Goal: Information Seeking & Learning: Learn about a topic

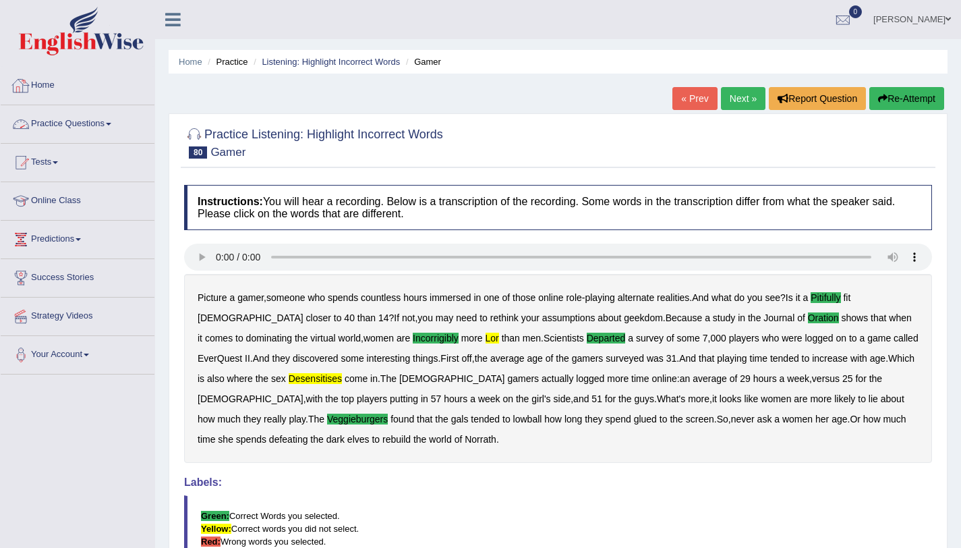
click at [60, 121] on link "Practice Questions" at bounding box center [78, 122] width 154 height 34
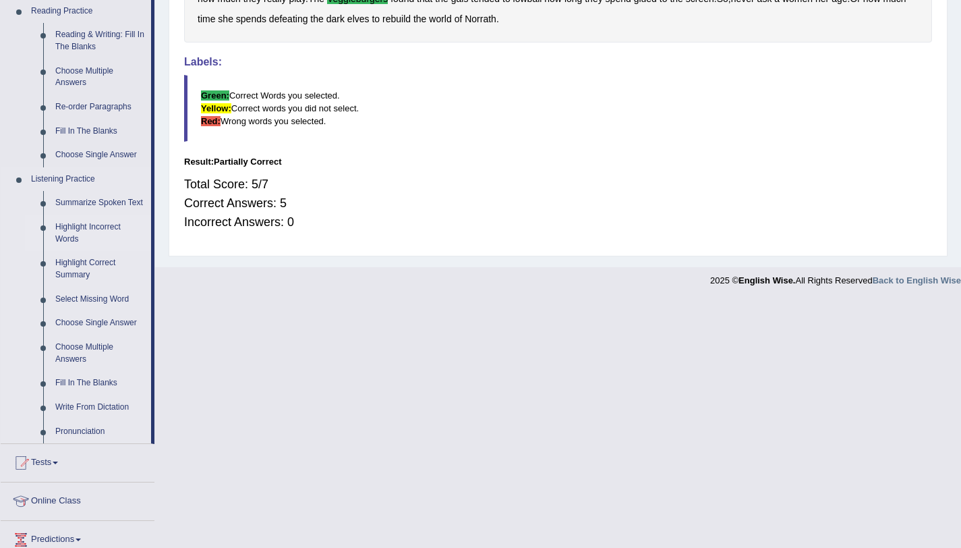
scroll to position [324, 0]
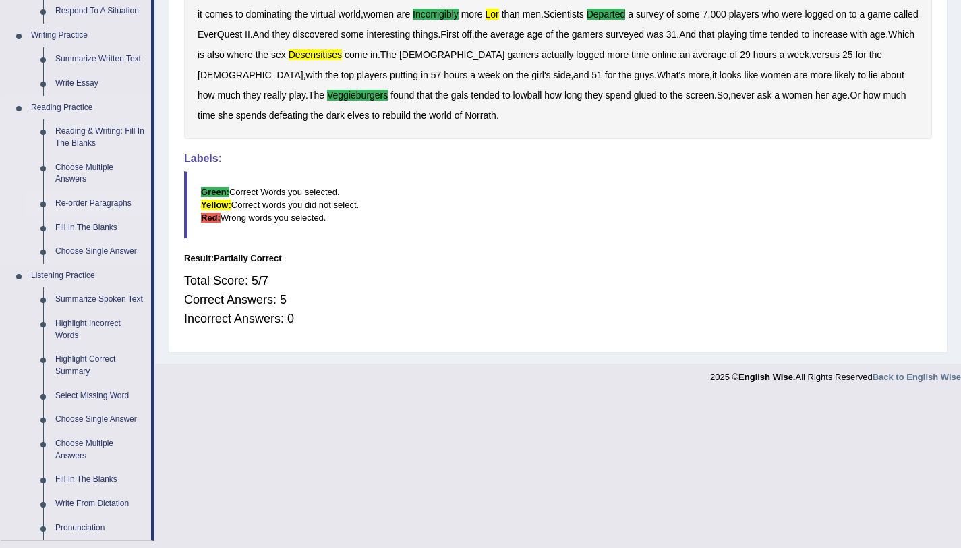
click at [94, 204] on link "Re-order Paragraphs" at bounding box center [100, 204] width 102 height 24
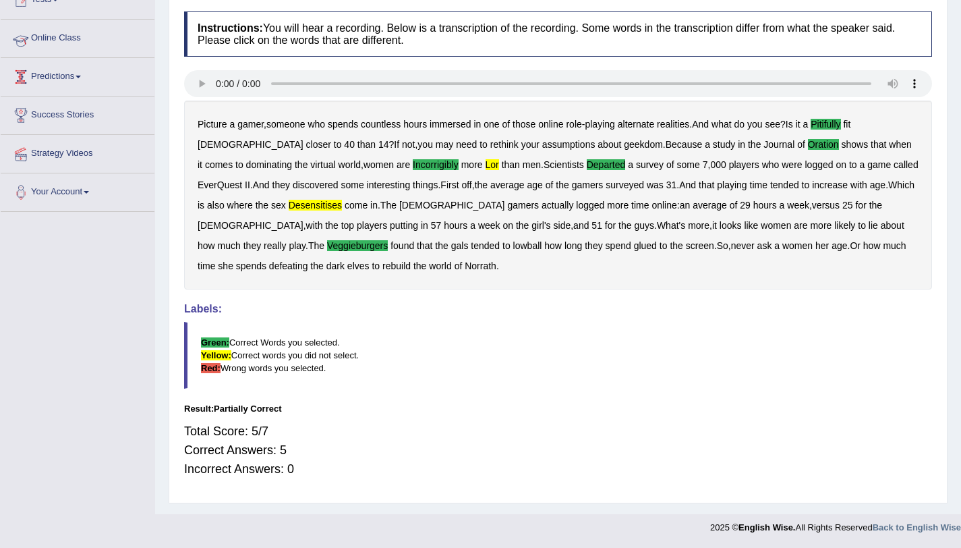
scroll to position [173, 0]
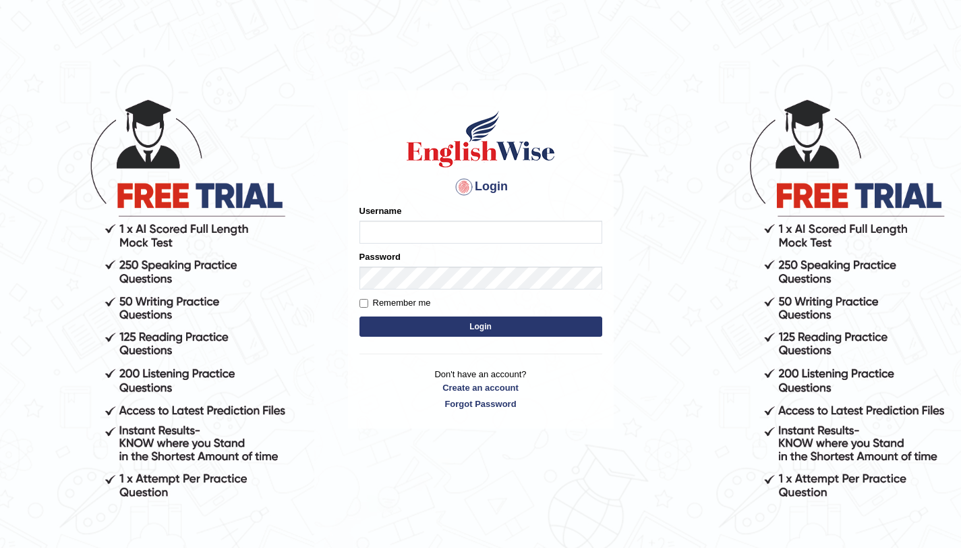
type input "amandeep73"
click at [493, 330] on button "Login" at bounding box center [480, 326] width 243 height 20
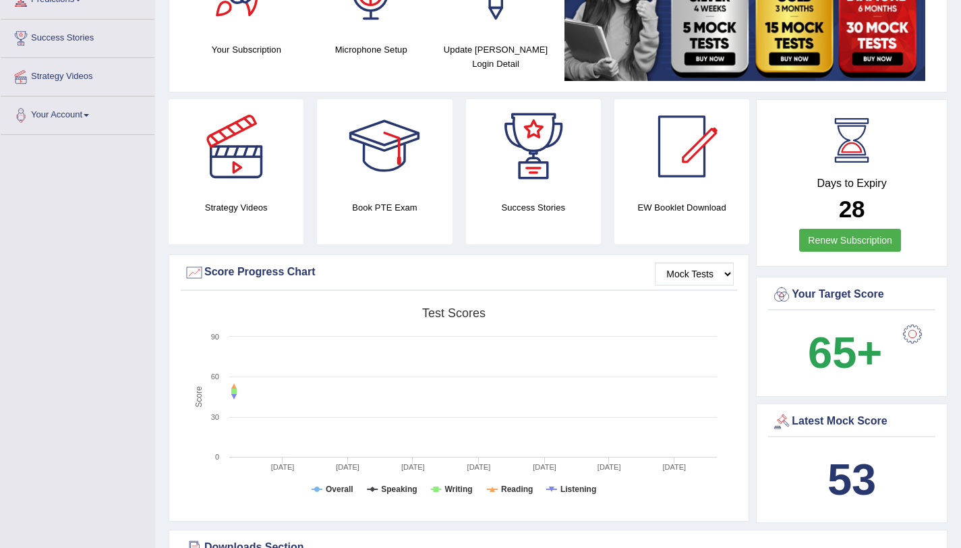
scroll to position [50, 0]
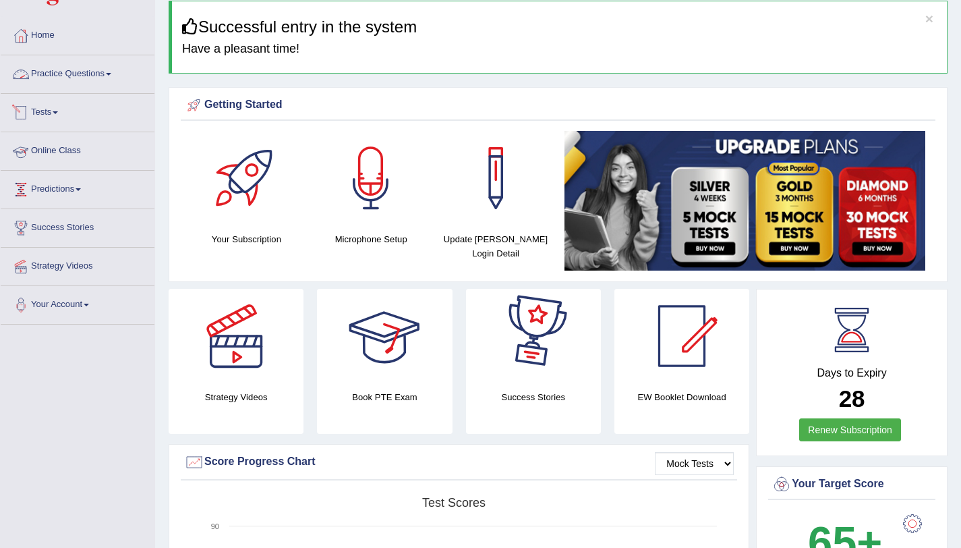
click at [76, 81] on link "Practice Questions" at bounding box center [78, 72] width 154 height 34
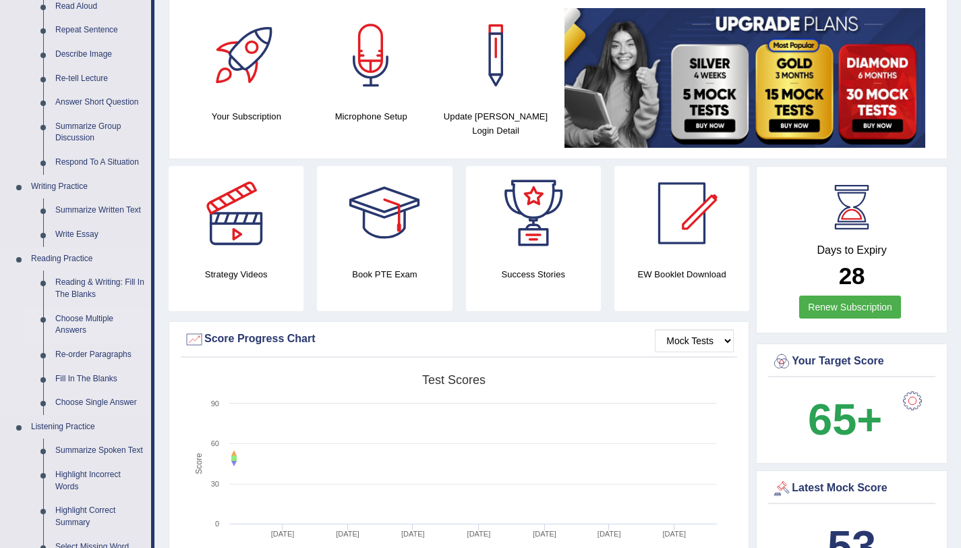
scroll to position [173, 0]
click at [86, 352] on link "Re-order Paragraphs" at bounding box center [100, 354] width 102 height 24
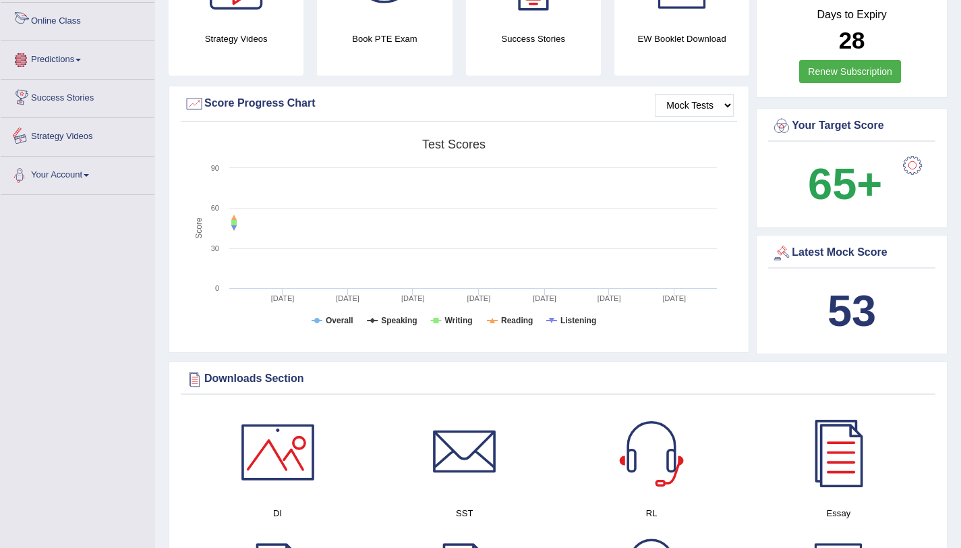
scroll to position [857, 0]
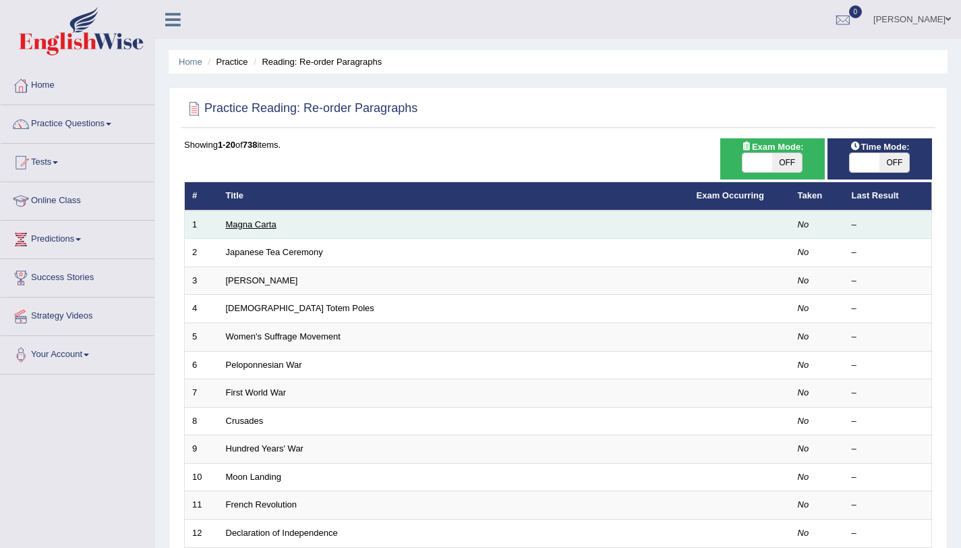
click at [258, 223] on link "Magna Carta" at bounding box center [251, 224] width 51 height 10
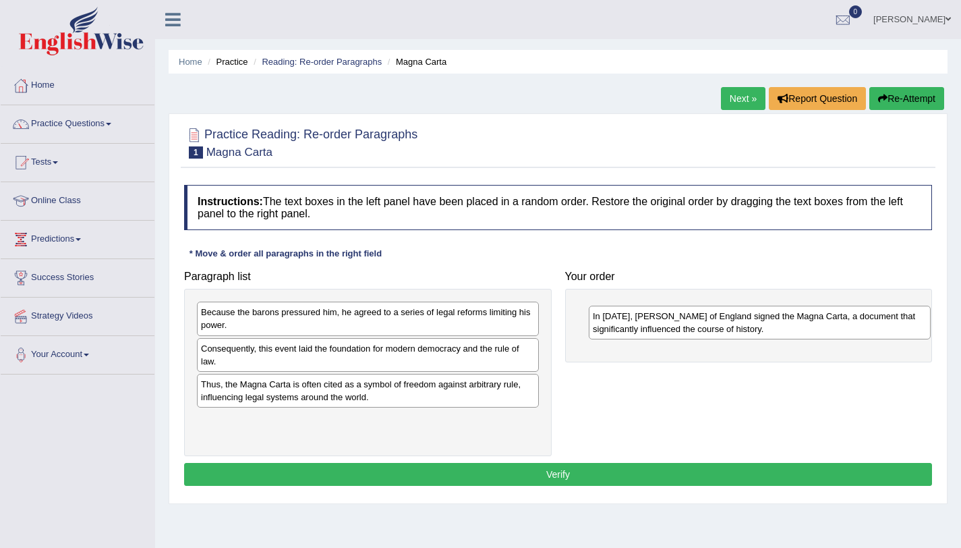
drag, startPoint x: 291, startPoint y: 359, endPoint x: 683, endPoint y: 324, distance: 394.0
click at [683, 324] on div "In 1215, King John of England signed the Magna Carta, a document that significa…" at bounding box center [760, 323] width 342 height 34
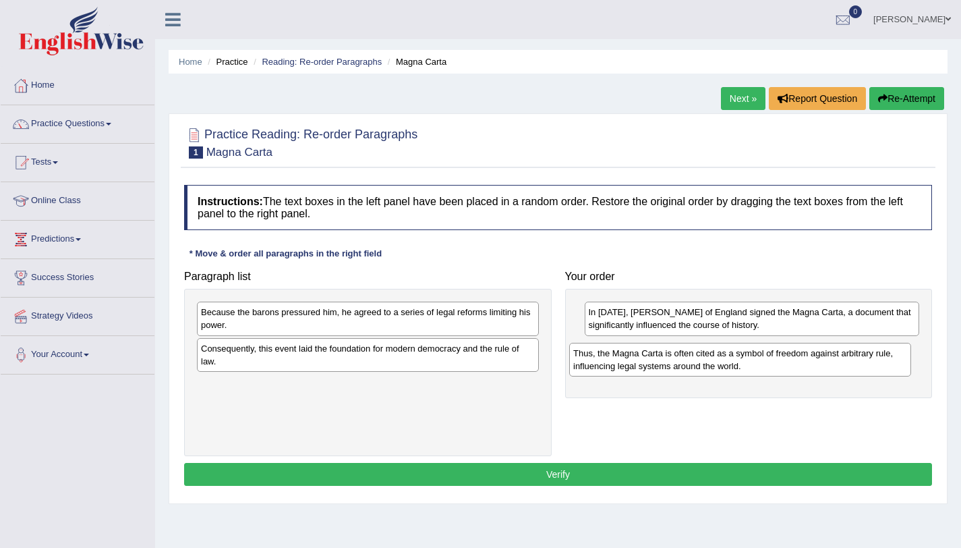
drag, startPoint x: 312, startPoint y: 406, endPoint x: 684, endPoint y: 375, distance: 373.6
click at [684, 375] on div "Thus, the Magna Carta is often cited as a symbol of freedom against arbitrary r…" at bounding box center [740, 360] width 342 height 34
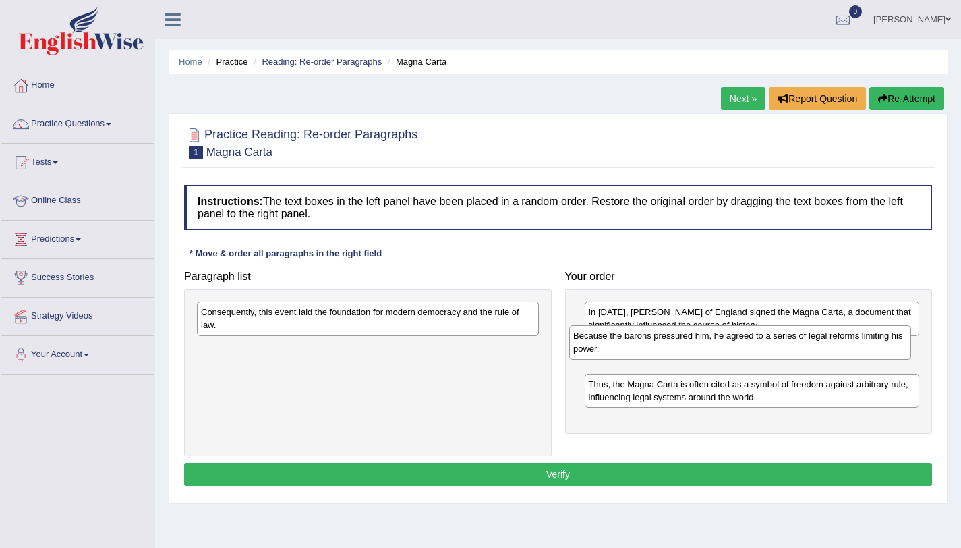
drag, startPoint x: 474, startPoint y: 330, endPoint x: 850, endPoint y: 355, distance: 376.5
click at [850, 355] on div "Because the barons pressured him, he agreed to a series of legal reforms limiti…" at bounding box center [740, 342] width 342 height 34
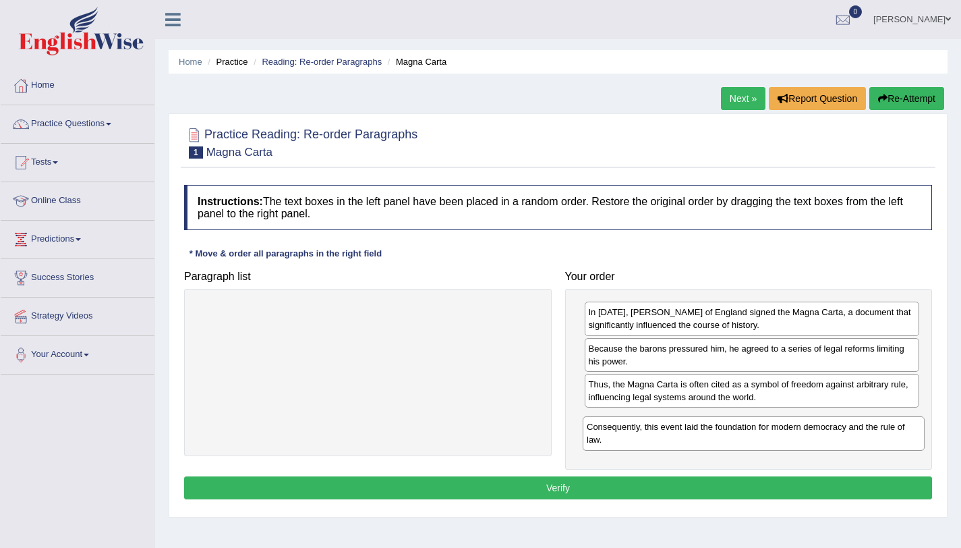
drag, startPoint x: 488, startPoint y: 326, endPoint x: 873, endPoint y: 440, distance: 402.3
click at [873, 440] on div "Consequently, this event laid the foundation for modern democracy and the rule …" at bounding box center [754, 433] width 342 height 34
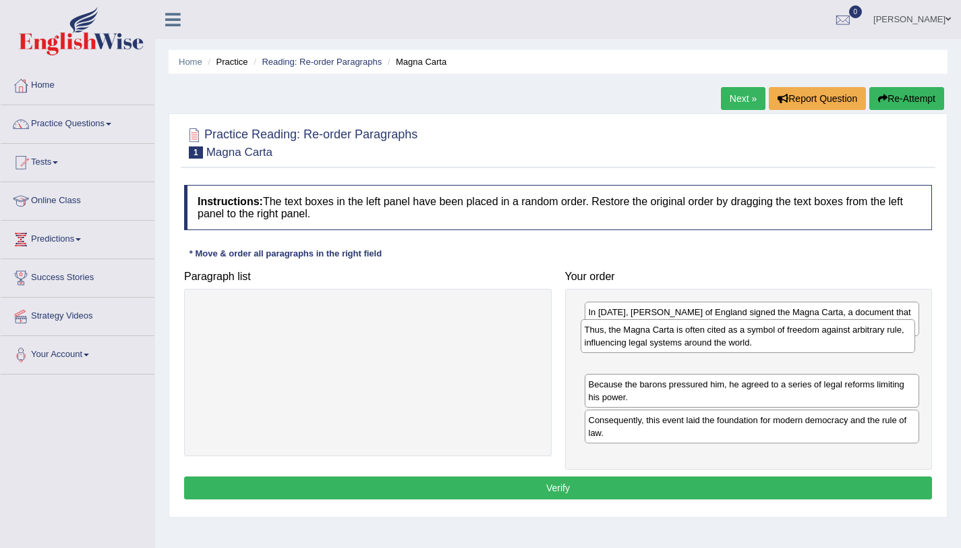
drag, startPoint x: 747, startPoint y: 391, endPoint x: 743, endPoint y: 337, distance: 54.8
click at [743, 337] on div "Thus, the Magna Carta is often cited as a symbol of freedom against arbitrary r…" at bounding box center [748, 336] width 335 height 34
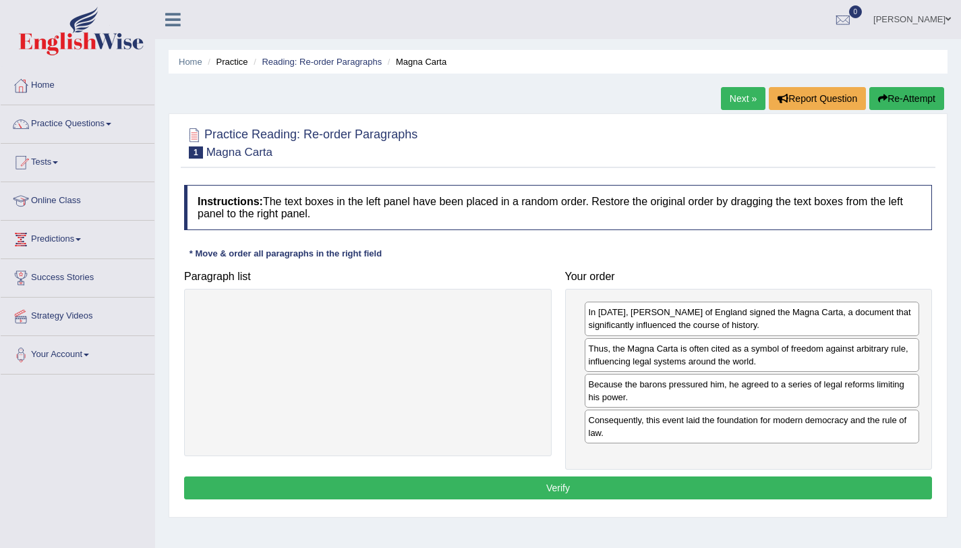
click at [563, 490] on button "Verify" at bounding box center [558, 487] width 748 height 23
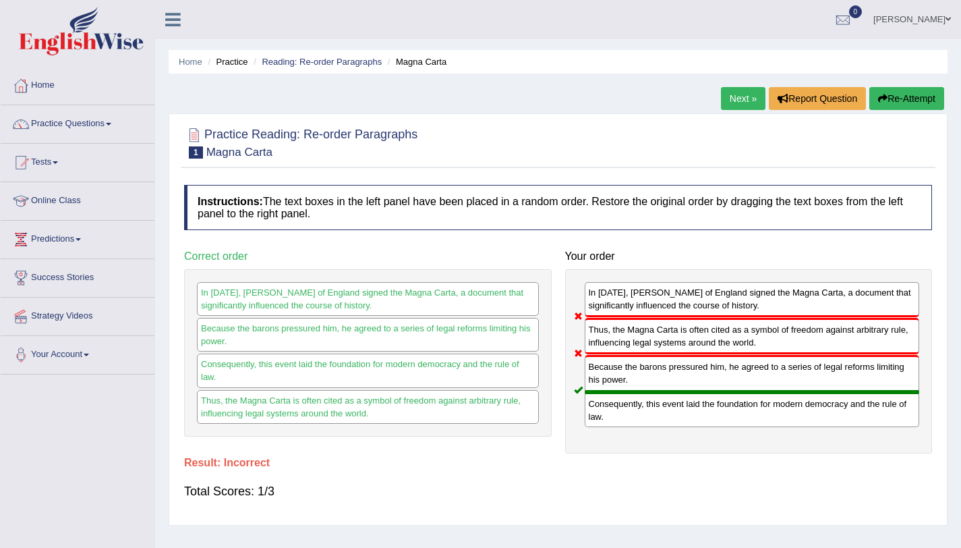
click at [741, 107] on link "Next »" at bounding box center [743, 98] width 45 height 23
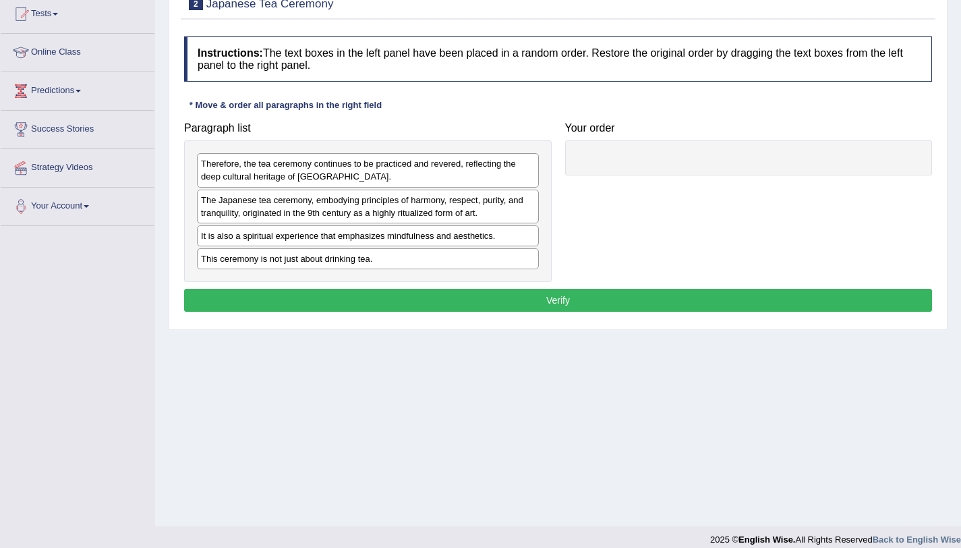
scroll to position [161, 0]
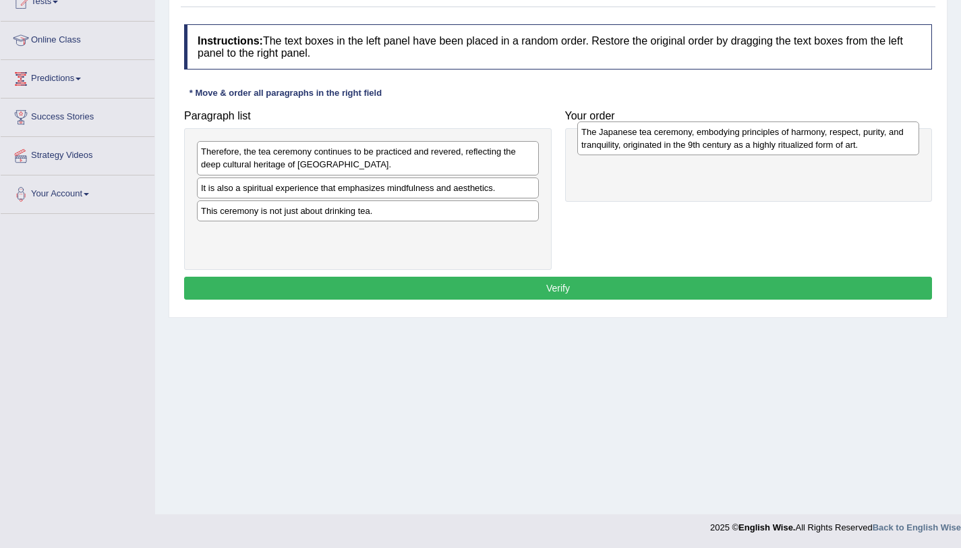
drag, startPoint x: 265, startPoint y: 198, endPoint x: 647, endPoint y: 140, distance: 386.1
click at [647, 140] on div "The Japanese tea ceremony, embodying principles of harmony, respect, purity, an…" at bounding box center [748, 138] width 342 height 34
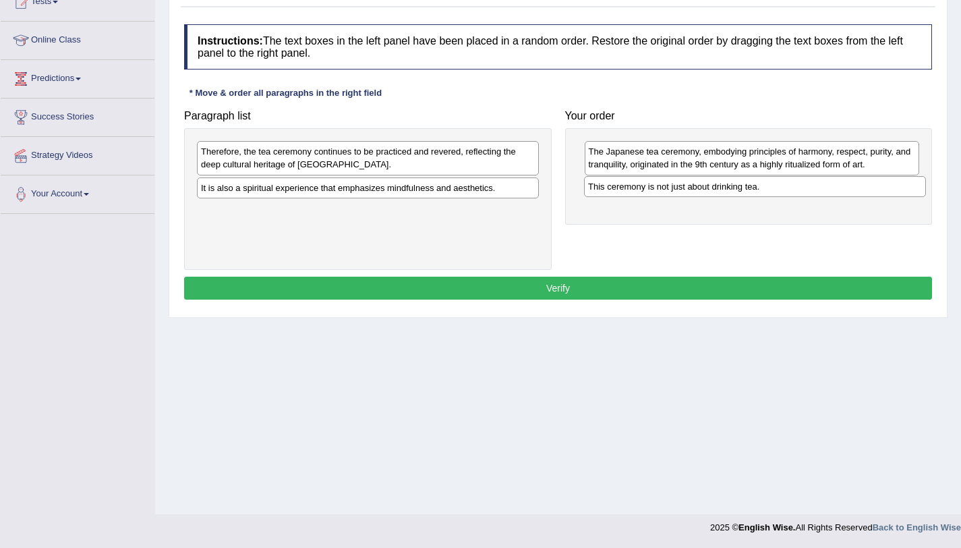
drag, startPoint x: 380, startPoint y: 210, endPoint x: 766, endPoint y: 184, distance: 386.7
click at [766, 184] on div "This ceremony is not just about drinking tea." at bounding box center [755, 186] width 342 height 21
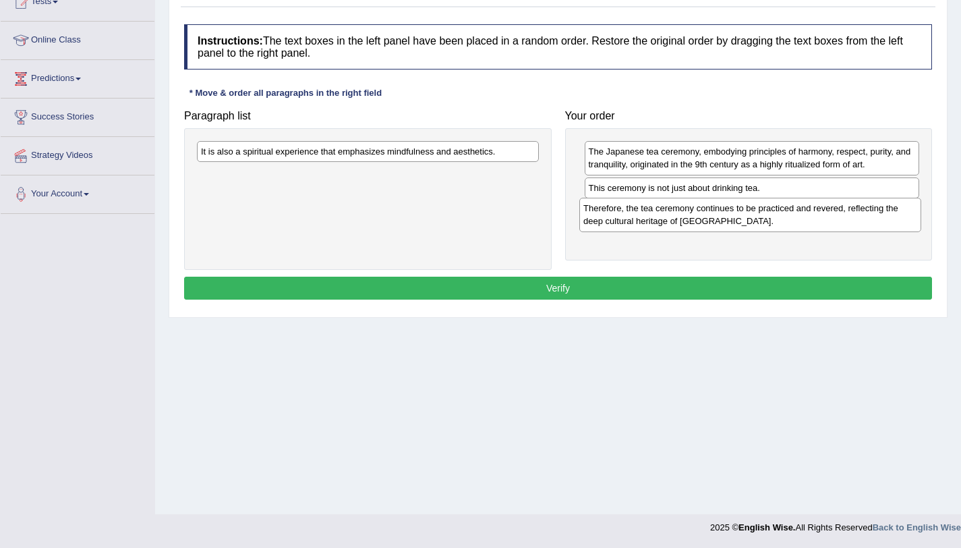
drag, startPoint x: 465, startPoint y: 162, endPoint x: 847, endPoint y: 219, distance: 386.6
click at [847, 219] on div "Therefore, the tea ceremony continues to be practiced and revered, reflecting t…" at bounding box center [750, 215] width 342 height 34
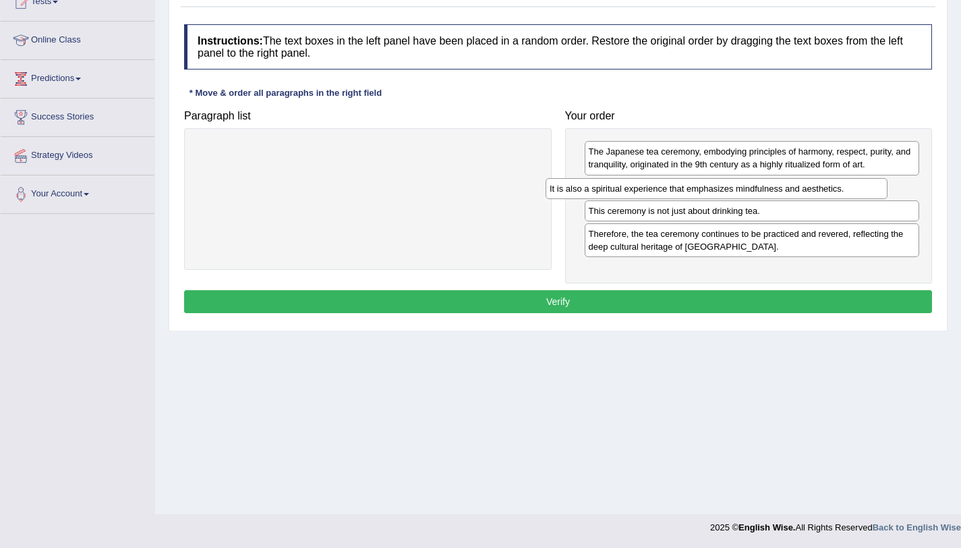
drag, startPoint x: 374, startPoint y: 152, endPoint x: 723, endPoint y: 190, distance: 350.7
click at [723, 190] on div "It is also a spiritual experience that emphasizes mindfulness and aesthetics." at bounding box center [717, 188] width 342 height 21
click at [574, 296] on button "Verify" at bounding box center [558, 301] width 748 height 23
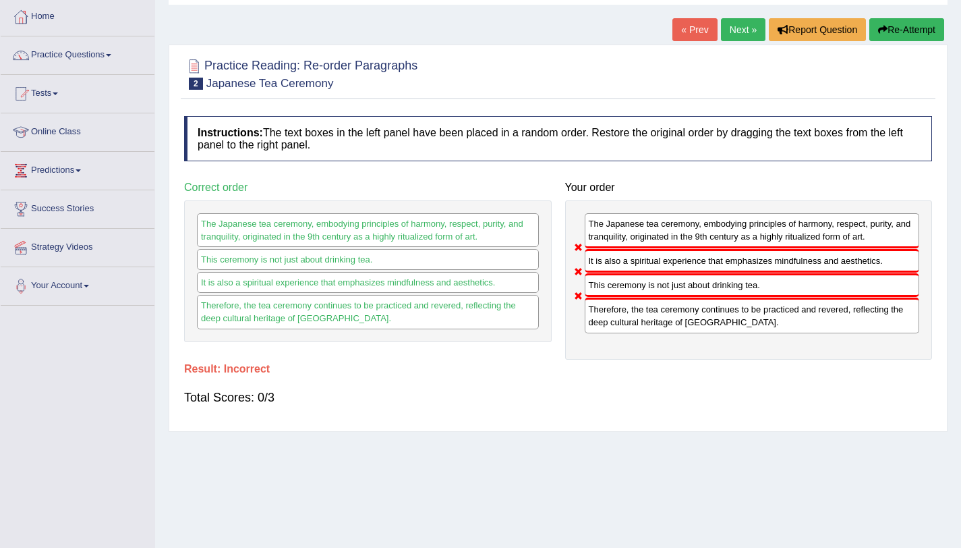
scroll to position [46, 0]
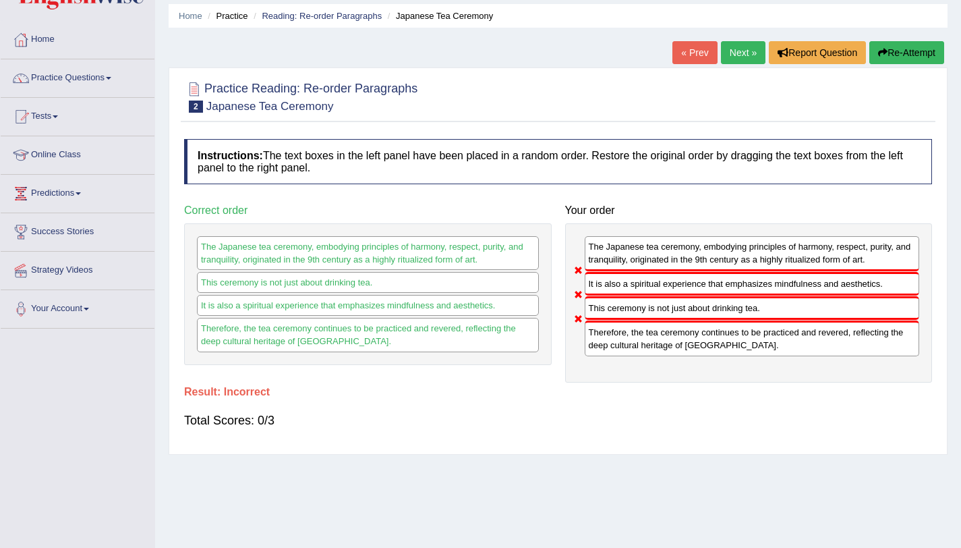
click at [897, 54] on button "Re-Attempt" at bounding box center [906, 52] width 75 height 23
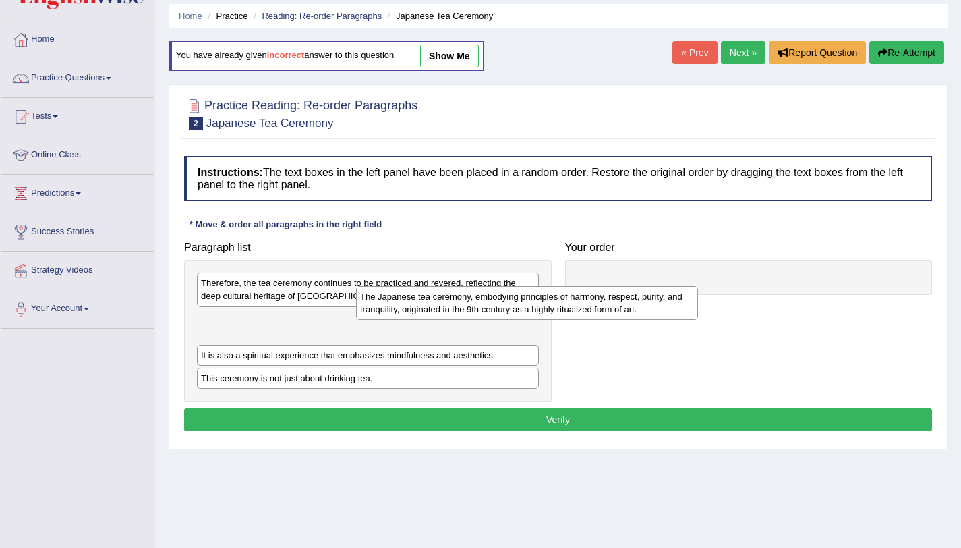
drag, startPoint x: 263, startPoint y: 324, endPoint x: 734, endPoint y: 275, distance: 474.1
click at [698, 286] on div "The Japanese tea ceremony, embodying principles of harmony, respect, purity, an…" at bounding box center [527, 303] width 342 height 34
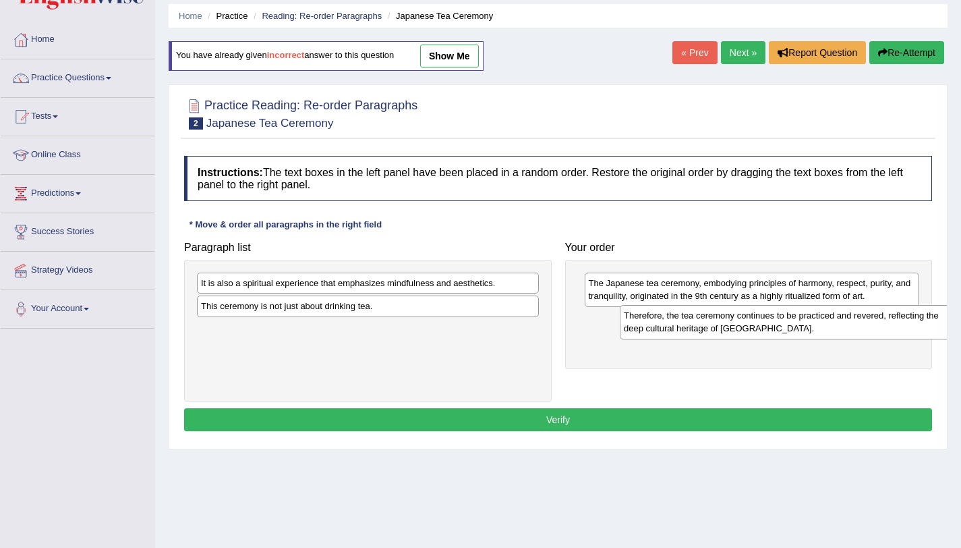
drag, startPoint x: 393, startPoint y: 287, endPoint x: 811, endPoint y: 320, distance: 420.1
click at [811, 320] on div "Therefore, the tea ceremony continues to be practiced and revered, reflecting t…" at bounding box center [791, 322] width 342 height 34
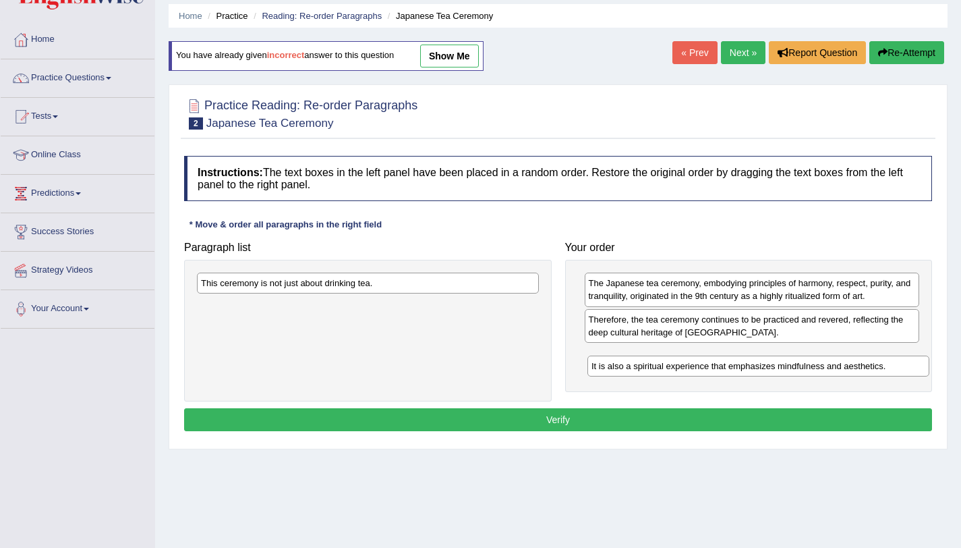
drag, startPoint x: 484, startPoint y: 294, endPoint x: 873, endPoint y: 374, distance: 397.4
click at [873, 374] on div "It is also a spiritual experience that emphasizes mindfulness and aesthetics." at bounding box center [758, 365] width 342 height 21
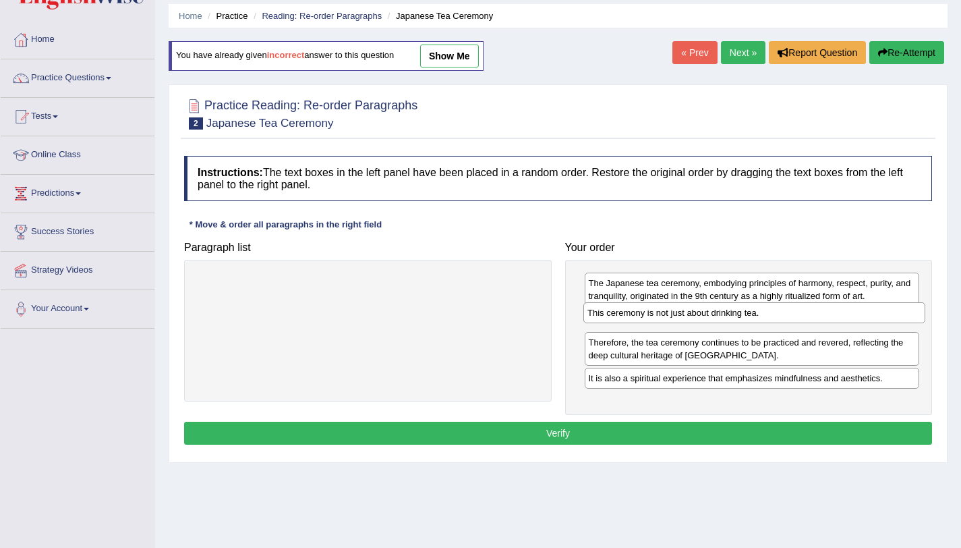
drag, startPoint x: 480, startPoint y: 292, endPoint x: 866, endPoint y: 322, distance: 387.6
click at [866, 322] on div "This ceremony is not just about drinking tea." at bounding box center [754, 312] width 342 height 21
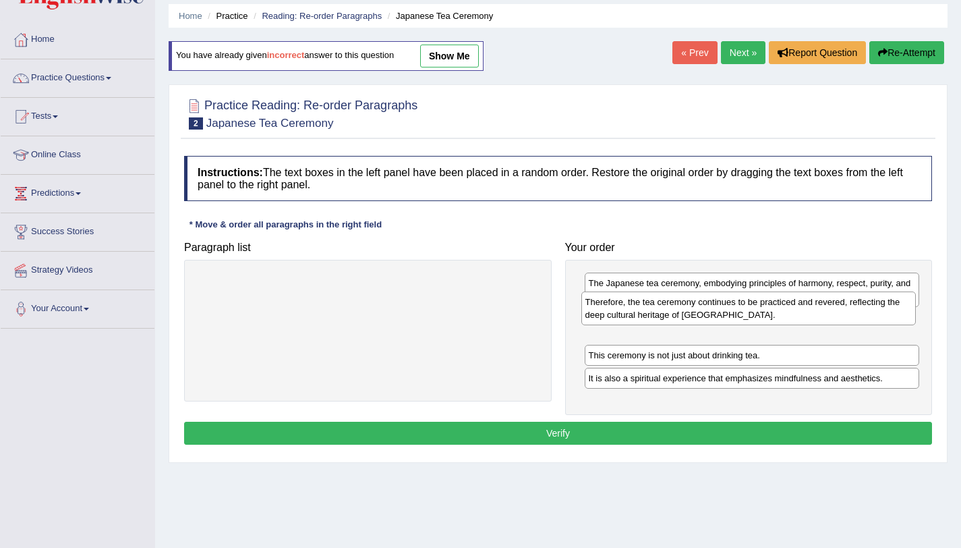
drag, startPoint x: 677, startPoint y: 353, endPoint x: 674, endPoint y: 312, distance: 41.3
click at [674, 312] on div "Therefore, the tea ceremony continues to be practiced and revered, reflecting t…" at bounding box center [748, 308] width 335 height 34
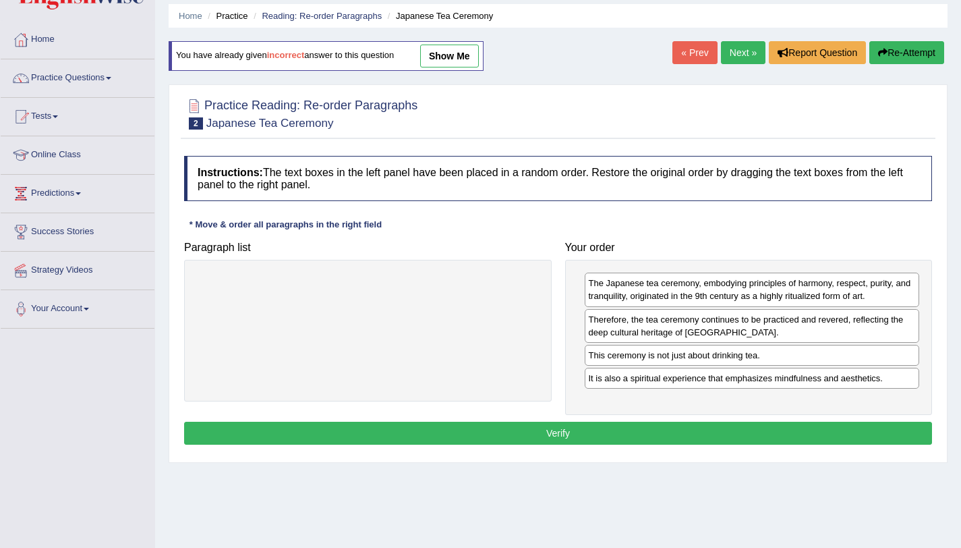
click at [567, 436] on button "Verify" at bounding box center [558, 433] width 748 height 23
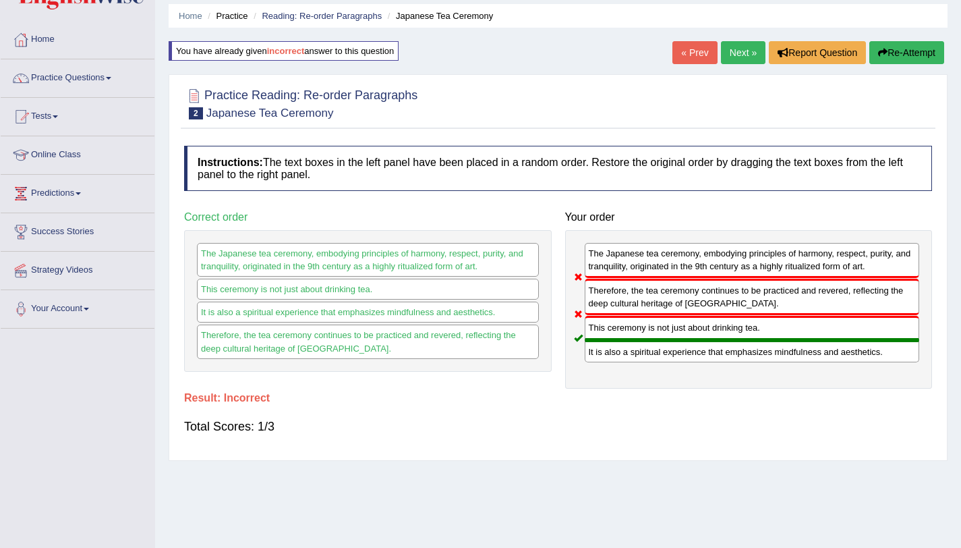
click at [743, 56] on link "Next »" at bounding box center [743, 52] width 45 height 23
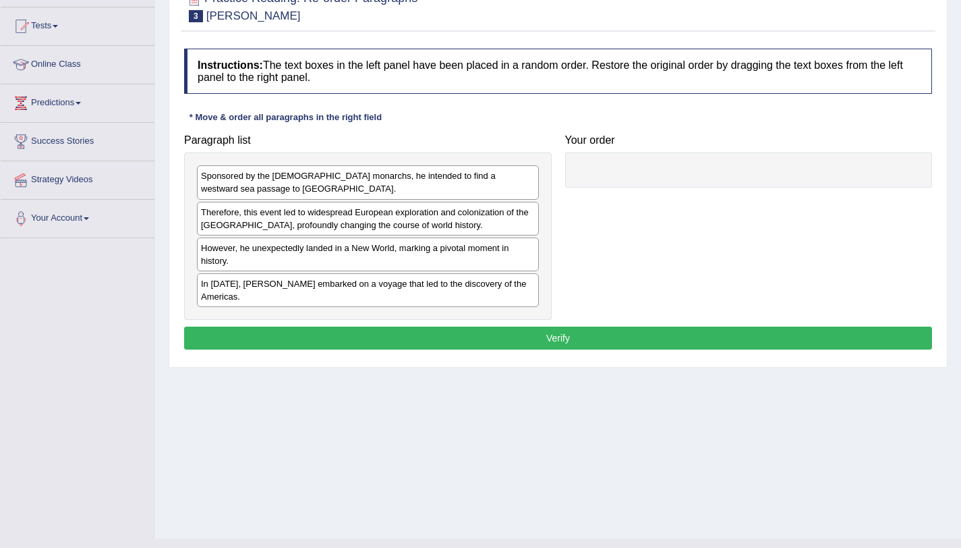
scroll to position [139, 0]
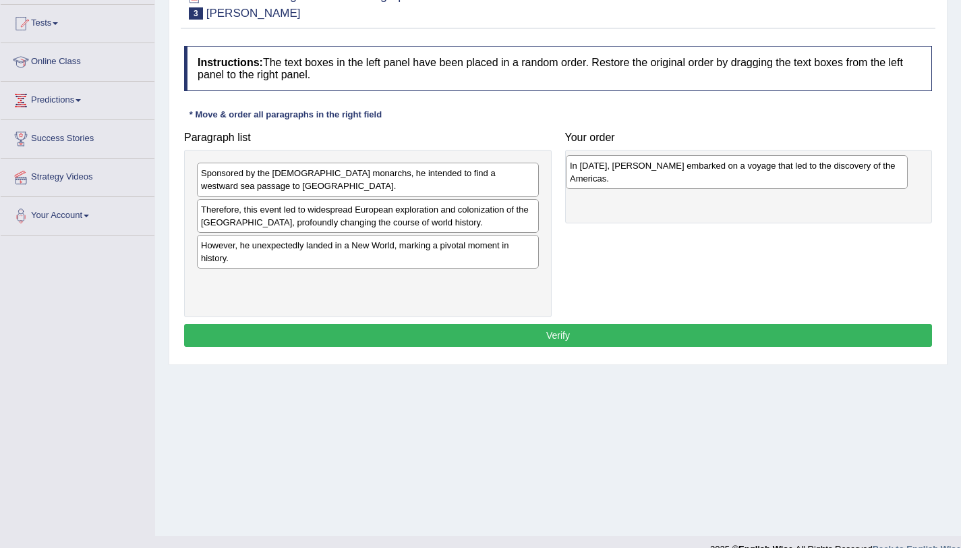
drag, startPoint x: 249, startPoint y: 292, endPoint x: 618, endPoint y: 176, distance: 386.7
click at [618, 176] on div "In [DATE], [PERSON_NAME] embarked on a voyage that led to the discovery of the …" at bounding box center [737, 172] width 342 height 34
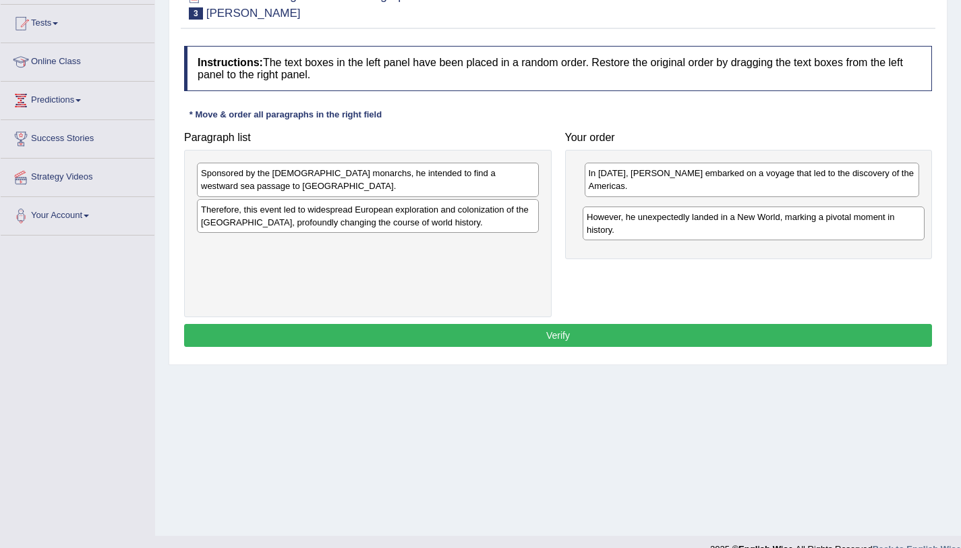
drag, startPoint x: 340, startPoint y: 259, endPoint x: 728, endPoint y: 227, distance: 389.8
click at [728, 227] on div "However, he unexpectedly landed in a New World, marking a pivotal moment in his…" at bounding box center [754, 223] width 342 height 34
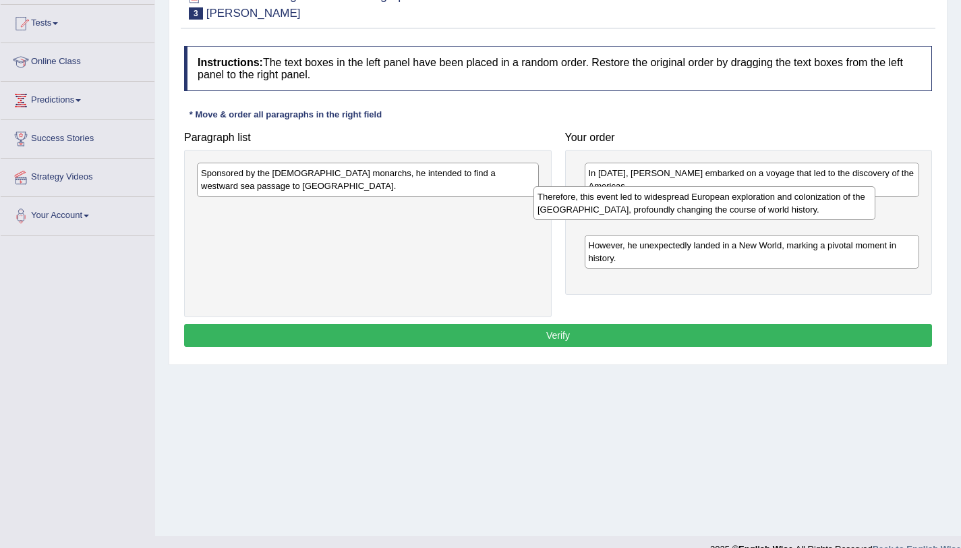
drag, startPoint x: 472, startPoint y: 221, endPoint x: 809, endPoint y: 208, distance: 336.8
click at [809, 208] on div "Therefore, this event led to widespread European exploration and colonization o…" at bounding box center [705, 203] width 342 height 34
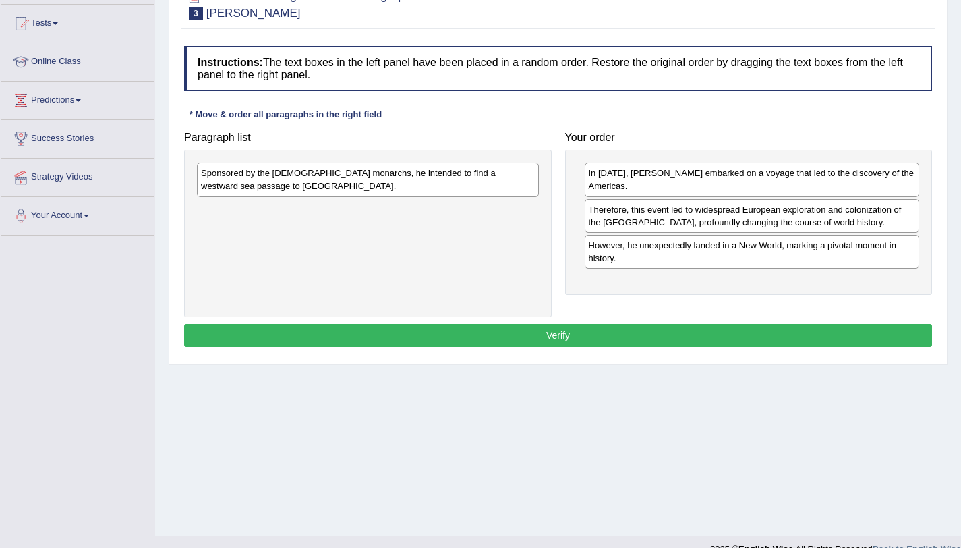
click at [431, 180] on div "Sponsored by the Spanish monarchs, he intended to find a westward sea passage t…" at bounding box center [368, 180] width 342 height 34
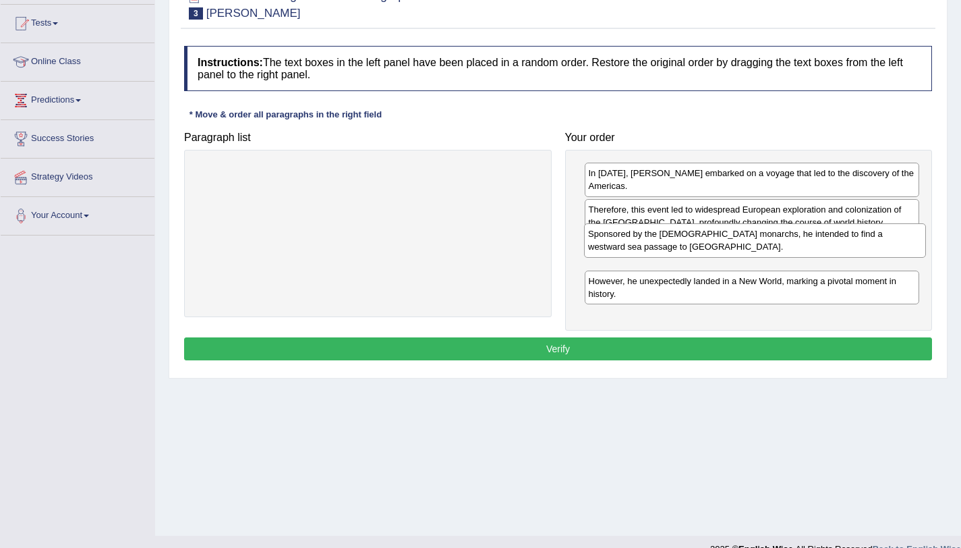
drag, startPoint x: 431, startPoint y: 180, endPoint x: 818, endPoint y: 241, distance: 391.9
click at [818, 241] on div "Sponsored by the Spanish monarchs, he intended to find a westward sea passage t…" at bounding box center [755, 240] width 342 height 34
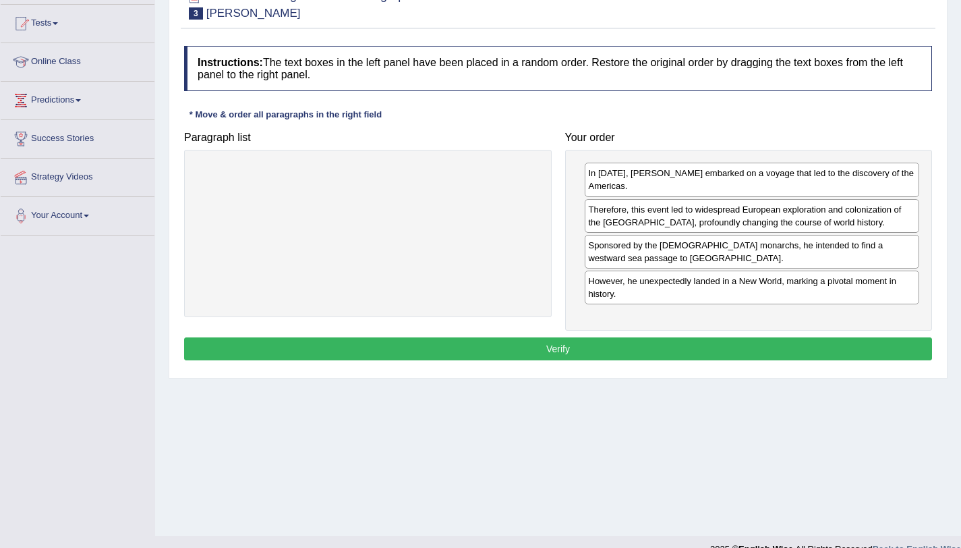
click at [542, 347] on button "Verify" at bounding box center [558, 348] width 748 height 23
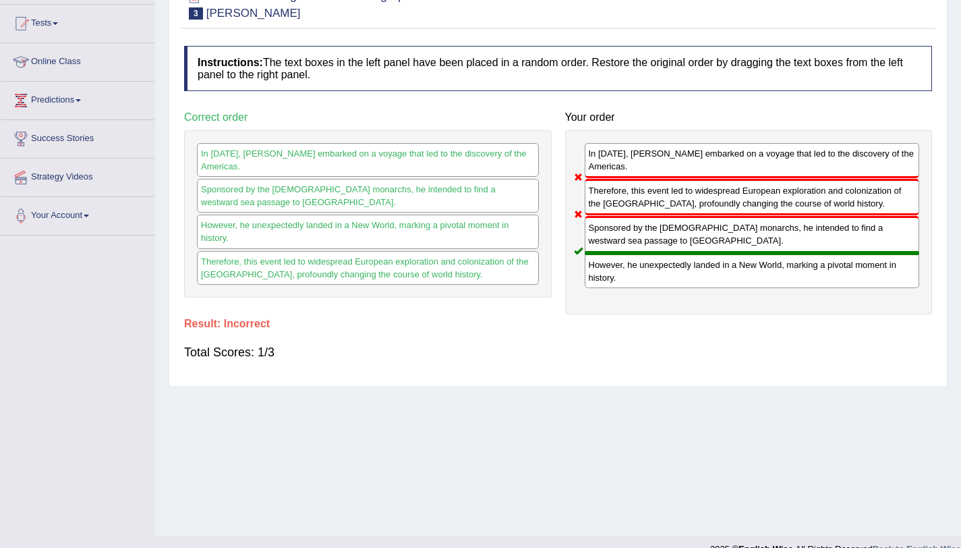
scroll to position [76, 0]
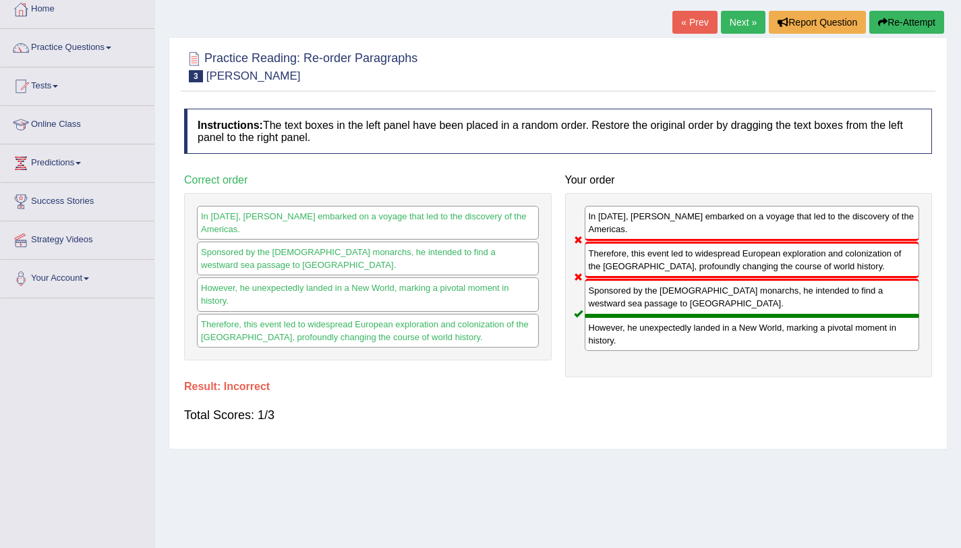
click at [913, 26] on button "Re-Attempt" at bounding box center [906, 22] width 75 height 23
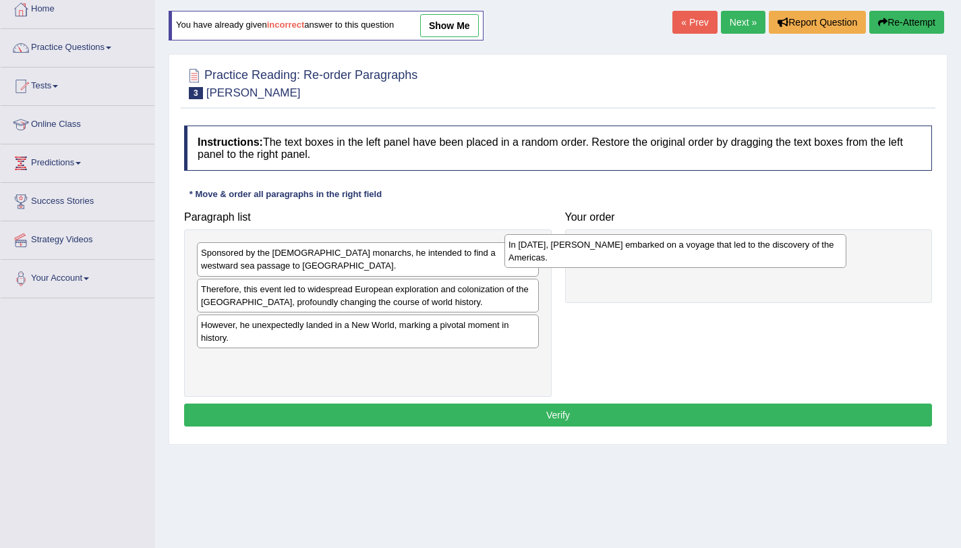
drag, startPoint x: 356, startPoint y: 367, endPoint x: 672, endPoint y: 248, distance: 337.2
click at [672, 248] on div "In 1492, Christopher Columbus embarked on a voyage that led to the discovery of…" at bounding box center [676, 251] width 342 height 34
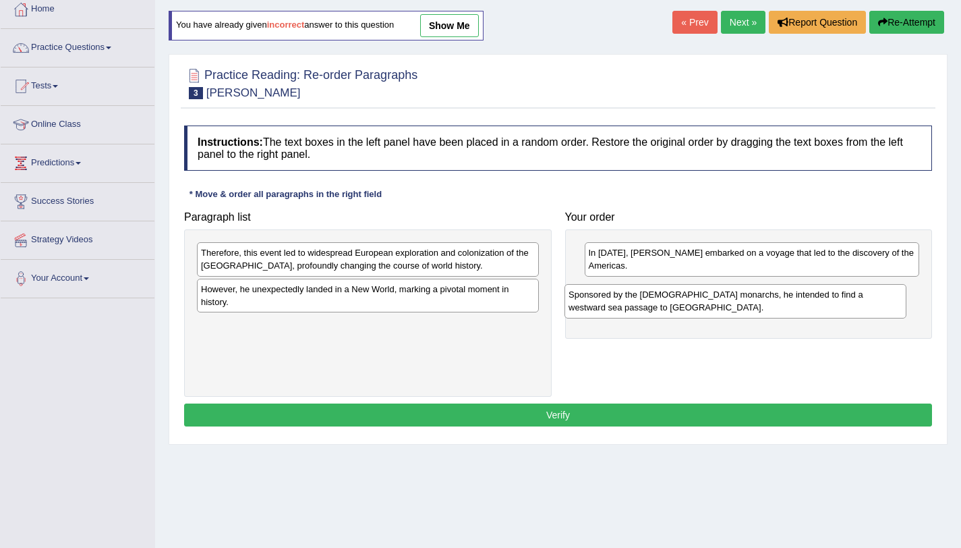
drag, startPoint x: 440, startPoint y: 251, endPoint x: 809, endPoint y: 289, distance: 370.3
click at [809, 289] on div "Sponsored by the Spanish monarchs, he intended to find a westward sea passage t…" at bounding box center [736, 301] width 342 height 34
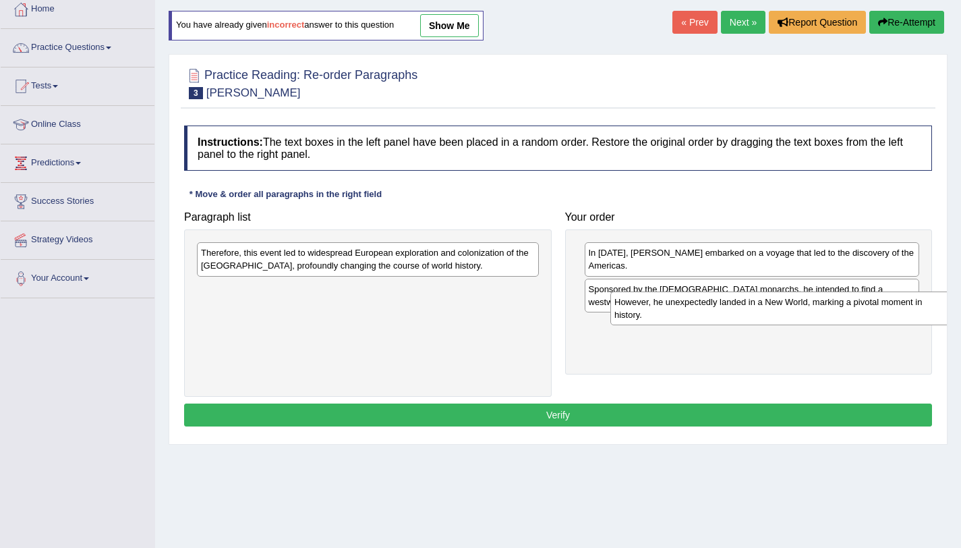
drag, startPoint x: 341, startPoint y: 297, endPoint x: 755, endPoint y: 308, distance: 413.6
click at [755, 308] on div "However, he unexpectedly landed in a New World, marking a pivotal moment in his…" at bounding box center [781, 308] width 342 height 34
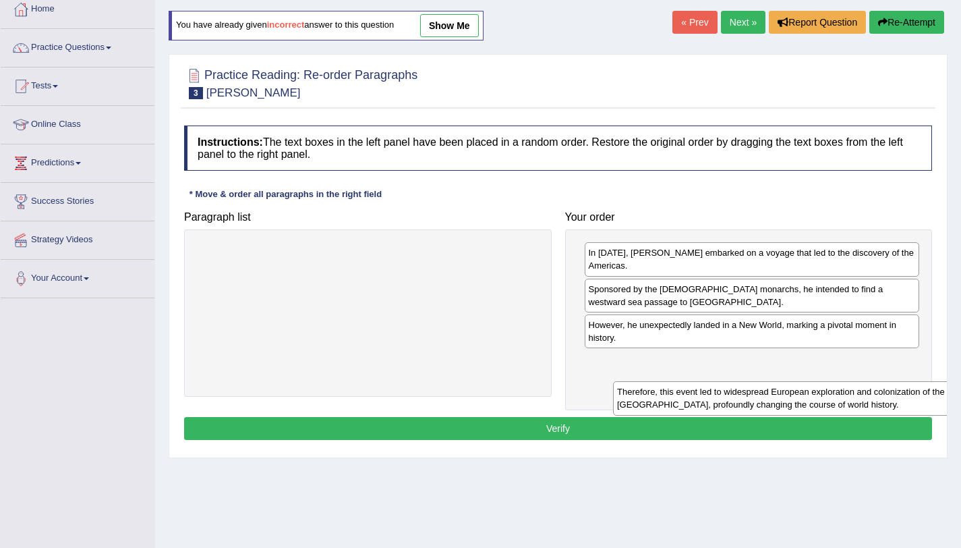
drag, startPoint x: 490, startPoint y: 268, endPoint x: 890, endPoint y: 386, distance: 417.9
click at [890, 386] on div "Therefore, this event led to widespread European exploration and colonization o…" at bounding box center [784, 398] width 342 height 34
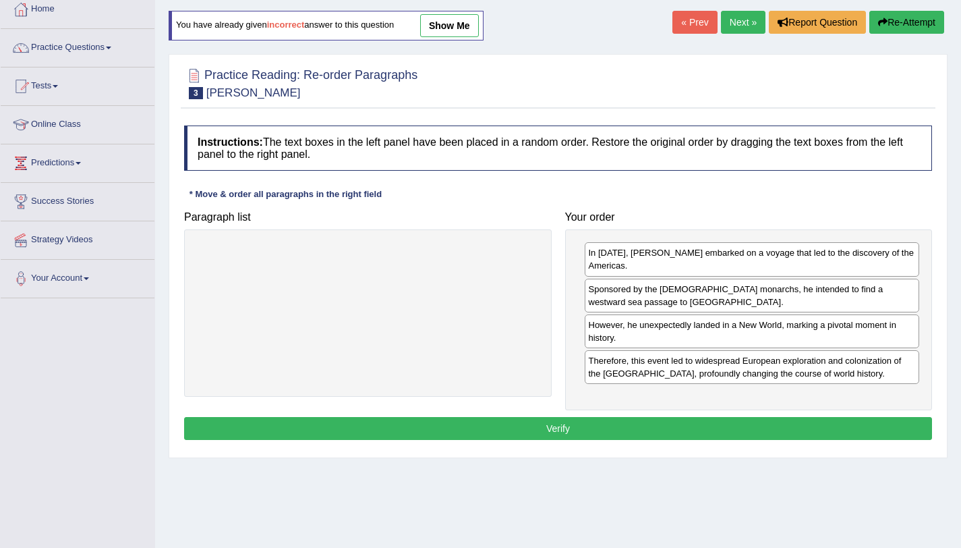
click at [585, 438] on button "Verify" at bounding box center [558, 428] width 748 height 23
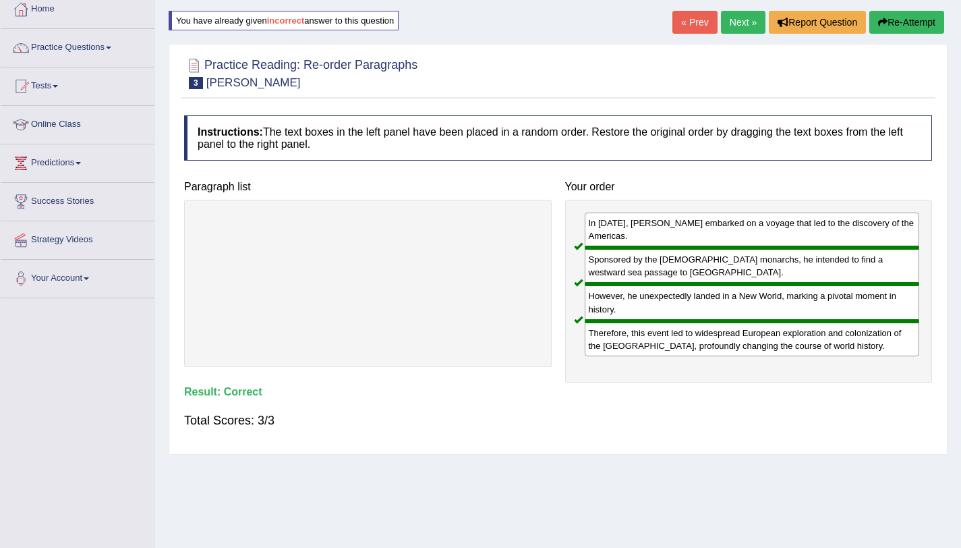
click at [734, 27] on link "Next »" at bounding box center [743, 22] width 45 height 23
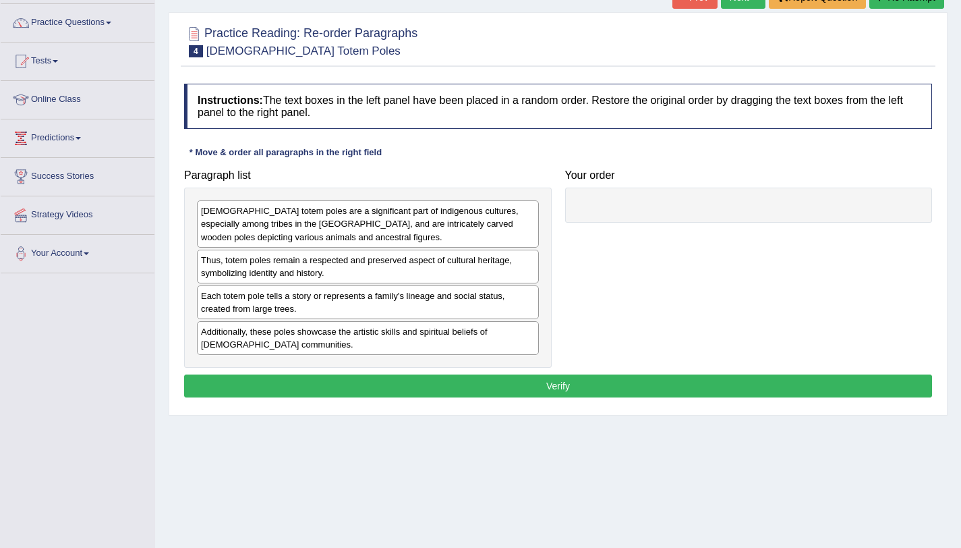
scroll to position [105, 0]
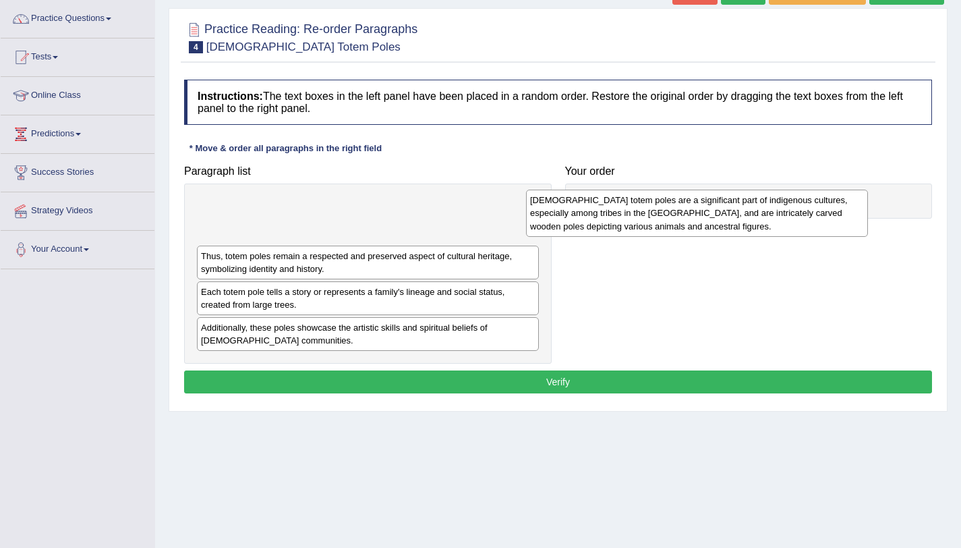
drag, startPoint x: 280, startPoint y: 229, endPoint x: 647, endPoint y: 208, distance: 368.2
click at [647, 208] on div "[DEMOGRAPHIC_DATA] totem poles are a significant part of indigenous cultures, e…" at bounding box center [697, 213] width 342 height 47
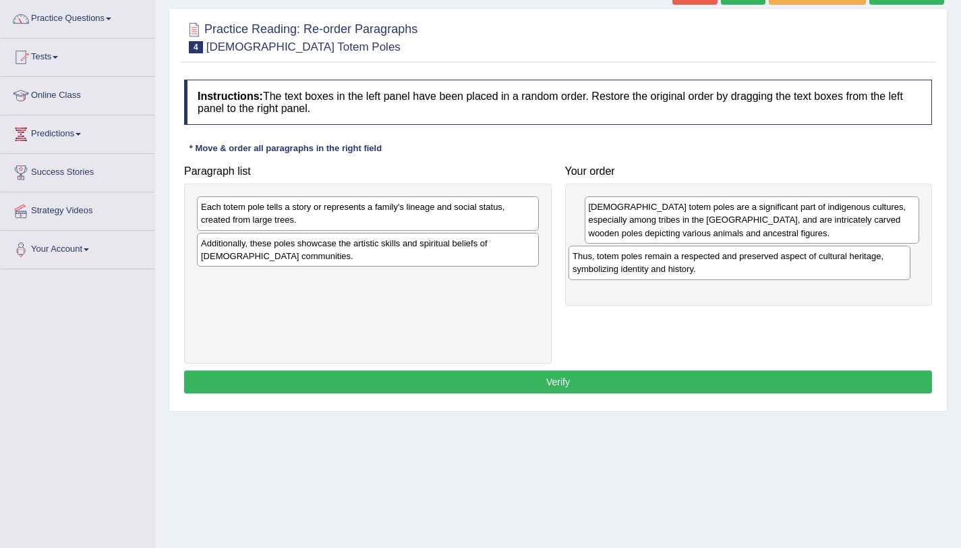
drag, startPoint x: 313, startPoint y: 220, endPoint x: 685, endPoint y: 268, distance: 375.5
click at [685, 268] on div "Thus, totem poles remain a respected and preserved aspect of cultural heritage,…" at bounding box center [740, 263] width 342 height 34
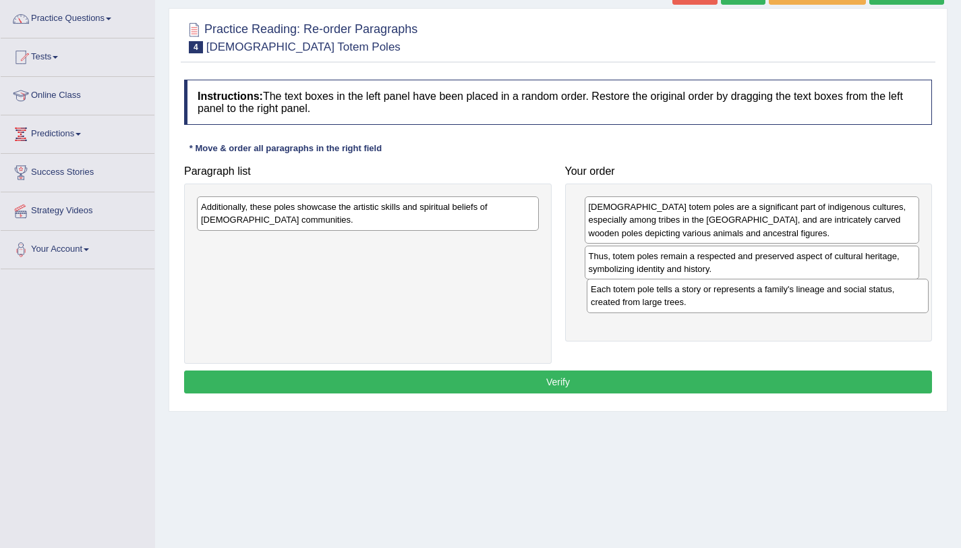
drag, startPoint x: 417, startPoint y: 221, endPoint x: 810, endPoint y: 298, distance: 400.8
click at [810, 298] on div "Each totem pole tells a story or represents a family's lineage and social statu…" at bounding box center [758, 296] width 342 height 34
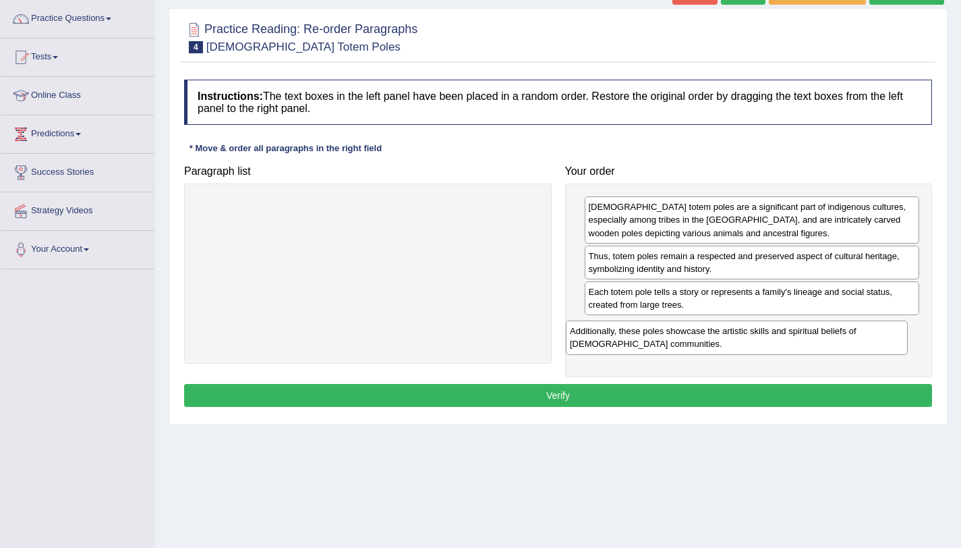
drag, startPoint x: 449, startPoint y: 211, endPoint x: 817, endPoint y: 333, distance: 388.6
click at [817, 333] on div "Additionally, these poles showcase the artistic skills and spiritual beliefs of…" at bounding box center [737, 337] width 342 height 34
click at [713, 386] on button "Verify" at bounding box center [558, 395] width 748 height 23
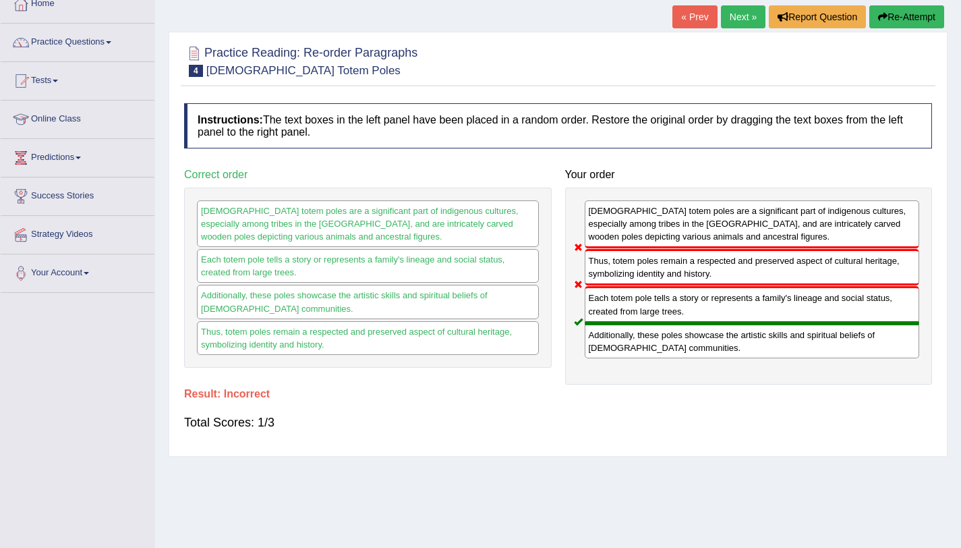
scroll to position [81, 0]
click at [898, 18] on button "Re-Attempt" at bounding box center [906, 17] width 75 height 23
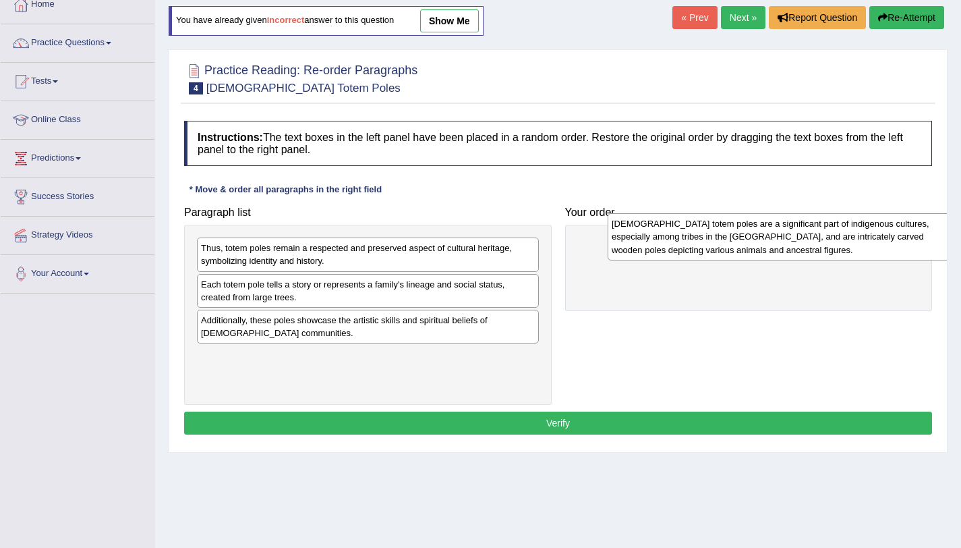
drag, startPoint x: 357, startPoint y: 258, endPoint x: 789, endPoint y: 229, distance: 432.6
click at [789, 229] on div "[DEMOGRAPHIC_DATA] totem poles are a significant part of indigenous cultures, e…" at bounding box center [779, 236] width 342 height 47
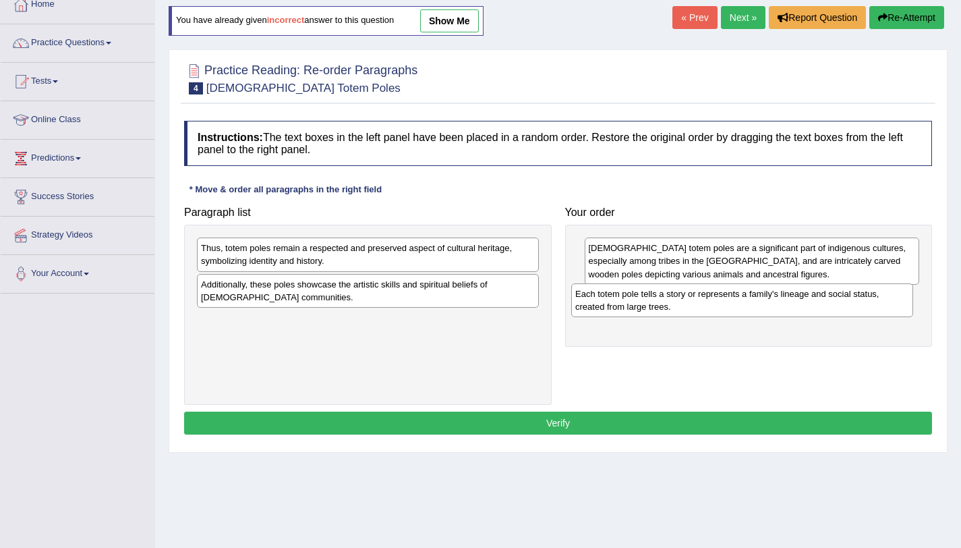
drag, startPoint x: 440, startPoint y: 293, endPoint x: 814, endPoint y: 303, distance: 374.5
click at [814, 303] on div "Each totem pole tells a story or represents a family's lineage and social statu…" at bounding box center [742, 300] width 342 height 34
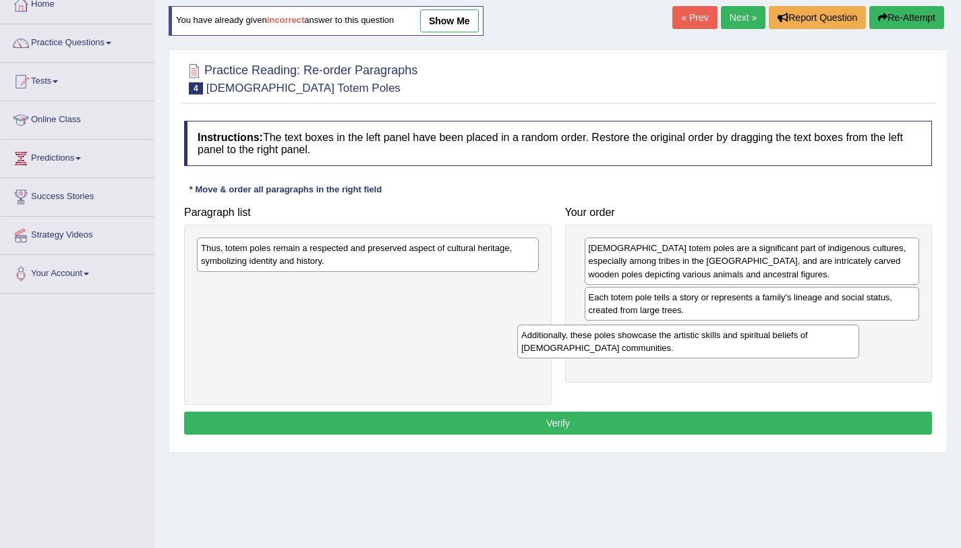
drag, startPoint x: 524, startPoint y: 295, endPoint x: 846, endPoint y: 347, distance: 326.4
click at [846, 347] on div "Additionally, these poles showcase the artistic skills and spiritual beliefs of…" at bounding box center [688, 341] width 342 height 34
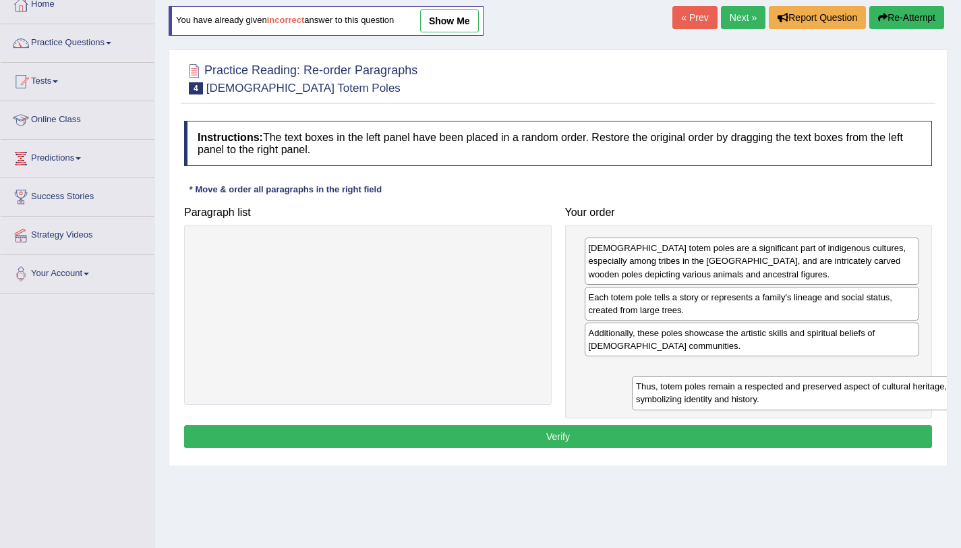
drag, startPoint x: 411, startPoint y: 256, endPoint x: 836, endPoint y: 390, distance: 445.6
click at [836, 390] on div "Thus, totem poles remain a respected and preserved aspect of cultural heritage,…" at bounding box center [803, 393] width 342 height 34
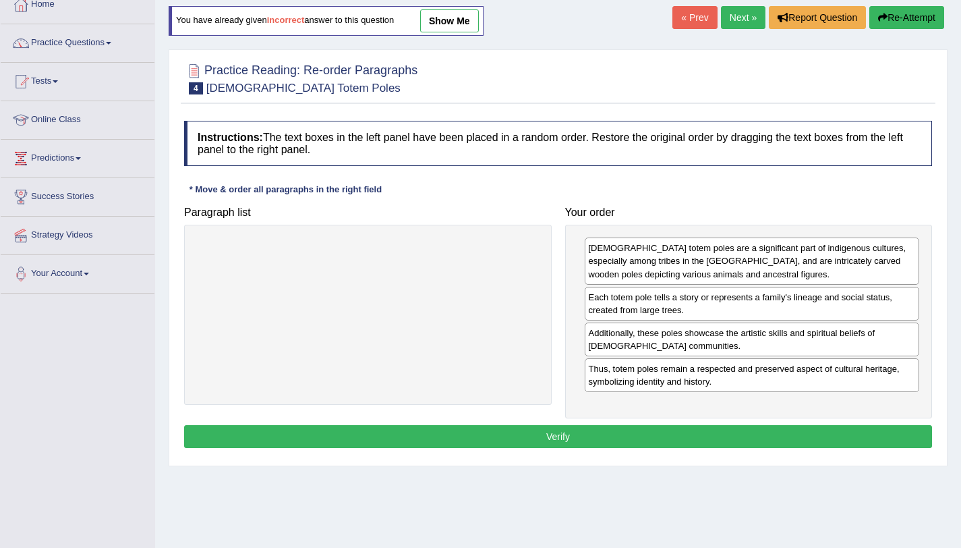
click at [652, 440] on button "Verify" at bounding box center [558, 436] width 748 height 23
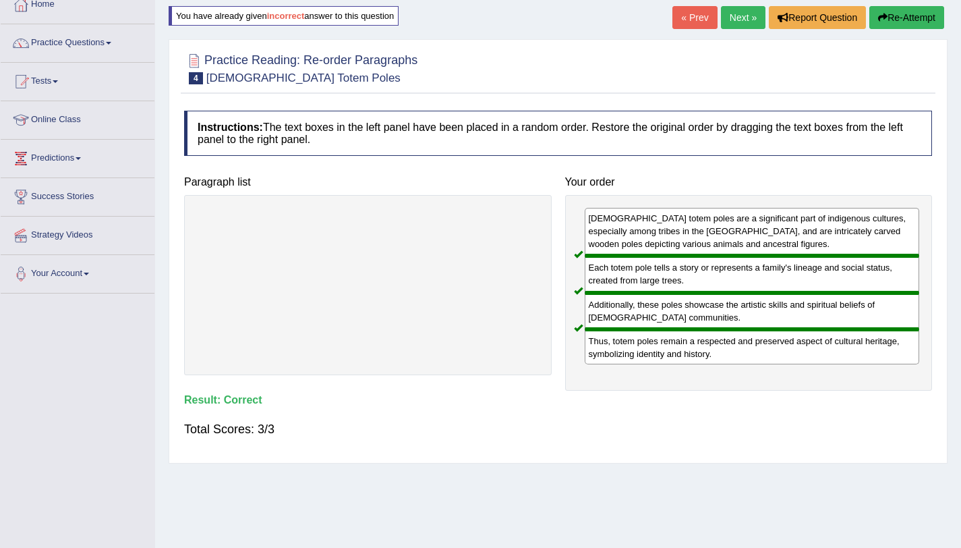
click at [739, 22] on link "Next »" at bounding box center [743, 17] width 45 height 23
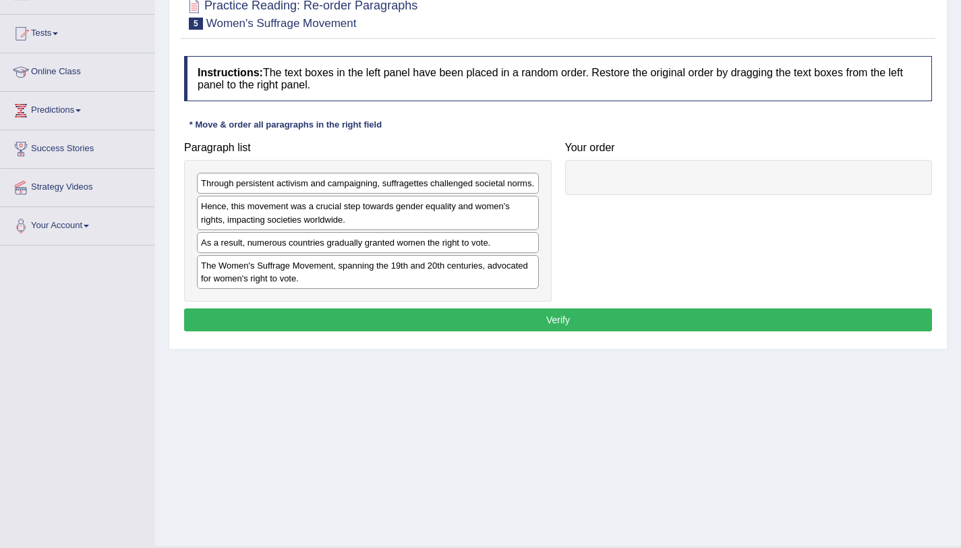
scroll to position [161, 0]
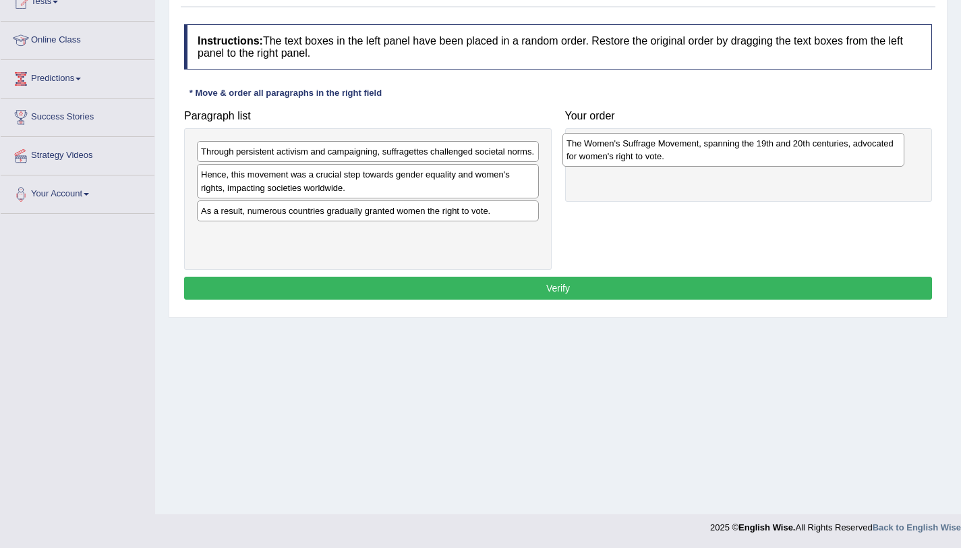
drag, startPoint x: 238, startPoint y: 243, endPoint x: 607, endPoint y: 152, distance: 380.0
click at [607, 152] on div "The Women's Suffrage Movement, spanning the 19th and 20th centuries, advocated …" at bounding box center [734, 150] width 342 height 34
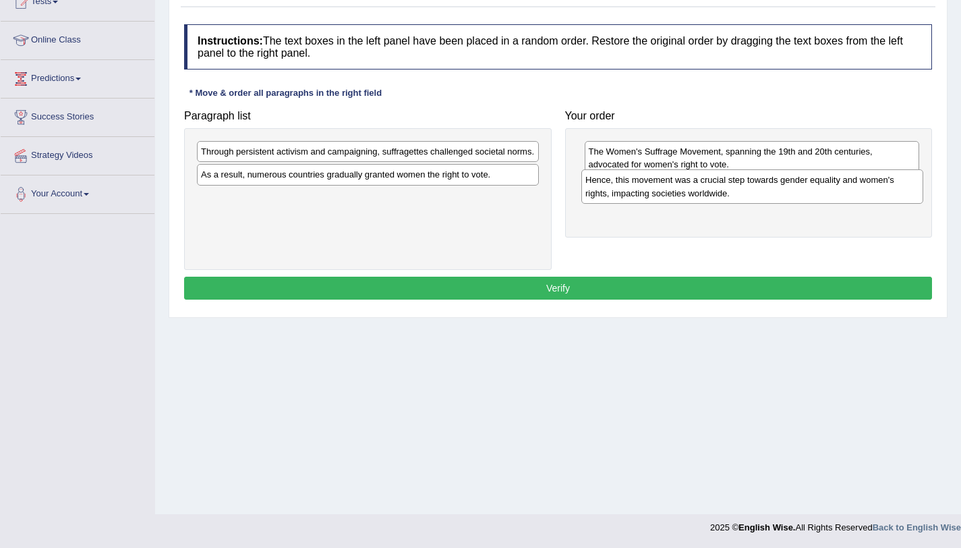
drag, startPoint x: 277, startPoint y: 189, endPoint x: 661, endPoint y: 194, distance: 384.5
click at [661, 194] on div "Hence, this movement was a crucial step towards gender equality and women's rig…" at bounding box center [752, 186] width 342 height 34
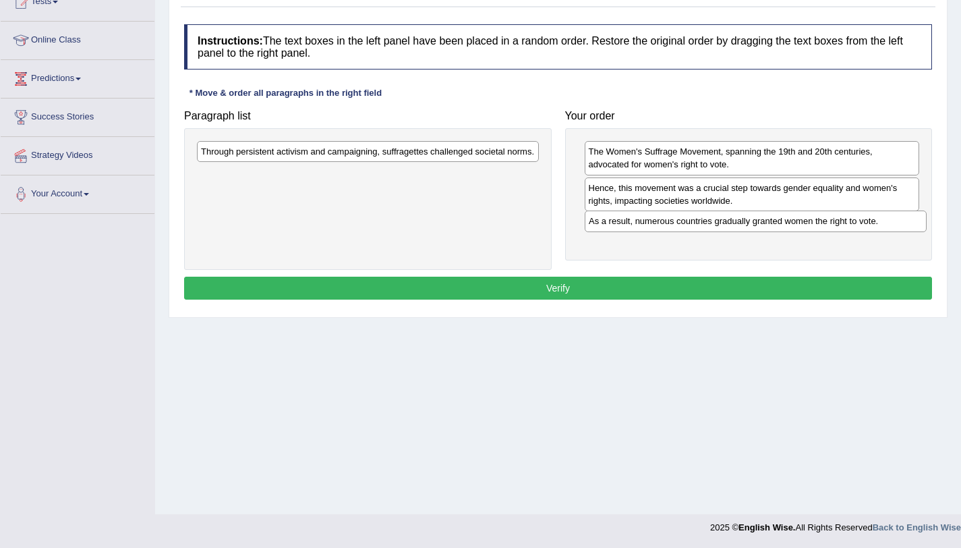
drag, startPoint x: 301, startPoint y: 175, endPoint x: 687, endPoint y: 222, distance: 389.3
click at [687, 222] on div "As a result, numerous countries gradually granted women the right to vote." at bounding box center [756, 220] width 342 height 21
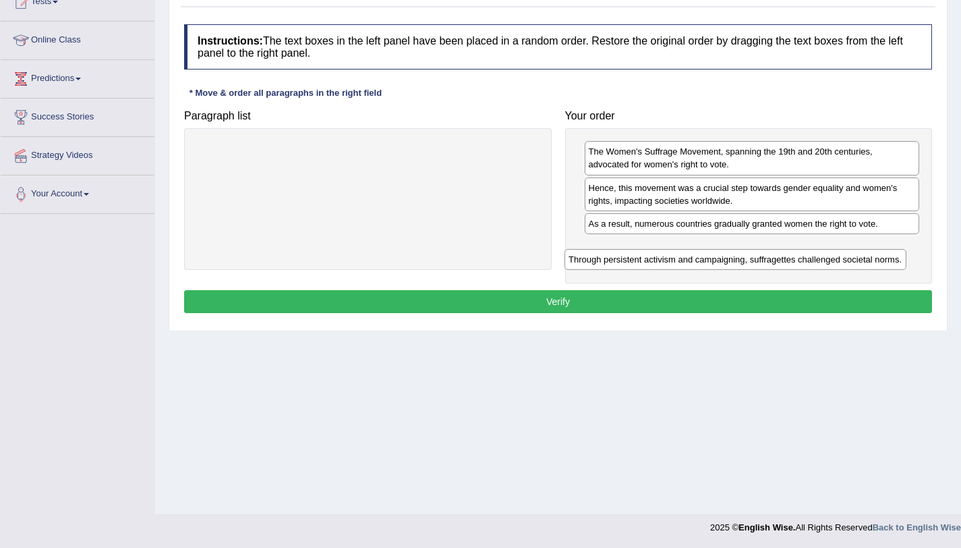
drag, startPoint x: 424, startPoint y: 151, endPoint x: 798, endPoint y: 254, distance: 388.3
click at [798, 254] on div "Through persistent activism and campaigning, suffragettes challenged societal n…" at bounding box center [736, 259] width 342 height 21
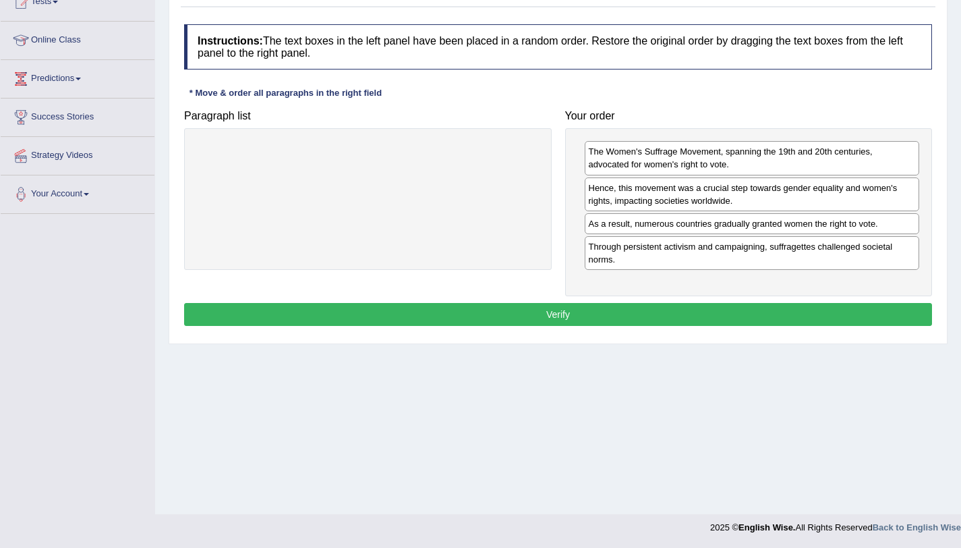
click at [677, 308] on button "Verify" at bounding box center [558, 314] width 748 height 23
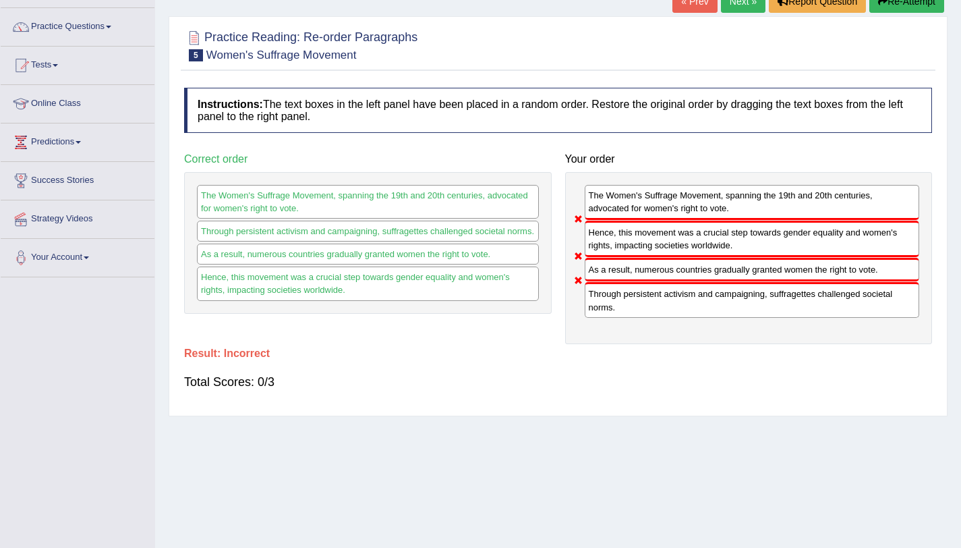
scroll to position [96, 0]
click at [895, 10] on button "Re-Attempt" at bounding box center [906, 2] width 75 height 23
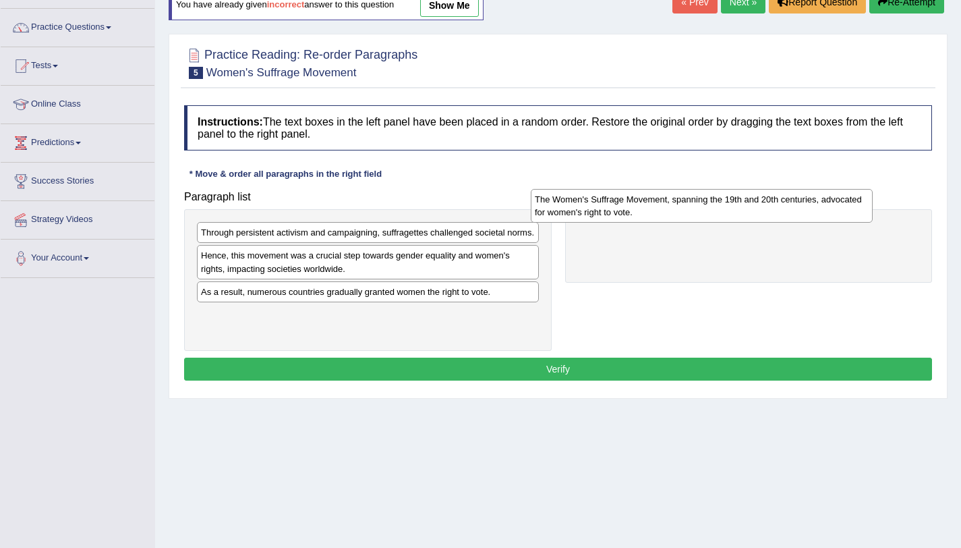
drag, startPoint x: 394, startPoint y: 323, endPoint x: 740, endPoint y: 206, distance: 365.4
click at [740, 206] on div "The Women's Suffrage Movement, spanning the 19th and 20th centuries, advocated …" at bounding box center [702, 206] width 342 height 34
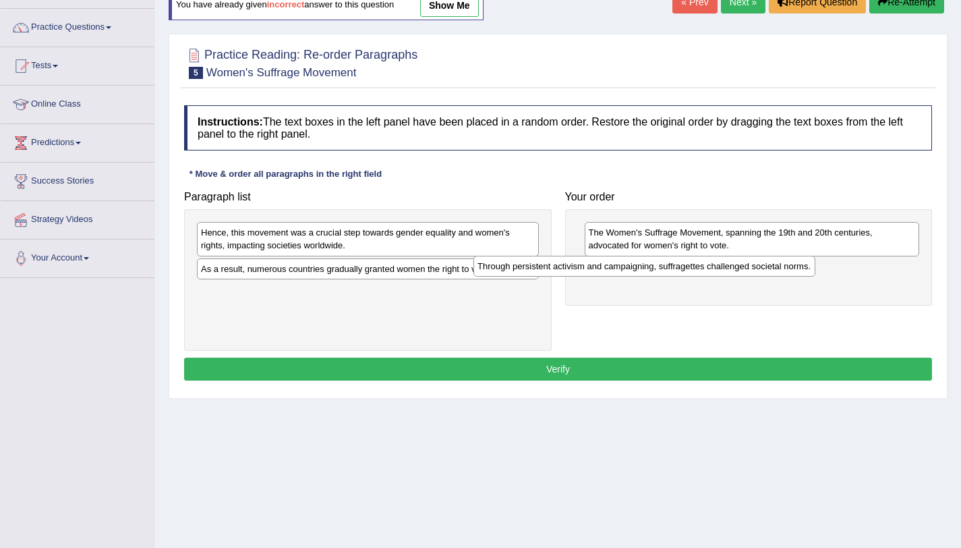
drag, startPoint x: 502, startPoint y: 235, endPoint x: 788, endPoint y: 269, distance: 288.0
click at [788, 269] on div "Through persistent activism and campaigning, suffragettes challenged societal n…" at bounding box center [644, 266] width 342 height 21
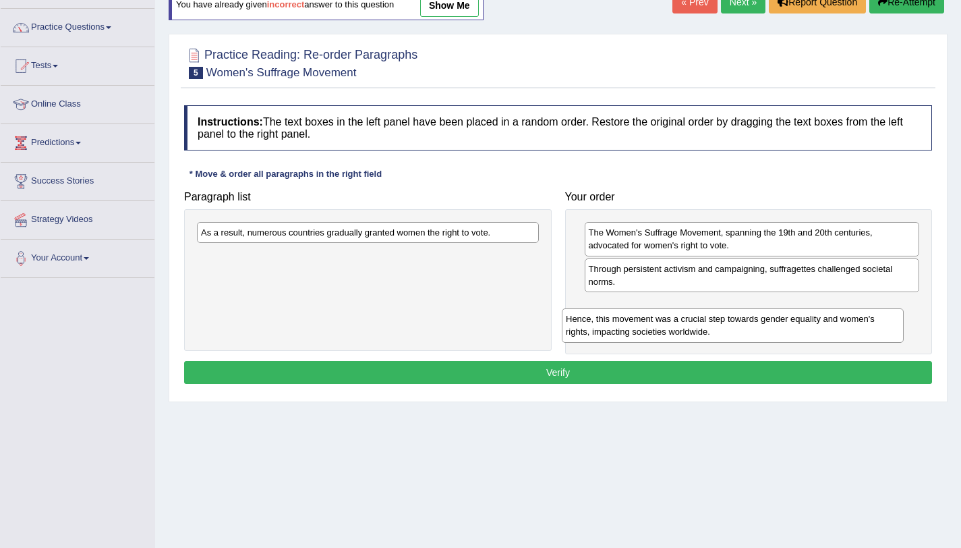
drag, startPoint x: 433, startPoint y: 246, endPoint x: 800, endPoint y: 327, distance: 375.9
click at [800, 327] on div "Hence, this movement was a crucial step towards gender equality and women's rig…" at bounding box center [733, 325] width 342 height 34
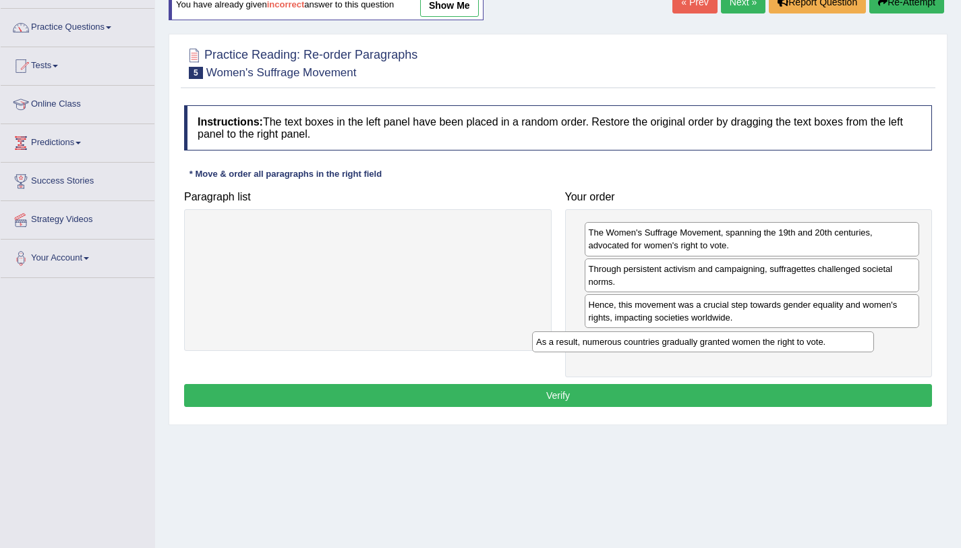
drag, startPoint x: 431, startPoint y: 229, endPoint x: 766, endPoint y: 333, distance: 351.1
click at [766, 333] on div "As a result, numerous countries gradually granted women the right to vote." at bounding box center [703, 341] width 342 height 21
click at [517, 401] on button "Verify" at bounding box center [558, 395] width 748 height 23
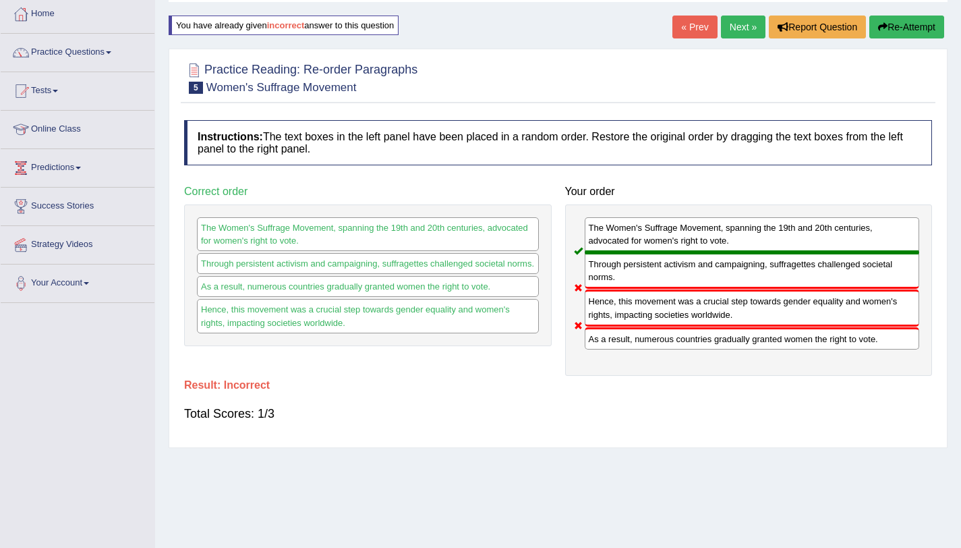
scroll to position [70, 0]
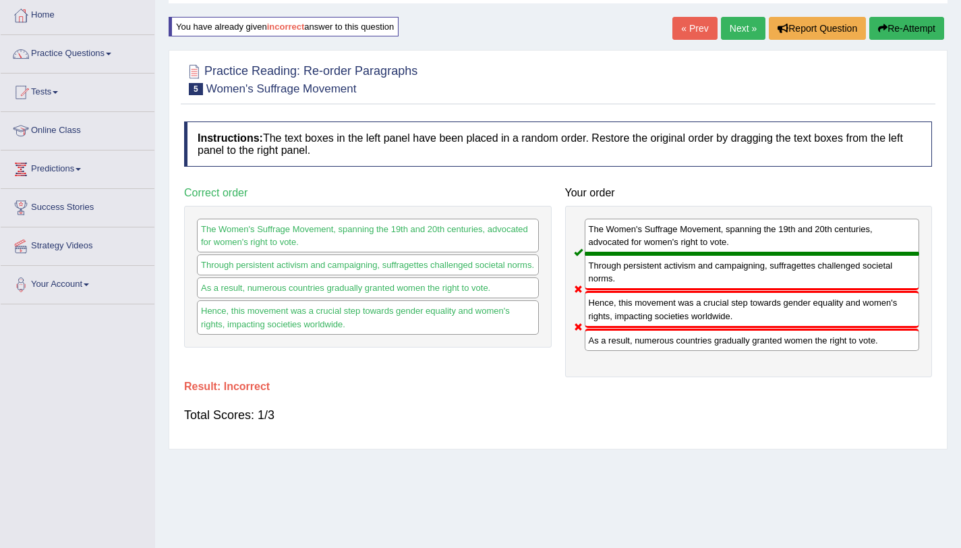
click at [738, 34] on link "Next »" at bounding box center [743, 28] width 45 height 23
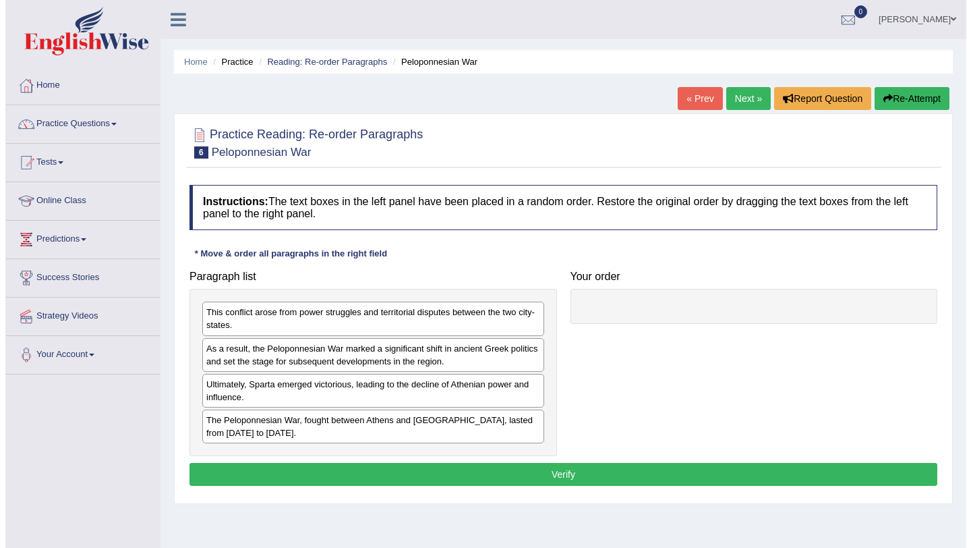
scroll to position [161, 0]
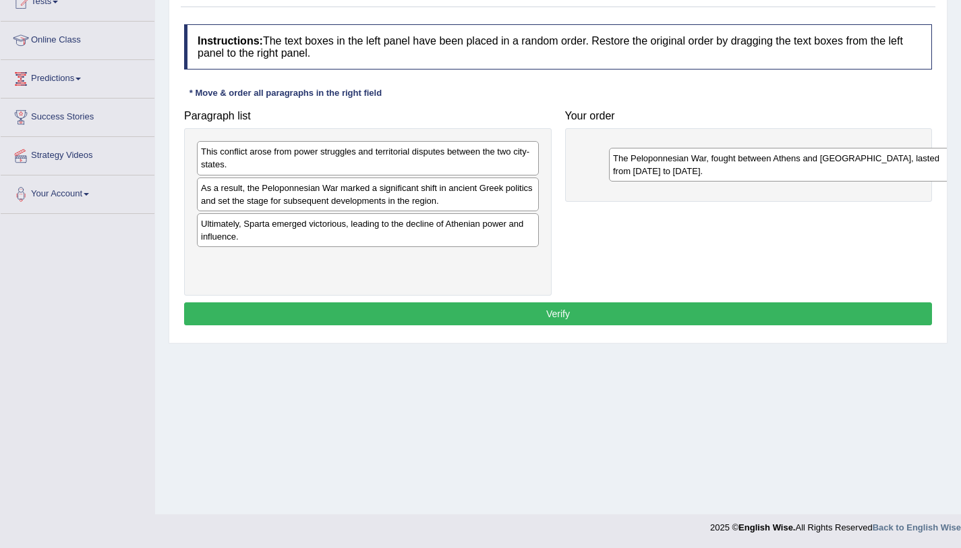
drag, startPoint x: 258, startPoint y: 266, endPoint x: 668, endPoint y: 164, distance: 422.7
click at [668, 164] on div "The Peloponnesian War, fought between Athens and [GEOGRAPHIC_DATA], lasted from…" at bounding box center [780, 165] width 342 height 34
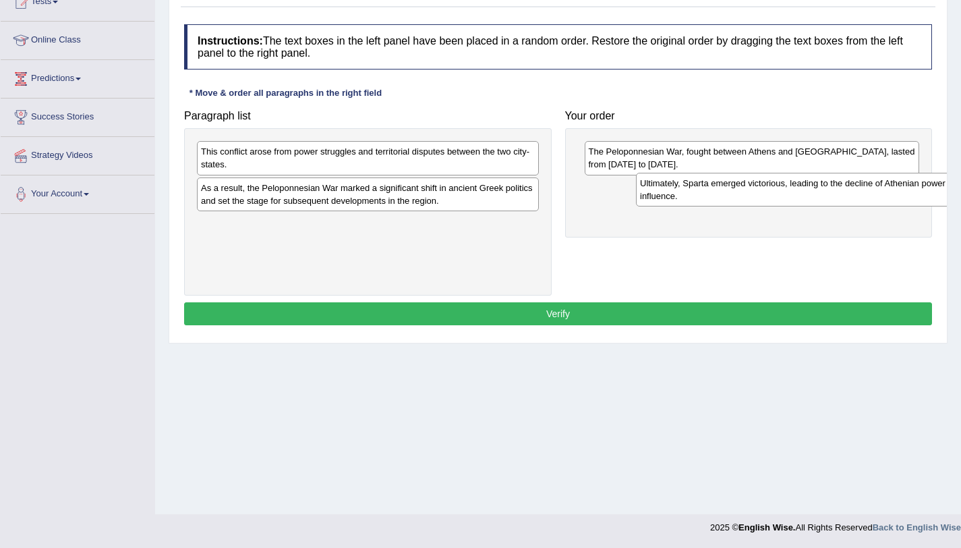
drag, startPoint x: 316, startPoint y: 235, endPoint x: 755, endPoint y: 195, distance: 440.9
click at [755, 195] on div "Ultimately, Sparta emerged victorious, leading to the decline of Athenian power…" at bounding box center [807, 190] width 342 height 34
click at [441, 164] on div "This conflict arose from power struggles and territorial disputes between the t…" at bounding box center [368, 158] width 342 height 34
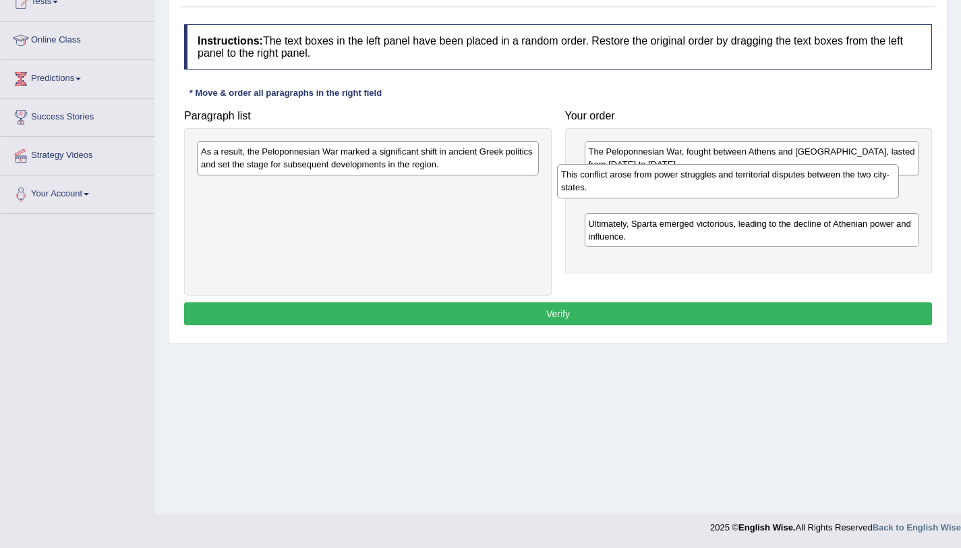
drag, startPoint x: 441, startPoint y: 164, endPoint x: 801, endPoint y: 187, distance: 360.9
click at [801, 187] on div "This conflict arose from power struggles and territorial disputes between the t…" at bounding box center [728, 181] width 342 height 34
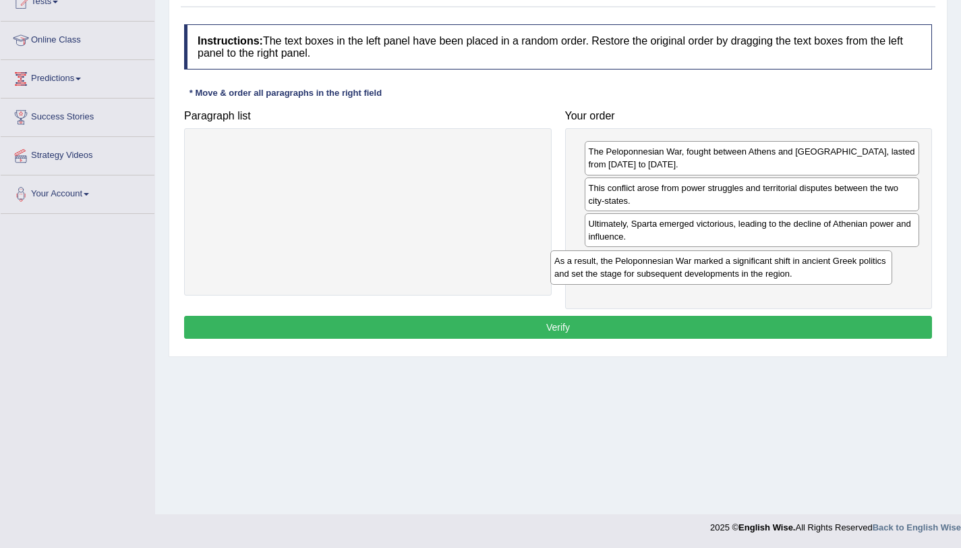
drag, startPoint x: 459, startPoint y: 166, endPoint x: 813, endPoint y: 272, distance: 369.8
click at [813, 272] on div "As a result, the Peloponnesian War marked a significant shift in ancient Greek …" at bounding box center [721, 267] width 342 height 34
click at [591, 335] on button "Verify" at bounding box center [558, 327] width 748 height 23
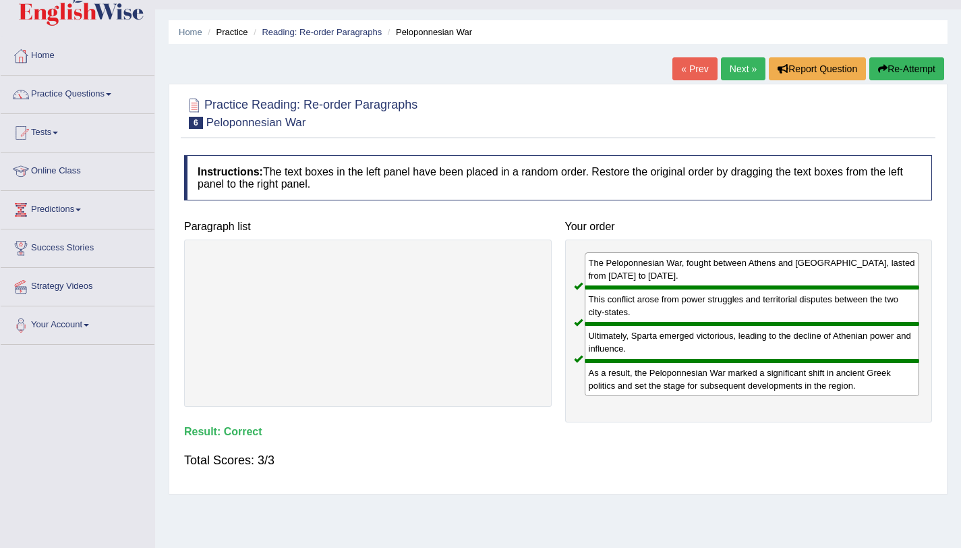
scroll to position [25, 0]
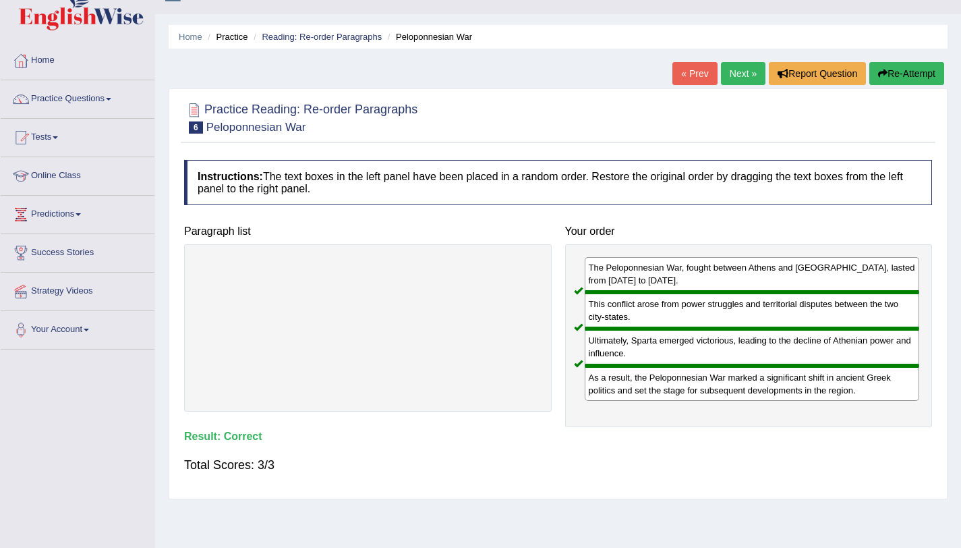
click at [741, 71] on link "Next »" at bounding box center [743, 73] width 45 height 23
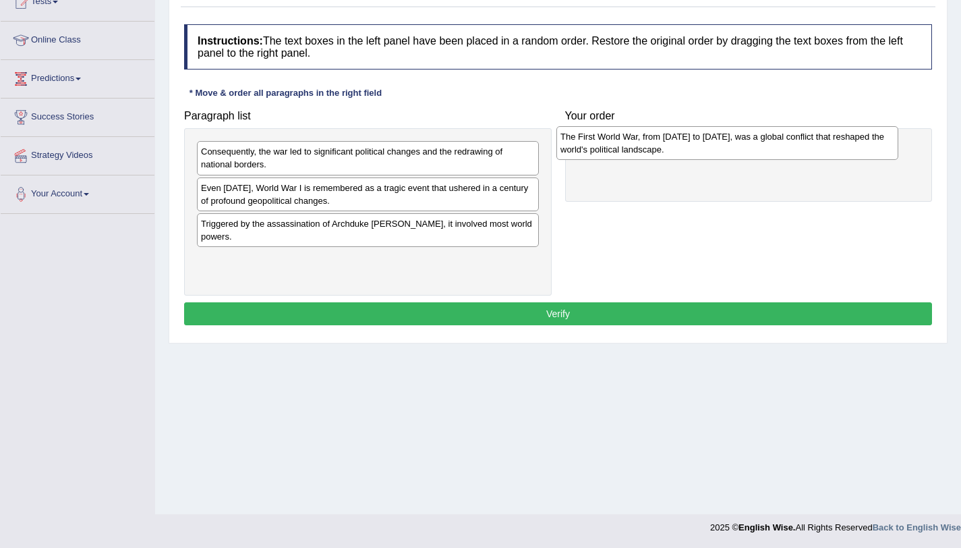
drag, startPoint x: 295, startPoint y: 270, endPoint x: 679, endPoint y: 146, distance: 402.9
click at [679, 146] on div "The First World War, from [DATE] to [DATE], was a global conflict that reshaped…" at bounding box center [727, 143] width 342 height 34
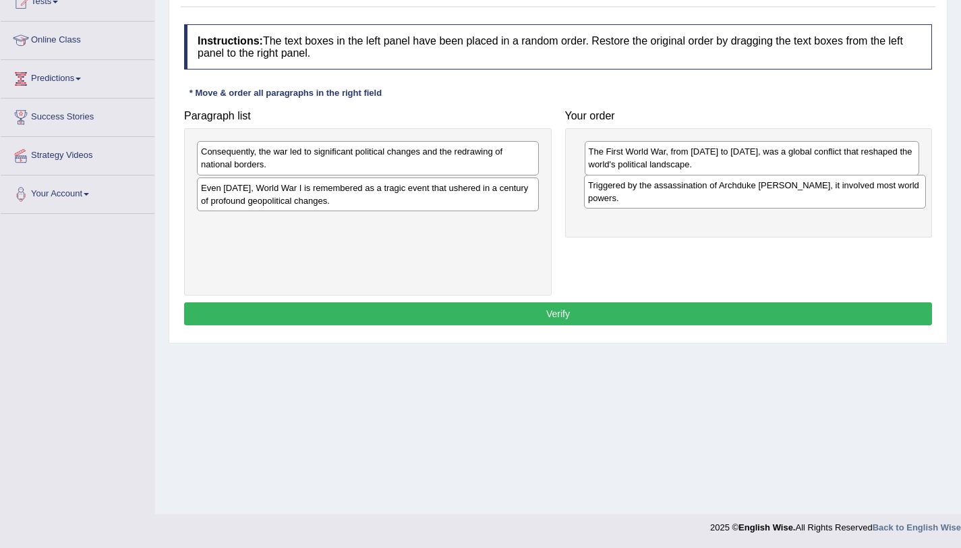
drag, startPoint x: 315, startPoint y: 233, endPoint x: 701, endPoint y: 190, distance: 388.2
click at [701, 190] on div "Triggered by the assassination of Archduke [PERSON_NAME], it involved most worl…" at bounding box center [755, 192] width 342 height 34
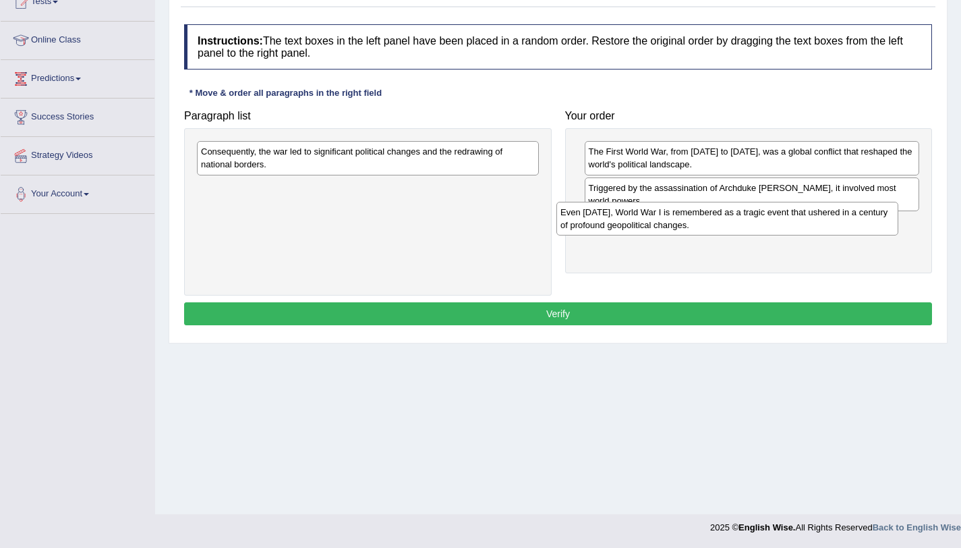
drag, startPoint x: 425, startPoint y: 202, endPoint x: 788, endPoint y: 227, distance: 364.4
click at [788, 227] on div "Even [DATE], World War I is remembered as a tragic event that ushered in a cent…" at bounding box center [727, 219] width 342 height 34
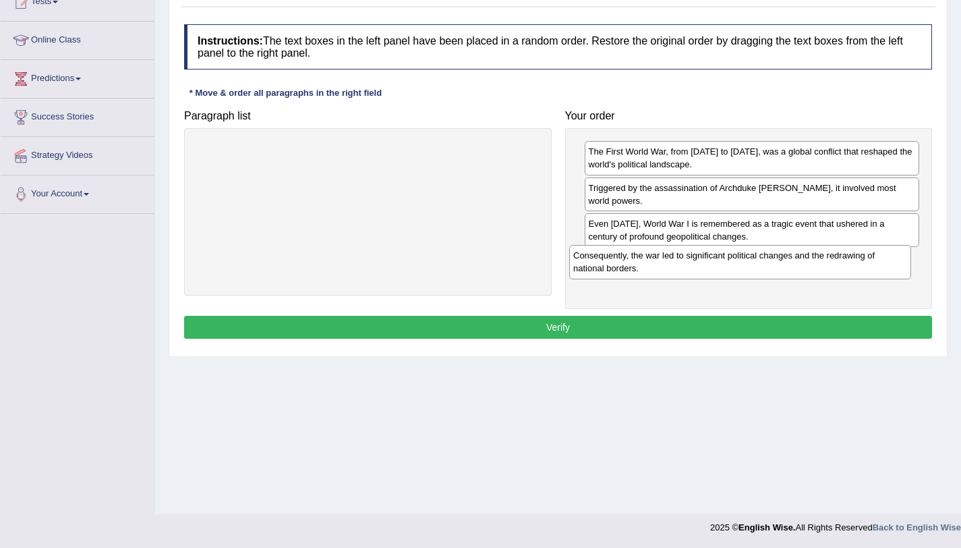
drag, startPoint x: 505, startPoint y: 162, endPoint x: 877, endPoint y: 262, distance: 385.5
click at [877, 262] on div "Consequently, the war led to significant political changes and the redrawing of…" at bounding box center [740, 262] width 342 height 34
click at [585, 329] on button "Verify" at bounding box center [558, 327] width 748 height 23
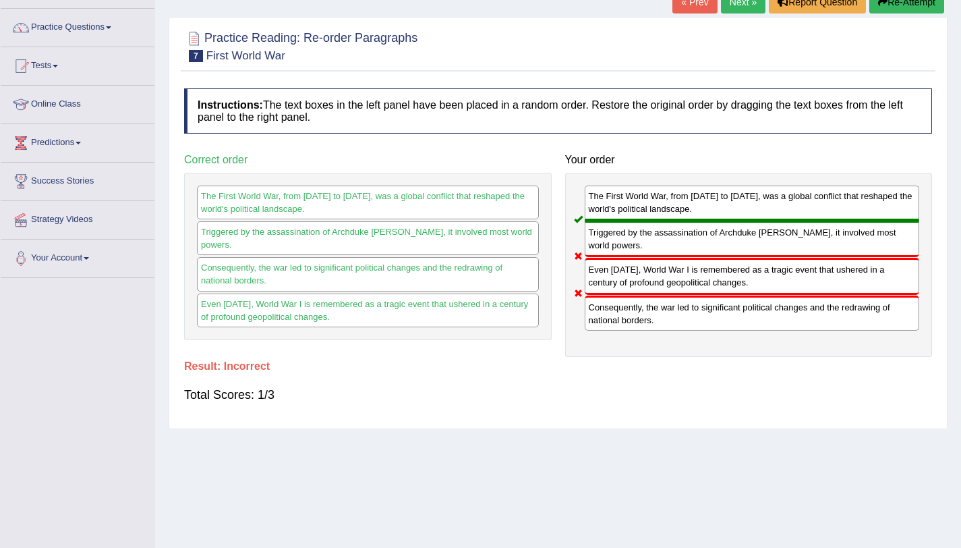
scroll to position [96, 0]
click at [894, 2] on button "Re-Attempt" at bounding box center [906, 2] width 75 height 23
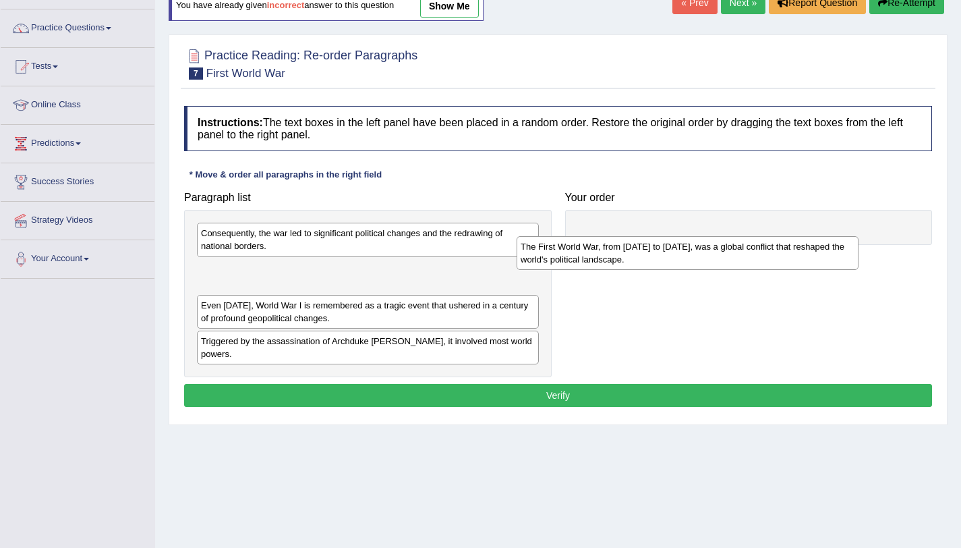
drag, startPoint x: 277, startPoint y: 341, endPoint x: 648, endPoint y: 223, distance: 389.3
click at [648, 236] on div "The First World War, from [DATE] to [DATE], was a global conflict that reshaped…" at bounding box center [688, 253] width 342 height 34
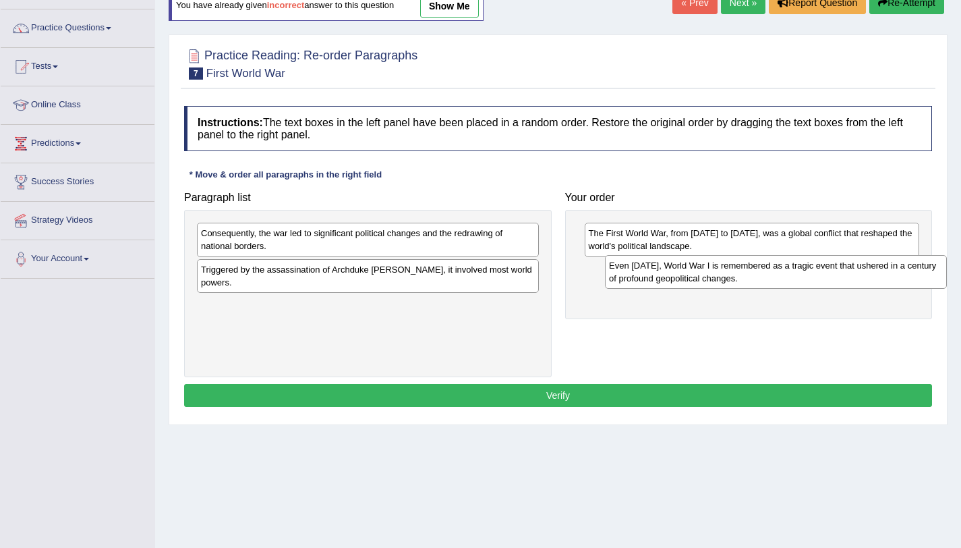
drag, startPoint x: 318, startPoint y: 279, endPoint x: 724, endPoint y: 274, distance: 406.1
click at [724, 274] on div "Even [DATE], World War I is remembered as a tragic event that ushered in a cent…" at bounding box center [776, 272] width 342 height 34
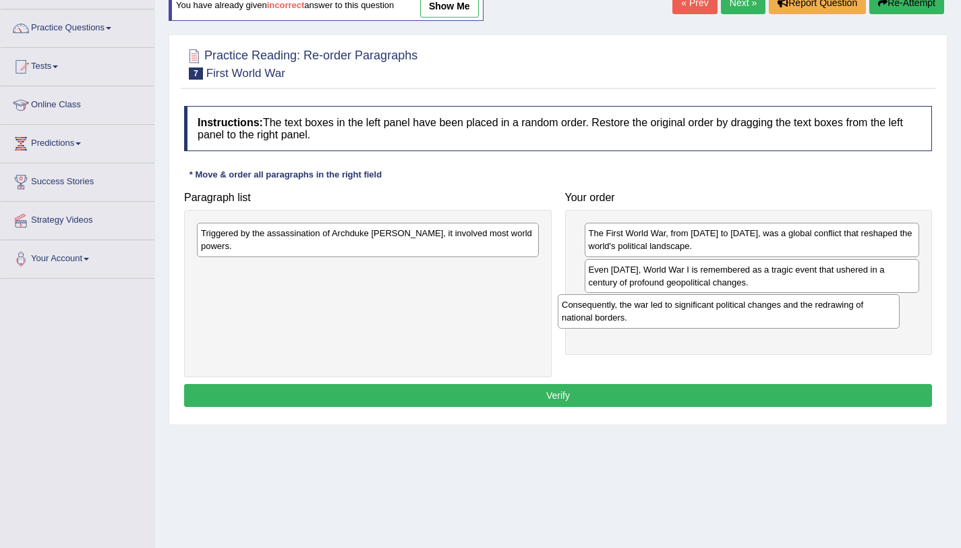
drag, startPoint x: 488, startPoint y: 238, endPoint x: 849, endPoint y: 310, distance: 368.5
click at [849, 310] on div "Consequently, the war led to significant political changes and the redrawing of…" at bounding box center [729, 311] width 342 height 34
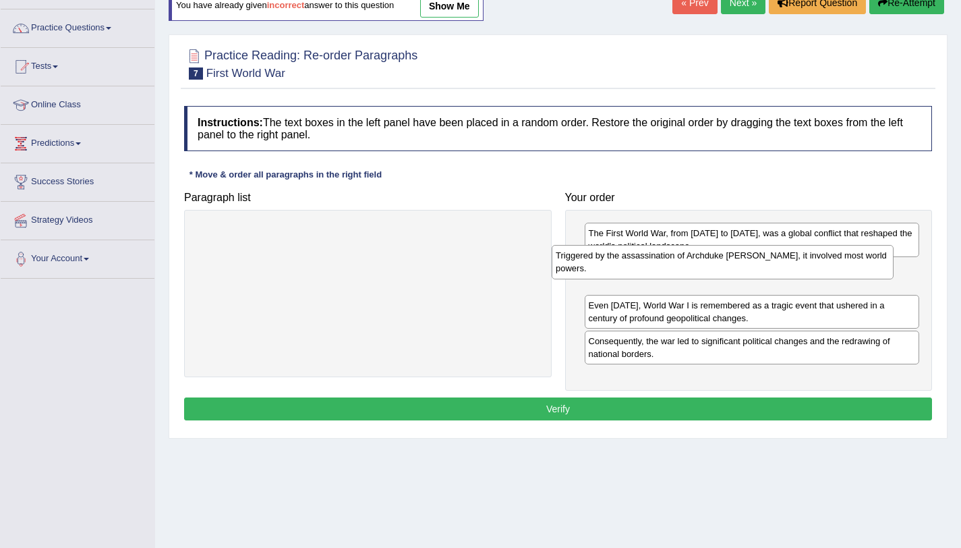
drag, startPoint x: 460, startPoint y: 243, endPoint x: 815, endPoint y: 266, distance: 355.5
click at [815, 266] on div "Triggered by the assassination of Archduke Franz Ferdinand, it involved most wo…" at bounding box center [723, 262] width 342 height 34
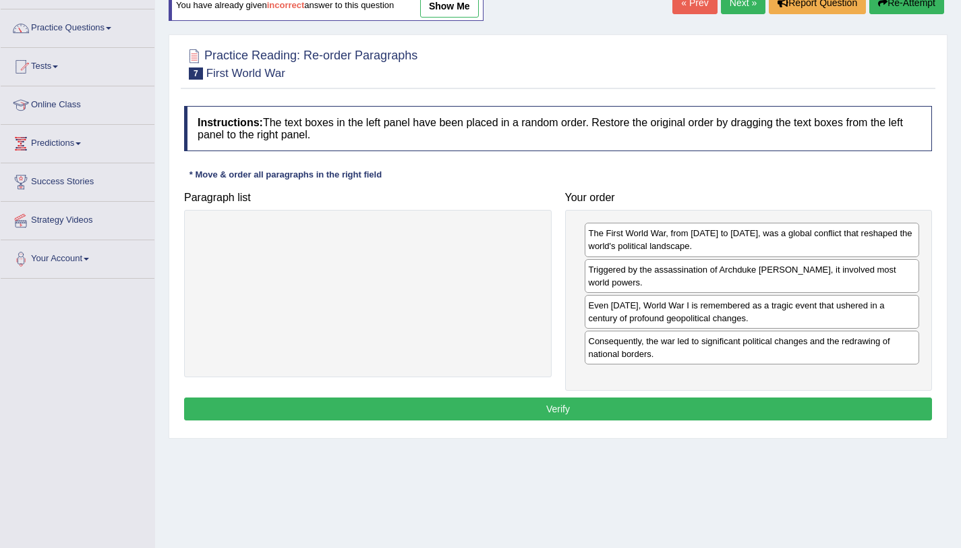
click at [636, 407] on button "Verify" at bounding box center [558, 408] width 748 height 23
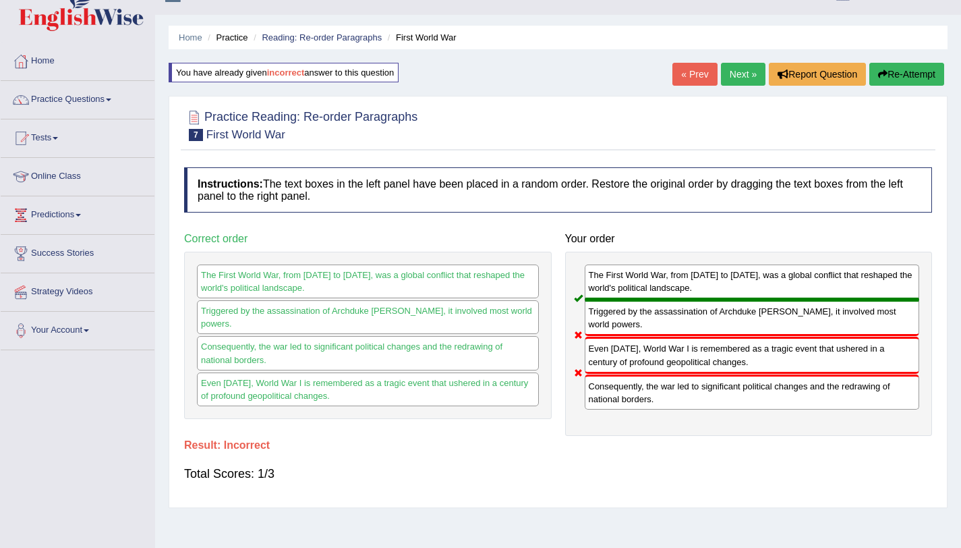
scroll to position [22, 0]
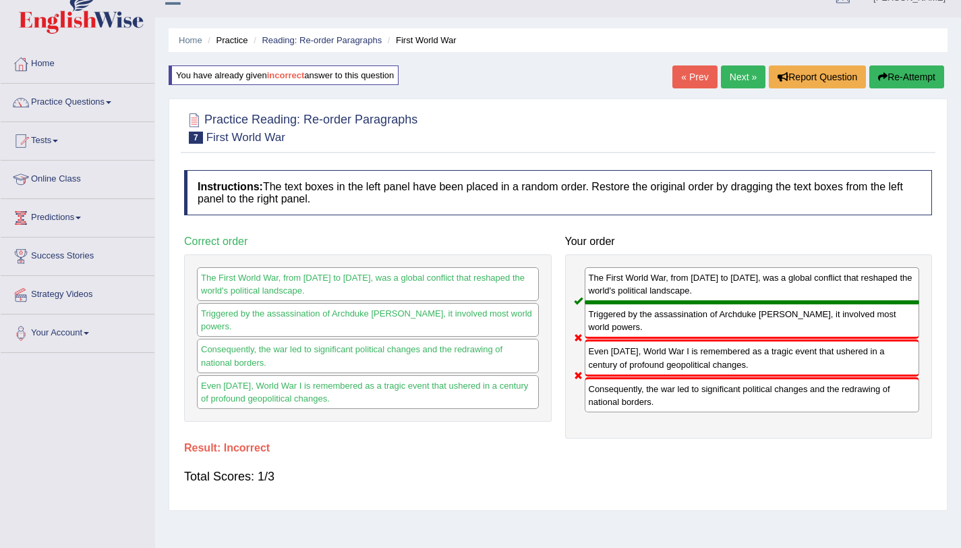
click at [736, 76] on link "Next »" at bounding box center [743, 76] width 45 height 23
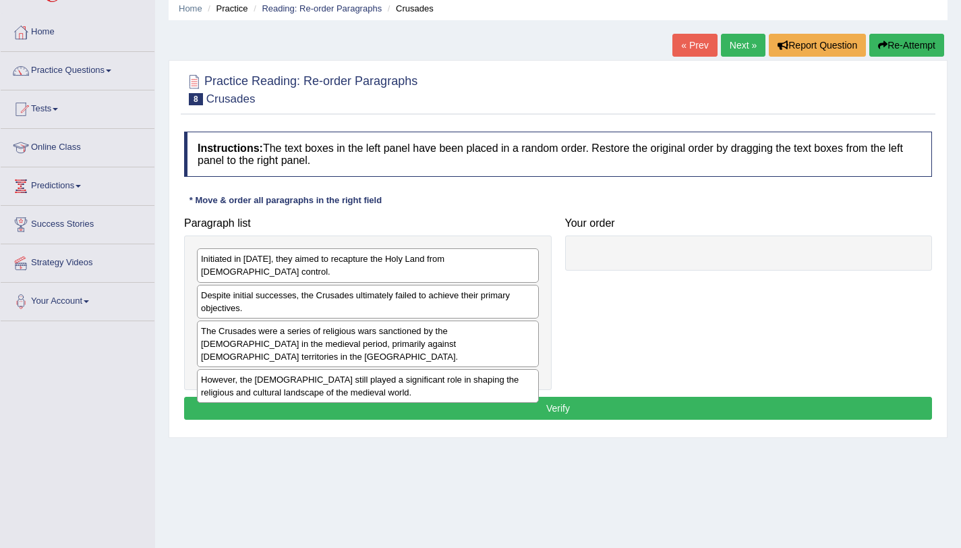
scroll to position [53, 0]
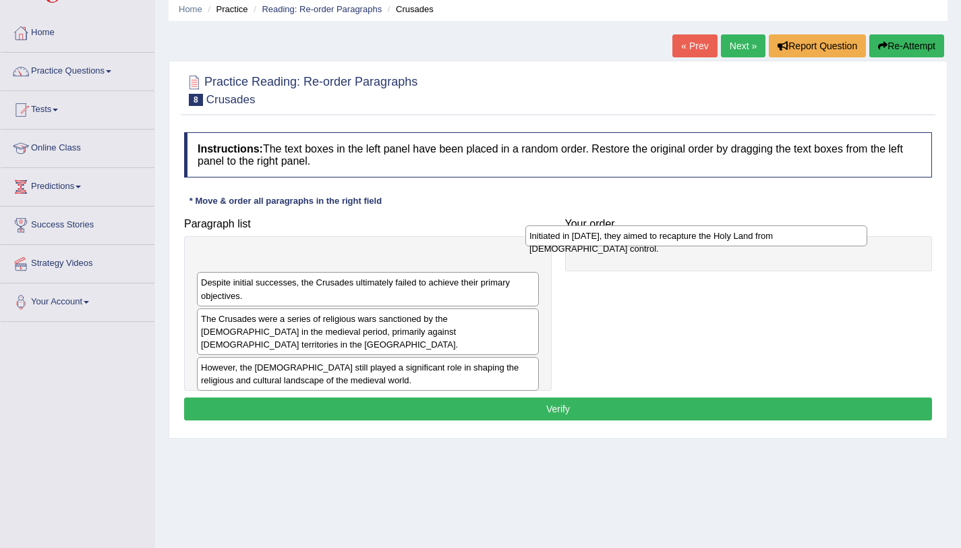
drag, startPoint x: 397, startPoint y: 261, endPoint x: 727, endPoint y: 237, distance: 331.3
click at [727, 237] on div "Initiated in [DATE], they aimed to recapture the Holy Land from [DEMOGRAPHIC_DA…" at bounding box center [696, 235] width 342 height 21
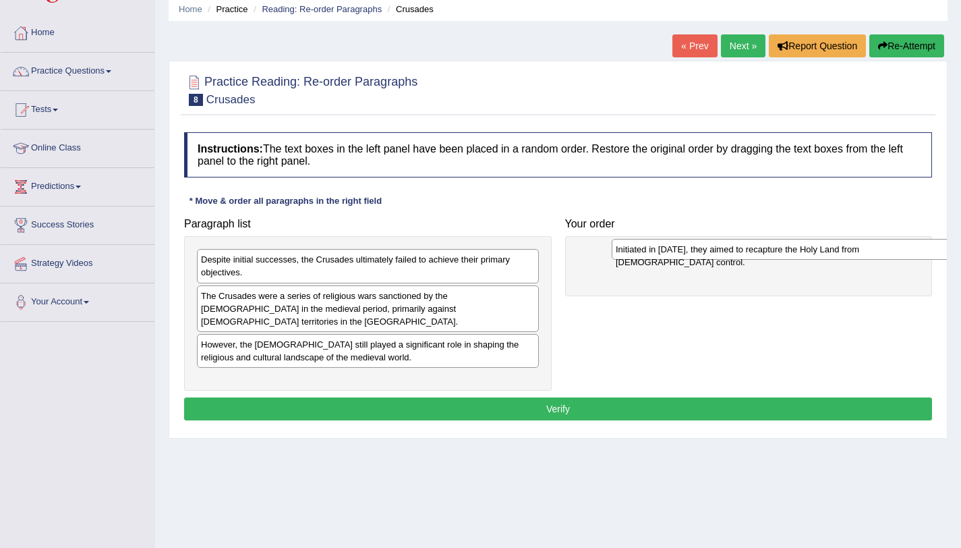
drag, startPoint x: 513, startPoint y: 262, endPoint x: 927, endPoint y: 252, distance: 414.9
click at [927, 252] on div "Initiated in [DATE], they aimed to recapture the Holy Land from [DEMOGRAPHIC_DA…" at bounding box center [783, 249] width 342 height 21
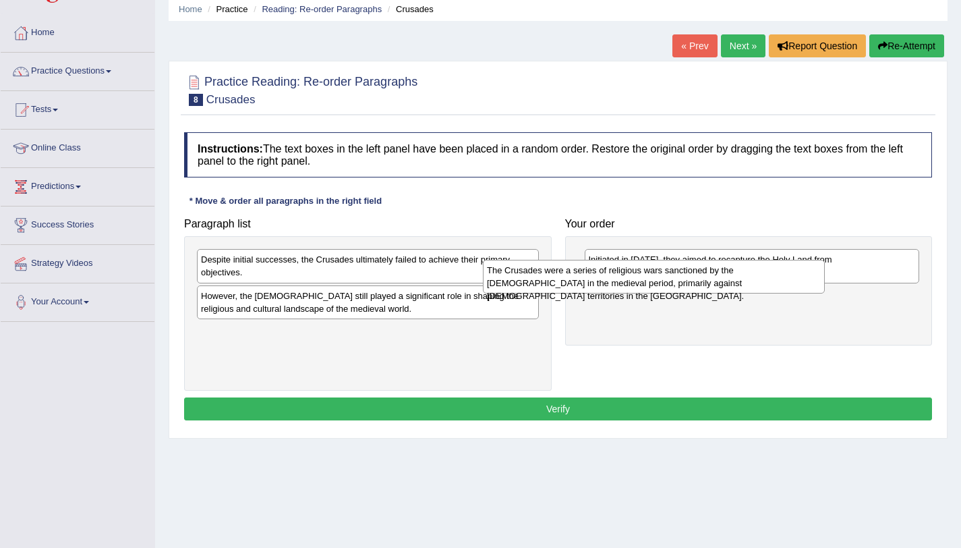
drag, startPoint x: 491, startPoint y: 307, endPoint x: 783, endPoint y: 281, distance: 293.2
click at [783, 281] on div "The Crusades were a series of religious wars sanctioned by the [DEMOGRAPHIC_DAT…" at bounding box center [654, 277] width 342 height 34
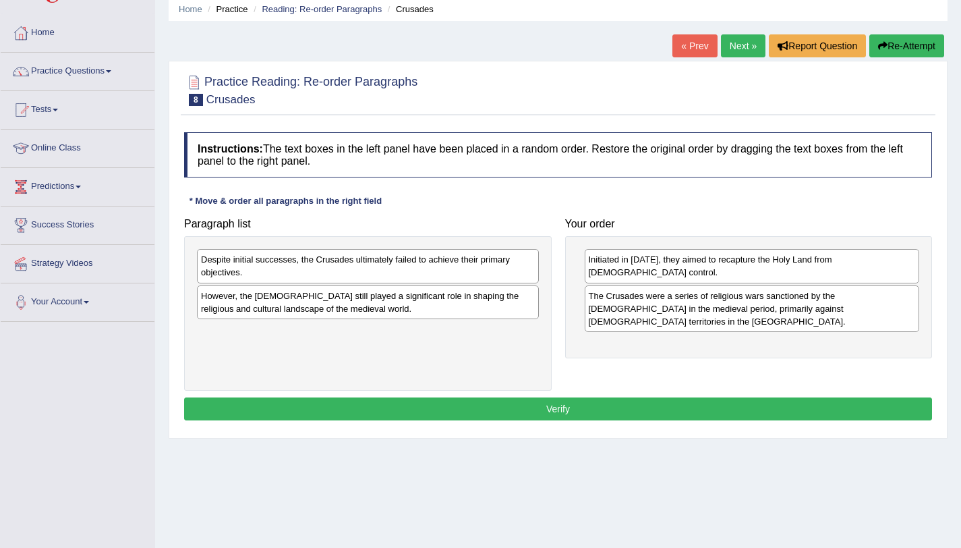
click at [444, 268] on div "Despite initial successes, the Crusades ultimately failed to achieve their prim…" at bounding box center [368, 266] width 342 height 34
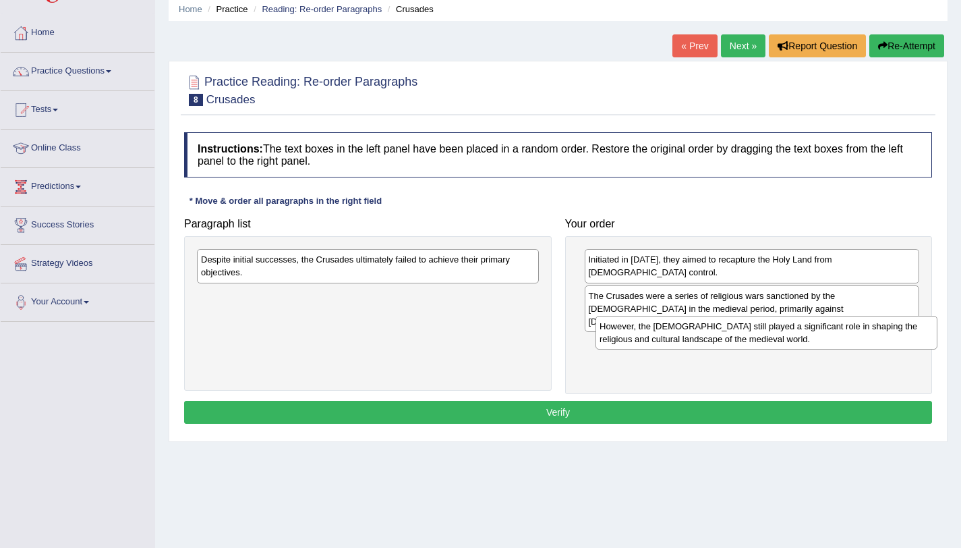
drag, startPoint x: 418, startPoint y: 310, endPoint x: 817, endPoint y: 341, distance: 399.8
click at [817, 341] on div "However, the Crusades still played a significant role in shaping the religious …" at bounding box center [767, 333] width 342 height 34
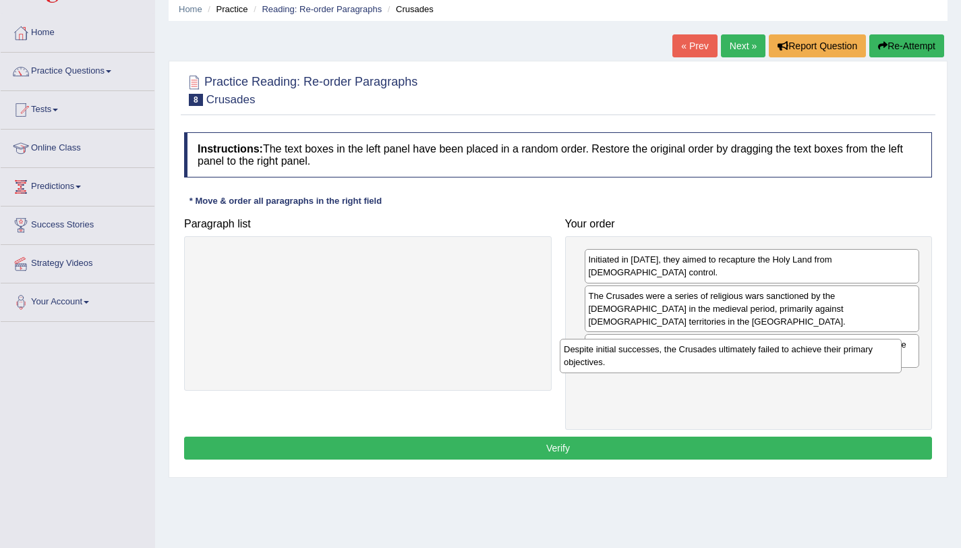
drag, startPoint x: 466, startPoint y: 275, endPoint x: 829, endPoint y: 364, distance: 373.8
click at [829, 364] on div "Despite initial successes, the Crusades ultimately failed to achieve their prim…" at bounding box center [731, 356] width 342 height 34
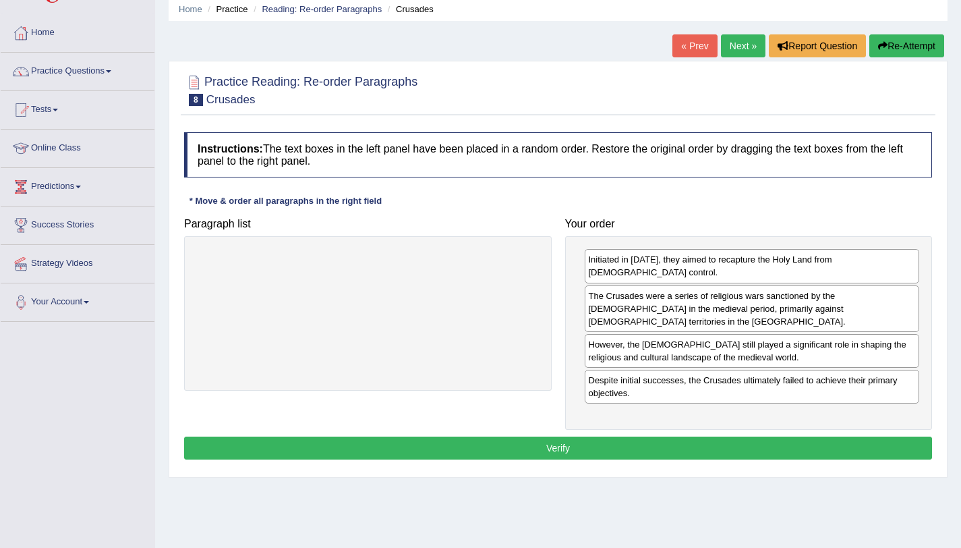
click at [612, 436] on button "Verify" at bounding box center [558, 447] width 748 height 23
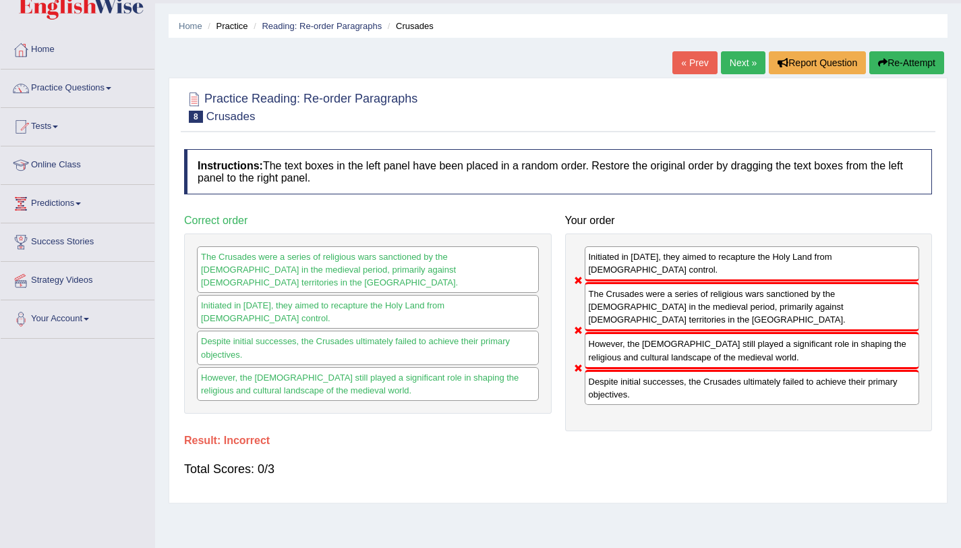
scroll to position [33, 0]
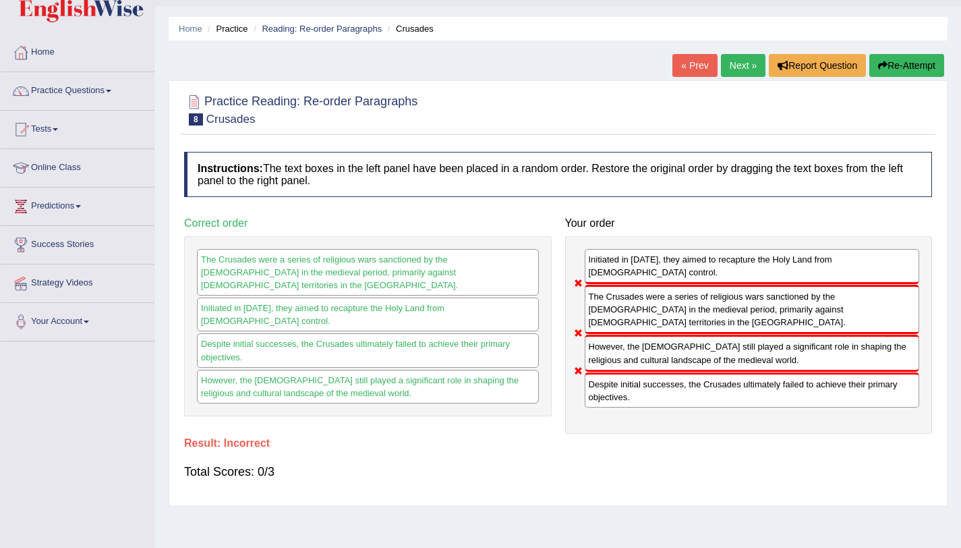
click at [929, 67] on button "Re-Attempt" at bounding box center [906, 65] width 75 height 23
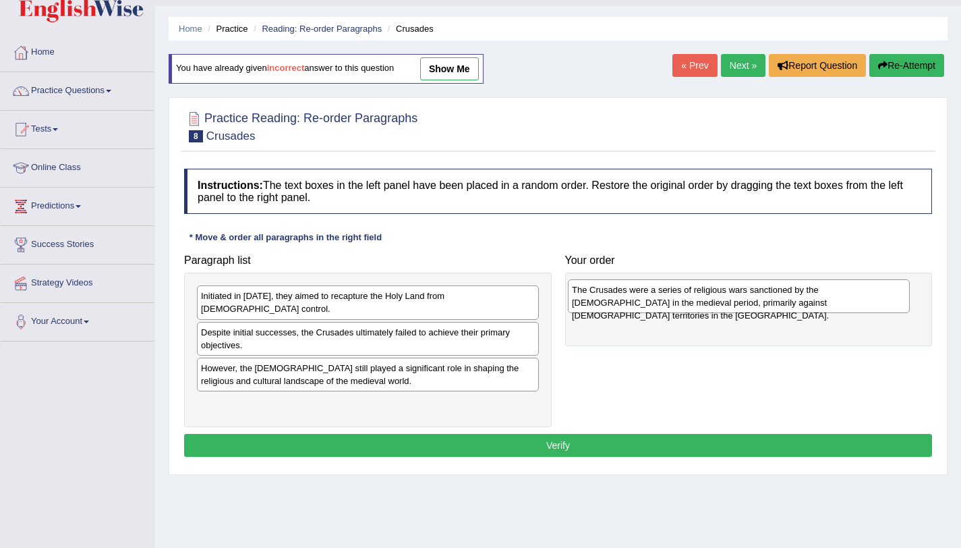
drag, startPoint x: 300, startPoint y: 358, endPoint x: 704, endPoint y: 293, distance: 409.3
click at [704, 293] on div "The Crusades were a series of religious wars sanctioned by the [DEMOGRAPHIC_DAT…" at bounding box center [739, 296] width 342 height 34
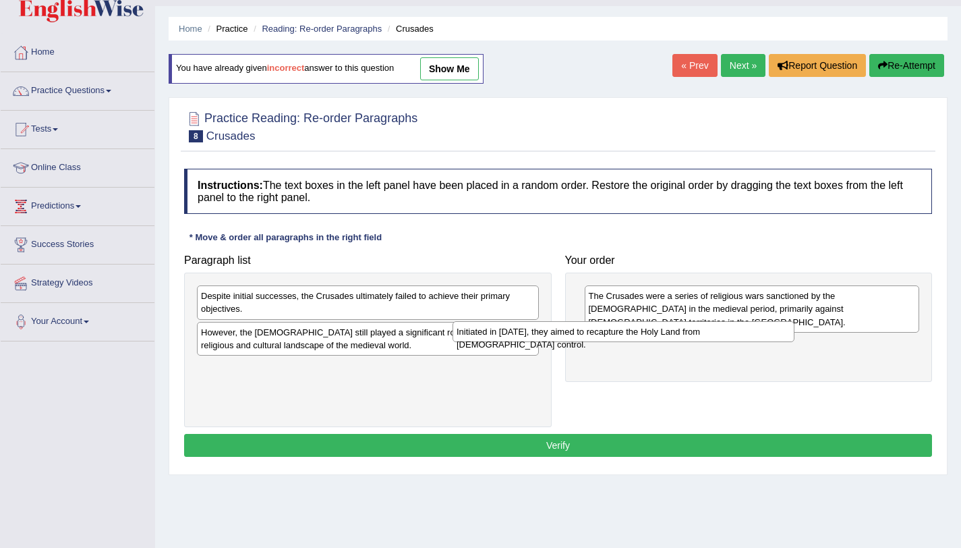
drag, startPoint x: 466, startPoint y: 303, endPoint x: 813, endPoint y: 367, distance: 352.6
click at [795, 342] on div "Initiated in 1095, they aimed to recapture the Holy Land from Muslim control." at bounding box center [624, 331] width 342 height 21
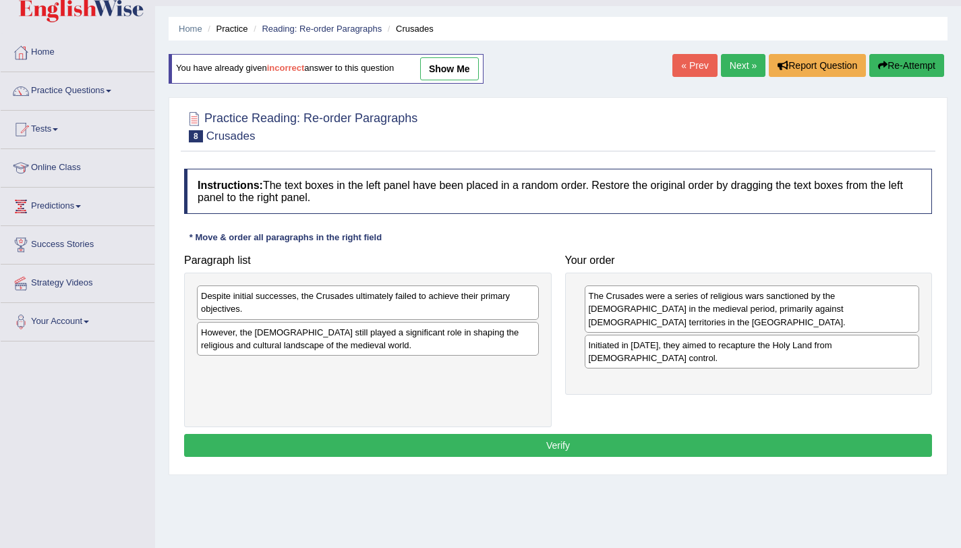
drag, startPoint x: 446, startPoint y: 312, endPoint x: 795, endPoint y: 396, distance: 358.6
click at [539, 319] on div "Despite initial successes, the Crusades ultimately failed to achieve their prim…" at bounding box center [368, 302] width 342 height 34
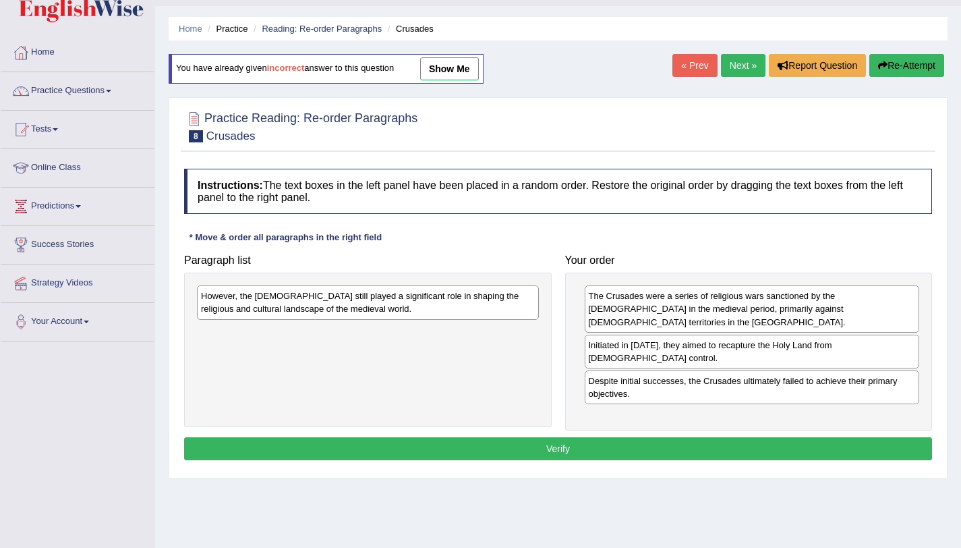
click at [457, 322] on div "However, the Crusades still played a significant role in shaping the religious …" at bounding box center [368, 349] width 368 height 154
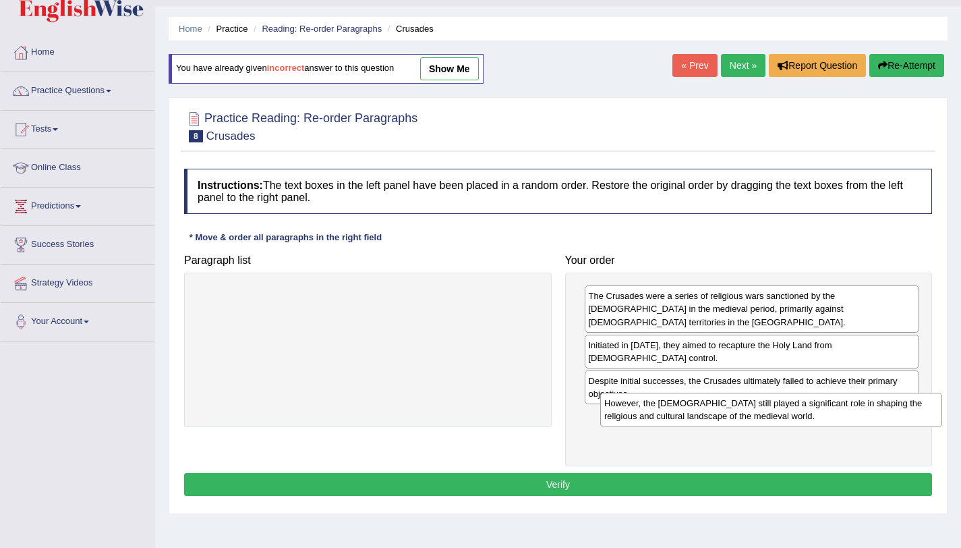
drag, startPoint x: 450, startPoint y: 316, endPoint x: 851, endPoint y: 422, distance: 415.0
click at [851, 422] on div "However, the Crusades still played a significant role in shaping the religious …" at bounding box center [771, 410] width 342 height 34
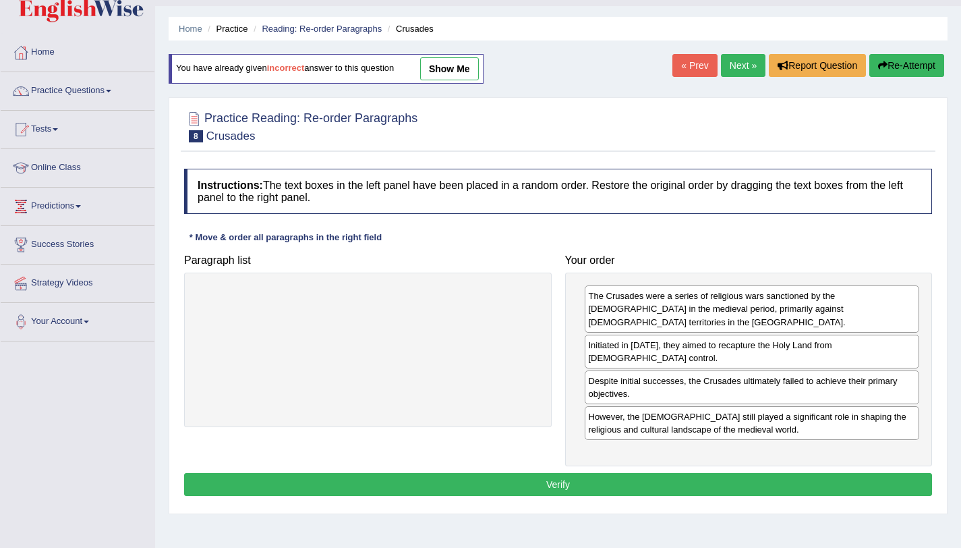
click at [665, 473] on button "Verify" at bounding box center [558, 484] width 748 height 23
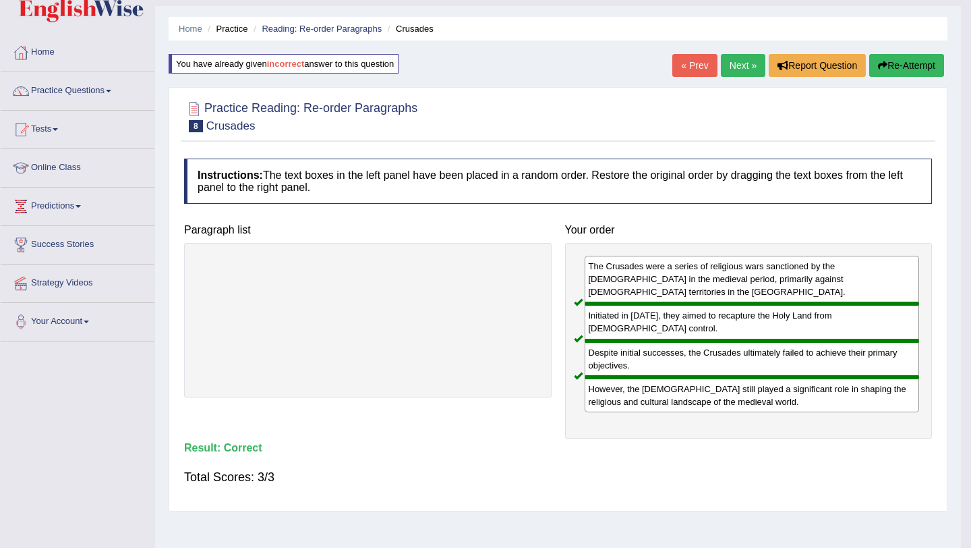
click at [742, 63] on link "Next »" at bounding box center [743, 65] width 45 height 23
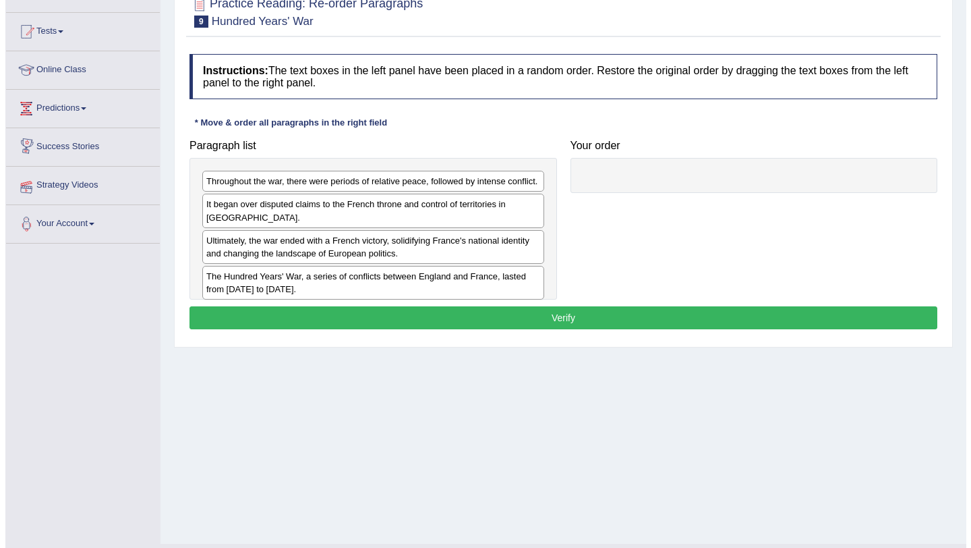
scroll to position [136, 0]
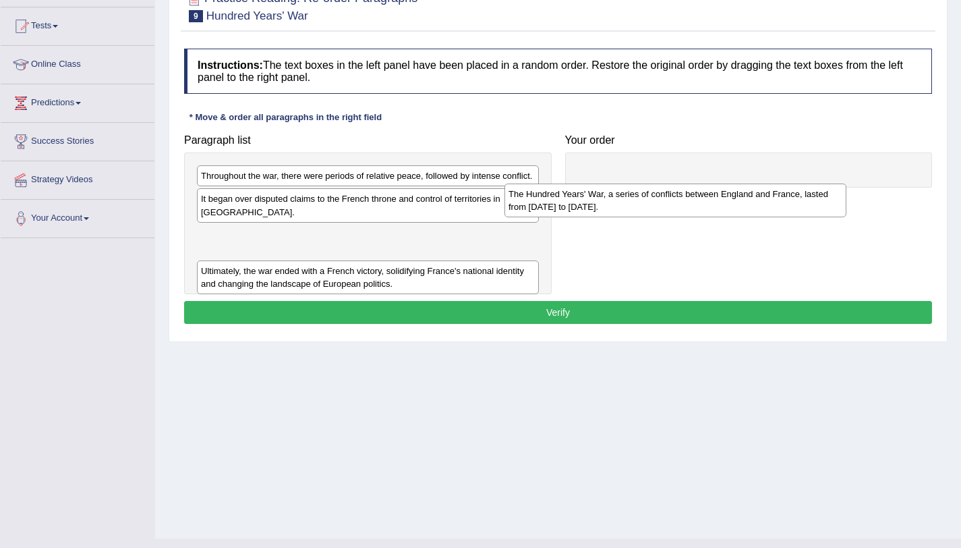
drag, startPoint x: 265, startPoint y: 269, endPoint x: 604, endPoint y: 203, distance: 345.0
click at [604, 203] on div "The Hundred Years' War, a series of conflicts between England and France, laste…" at bounding box center [676, 200] width 342 height 34
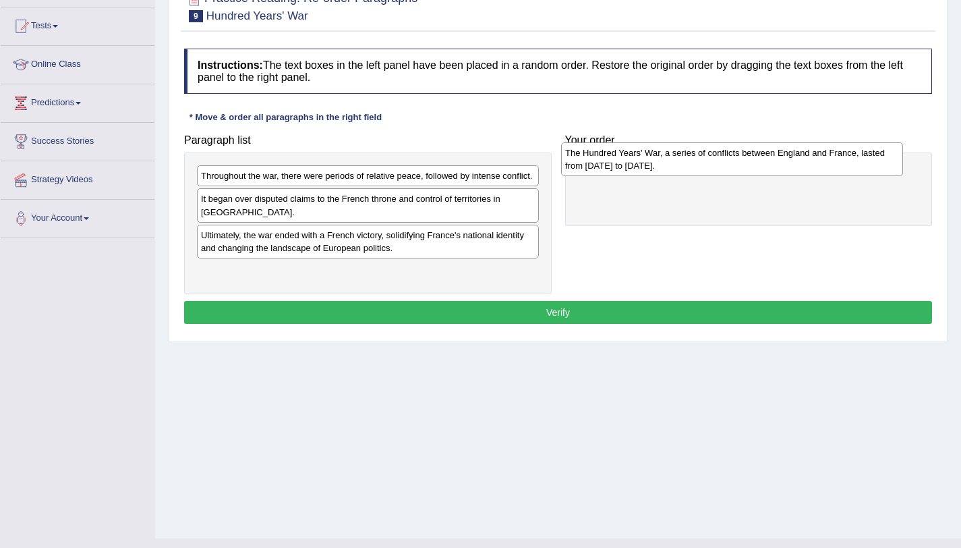
drag, startPoint x: 478, startPoint y: 236, endPoint x: 844, endPoint y: 164, distance: 372.6
click at [844, 164] on div "The Hundred Years' War, a series of conflicts between England and France, laste…" at bounding box center [732, 159] width 342 height 34
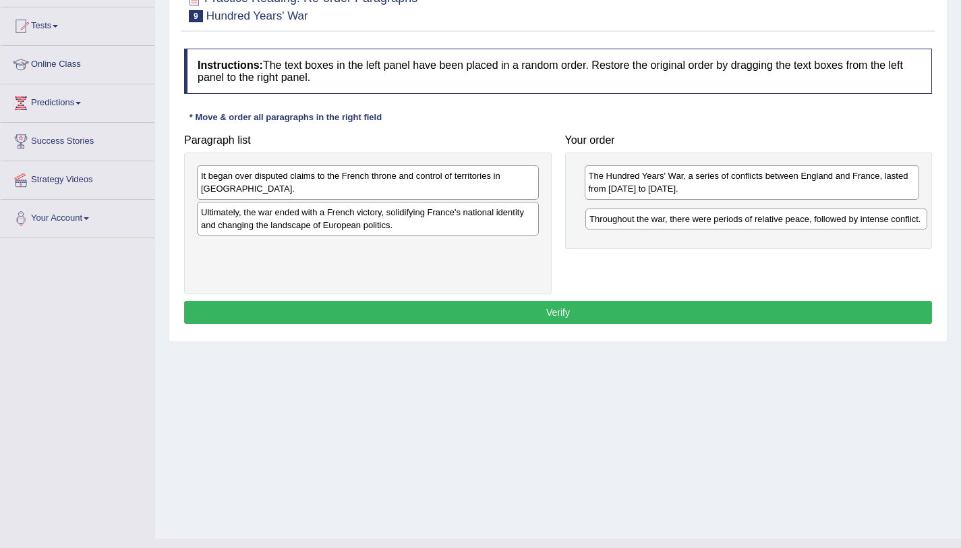
drag, startPoint x: 400, startPoint y: 181, endPoint x: 778, endPoint y: 222, distance: 379.9
click at [778, 222] on div "Throughout the war, there were periods of relative peace, followed by intense c…" at bounding box center [756, 218] width 342 height 21
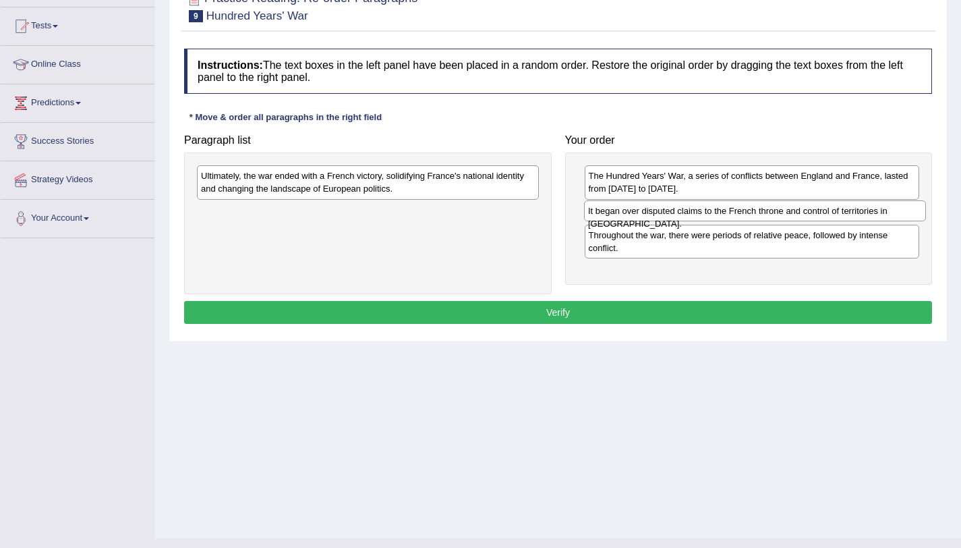
drag, startPoint x: 483, startPoint y: 181, endPoint x: 870, endPoint y: 215, distance: 388.7
click at [870, 215] on div "It began over disputed claims to the French throne and control of territories i…" at bounding box center [755, 210] width 342 height 21
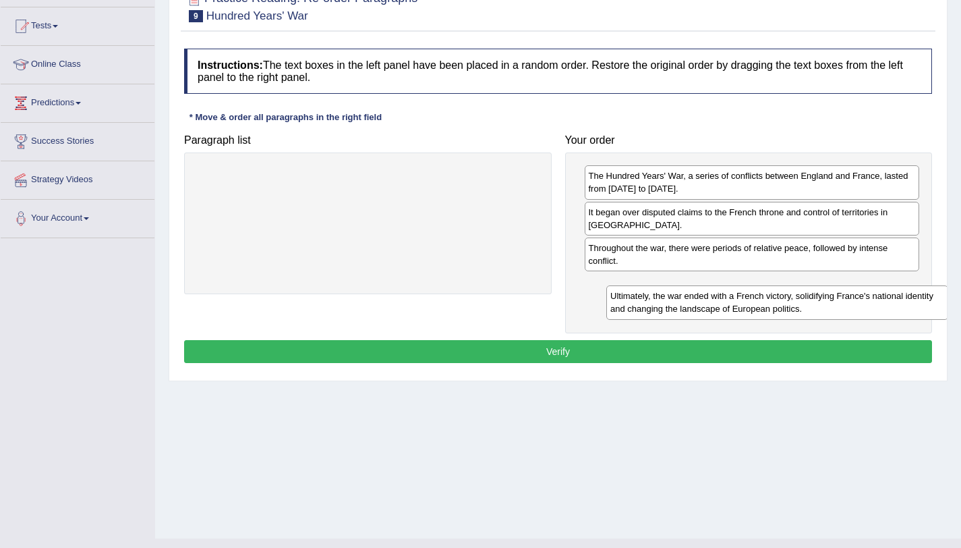
drag, startPoint x: 366, startPoint y: 189, endPoint x: 774, endPoint y: 309, distance: 425.3
click at [774, 309] on div "Ultimately, the war ended with a French victory, solidifying France's national …" at bounding box center [777, 302] width 342 height 34
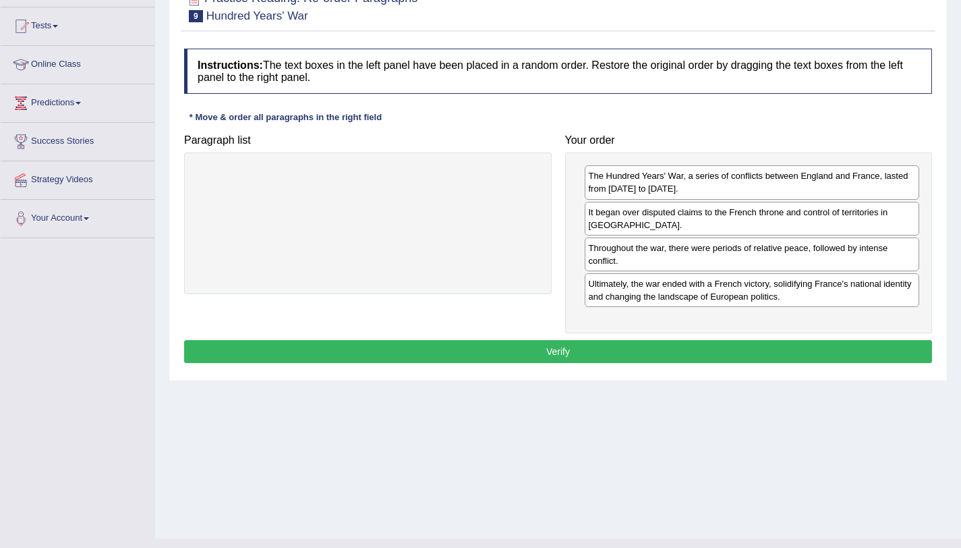
drag, startPoint x: 529, startPoint y: 365, endPoint x: 519, endPoint y: 360, distance: 11.2
click at [519, 360] on div "Instructions: The text boxes in the left panel have been placed in a random ord…" at bounding box center [558, 208] width 755 height 332
click at [519, 360] on button "Verify" at bounding box center [558, 351] width 748 height 23
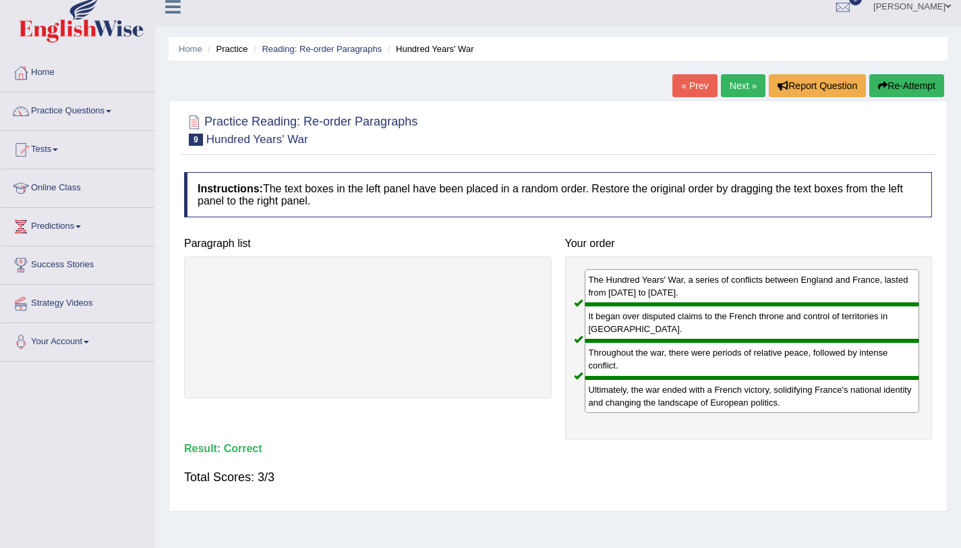
scroll to position [0, 0]
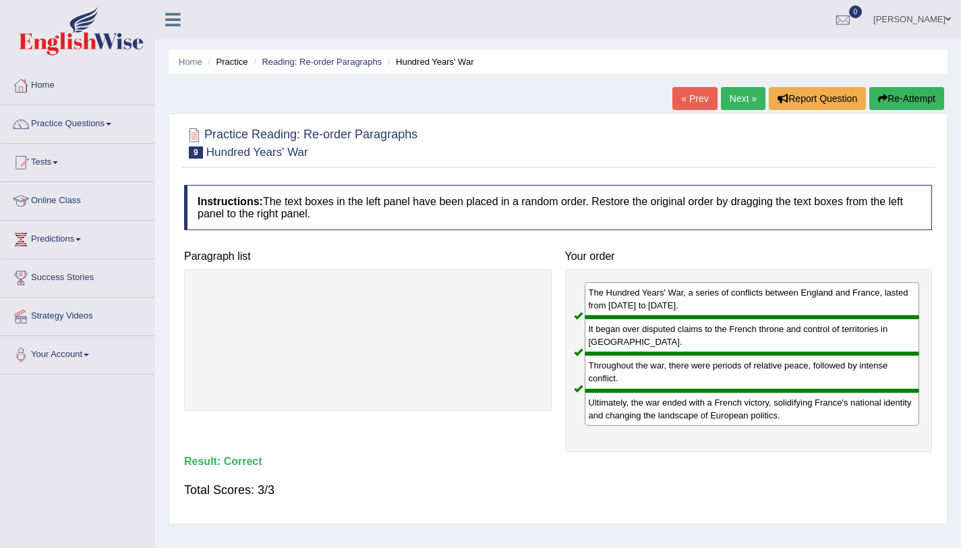
click at [728, 96] on link "Next »" at bounding box center [743, 98] width 45 height 23
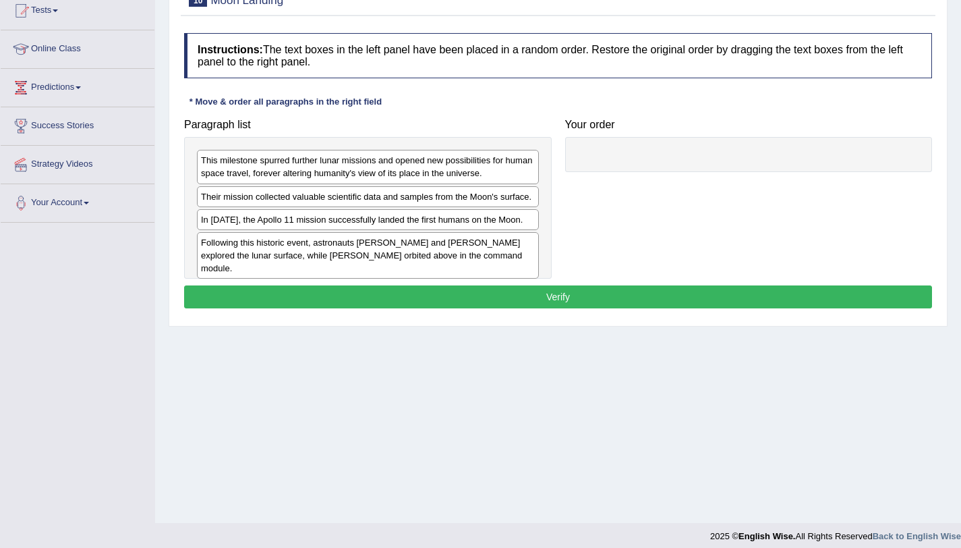
scroll to position [161, 0]
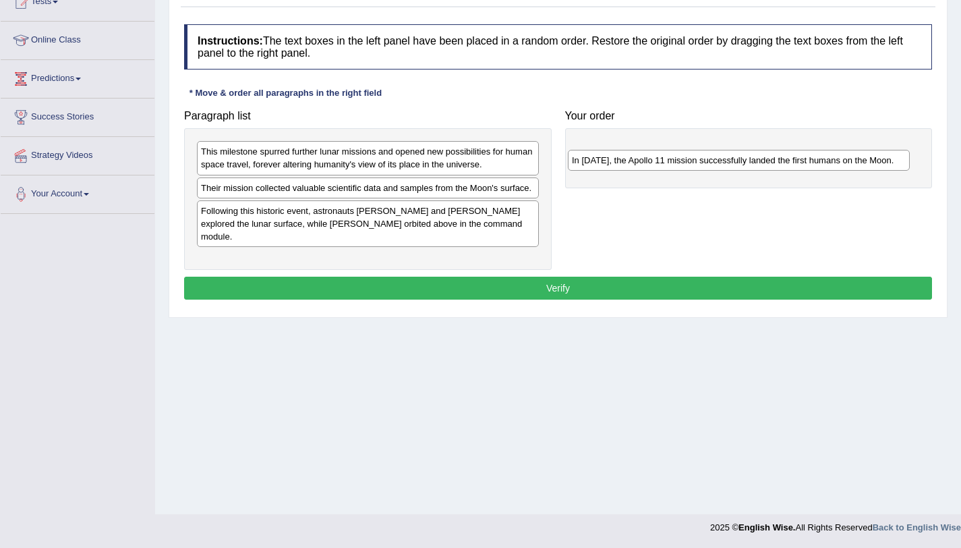
drag, startPoint x: 279, startPoint y: 212, endPoint x: 656, endPoint y: 148, distance: 383.1
click at [656, 150] on div "In [DATE], the Apollo 11 mission successfully landed the first humans on the Mo…" at bounding box center [739, 160] width 342 height 21
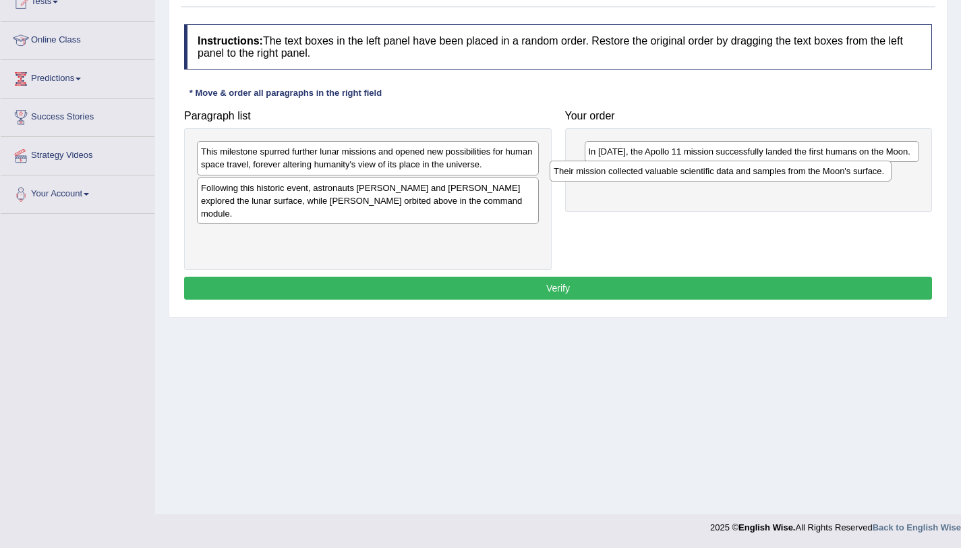
drag, startPoint x: 312, startPoint y: 190, endPoint x: 664, endPoint y: 173, distance: 353.2
click at [664, 173] on div "Their mission collected valuable scientific data and samples from the Moon's su…" at bounding box center [721, 171] width 342 height 21
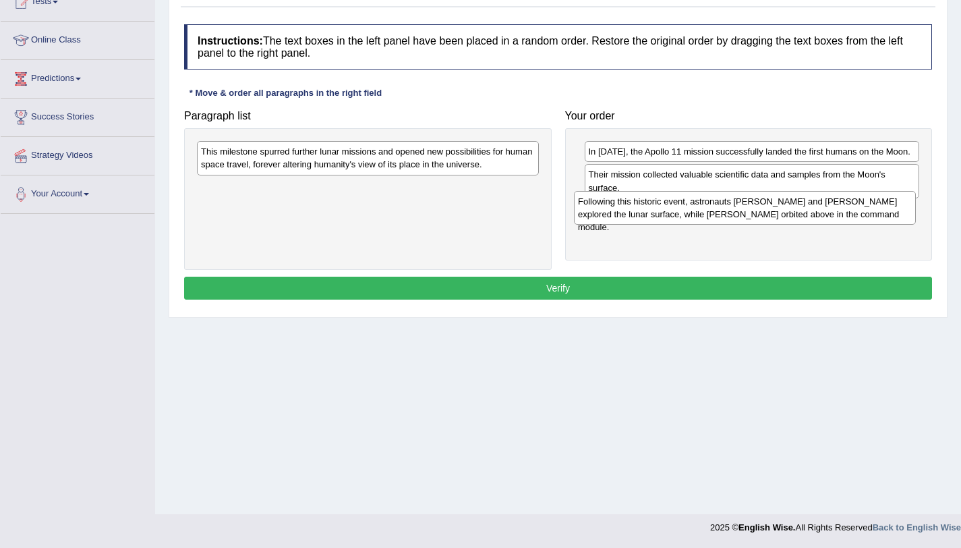
drag, startPoint x: 370, startPoint y: 197, endPoint x: 747, endPoint y: 210, distance: 377.2
click at [747, 210] on div "Following this historic event, astronauts [PERSON_NAME] and [PERSON_NAME] explo…" at bounding box center [745, 208] width 342 height 34
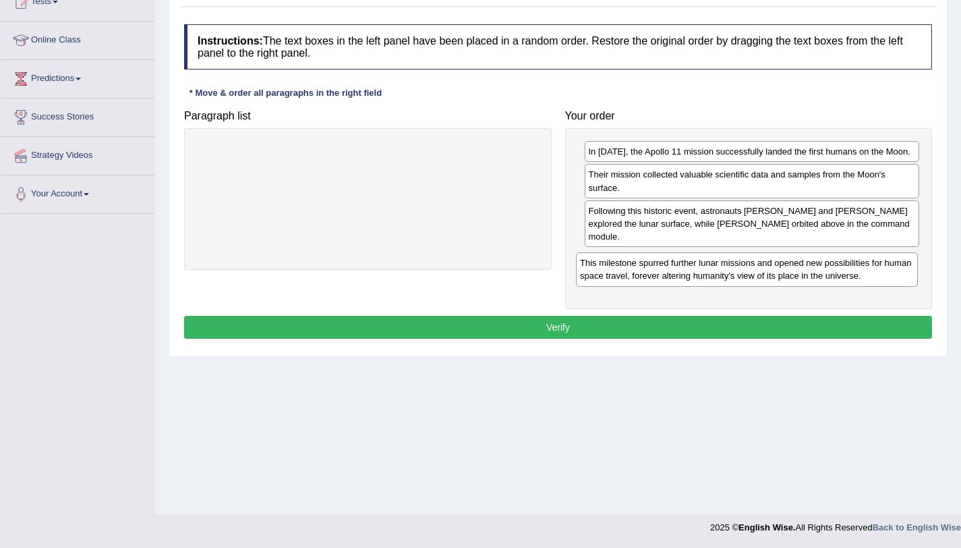
drag, startPoint x: 284, startPoint y: 164, endPoint x: 663, endPoint y: 275, distance: 395.1
click at [663, 275] on div "This milestone spurred further lunar missions and opened new possibilities for …" at bounding box center [747, 269] width 342 height 34
click at [562, 316] on button "Verify" at bounding box center [558, 327] width 748 height 23
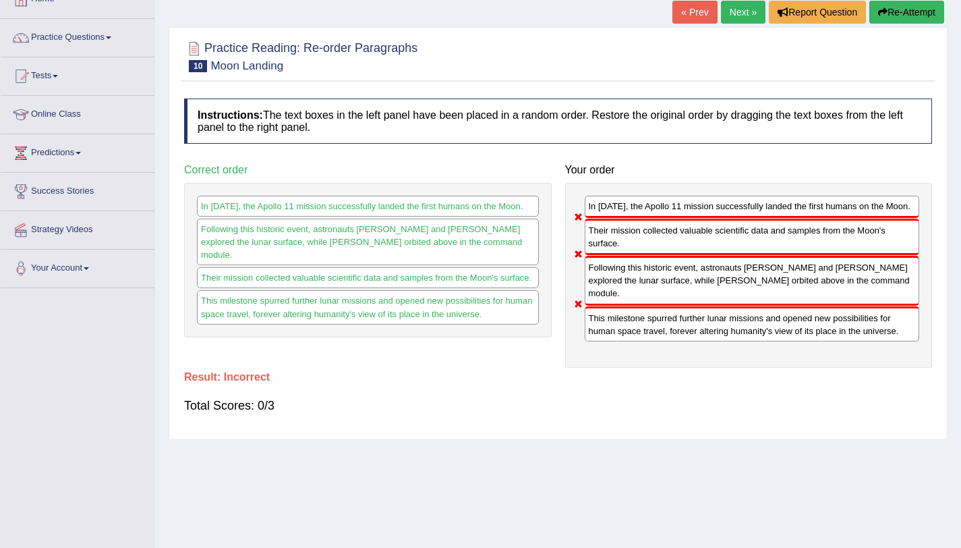
scroll to position [86, 0]
click at [901, 9] on button "Re-Attempt" at bounding box center [906, 12] width 75 height 23
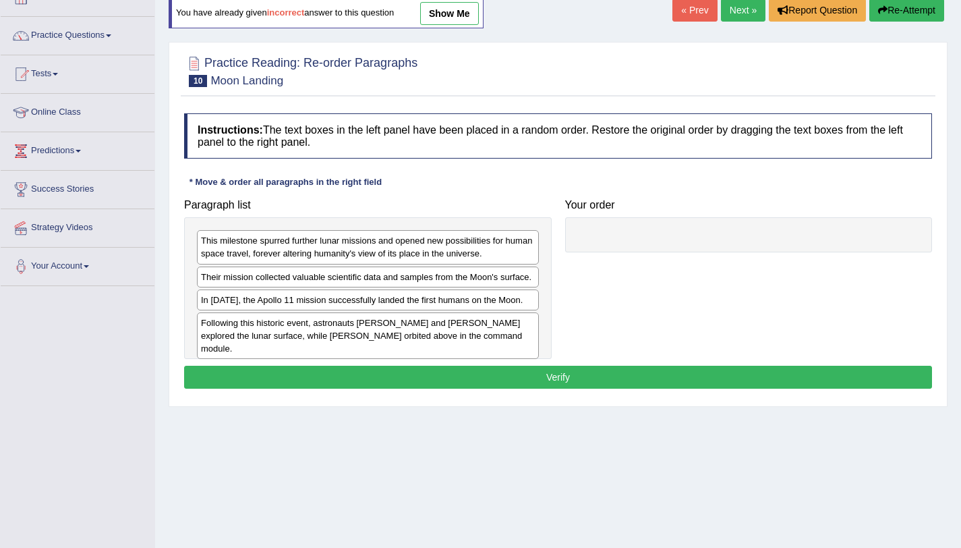
scroll to position [86, 0]
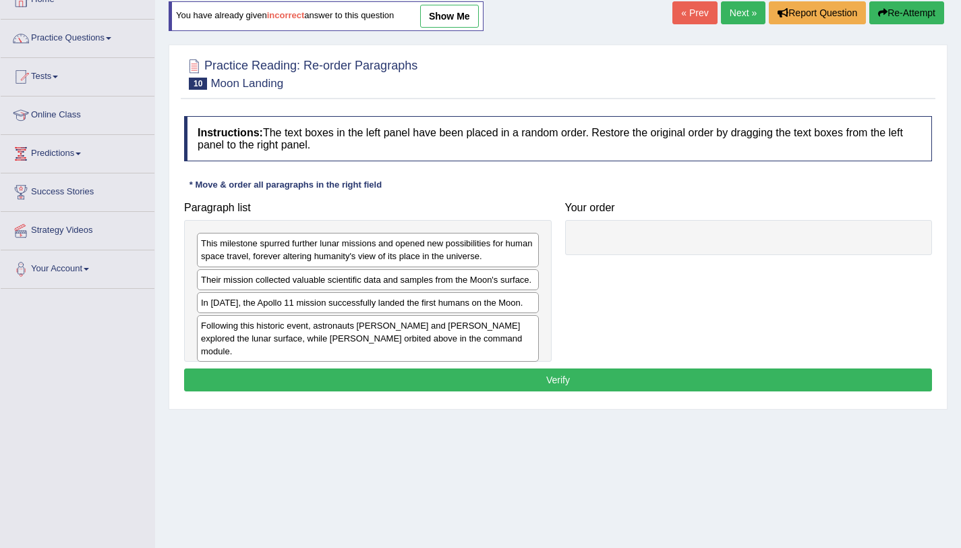
click at [303, 299] on div "In 1969, the Apollo 11 mission successfully landed the first humans on the Moon." at bounding box center [368, 302] width 342 height 21
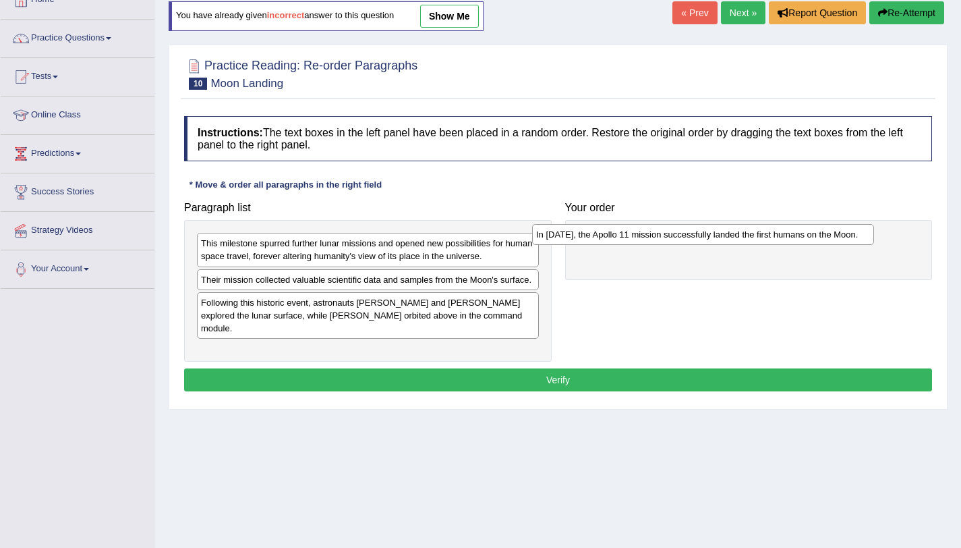
drag, startPoint x: 391, startPoint y: 308, endPoint x: 739, endPoint y: 233, distance: 356.1
click at [739, 233] on div "In 1969, the Apollo 11 mission successfully landed the first humans on the Moon." at bounding box center [703, 234] width 342 height 21
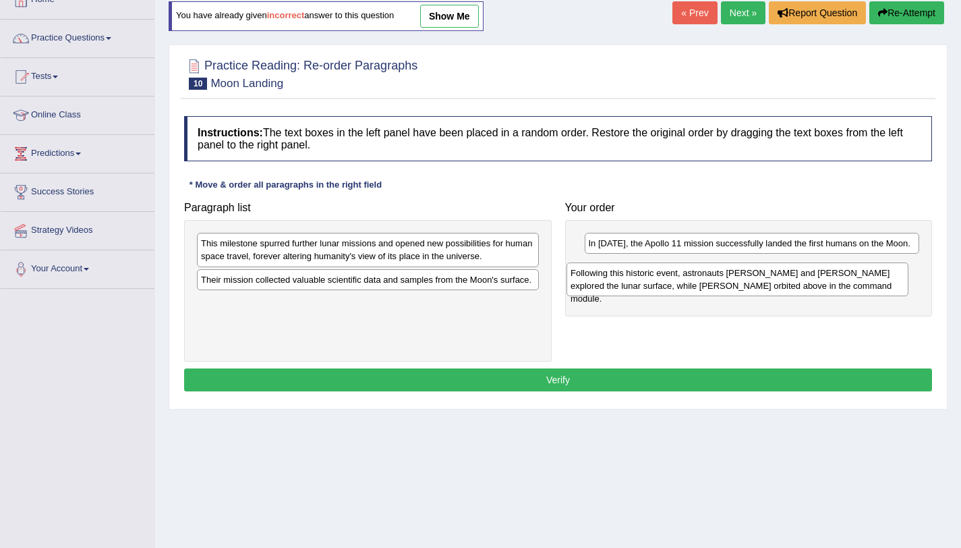
drag, startPoint x: 390, startPoint y: 321, endPoint x: 762, endPoint y: 292, distance: 373.4
click at [762, 292] on div "Following this historic event, astronauts Neil Armstrong and Buzz Aldrin explor…" at bounding box center [738, 279] width 342 height 34
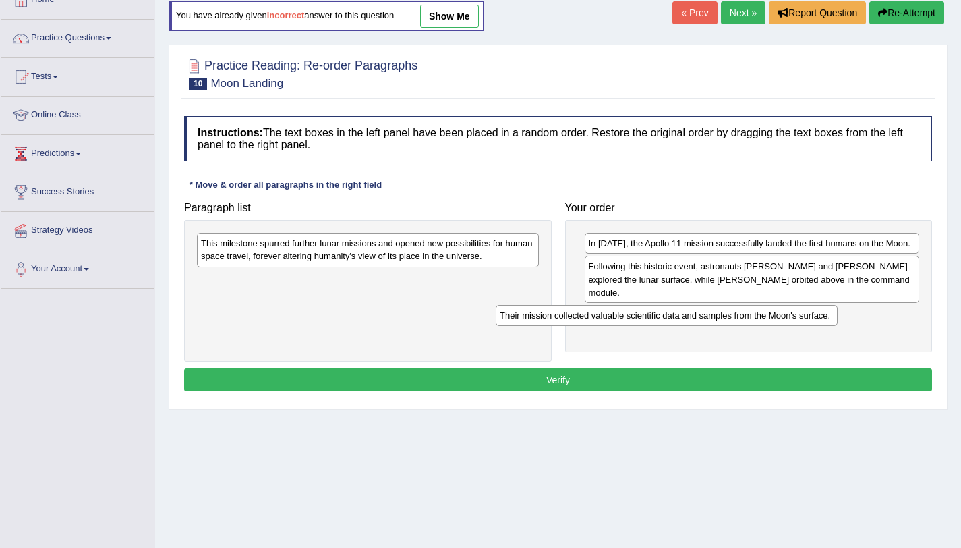
drag, startPoint x: 519, startPoint y: 288, endPoint x: 819, endPoint y: 320, distance: 301.1
click at [819, 320] on div "Their mission collected valuable scientific data and samples from the Moon's su…" at bounding box center [667, 315] width 342 height 21
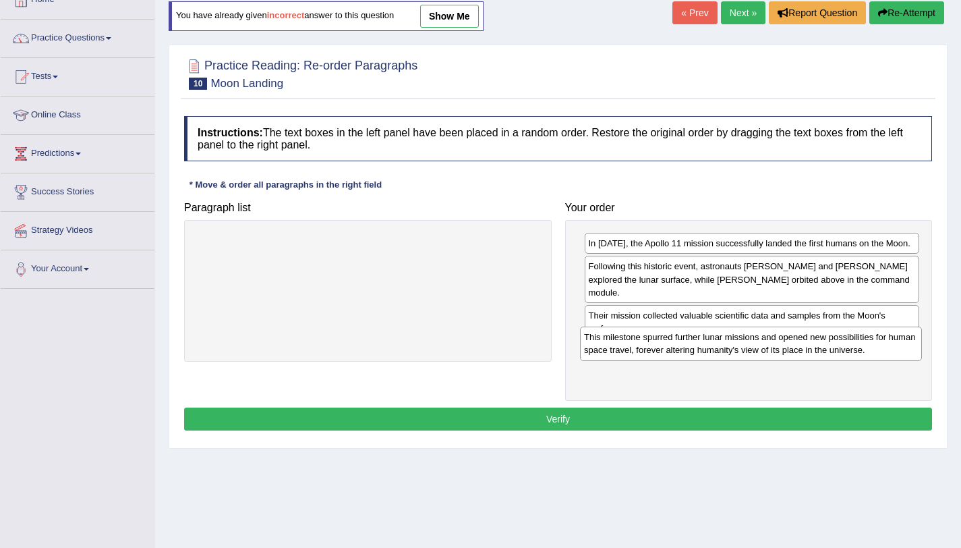
drag, startPoint x: 496, startPoint y: 258, endPoint x: 879, endPoint y: 352, distance: 394.4
click at [879, 352] on div "This milestone spurred further lunar missions and opened new possibilities for …" at bounding box center [751, 343] width 342 height 34
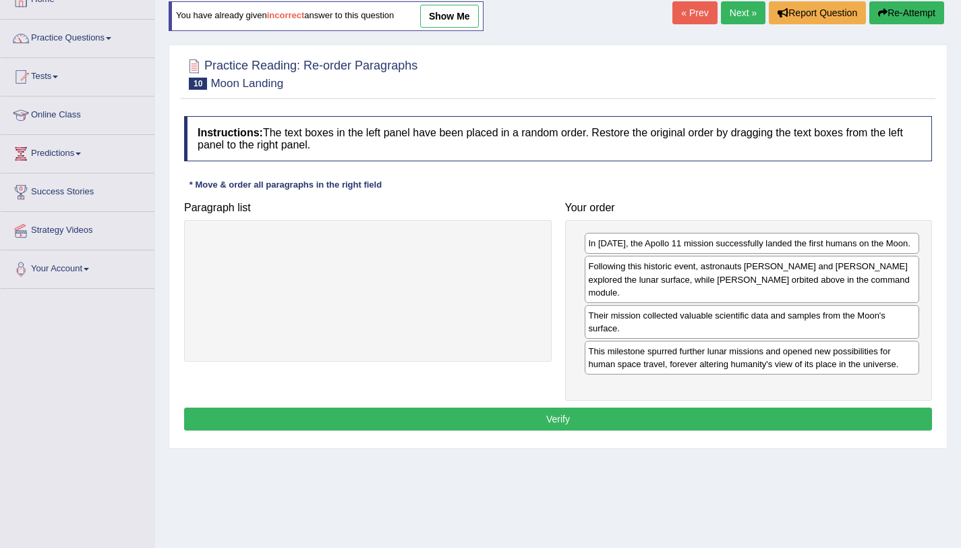
click at [665, 407] on button "Verify" at bounding box center [558, 418] width 748 height 23
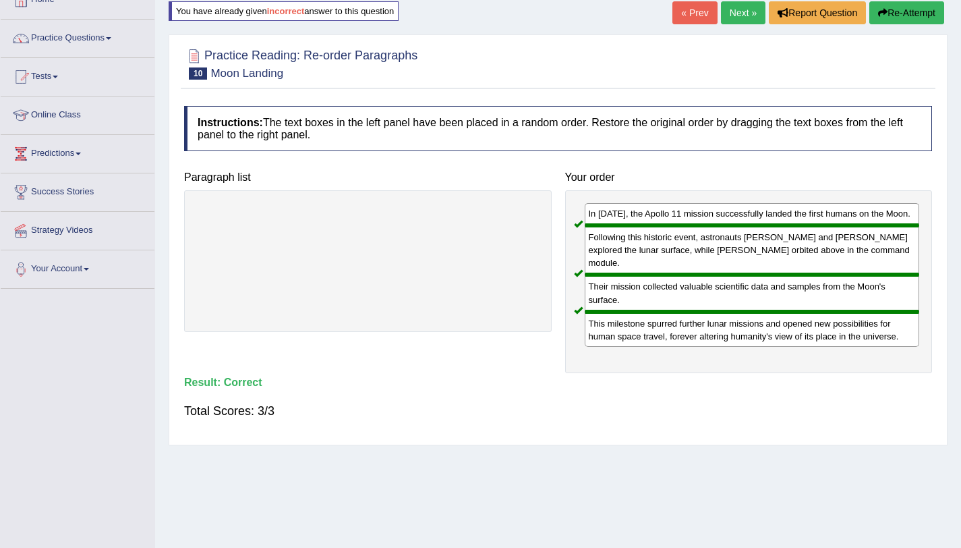
scroll to position [0, 0]
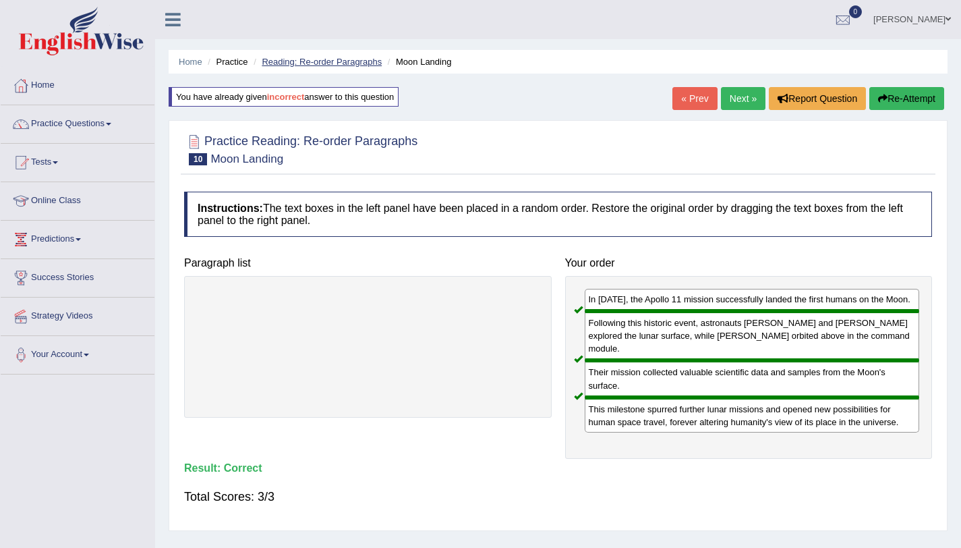
click at [339, 63] on link "Reading: Re-order Paragraphs" at bounding box center [322, 62] width 120 height 10
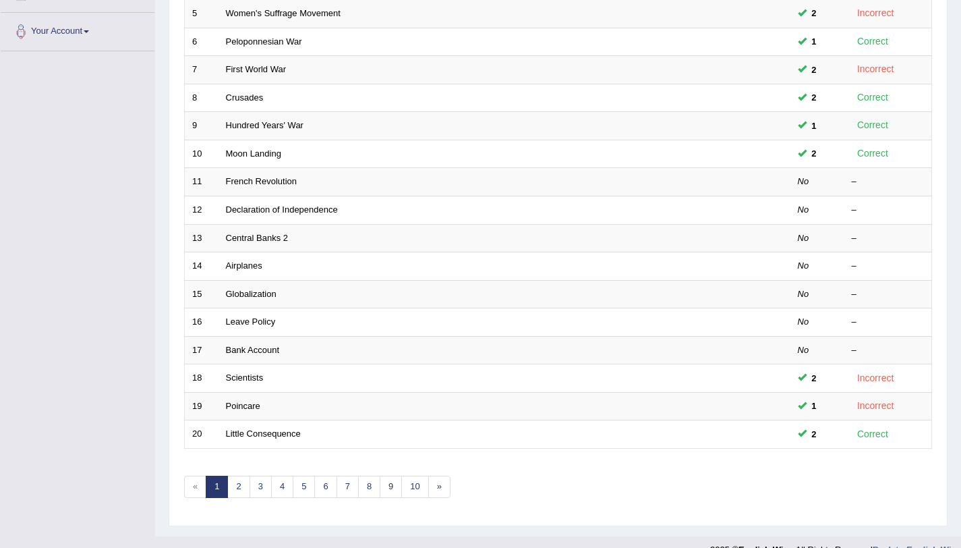
scroll to position [345, 0]
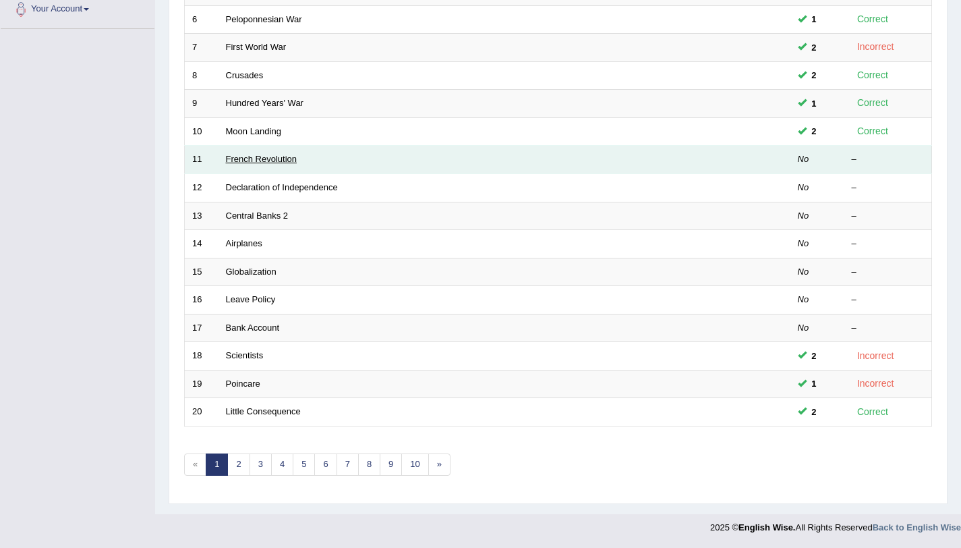
click at [262, 159] on link "French Revolution" at bounding box center [261, 159] width 71 height 10
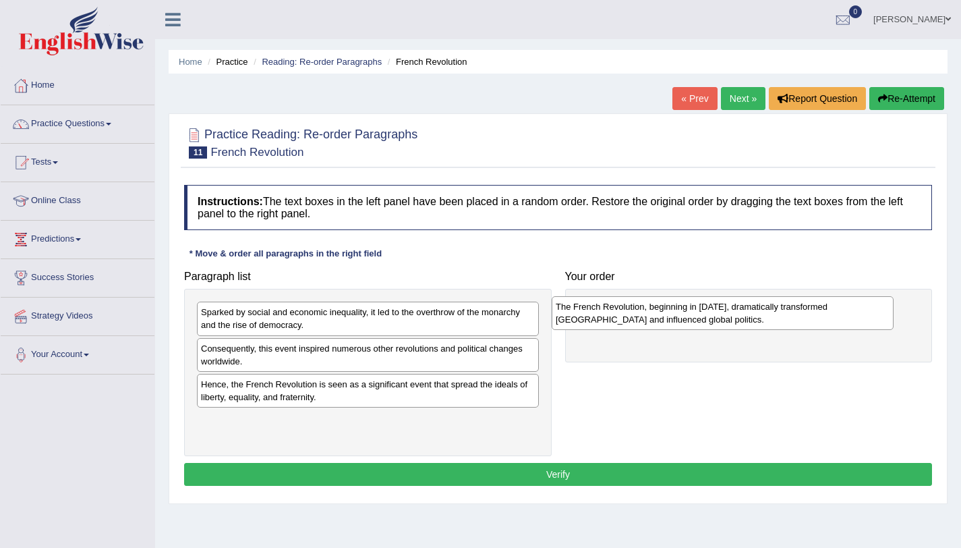
drag, startPoint x: 324, startPoint y: 358, endPoint x: 704, endPoint y: 307, distance: 383.8
click at [704, 307] on div "The French Revolution, beginning in 1789, dramatically transformed France and i…" at bounding box center [723, 313] width 342 height 34
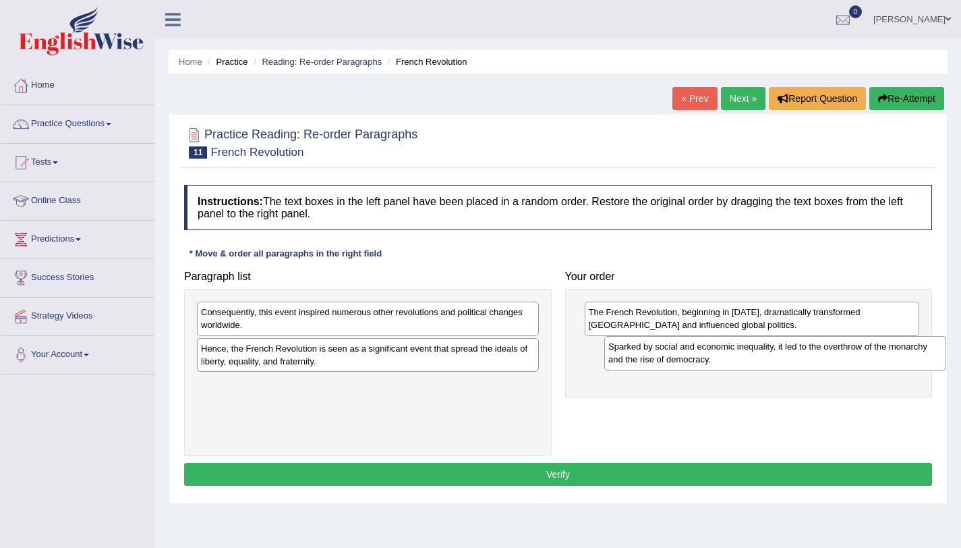
drag, startPoint x: 339, startPoint y: 326, endPoint x: 748, endPoint y: 353, distance: 409.7
click at [748, 353] on div "Sparked by social and economic inequality, it led to the overthrow of the monar…" at bounding box center [775, 353] width 342 height 34
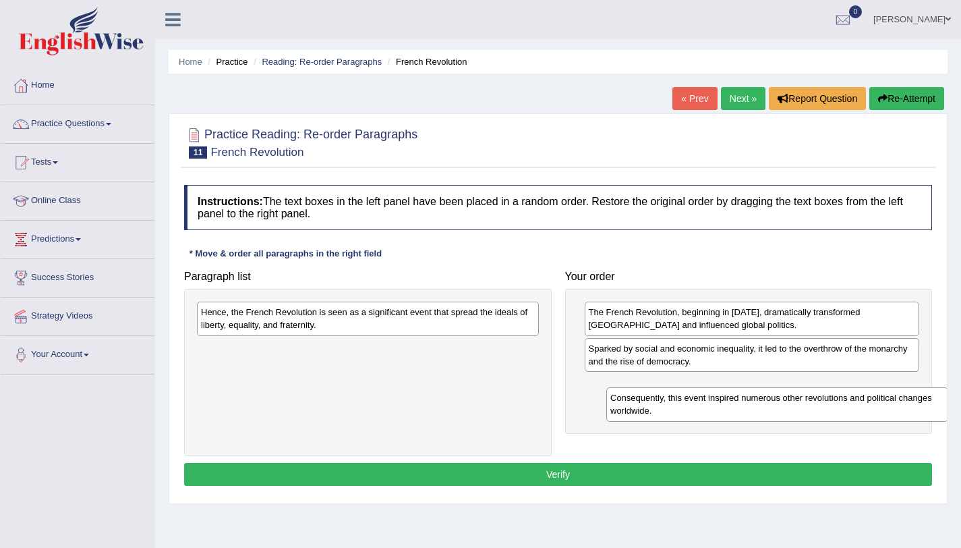
drag, startPoint x: 428, startPoint y: 310, endPoint x: 838, endPoint y: 389, distance: 417.1
click at [838, 389] on div "Consequently, this event inspired numerous other revolutions and political chan…" at bounding box center [777, 404] width 342 height 34
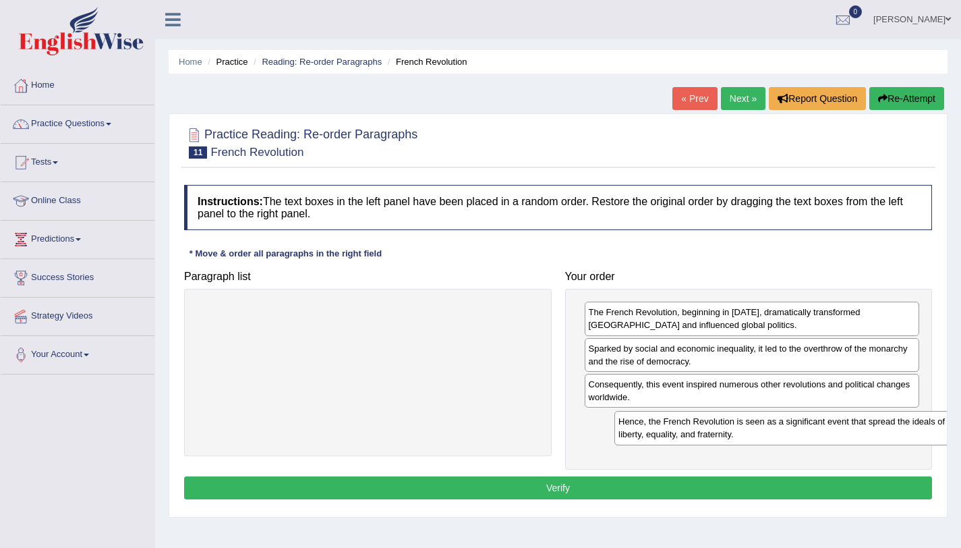
drag, startPoint x: 453, startPoint y: 316, endPoint x: 864, endPoint y: 421, distance: 424.0
click at [864, 421] on div "Hence, the French Revolution is seen as a significant event that spread the ide…" at bounding box center [785, 428] width 342 height 34
click at [677, 443] on div "Hence, the French Revolution is seen as a significant event that spread the ide…" at bounding box center [752, 428] width 335 height 34
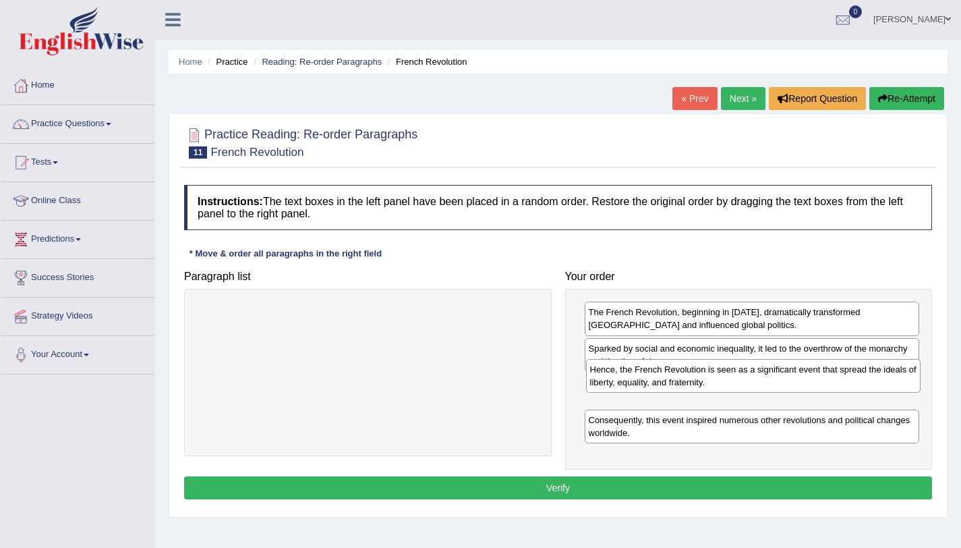
drag, startPoint x: 730, startPoint y: 434, endPoint x: 731, endPoint y: 384, distance: 50.6
click at [731, 384] on div "Hence, the French Revolution is seen as a significant event that spread the ide…" at bounding box center [753, 376] width 335 height 34
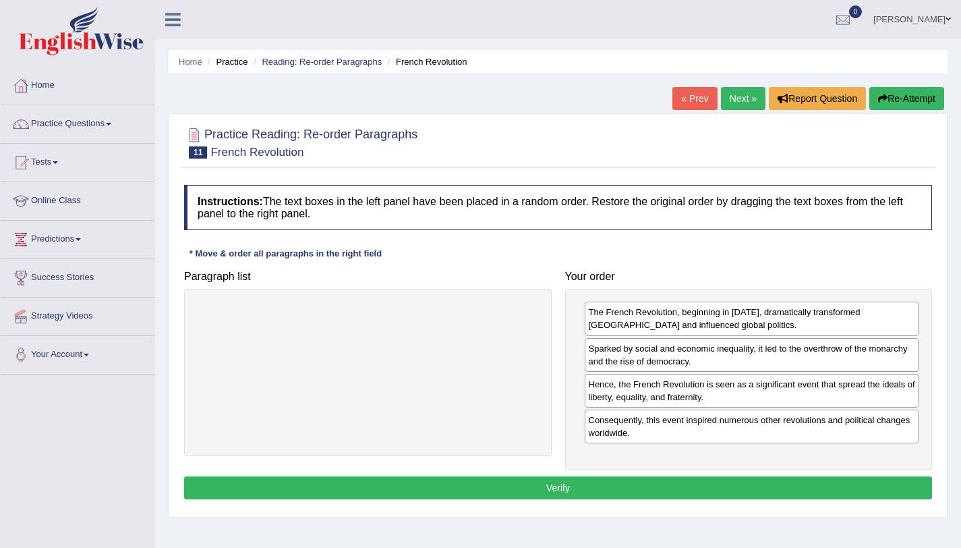
click at [531, 474] on div "Instructions: The text boxes in the left panel have been placed in a random ord…" at bounding box center [558, 344] width 755 height 332
click at [519, 487] on button "Verify" at bounding box center [558, 487] width 748 height 23
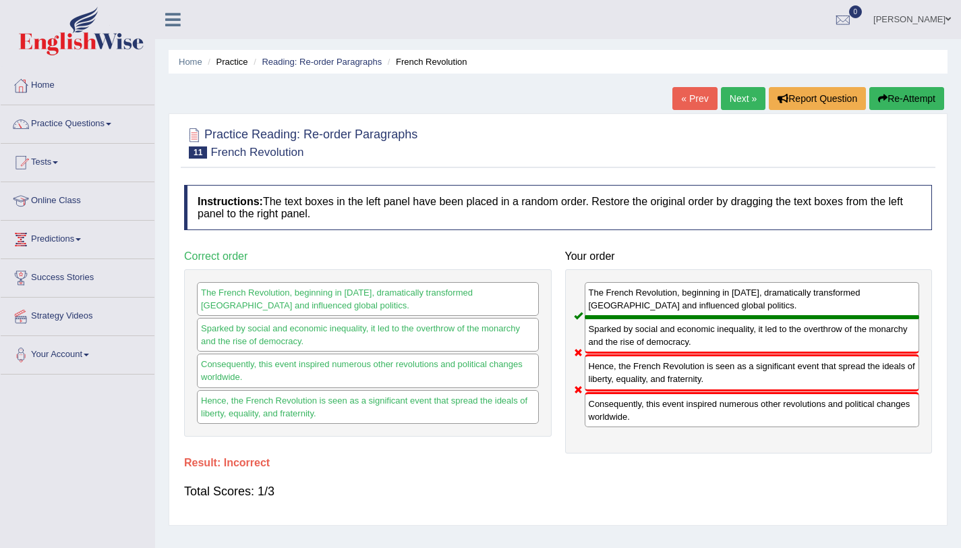
click at [898, 103] on button "Re-Attempt" at bounding box center [906, 98] width 75 height 23
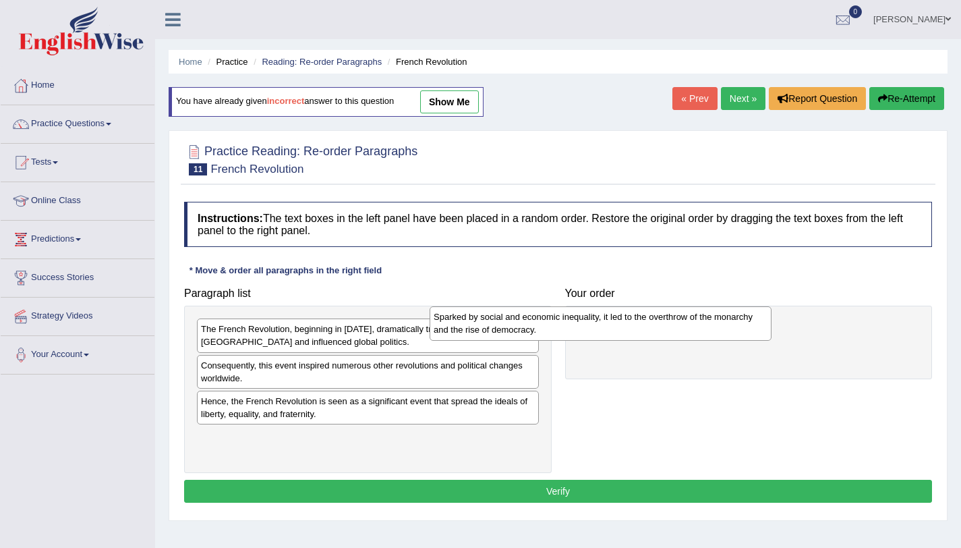
drag, startPoint x: 439, startPoint y: 343, endPoint x: 478, endPoint y: 350, distance: 39.2
click at [478, 340] on div "Sparked by social and economic inequality, it led to the overthrow of the monar…" at bounding box center [601, 323] width 342 height 34
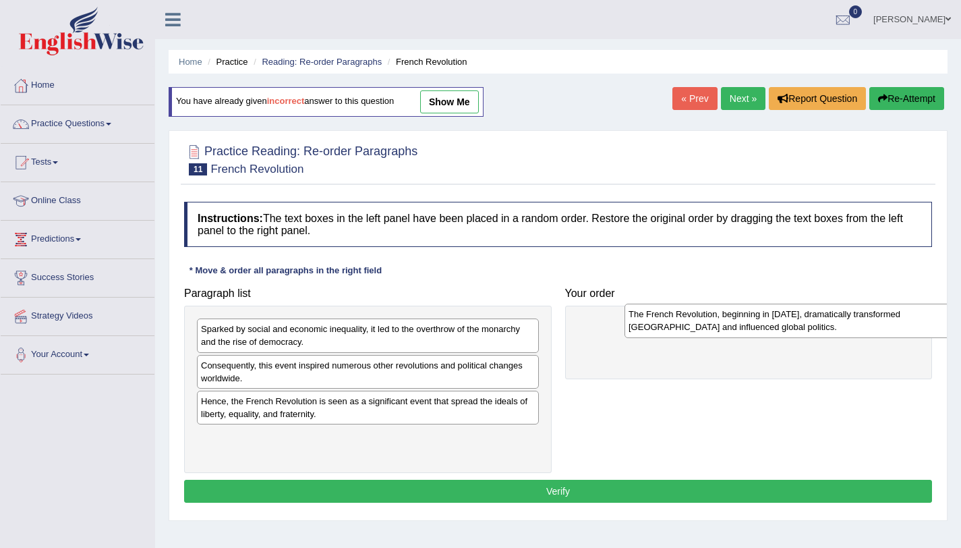
drag, startPoint x: 314, startPoint y: 341, endPoint x: 761, endPoint y: 327, distance: 447.4
click at [761, 327] on div "The French Revolution, beginning in 1789, dramatically transformed France and i…" at bounding box center [796, 321] width 342 height 34
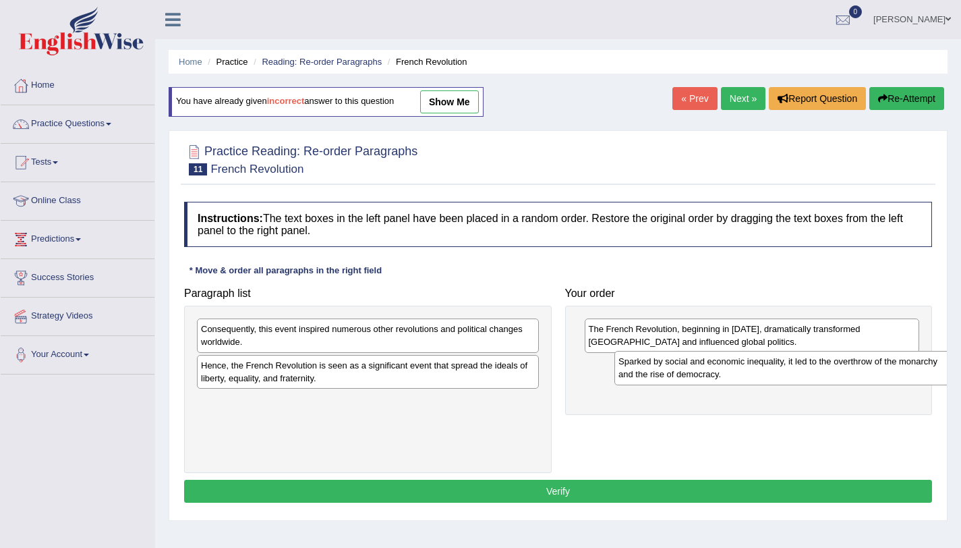
drag, startPoint x: 337, startPoint y: 335, endPoint x: 755, endPoint y: 368, distance: 418.8
click at [755, 368] on div "Sparked by social and economic inequality, it led to the overthrow of the monar…" at bounding box center [785, 368] width 342 height 34
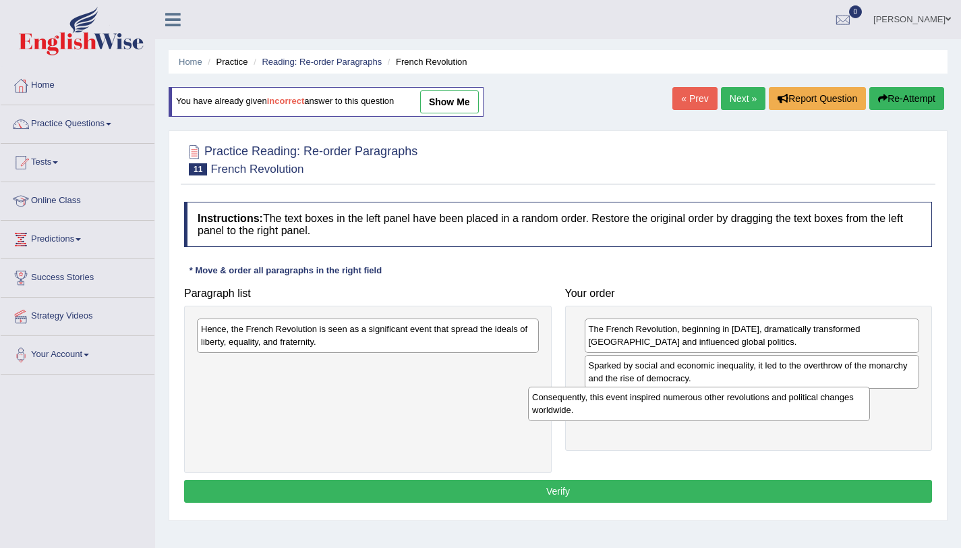
drag, startPoint x: 405, startPoint y: 347, endPoint x: 746, endPoint y: 412, distance: 346.7
click at [746, 412] on div "Consequently, this event inspired numerous other revolutions and political chan…" at bounding box center [699, 403] width 342 height 34
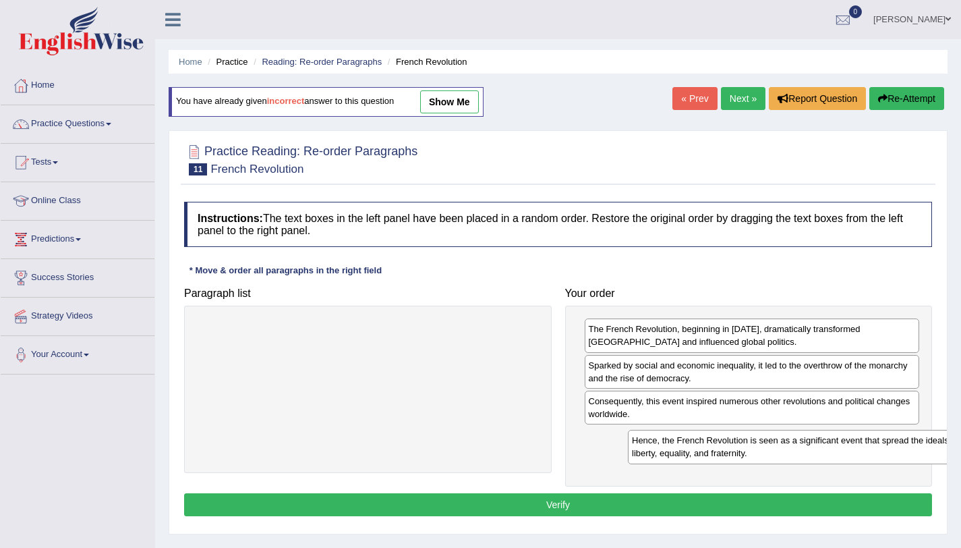
drag, startPoint x: 322, startPoint y: 335, endPoint x: 737, endPoint y: 444, distance: 428.9
click at [737, 444] on div "Hence, the French Revolution is seen as a significant event that spread the ide…" at bounding box center [799, 447] width 342 height 34
click at [568, 499] on button "Verify" at bounding box center [558, 504] width 748 height 23
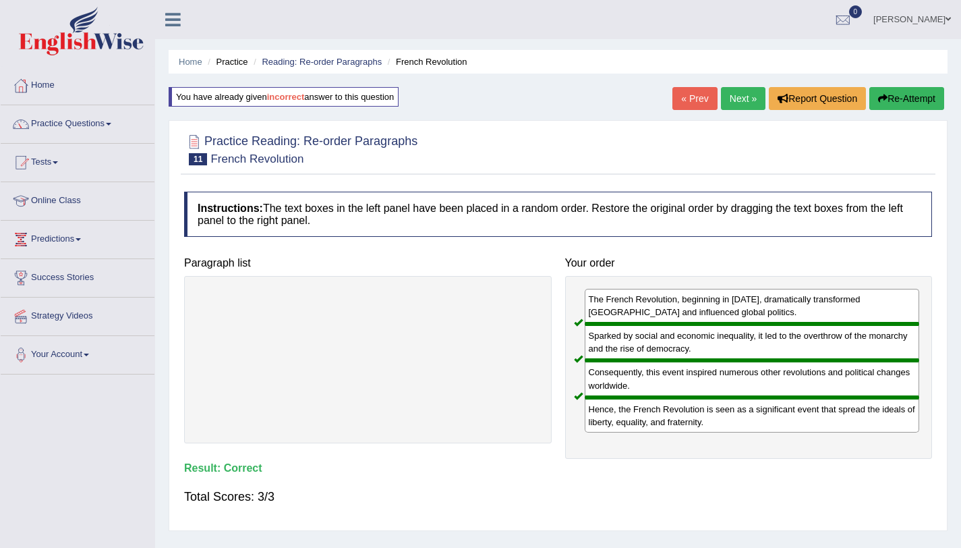
click at [734, 102] on link "Next »" at bounding box center [743, 98] width 45 height 23
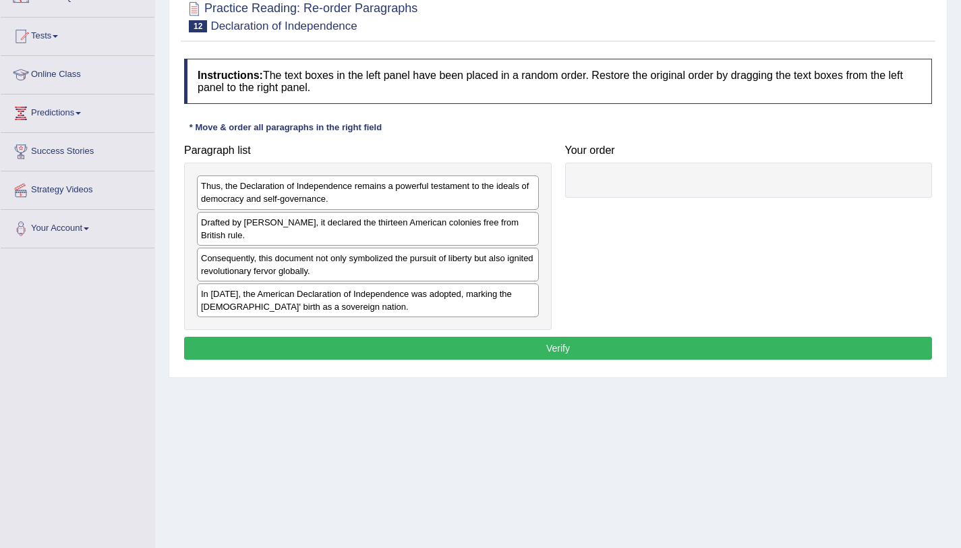
scroll to position [128, 0]
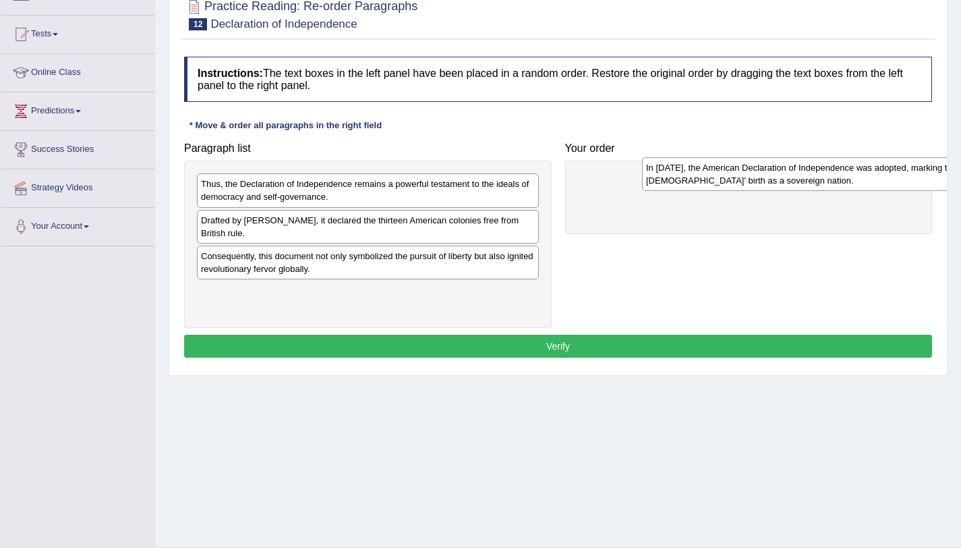
drag, startPoint x: 246, startPoint y: 300, endPoint x: 691, endPoint y: 176, distance: 462.1
click at [691, 176] on div "In [DATE], the American Declaration of Independence was adopted, marking the [D…" at bounding box center [813, 174] width 342 height 34
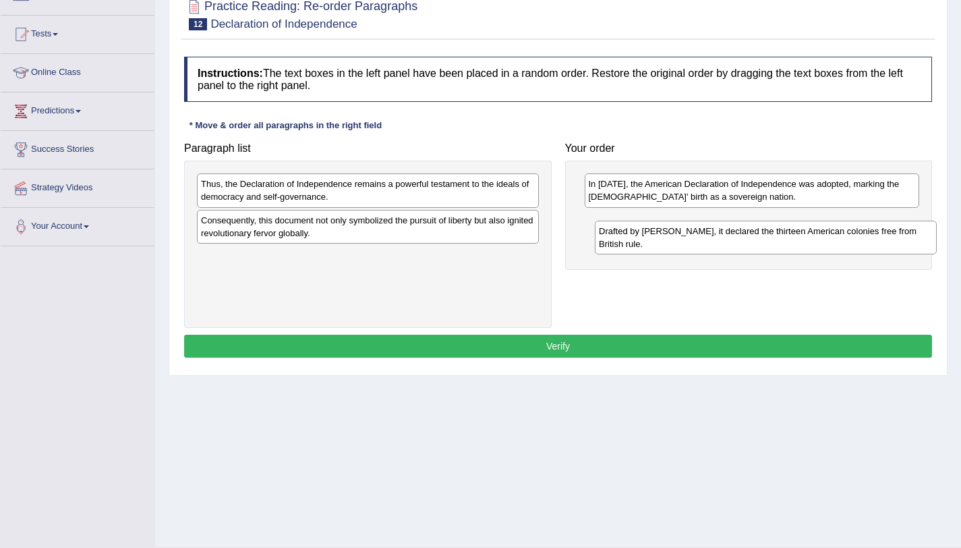
drag, startPoint x: 354, startPoint y: 239, endPoint x: 759, endPoint y: 250, distance: 405.5
click at [759, 250] on div "Drafted by [PERSON_NAME], it declared the thirteen American colonies free from …" at bounding box center [766, 238] width 342 height 34
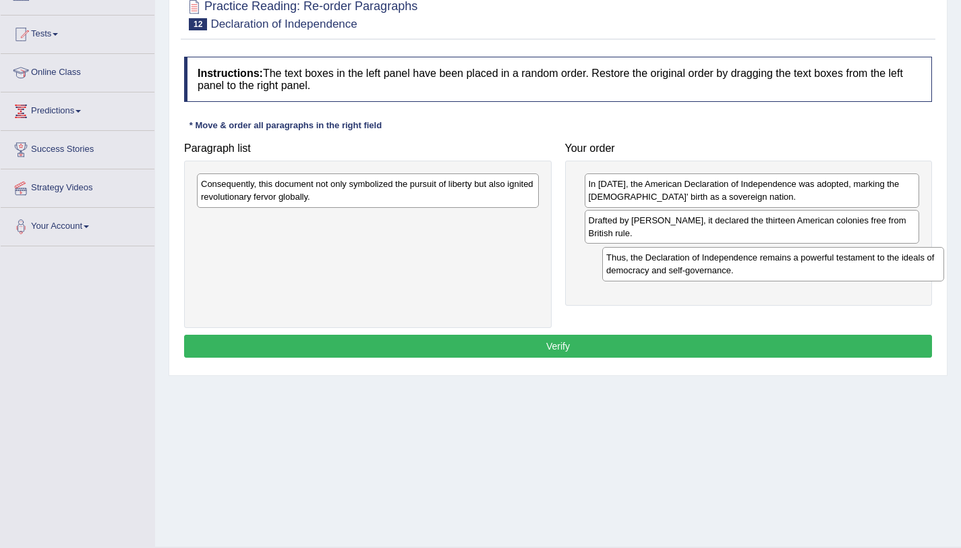
drag, startPoint x: 340, startPoint y: 198, endPoint x: 745, endPoint y: 270, distance: 411.9
click at [745, 270] on div "Thus, the Declaration of Independence remains a powerful testament to the ideal…" at bounding box center [773, 264] width 342 height 34
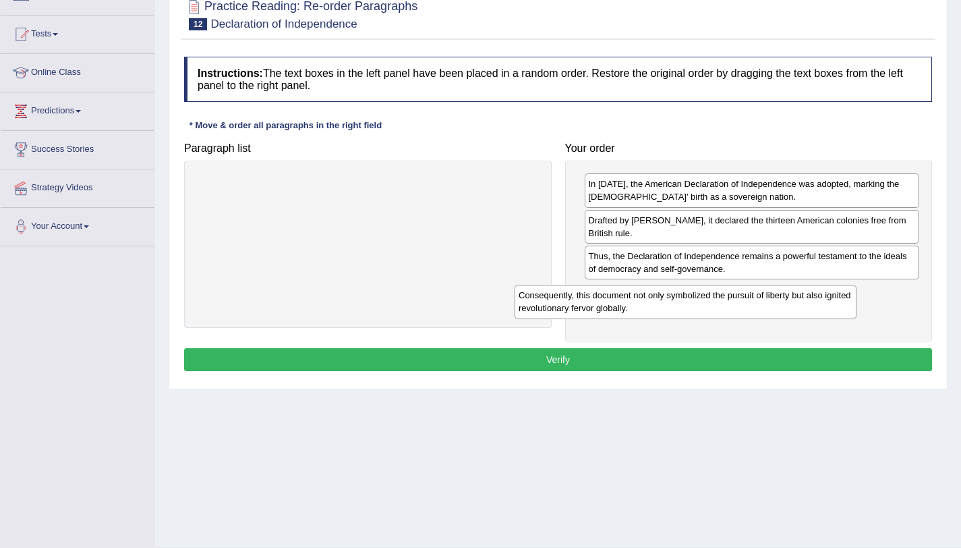
drag, startPoint x: 404, startPoint y: 194, endPoint x: 770, endPoint y: 310, distance: 383.5
click at [770, 310] on div "Consequently, this document not only symbolized the pursuit of liberty but also…" at bounding box center [686, 302] width 342 height 34
click at [556, 351] on button "Verify" at bounding box center [558, 359] width 748 height 23
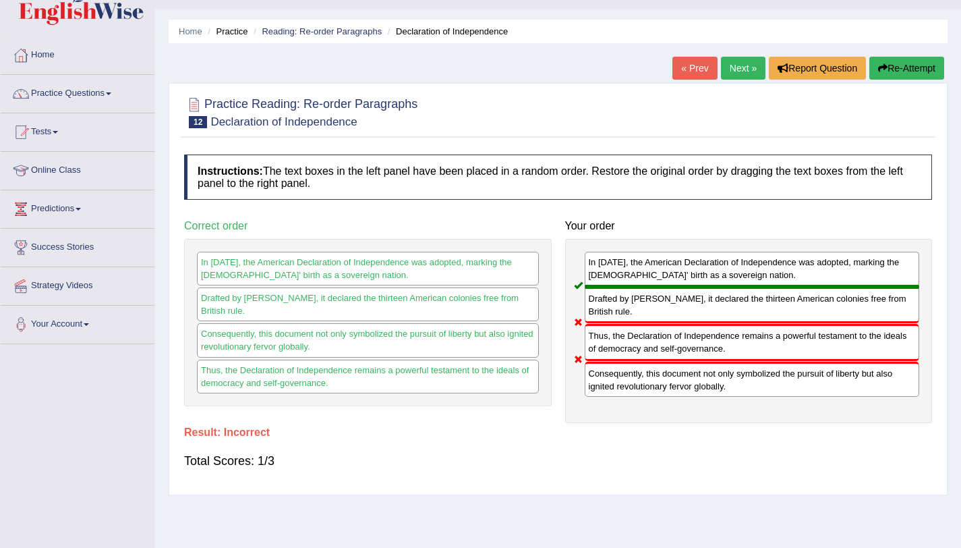
scroll to position [21, 0]
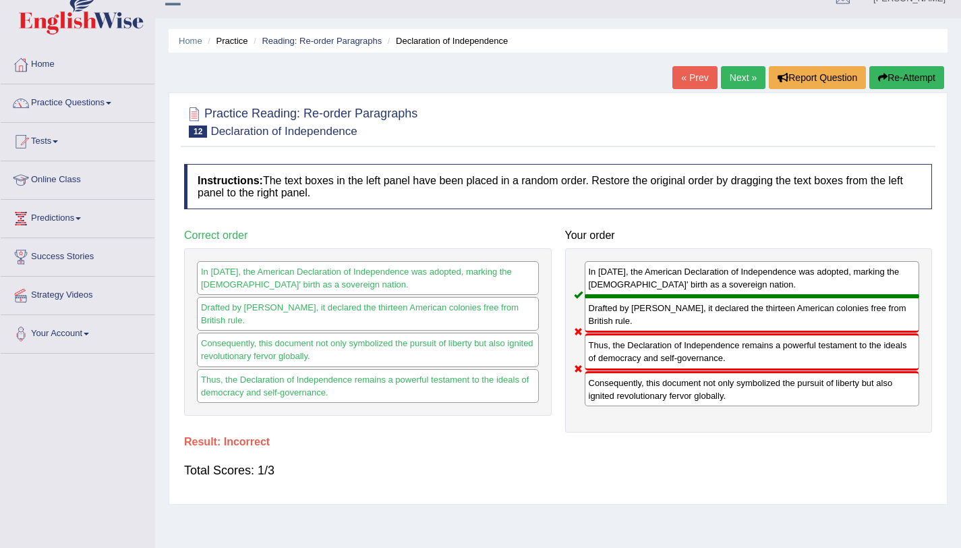
click at [887, 80] on button "Re-Attempt" at bounding box center [906, 77] width 75 height 23
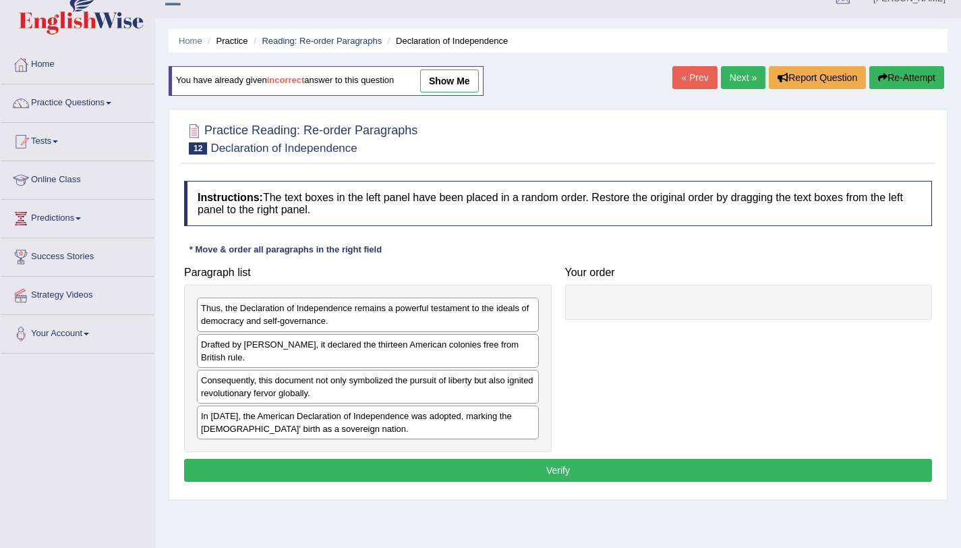
click at [254, 386] on div "Consequently, this document not only symbolized the pursuit of liberty but also…" at bounding box center [368, 387] width 342 height 34
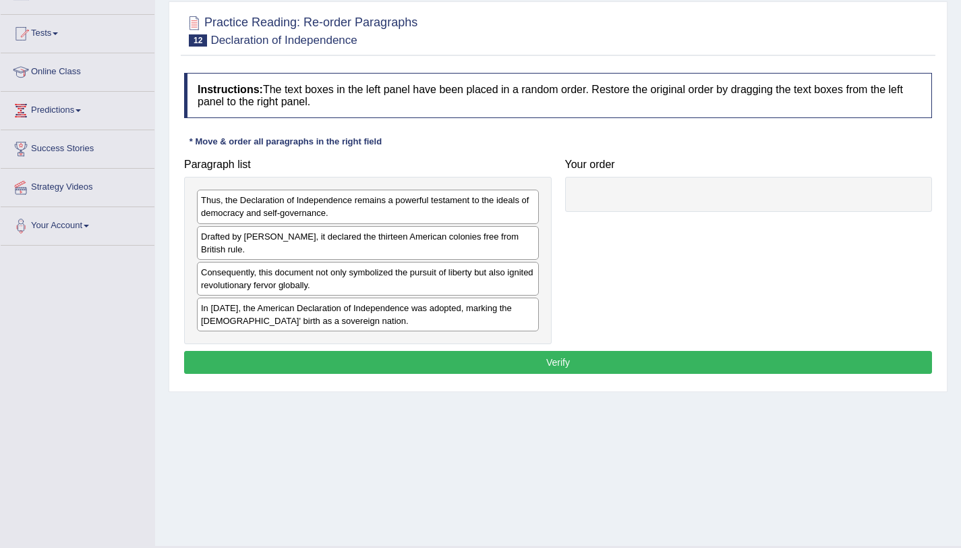
scroll to position [130, 0]
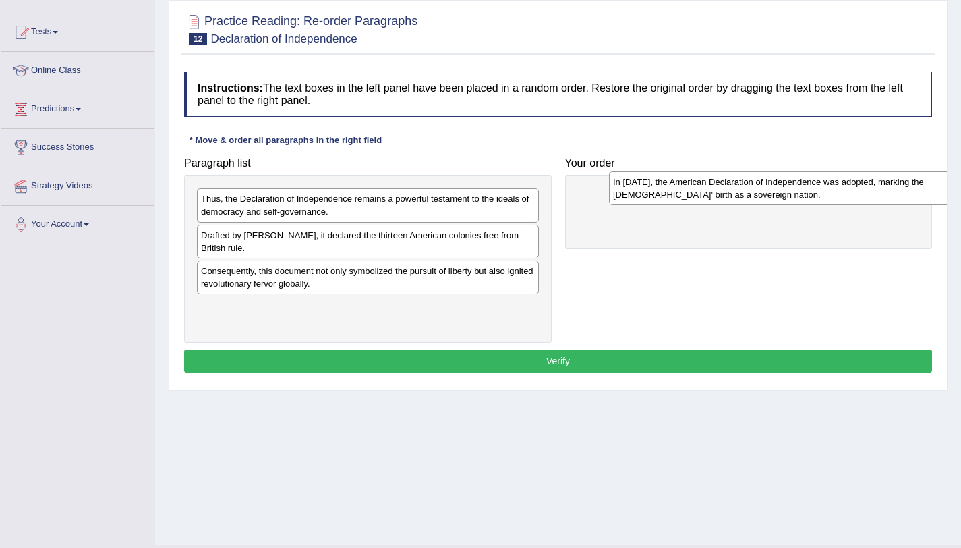
drag, startPoint x: 311, startPoint y: 310, endPoint x: 722, endPoint y: 183, distance: 429.9
click at [722, 183] on div "In [DATE], the American Declaration of Independence was adopted, marking the [D…" at bounding box center [780, 188] width 342 height 34
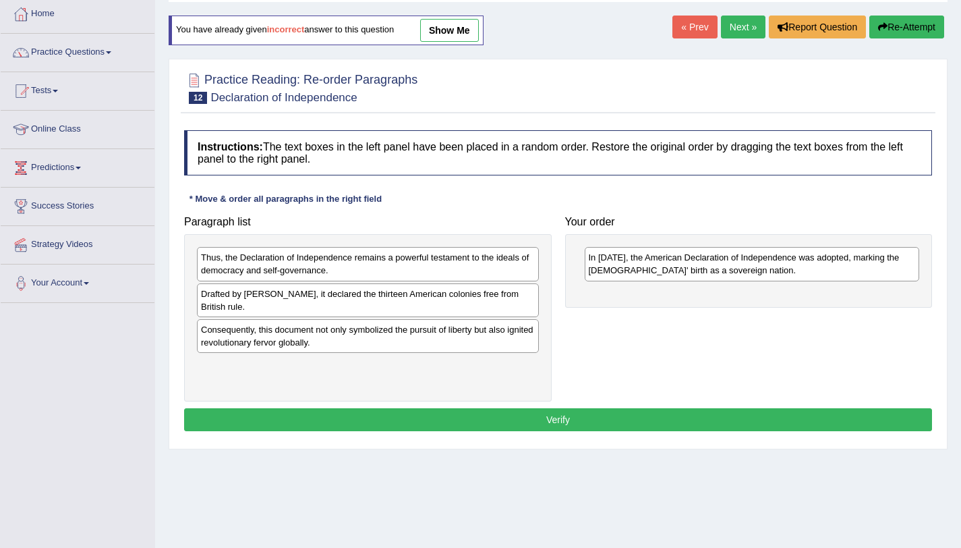
scroll to position [74, 0]
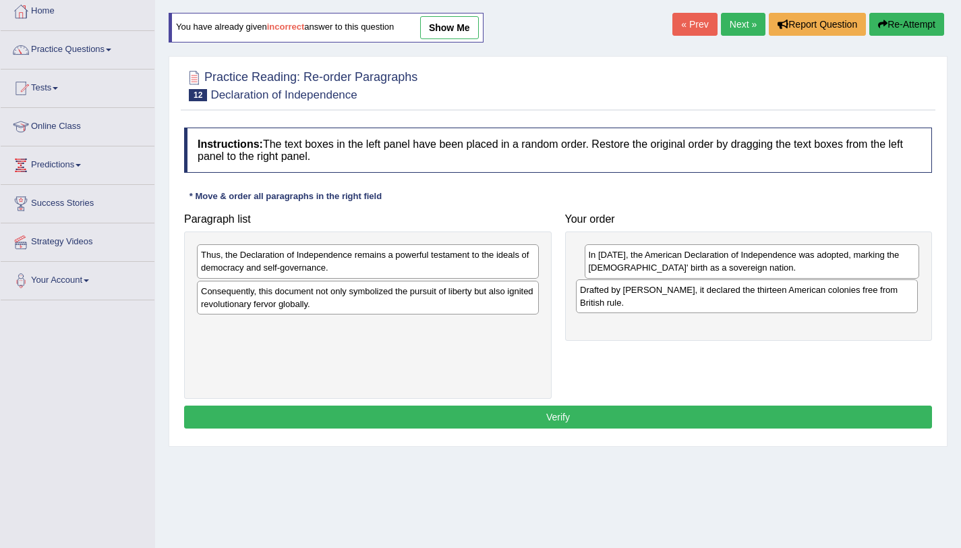
drag, startPoint x: 426, startPoint y: 306, endPoint x: 807, endPoint y: 301, distance: 381.8
click at [807, 301] on div "Drafted by Thomas Jefferson, it declared the thirteen American colonies free fr…" at bounding box center [747, 296] width 342 height 34
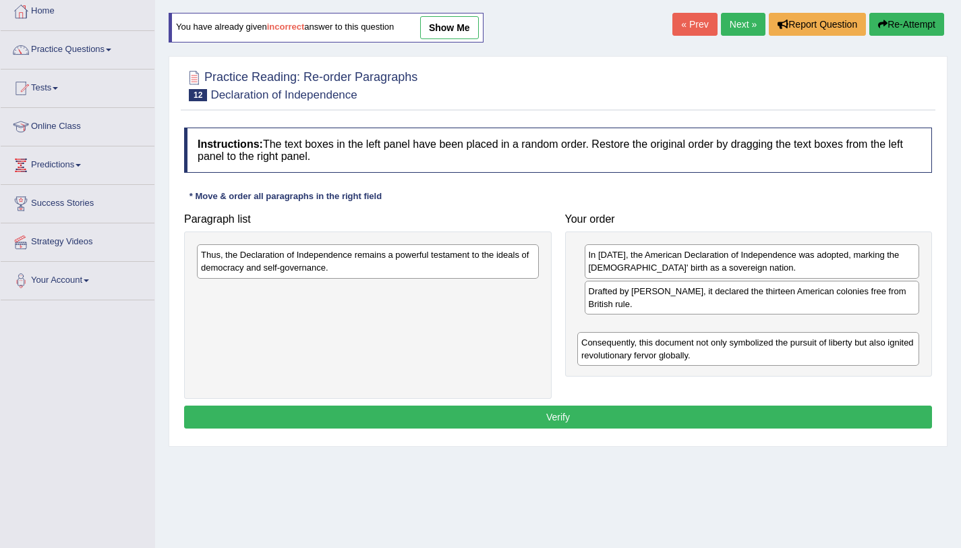
drag, startPoint x: 419, startPoint y: 304, endPoint x: 798, endPoint y: 350, distance: 381.9
click at [798, 350] on div "Consequently, this document not only symbolized the pursuit of liberty but also…" at bounding box center [748, 349] width 342 height 34
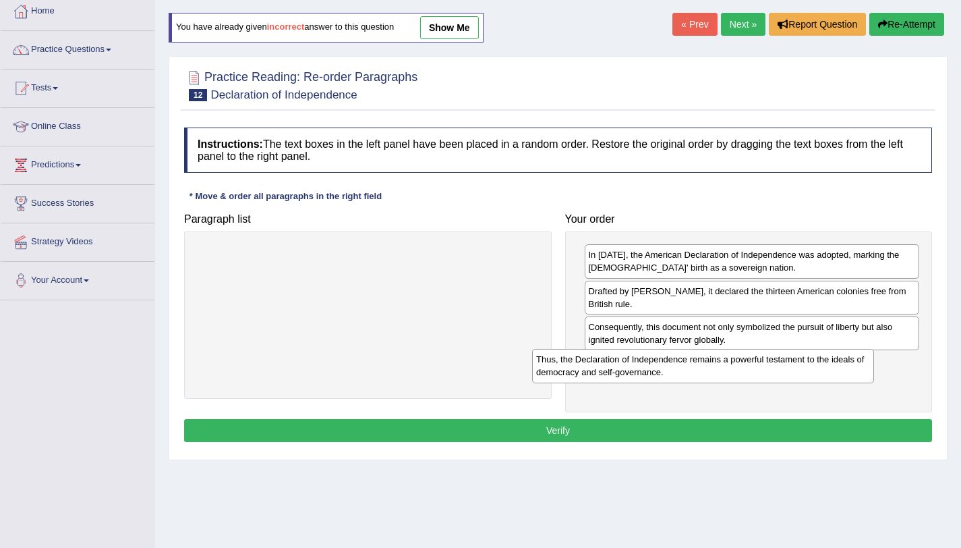
drag, startPoint x: 335, startPoint y: 279, endPoint x: 668, endPoint y: 381, distance: 349.2
click at [668, 381] on div "Thus, the Declaration of Independence remains a powerful testament to the ideal…" at bounding box center [703, 366] width 342 height 34
click at [523, 425] on button "Verify" at bounding box center [558, 430] width 748 height 23
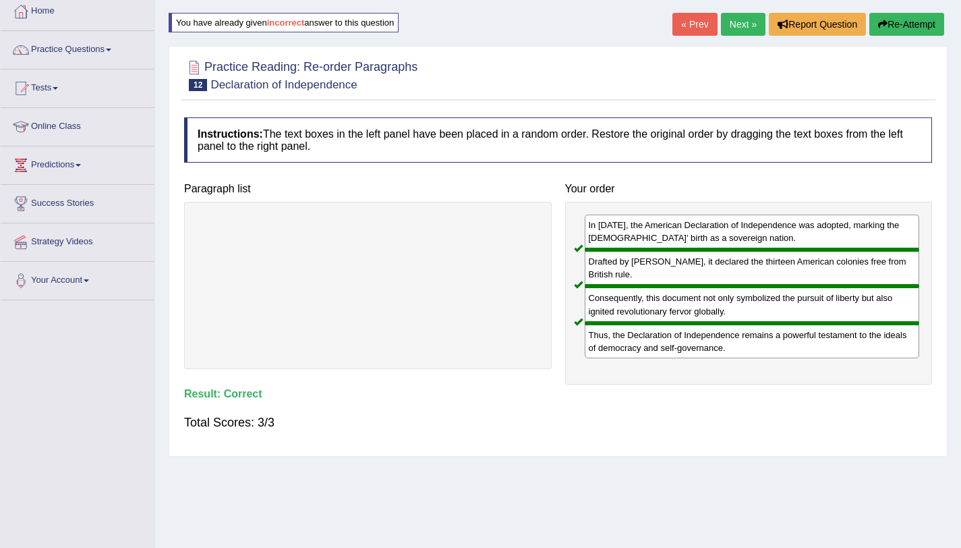
click at [737, 26] on link "Next »" at bounding box center [743, 24] width 45 height 23
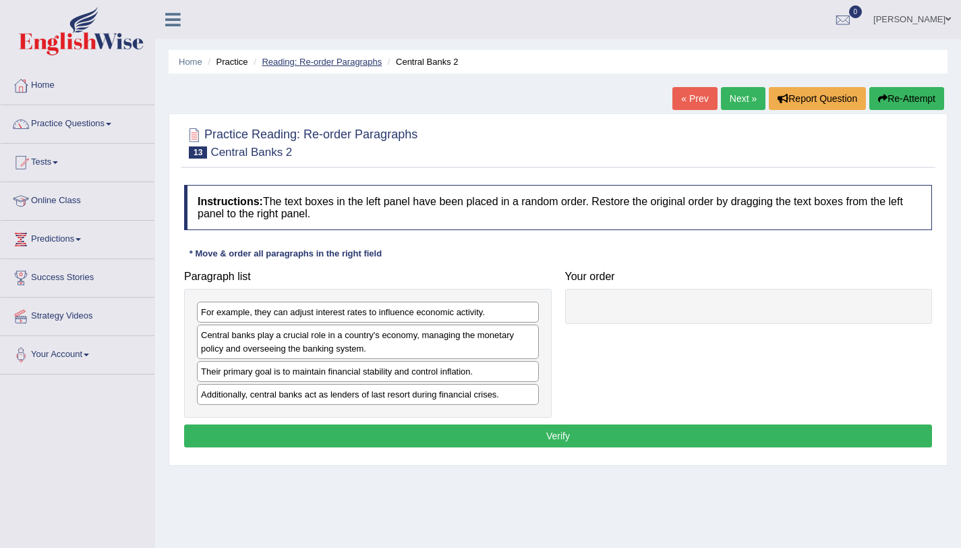
click at [325, 59] on link "Reading: Re-order Paragraphs" at bounding box center [322, 62] width 120 height 10
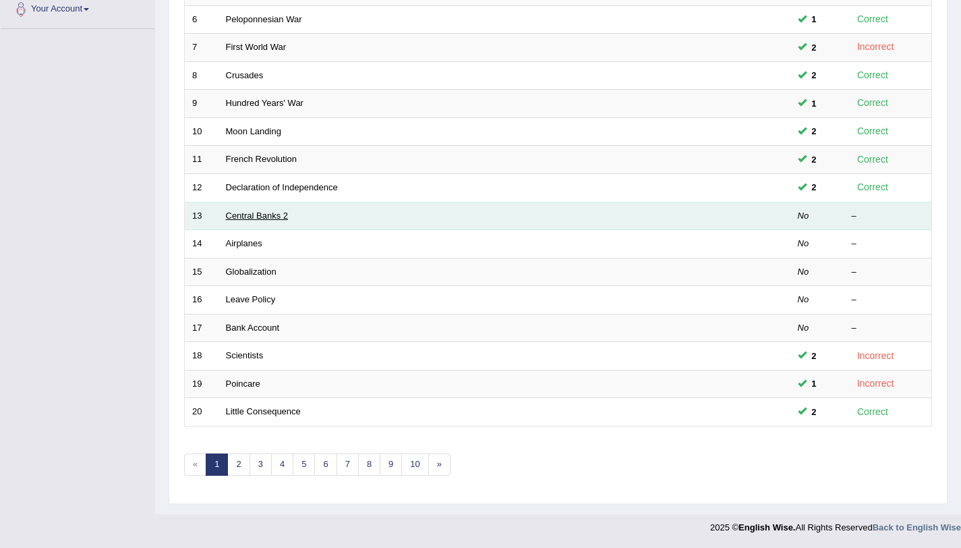
click at [234, 220] on link "Central Banks 2" at bounding box center [257, 215] width 63 height 10
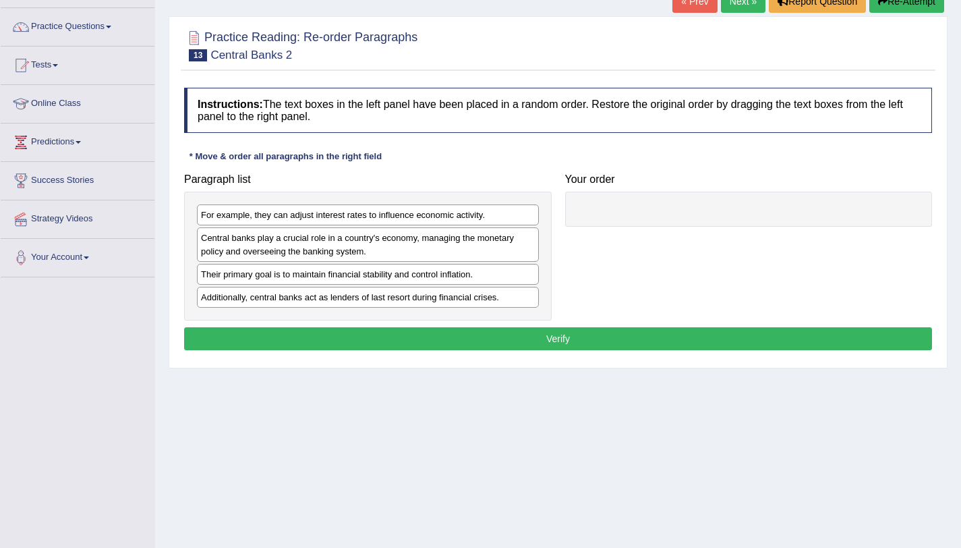
scroll to position [100, 0]
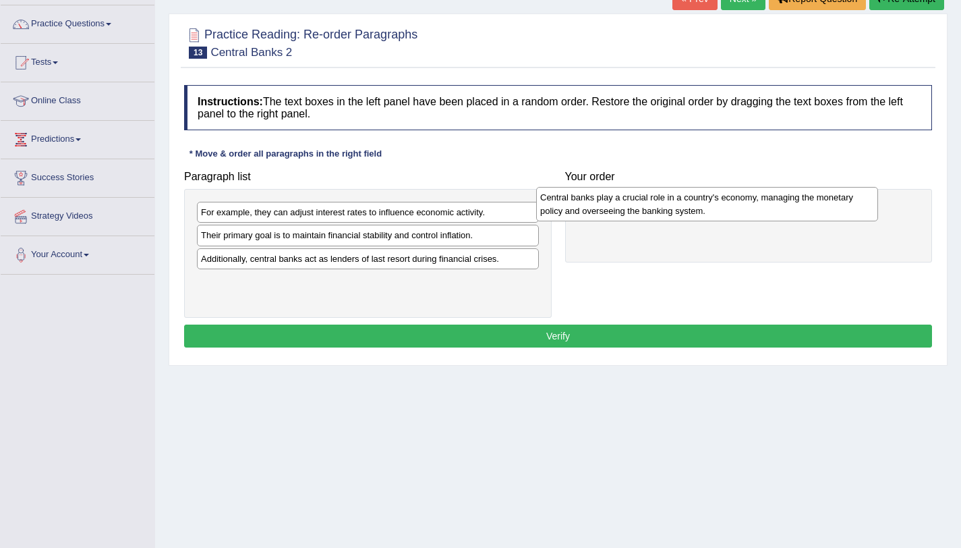
drag, startPoint x: 285, startPoint y: 246, endPoint x: 706, endPoint y: 203, distance: 423.7
click at [706, 203] on div "Central banks play a crucial role in a country's economy, managing the monetary…" at bounding box center [707, 204] width 342 height 34
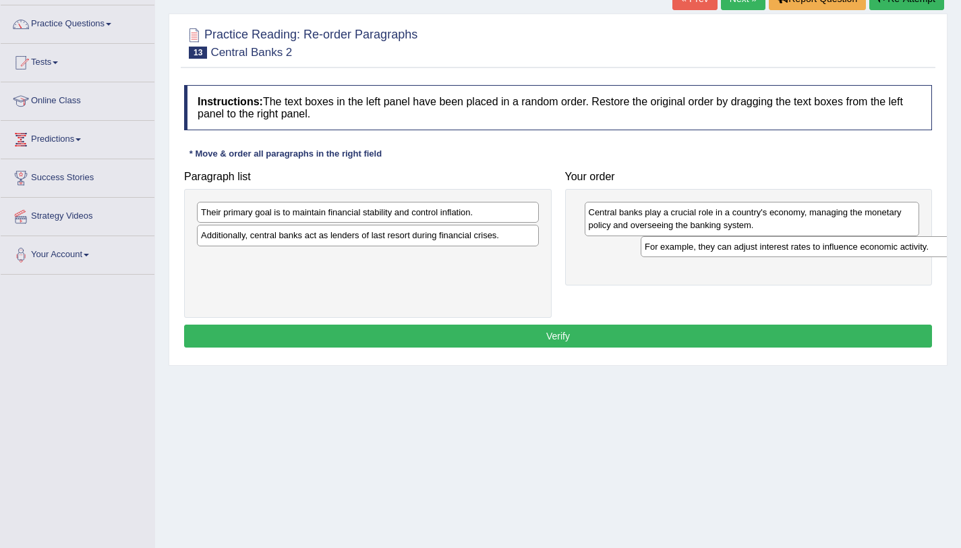
drag, startPoint x: 253, startPoint y: 213, endPoint x: 674, endPoint y: 245, distance: 422.7
click at [674, 245] on div "For example, they can adjust interest rates to influence economic activity." at bounding box center [812, 246] width 342 height 21
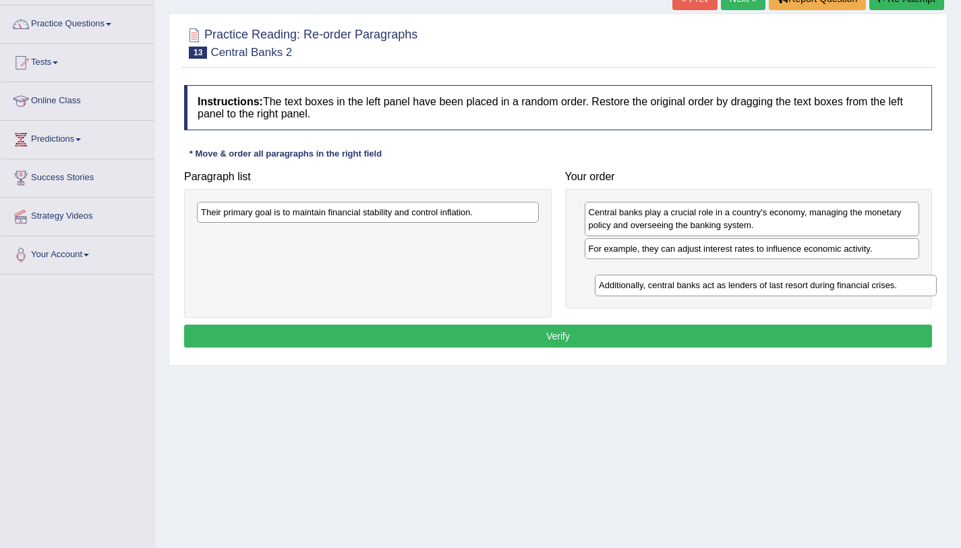
drag, startPoint x: 291, startPoint y: 230, endPoint x: 684, endPoint y: 272, distance: 395.4
click at [684, 275] on div "Additionally, central banks act as lenders of last resort during financial cris…" at bounding box center [766, 285] width 342 height 21
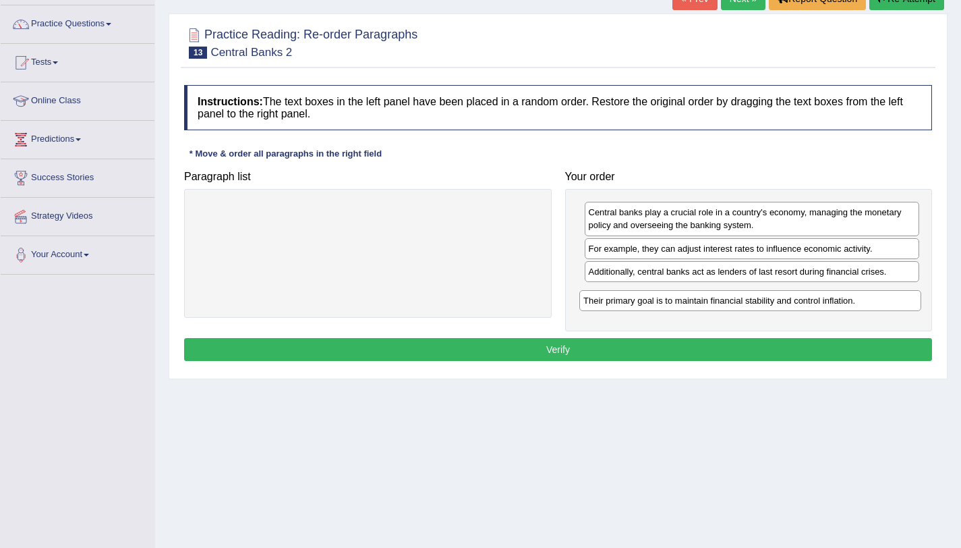
drag, startPoint x: 472, startPoint y: 217, endPoint x: 855, endPoint y: 302, distance: 391.9
click at [855, 302] on div "Their primary goal is to maintain financial stability and control inflation." at bounding box center [750, 300] width 342 height 21
click at [571, 356] on button "Verify" at bounding box center [558, 349] width 748 height 23
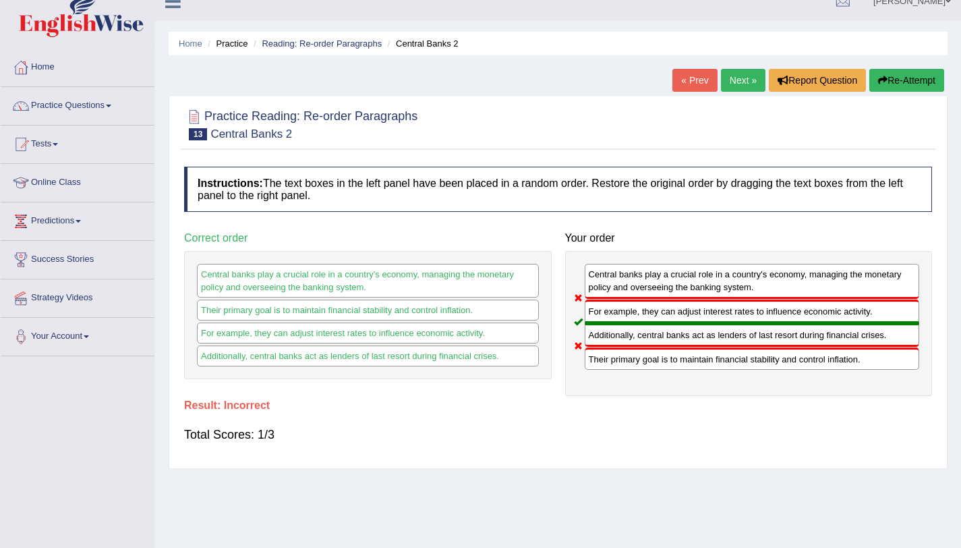
scroll to position [0, 0]
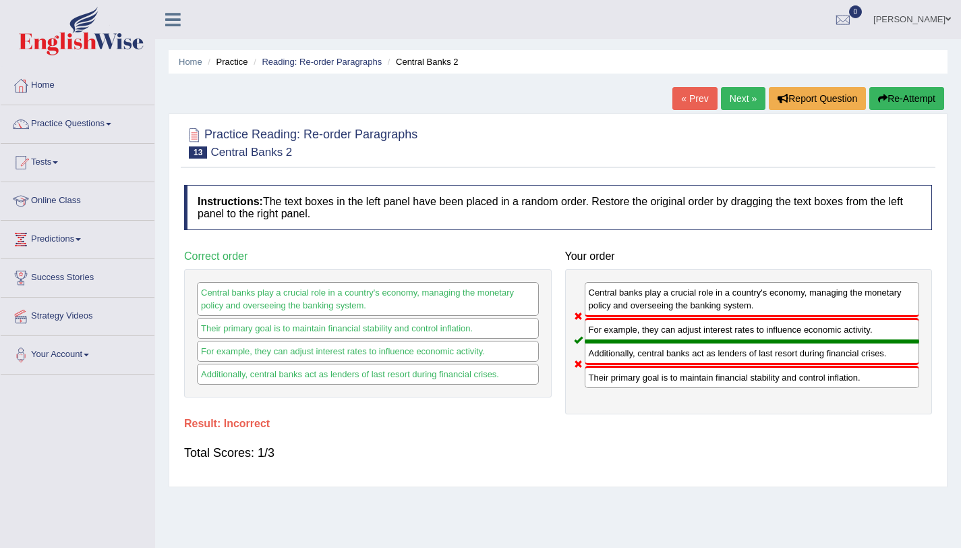
click at [757, 92] on link "Next »" at bounding box center [743, 98] width 45 height 23
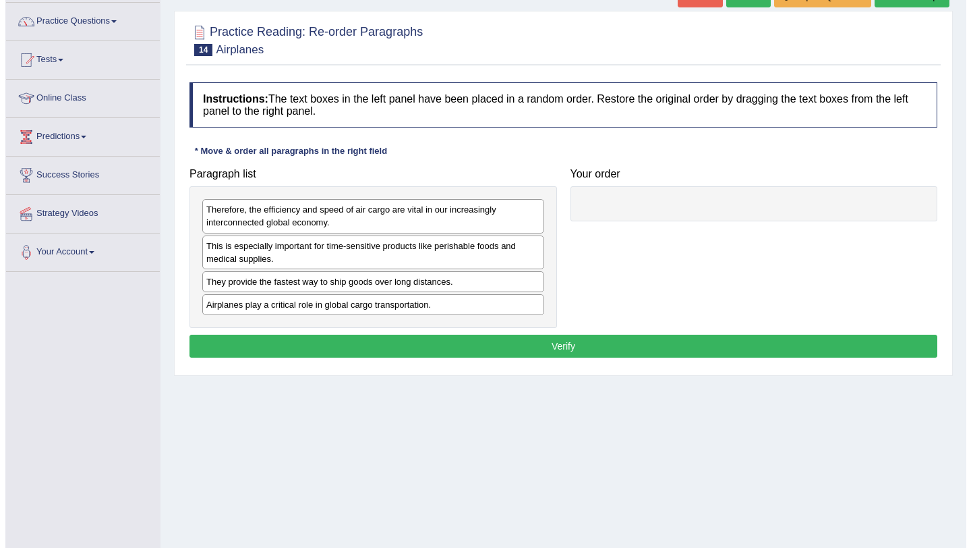
scroll to position [104, 0]
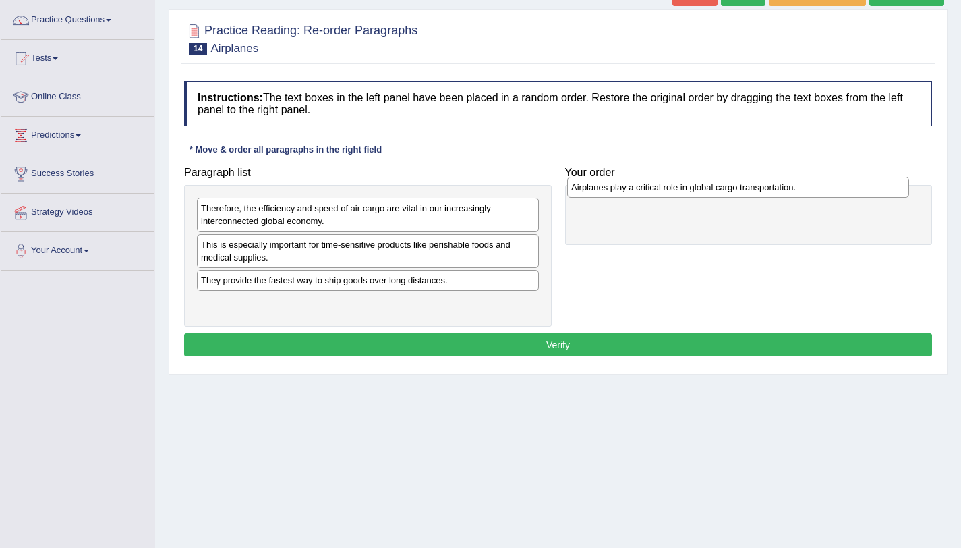
drag, startPoint x: 310, startPoint y: 314, endPoint x: 677, endPoint y: 196, distance: 385.9
click at [677, 196] on div "Airplanes play a critical role in global cargo transportation." at bounding box center [738, 187] width 342 height 21
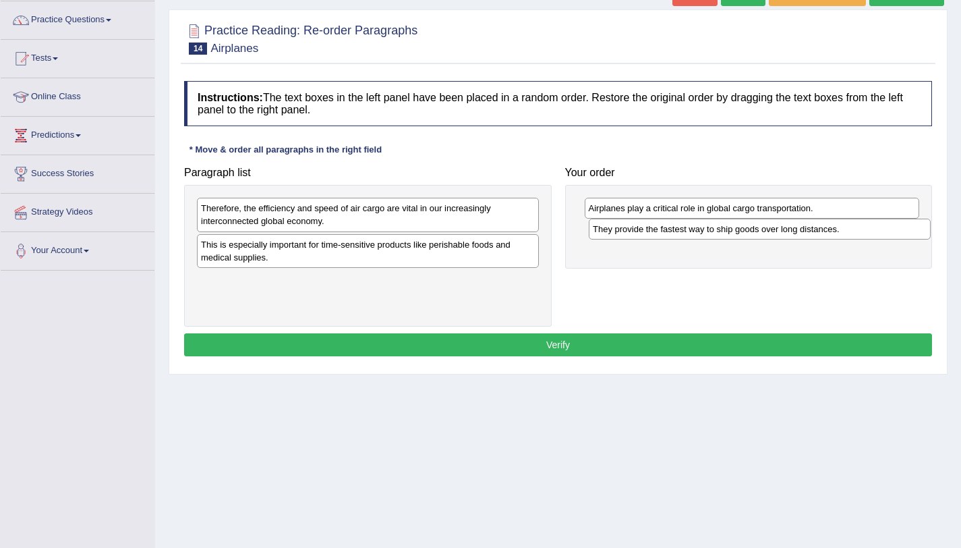
drag, startPoint x: 267, startPoint y: 289, endPoint x: 660, endPoint y: 235, distance: 396.1
click at [660, 235] on div "They provide the fastest way to ship goods over long distances." at bounding box center [760, 229] width 342 height 21
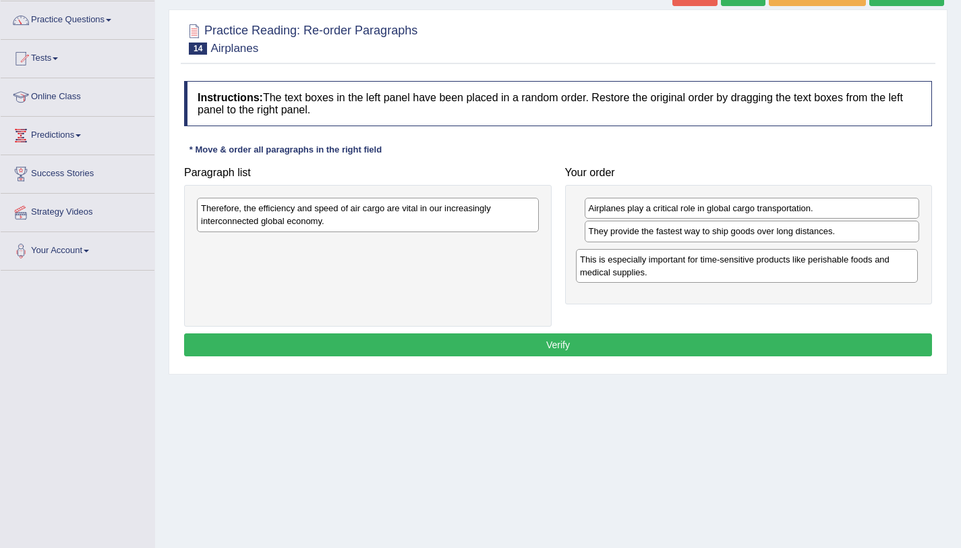
drag, startPoint x: 287, startPoint y: 258, endPoint x: 664, endPoint y: 269, distance: 377.2
click at [664, 269] on div "This is especially important for time-sensitive products like perishable foods …" at bounding box center [747, 266] width 342 height 34
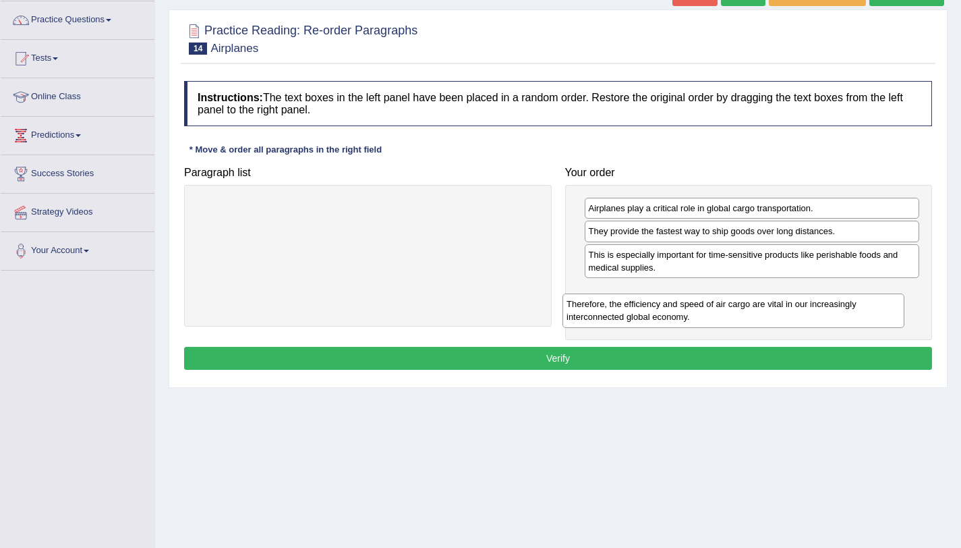
drag, startPoint x: 407, startPoint y: 221, endPoint x: 800, endPoint y: 301, distance: 400.8
click at [800, 301] on div "Therefore, the efficiency and speed of air cargo are vital in our increasingly …" at bounding box center [734, 310] width 342 height 34
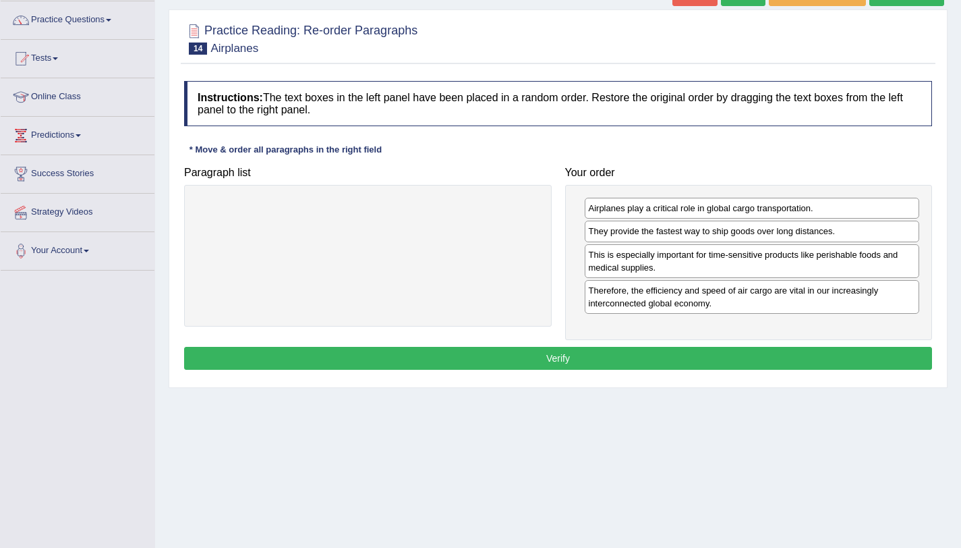
click at [604, 363] on button "Verify" at bounding box center [558, 358] width 748 height 23
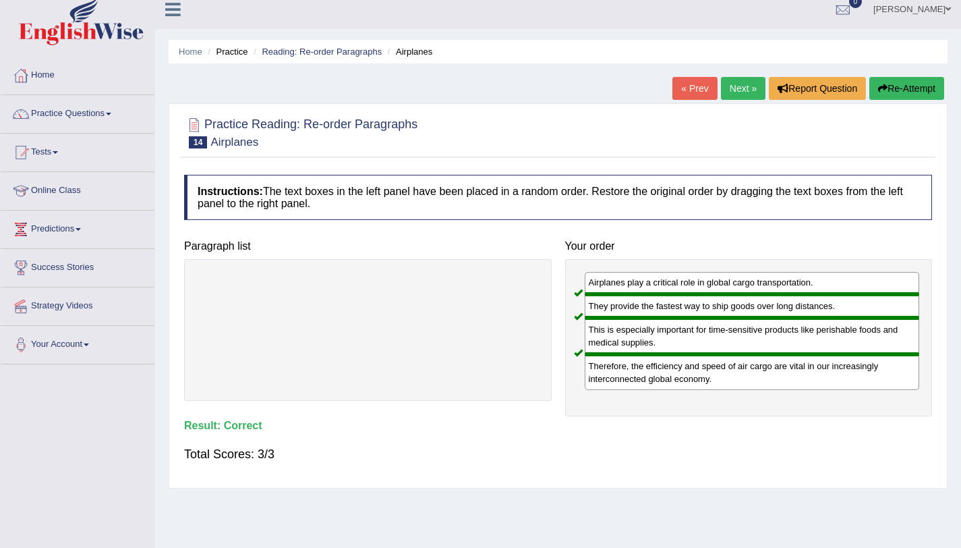
scroll to position [0, 0]
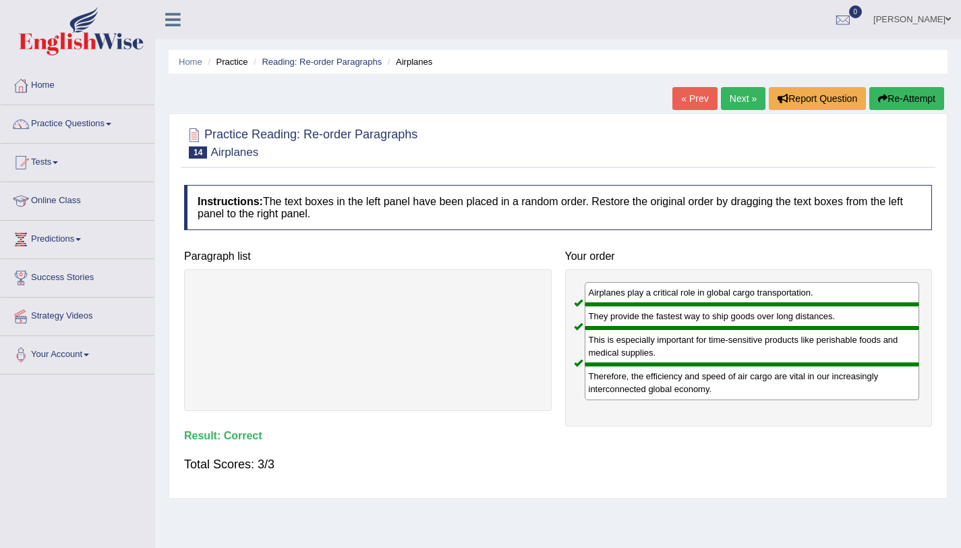
click at [735, 105] on link "Next »" at bounding box center [743, 98] width 45 height 23
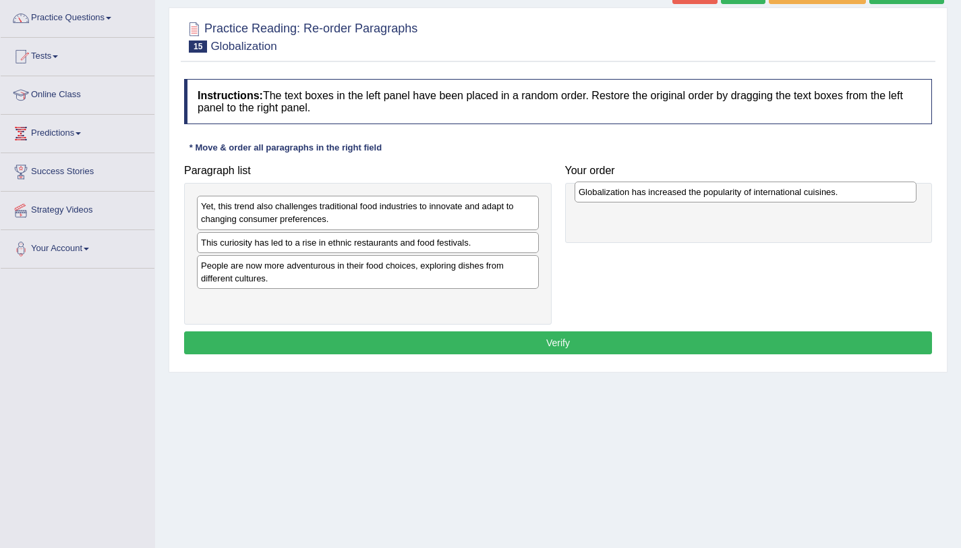
drag, startPoint x: 305, startPoint y: 264, endPoint x: 683, endPoint y: 190, distance: 384.8
click at [683, 190] on div "Globalization has increased the popularity of international cuisines." at bounding box center [746, 191] width 342 height 21
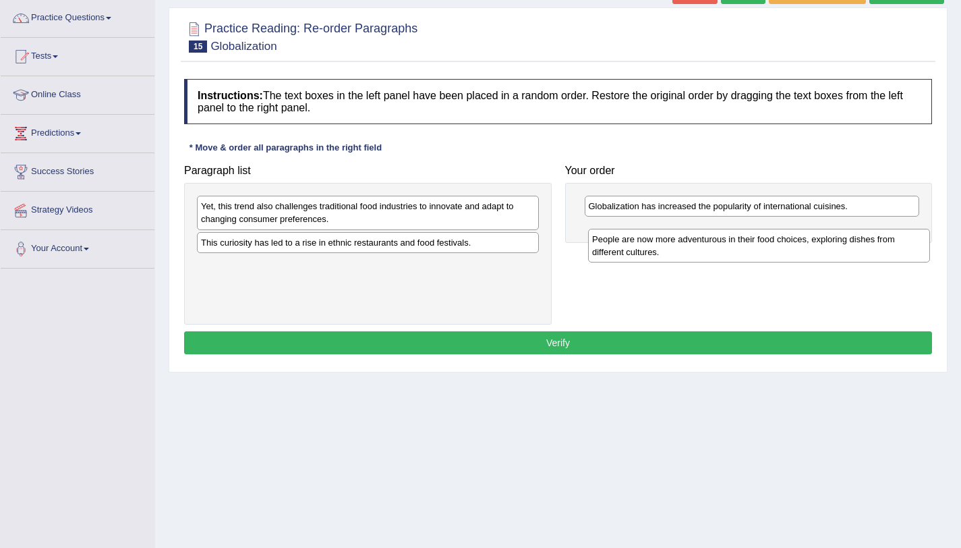
drag, startPoint x: 309, startPoint y: 283, endPoint x: 713, endPoint y: 253, distance: 405.1
click at [713, 253] on div "People are now more adventurous in their food choices, exploring dishes from di…" at bounding box center [759, 246] width 342 height 34
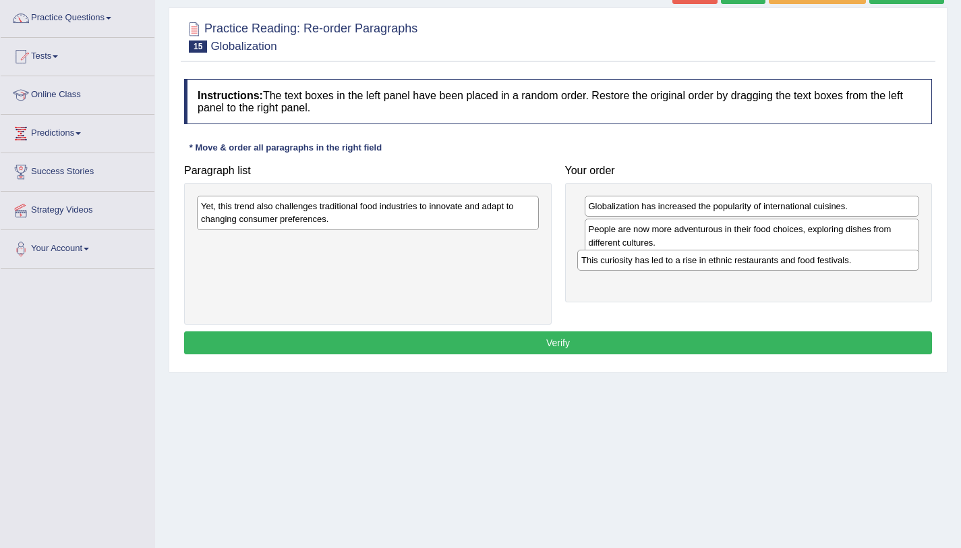
drag, startPoint x: 283, startPoint y: 250, endPoint x: 664, endPoint y: 268, distance: 380.8
click at [664, 268] on div "This curiosity has led to a rise in ethnic restaurants and food festivals." at bounding box center [748, 260] width 342 height 21
click at [262, 224] on div "Yet, this trend also challenges traditional food industries to innovate and ada…" at bounding box center [368, 213] width 342 height 34
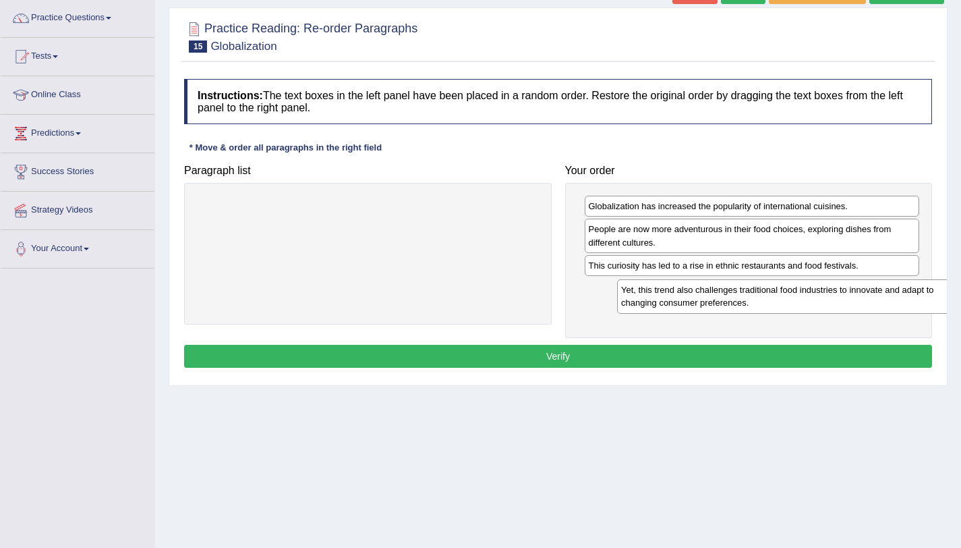
drag, startPoint x: 262, startPoint y: 224, endPoint x: 681, endPoint y: 305, distance: 425.9
click at [681, 305] on div "Yet, this trend also challenges traditional food industries to innovate and ada…" at bounding box center [788, 296] width 342 height 34
click at [715, 354] on button "Verify" at bounding box center [558, 356] width 748 height 23
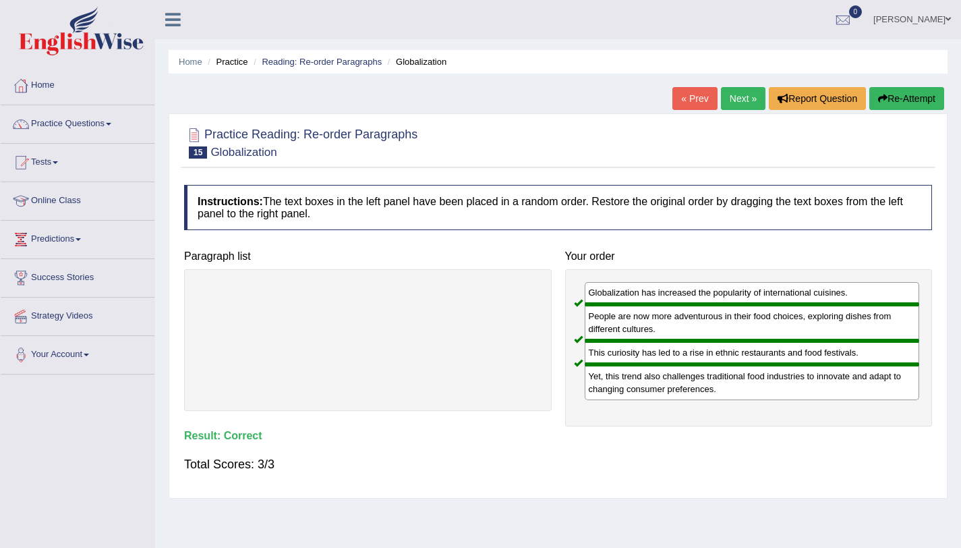
click at [725, 90] on link "Next »" at bounding box center [743, 98] width 45 height 23
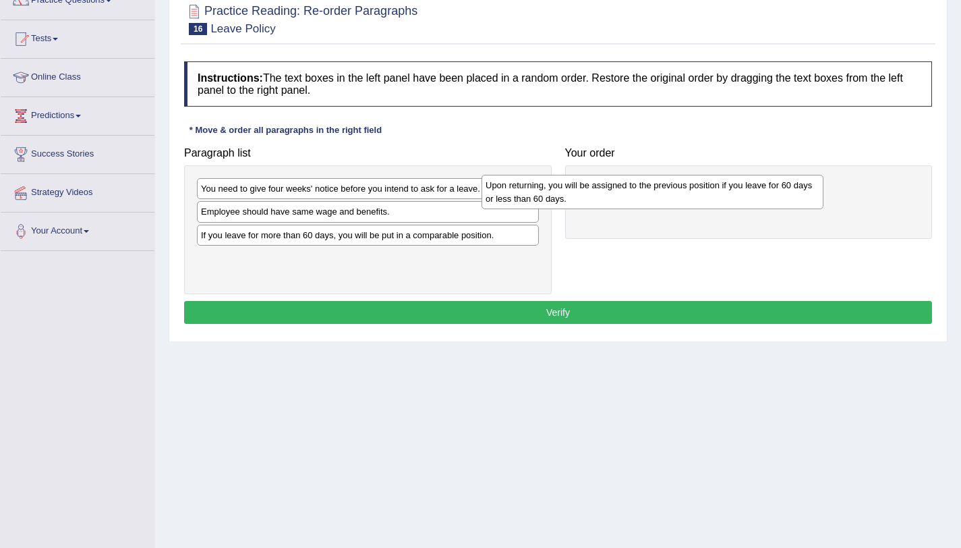
drag, startPoint x: 296, startPoint y: 227, endPoint x: 592, endPoint y: 197, distance: 297.6
click at [592, 197] on div "Upon returning, you will be assigned to the previous position if you leave for …" at bounding box center [653, 192] width 342 height 34
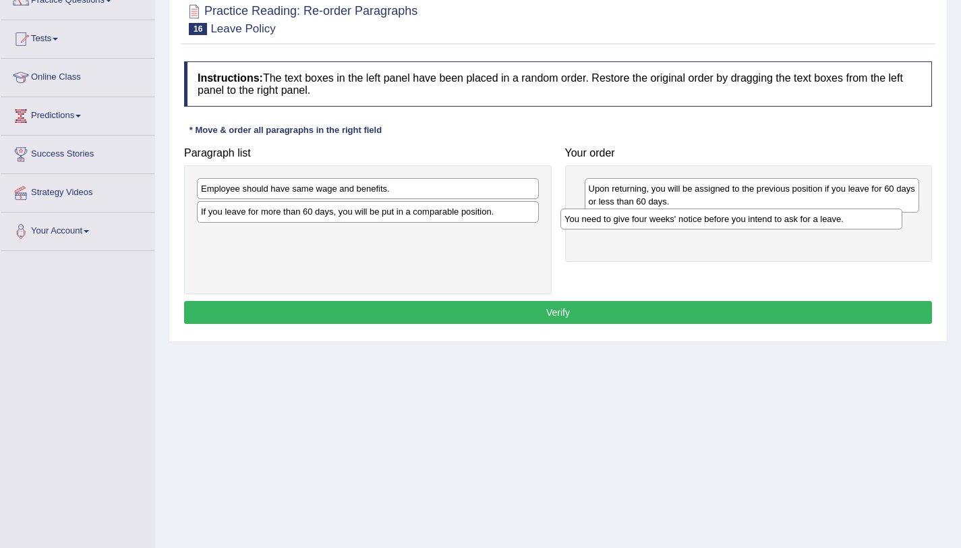
drag, startPoint x: 312, startPoint y: 196, endPoint x: 676, endPoint y: 227, distance: 364.8
click at [676, 227] on div "You need to give four weeks' notice before you intend to ask for a leave." at bounding box center [731, 218] width 342 height 21
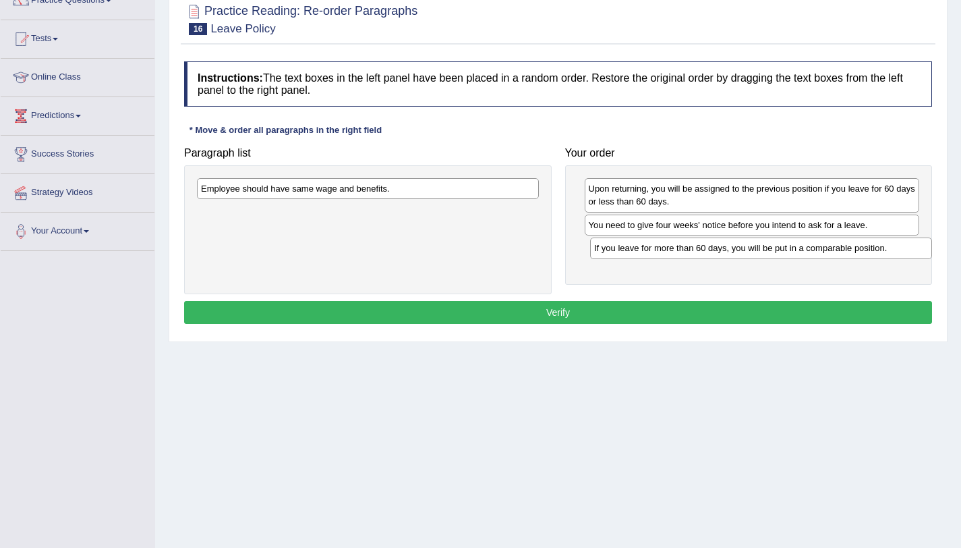
drag, startPoint x: 303, startPoint y: 217, endPoint x: 695, endPoint y: 247, distance: 393.7
click at [695, 247] on div "If you leave for more than 60 days, you will be put in a comparable position." at bounding box center [761, 247] width 342 height 21
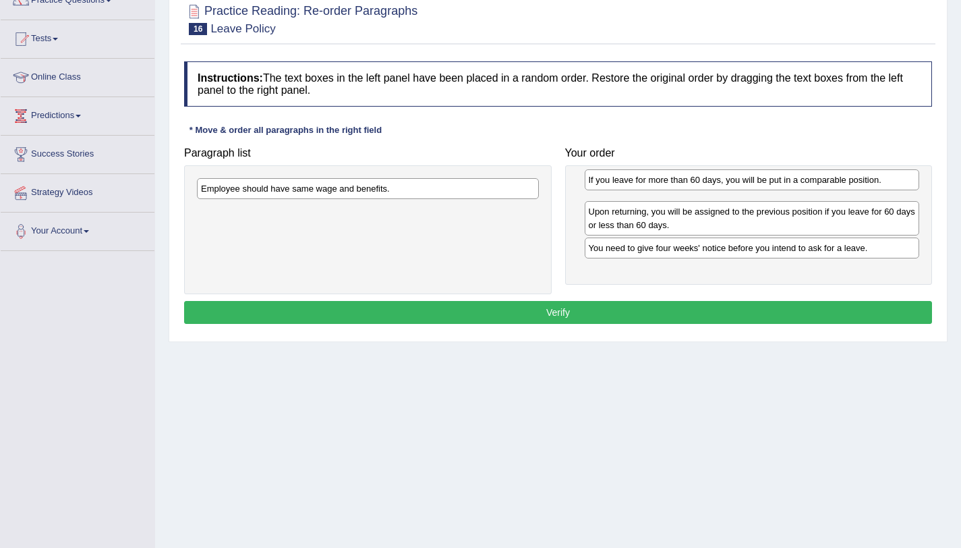
drag, startPoint x: 676, startPoint y: 250, endPoint x: 676, endPoint y: 182, distance: 68.1
click at [676, 182] on div "If you leave for more than 60 days, you will be put in a comparable position." at bounding box center [752, 179] width 335 height 21
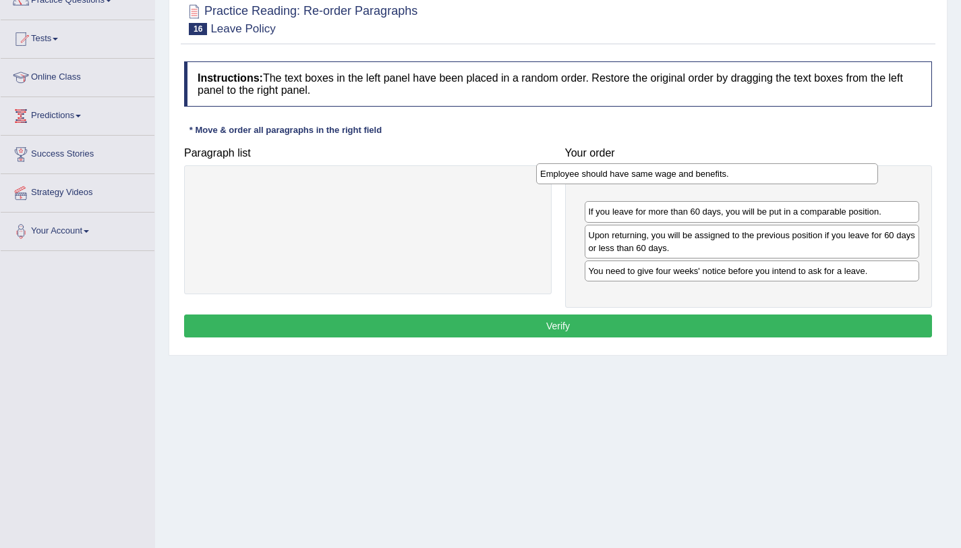
drag, startPoint x: 492, startPoint y: 185, endPoint x: 851, endPoint y: 167, distance: 359.2
click at [851, 167] on div "Employee should have same wage and benefits." at bounding box center [707, 173] width 342 height 21
click at [641, 315] on button "Verify" at bounding box center [558, 325] width 748 height 23
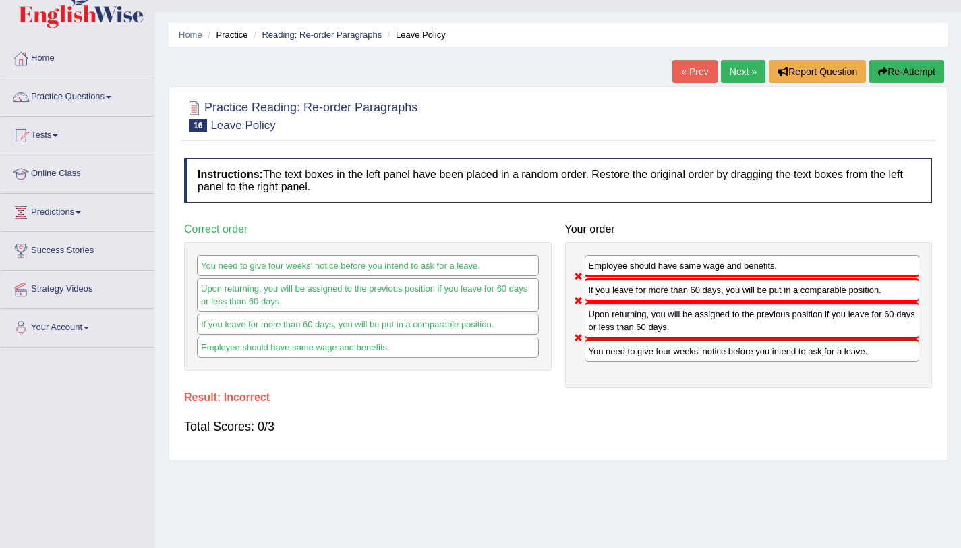
scroll to position [19, 0]
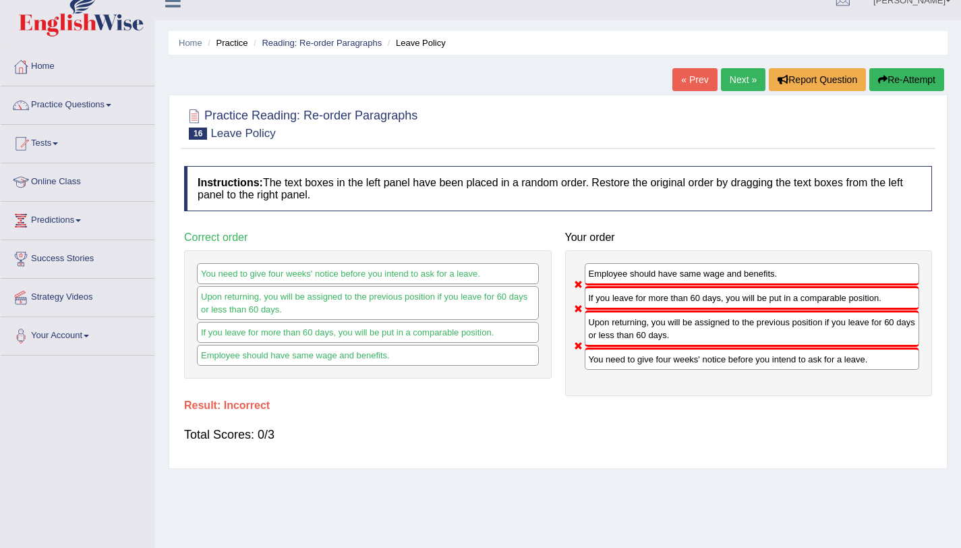
click at [745, 82] on link "Next »" at bounding box center [743, 79] width 45 height 23
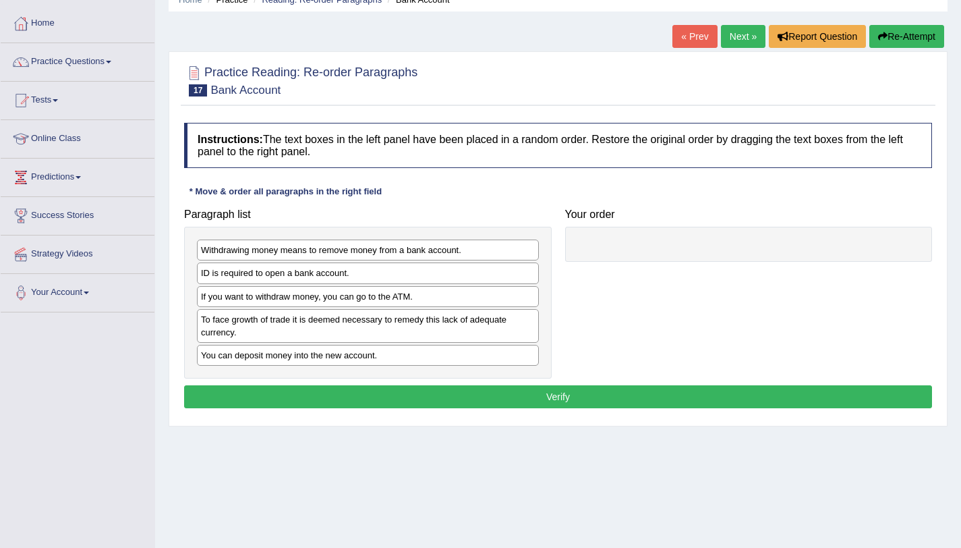
scroll to position [63, 0]
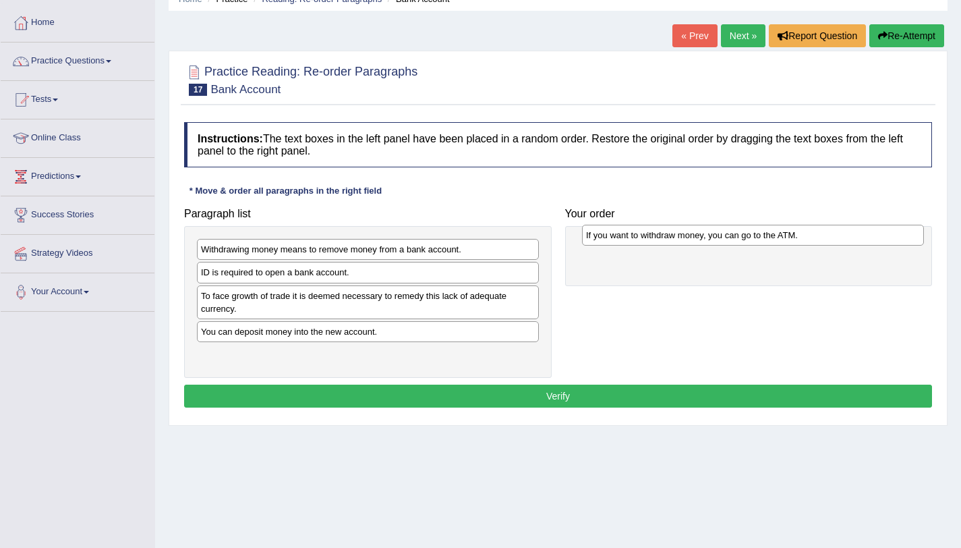
drag, startPoint x: 277, startPoint y: 299, endPoint x: 663, endPoint y: 235, distance: 391.0
click at [663, 235] on div "If you want to withdraw money, you can go to the ATM." at bounding box center [753, 235] width 342 height 21
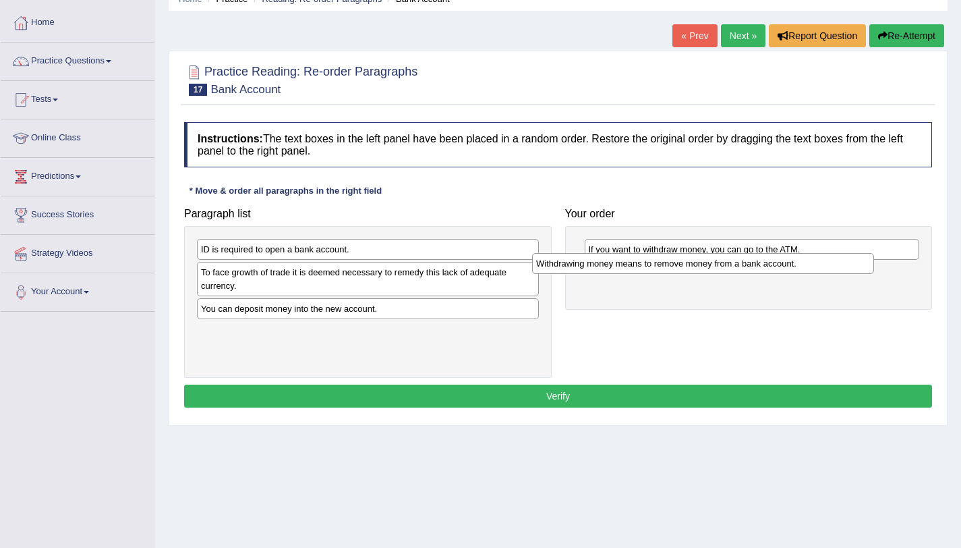
drag, startPoint x: 463, startPoint y: 253, endPoint x: 838, endPoint y: 268, distance: 374.6
click at [838, 268] on div "Withdrawing money means to remove money from a bank account." at bounding box center [703, 263] width 342 height 21
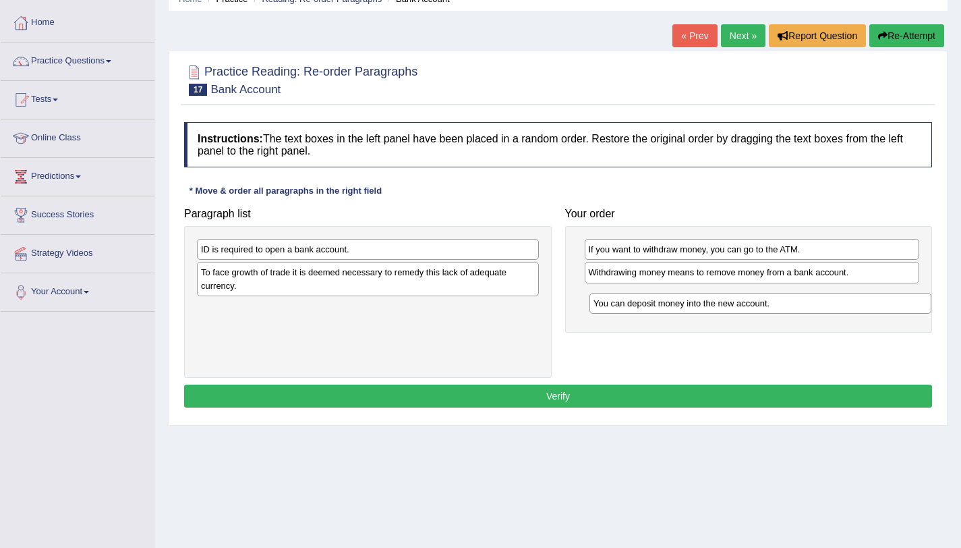
drag, startPoint x: 304, startPoint y: 314, endPoint x: 701, endPoint y: 306, distance: 397.4
click at [701, 306] on div "You can deposit money into the new account." at bounding box center [760, 303] width 342 height 21
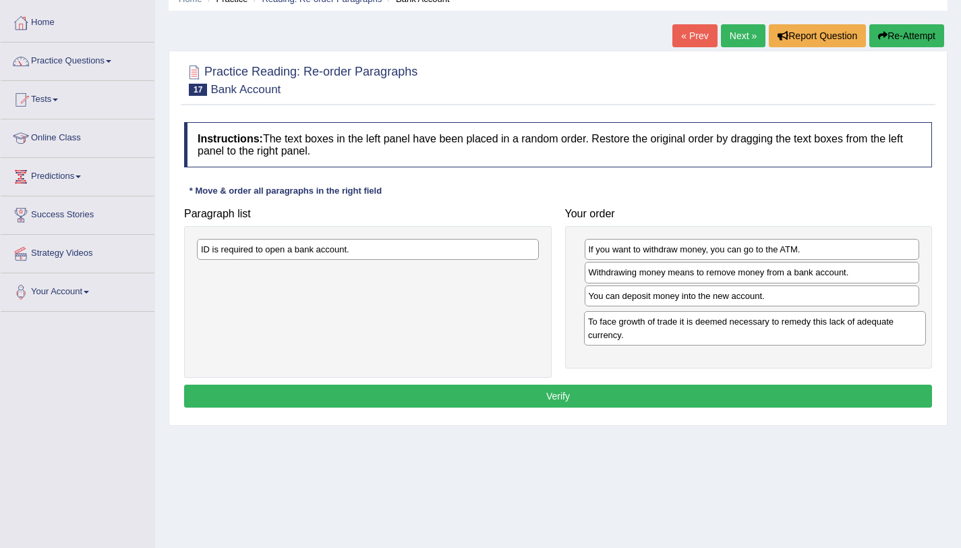
drag, startPoint x: 403, startPoint y: 289, endPoint x: 792, endPoint y: 337, distance: 391.4
click at [792, 337] on div "To face growth of trade it is deemed necessary to remedy this lack of adequate …" at bounding box center [755, 328] width 342 height 34
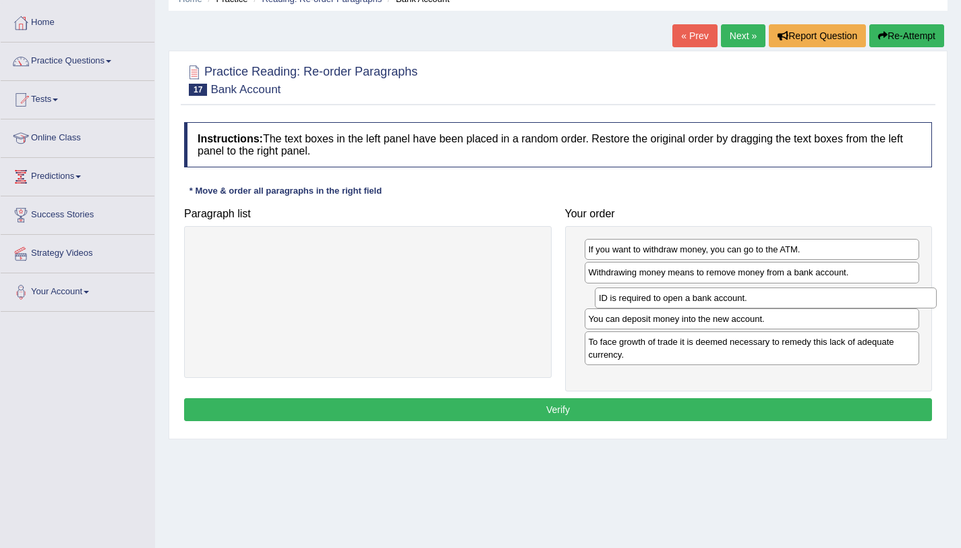
drag, startPoint x: 320, startPoint y: 255, endPoint x: 715, endPoint y: 300, distance: 397.8
click at [715, 300] on div "ID is required to open a bank account." at bounding box center [766, 297] width 342 height 21
click at [573, 411] on button "Verify" at bounding box center [558, 409] width 748 height 23
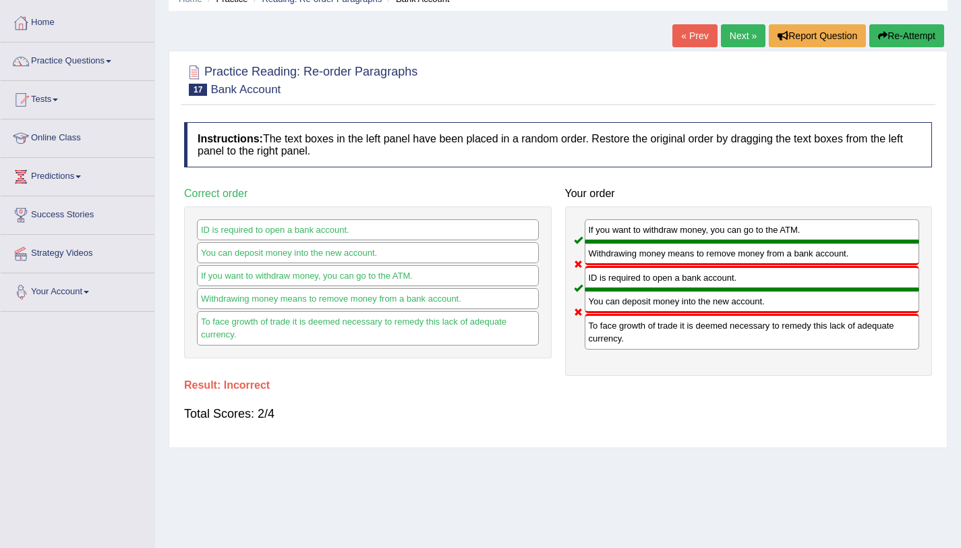
scroll to position [0, 0]
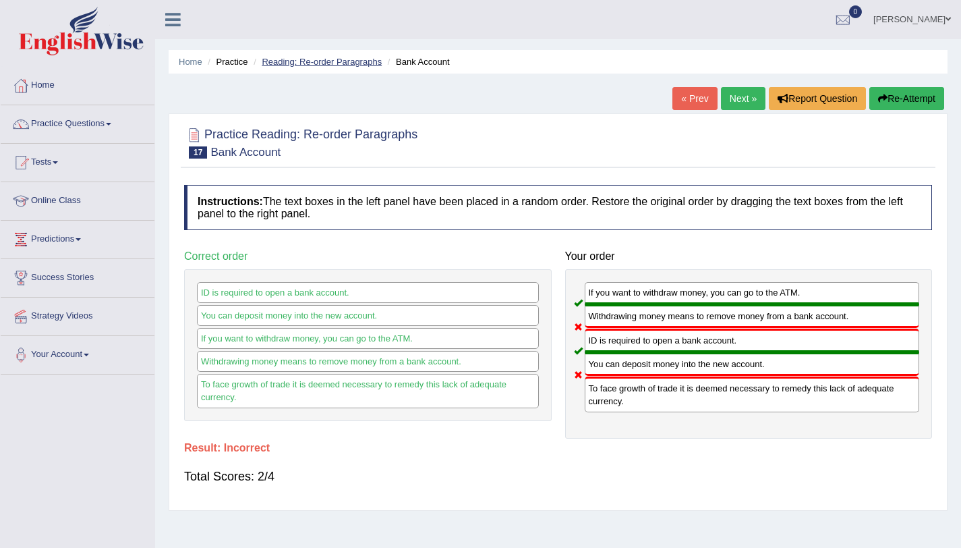
click at [355, 58] on link "Reading: Re-order Paragraphs" at bounding box center [322, 62] width 120 height 10
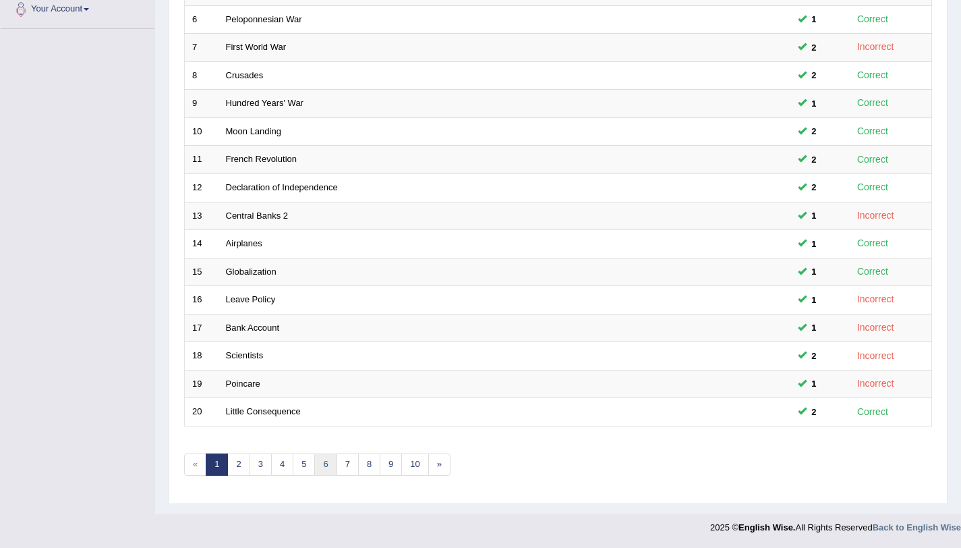
click at [320, 464] on link "6" at bounding box center [325, 464] width 22 height 22
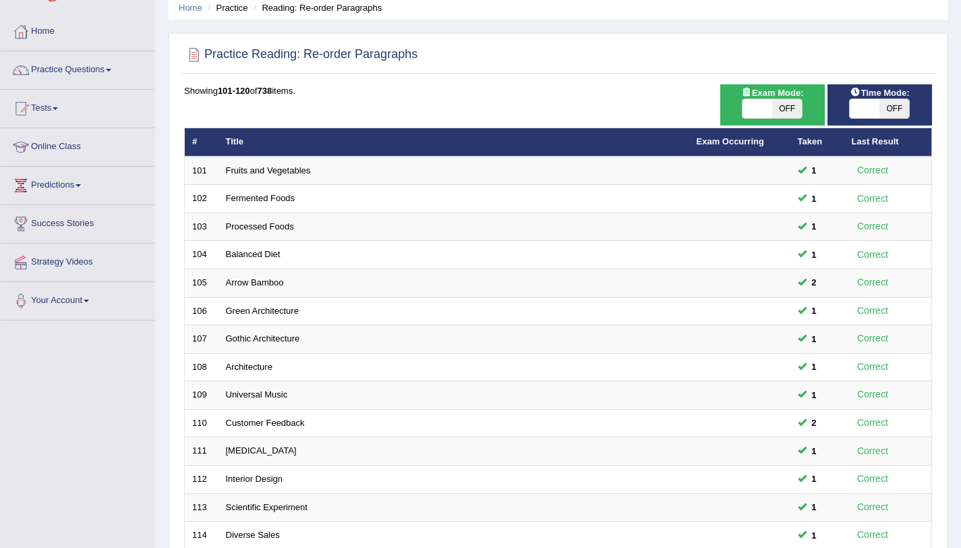
scroll to position [345, 0]
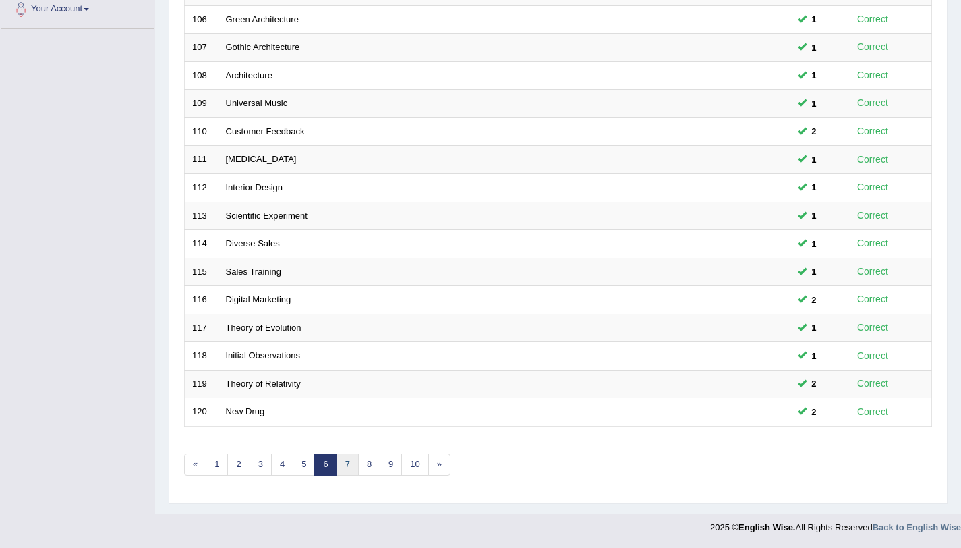
click at [346, 469] on link "7" at bounding box center [348, 464] width 22 height 22
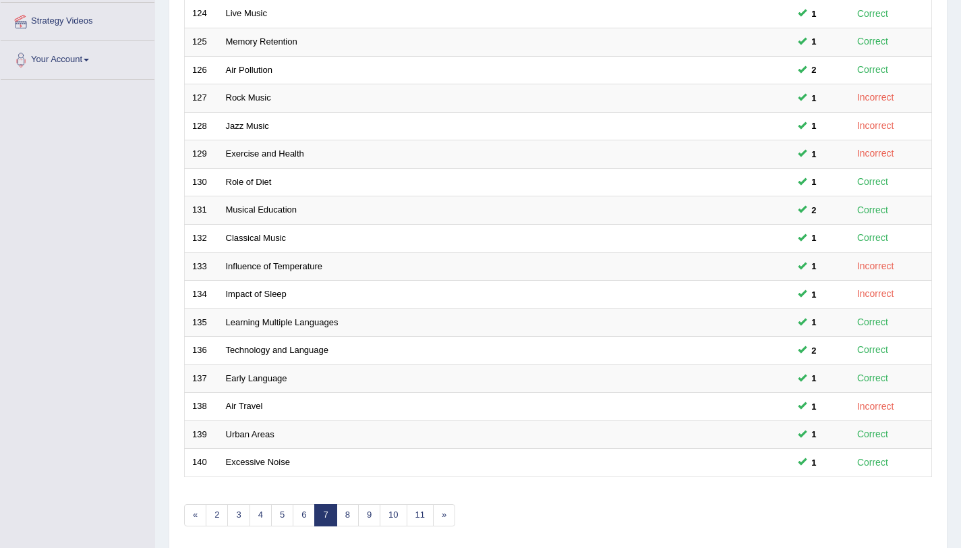
scroll to position [345, 0]
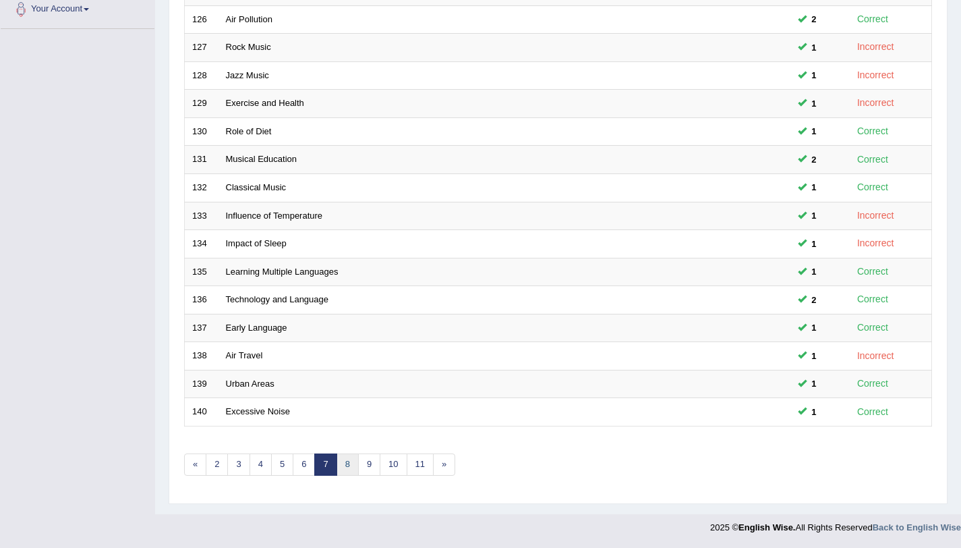
click at [354, 469] on link "8" at bounding box center [348, 464] width 22 height 22
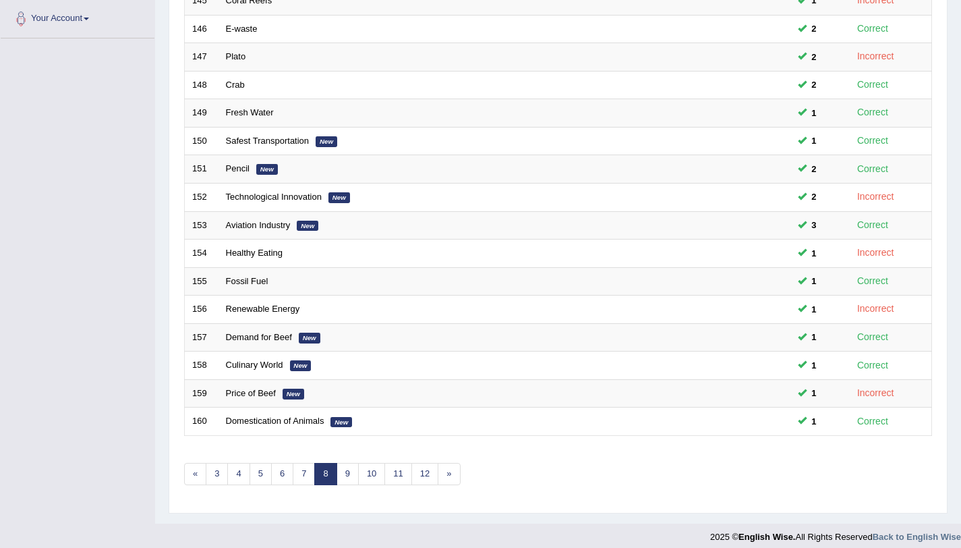
scroll to position [345, 0]
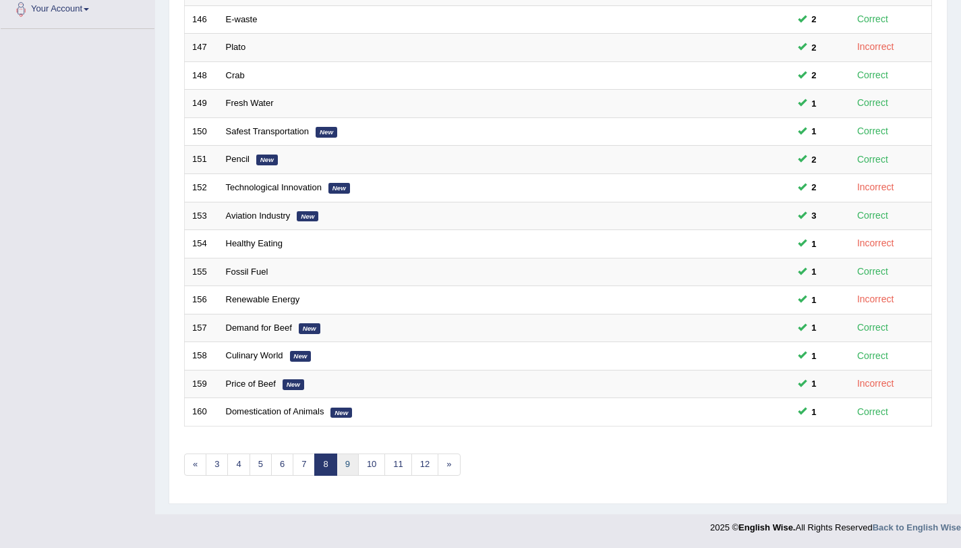
click at [348, 473] on link "9" at bounding box center [348, 464] width 22 height 22
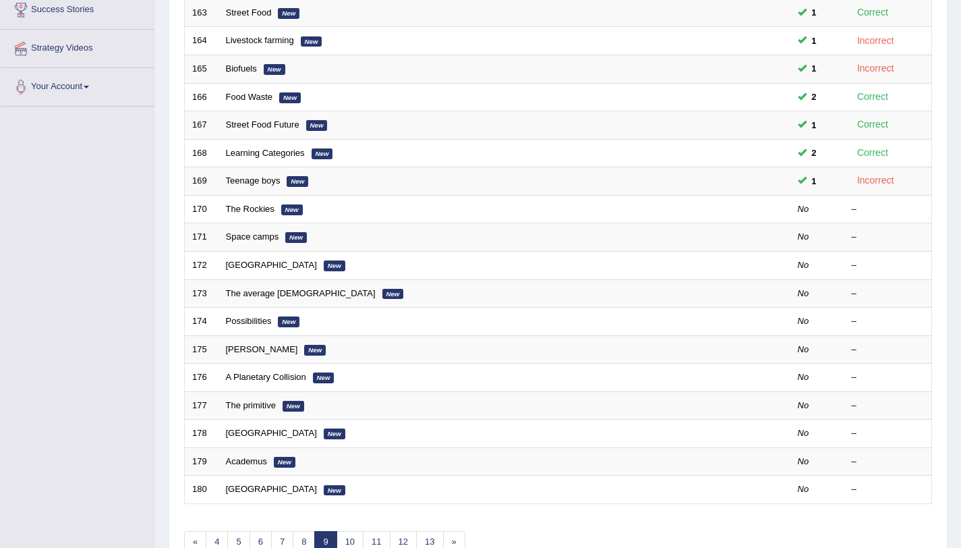
scroll to position [311, 0]
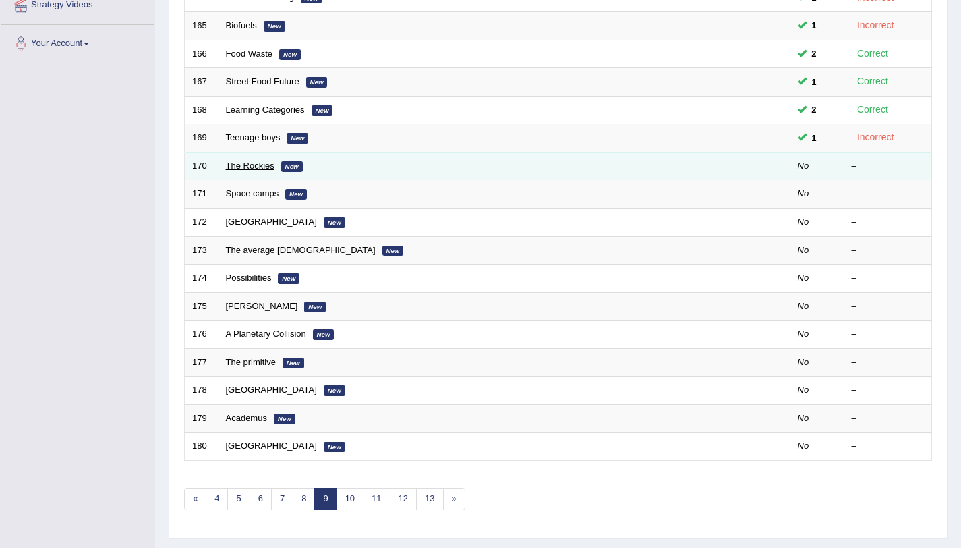
click at [262, 166] on link "The Rockies" at bounding box center [250, 166] width 49 height 10
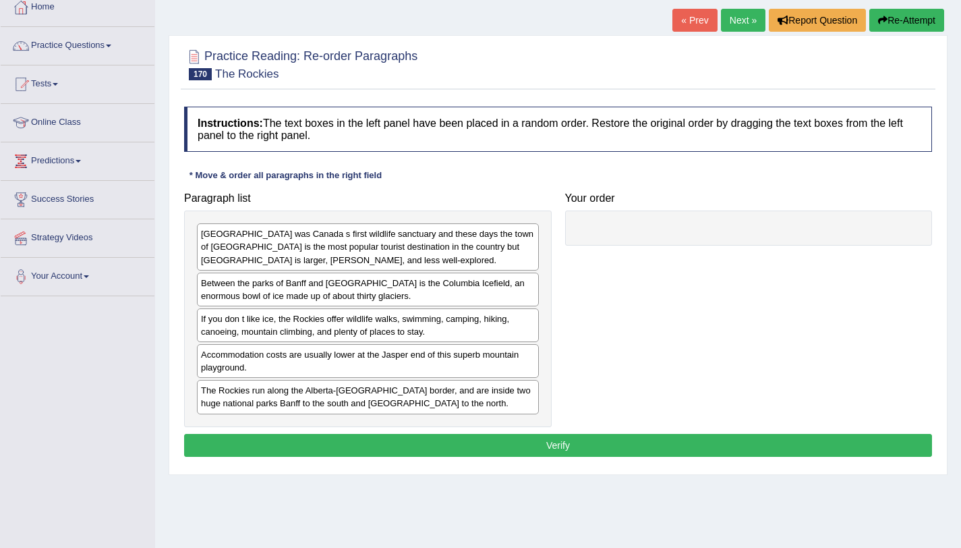
scroll to position [82, 0]
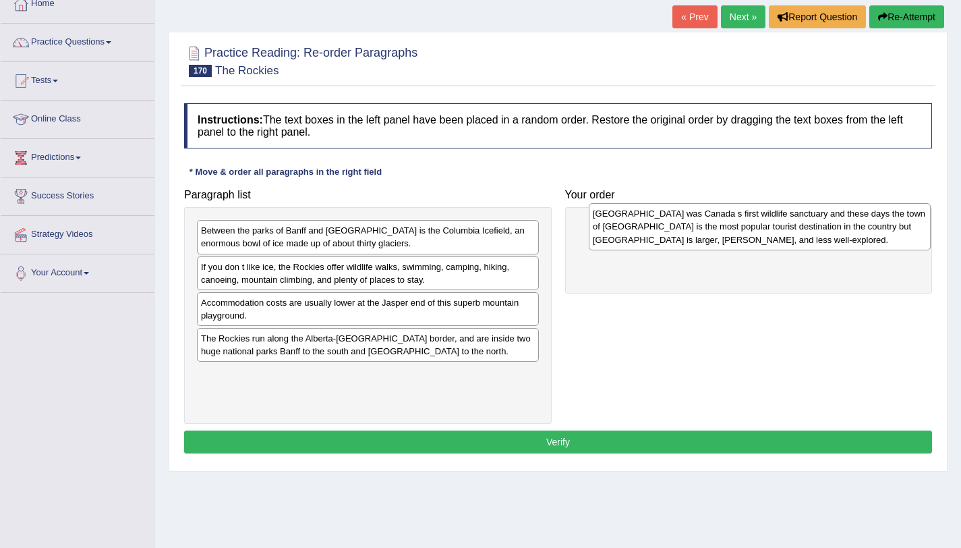
drag, startPoint x: 339, startPoint y: 253, endPoint x: 733, endPoint y: 231, distance: 394.5
click at [733, 231] on div "Banff was Canada s first wildlife sanctuary and these days the town of Banff is…" at bounding box center [760, 226] width 342 height 47
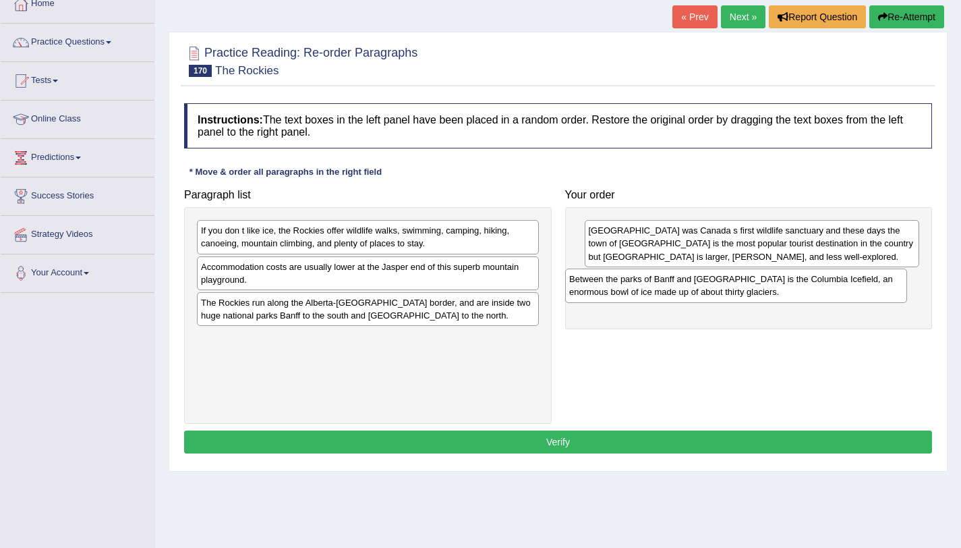
drag, startPoint x: 308, startPoint y: 239, endPoint x: 676, endPoint y: 287, distance: 372.0
click at [676, 287] on div "Between the parks of Banff and Jasper is the Columbia Icefield, an enormous bow…" at bounding box center [736, 285] width 342 height 34
click at [335, 323] on div "The Rockies run along the Alberta-British Columbia border, and are inside two h…" at bounding box center [368, 309] width 342 height 34
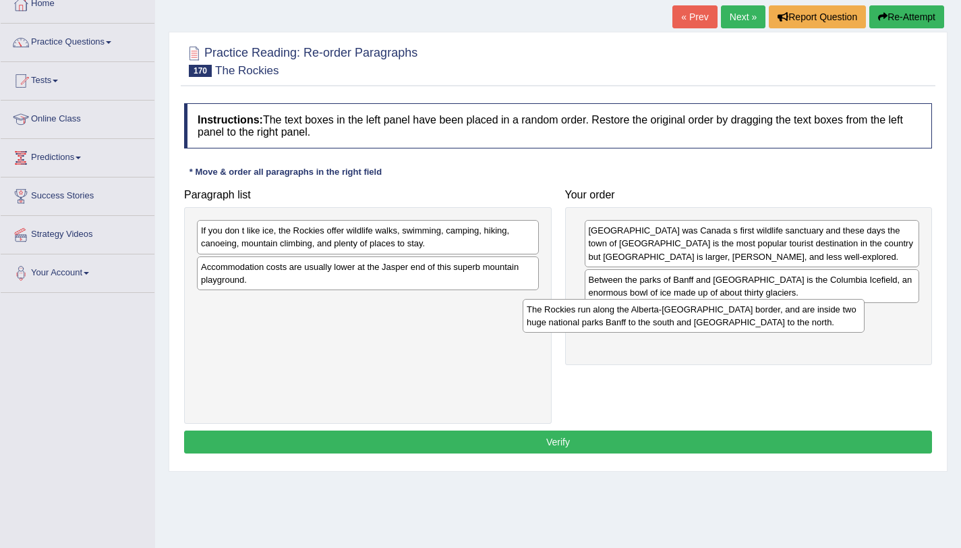
drag, startPoint x: 335, startPoint y: 323, endPoint x: 684, endPoint y: 330, distance: 348.8
click at [684, 330] on div "The Rockies run along the Alberta-British Columbia border, and are inside two h…" at bounding box center [694, 316] width 342 height 34
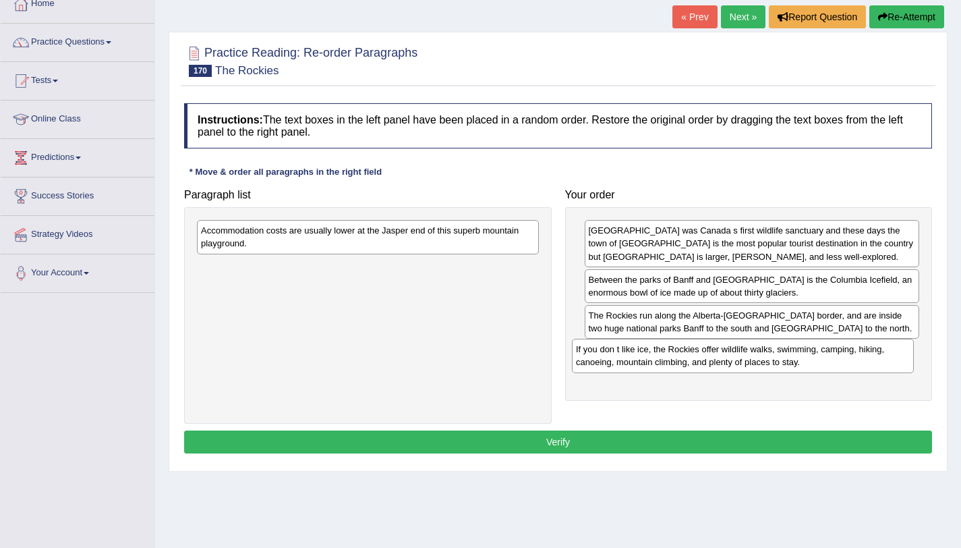
drag, startPoint x: 263, startPoint y: 248, endPoint x: 638, endPoint y: 367, distance: 393.3
click at [638, 367] on div "If you don t like ice, the Rockies offer wildlife walks, swimming, camping, hik…" at bounding box center [743, 356] width 342 height 34
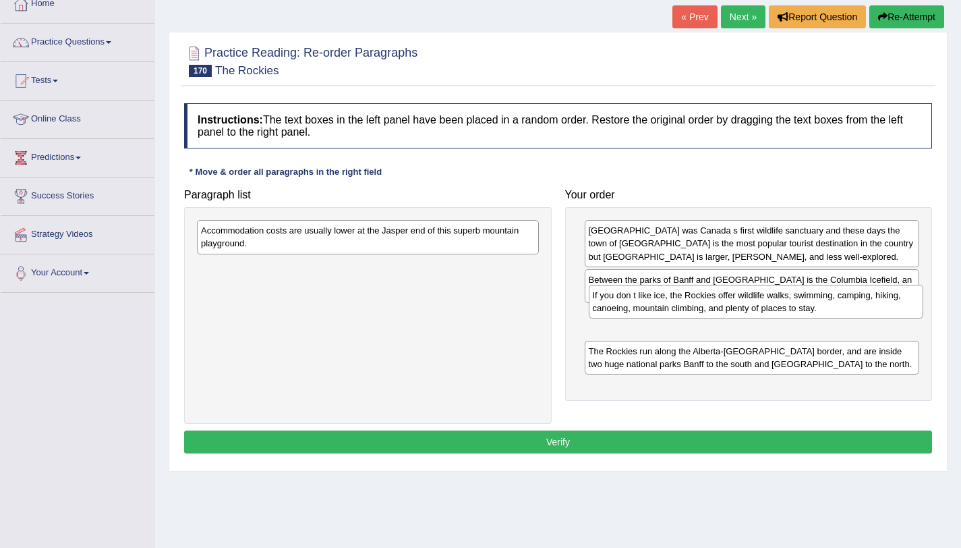
drag, startPoint x: 647, startPoint y: 369, endPoint x: 650, endPoint y: 320, distance: 49.3
click at [650, 318] on div "If you don t like ice, the Rockies offer wildlife walks, swimming, camping, hik…" at bounding box center [756, 302] width 335 height 34
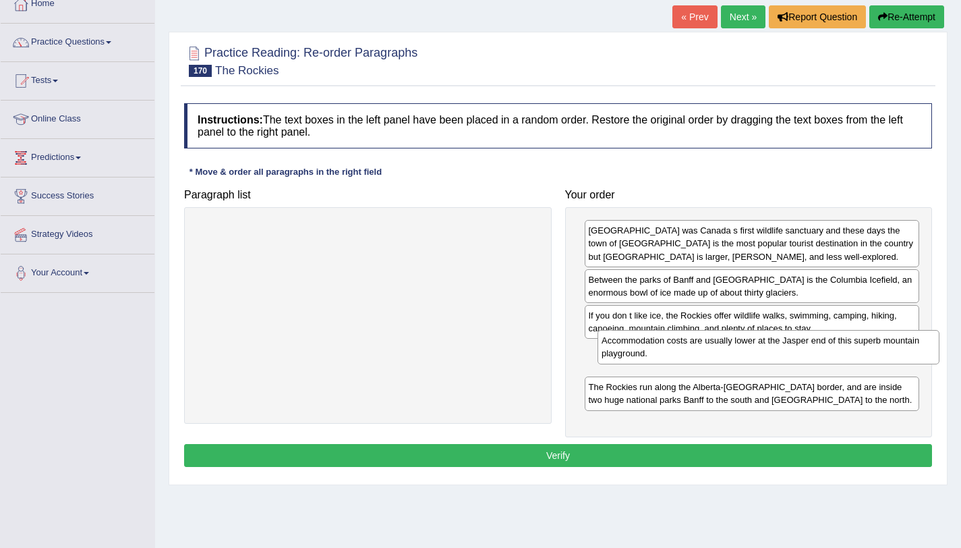
drag, startPoint x: 437, startPoint y: 242, endPoint x: 838, endPoint y: 352, distance: 415.4
click at [838, 352] on div "Accommodation costs are usually lower at the Jasper end of this superb mountain…" at bounding box center [769, 347] width 342 height 34
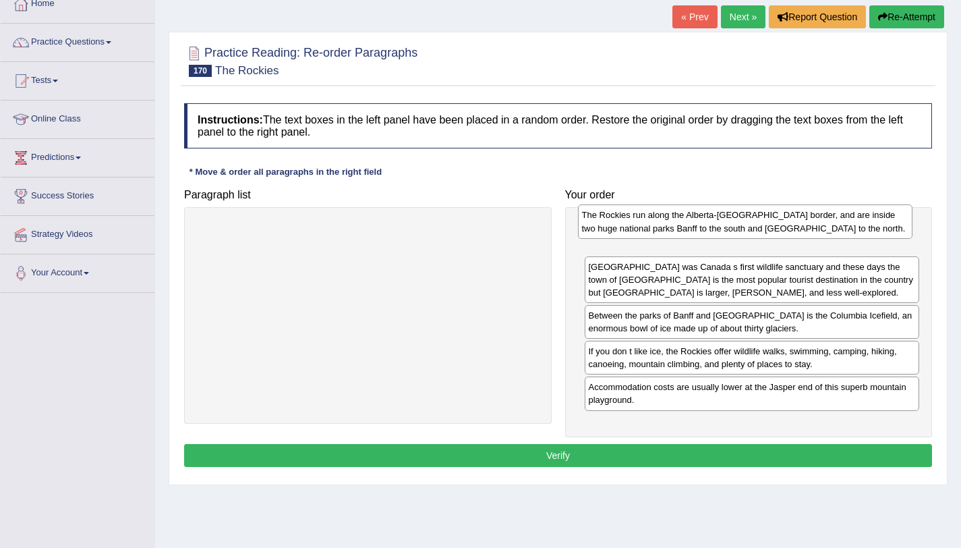
drag, startPoint x: 664, startPoint y: 402, endPoint x: 658, endPoint y: 231, distance: 171.4
click at [658, 231] on div "The Rockies run along the Alberta-British Columbia border, and are inside two h…" at bounding box center [745, 221] width 335 height 34
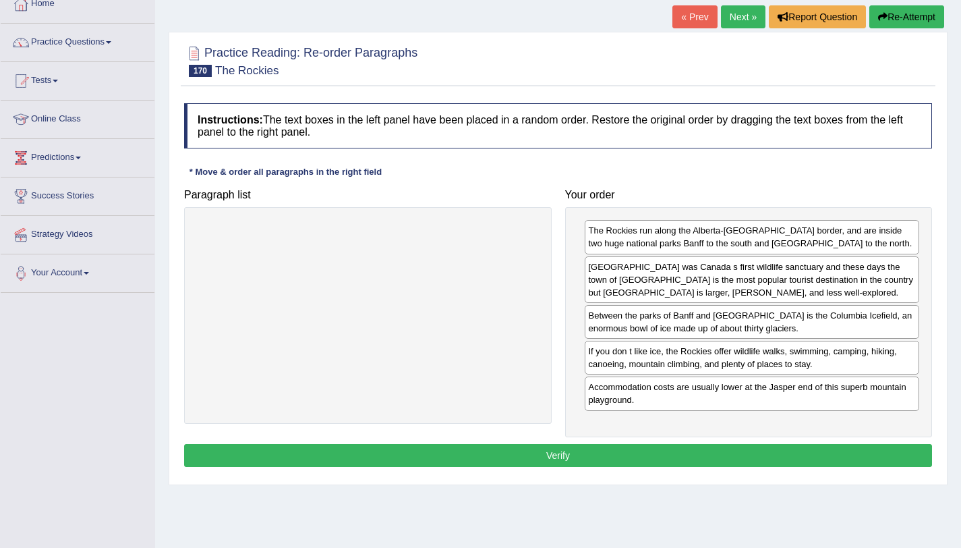
click at [573, 458] on button "Verify" at bounding box center [558, 455] width 748 height 23
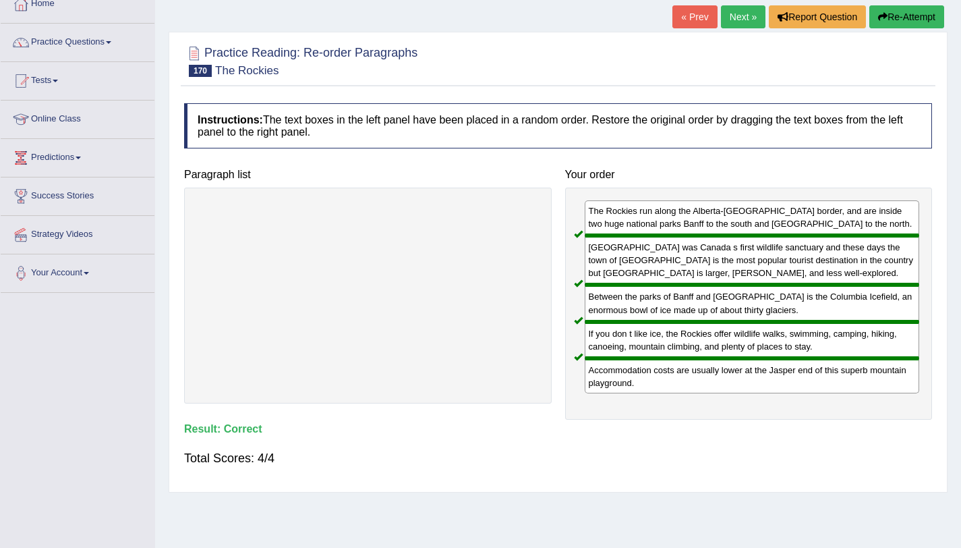
scroll to position [0, 0]
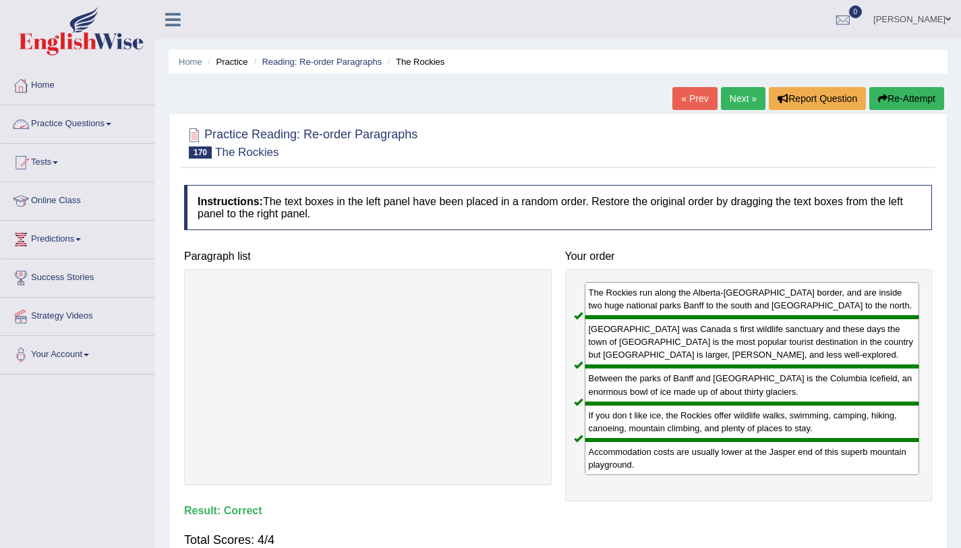
click at [87, 118] on link "Practice Questions" at bounding box center [78, 122] width 154 height 34
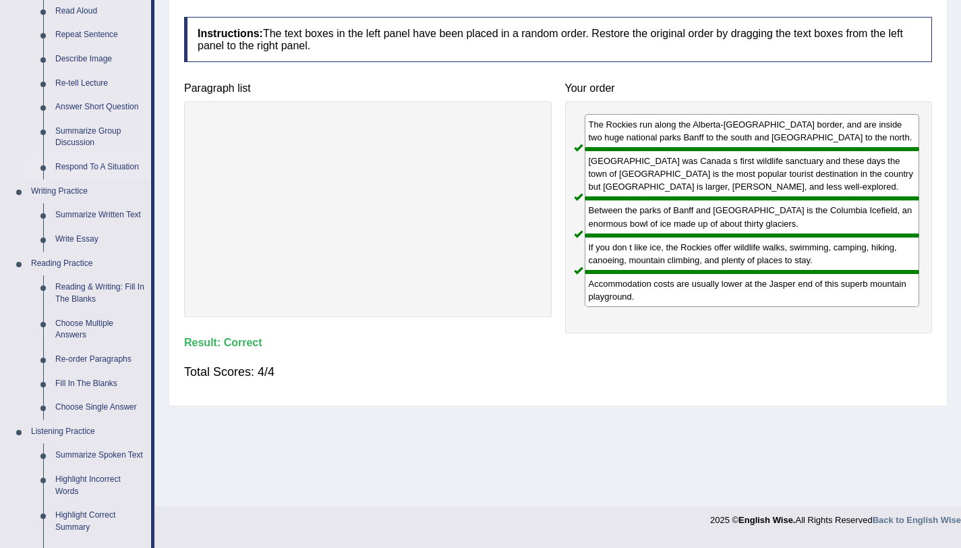
scroll to position [170, 0]
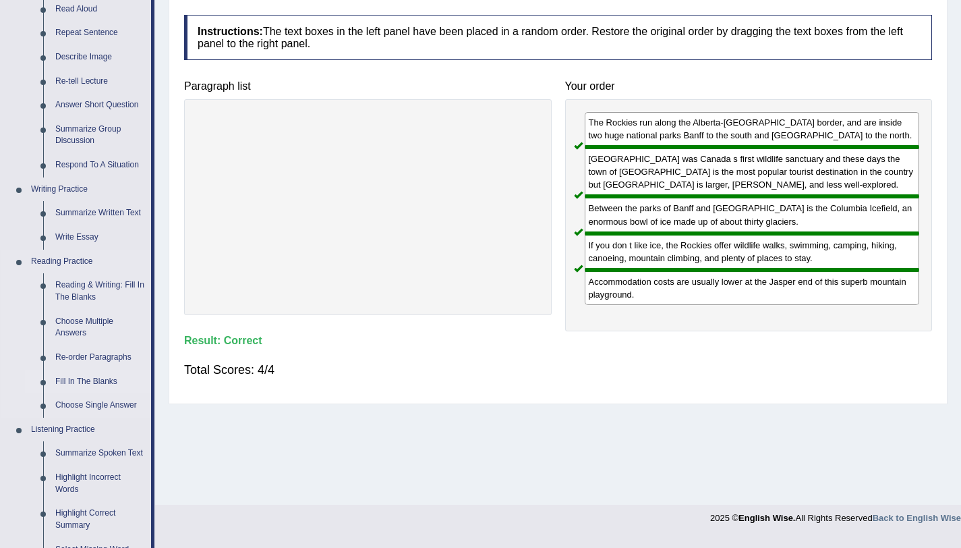
click at [87, 383] on link "Fill In The Blanks" at bounding box center [100, 382] width 102 height 24
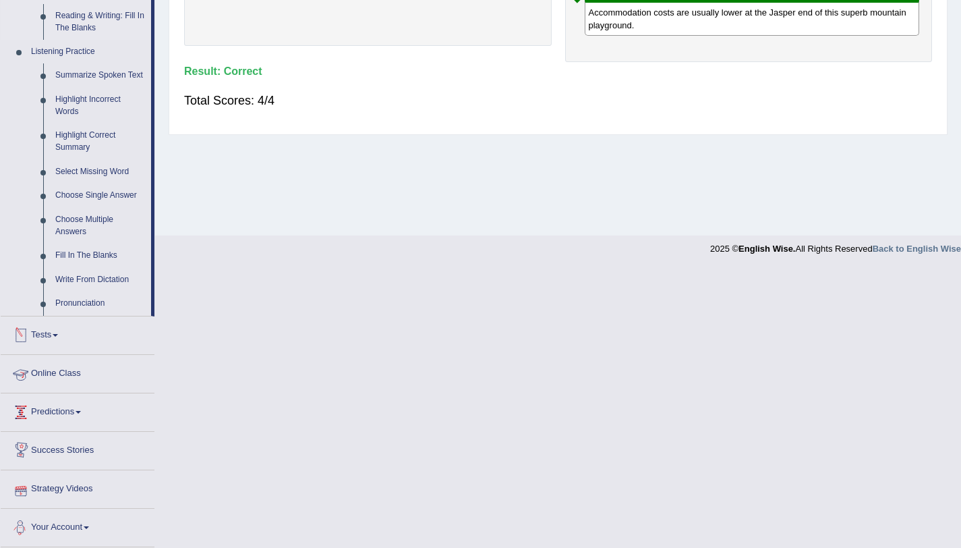
scroll to position [424, 0]
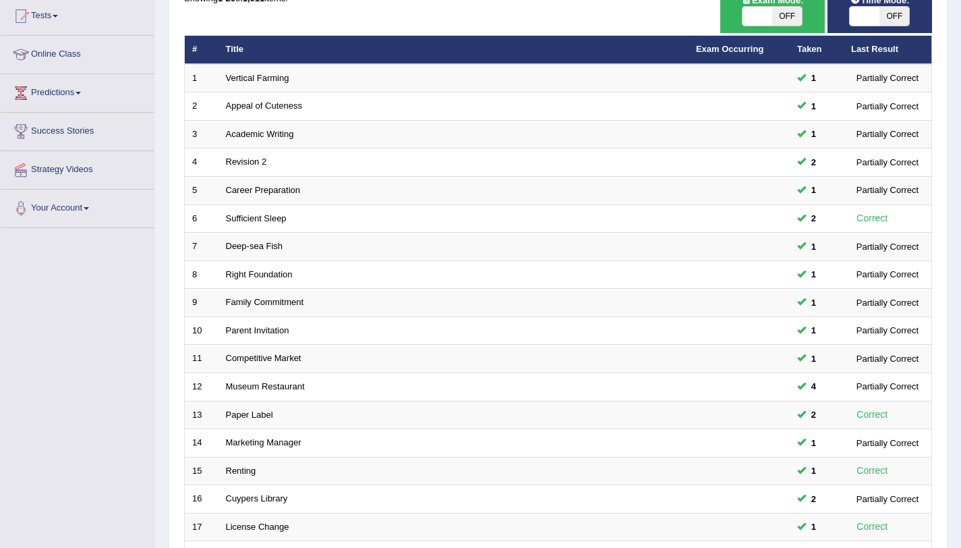
scroll to position [345, 0]
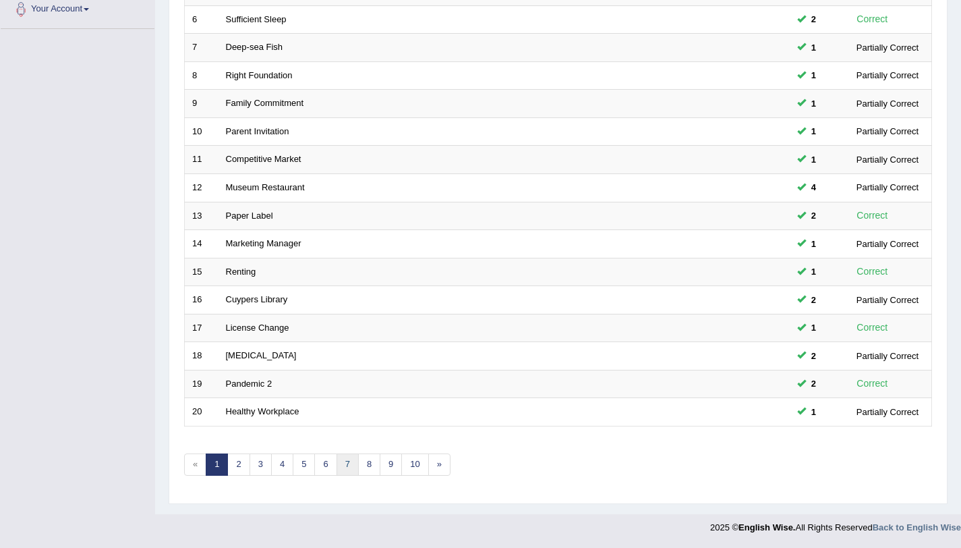
click at [340, 465] on link "7" at bounding box center [348, 464] width 22 height 22
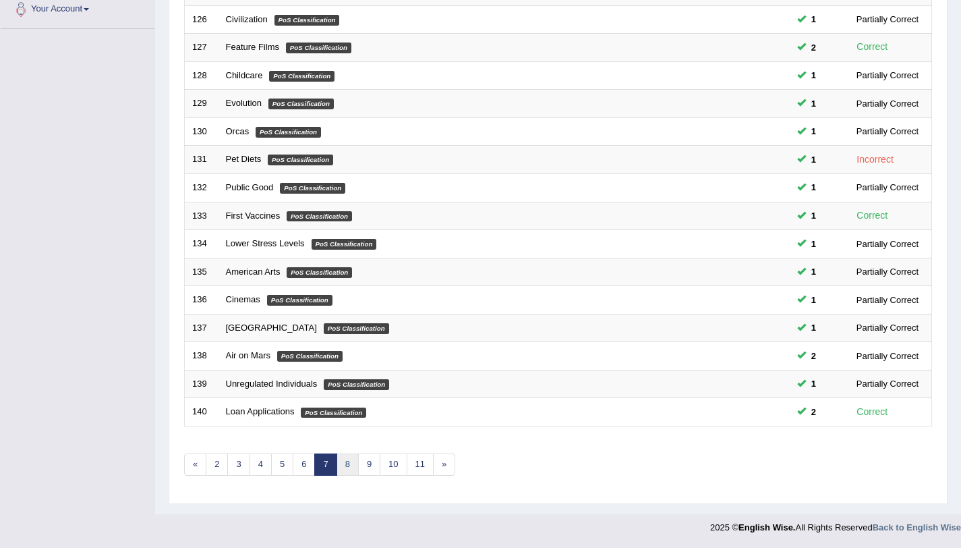
click at [353, 463] on link "8" at bounding box center [348, 464] width 22 height 22
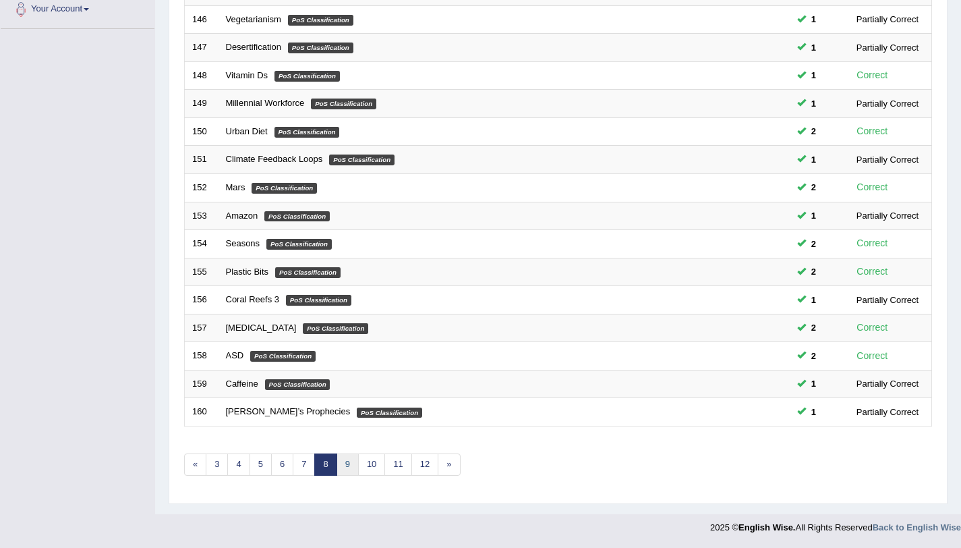
click at [345, 467] on link "9" at bounding box center [348, 464] width 22 height 22
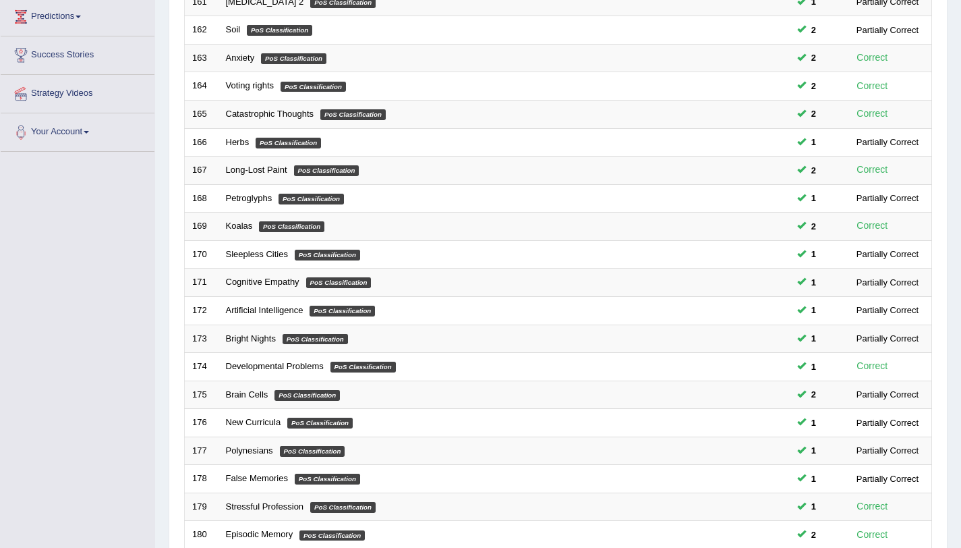
scroll to position [345, 0]
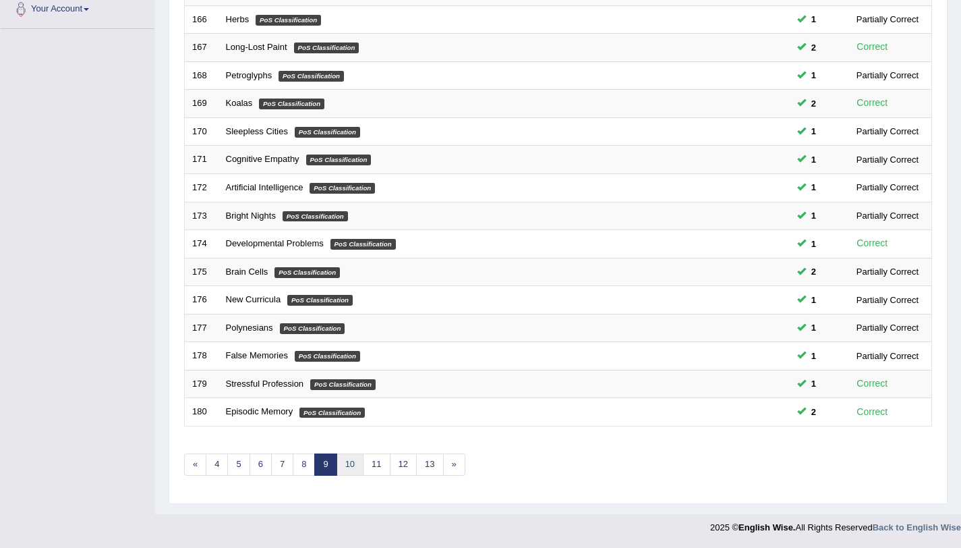
click at [351, 464] on link "10" at bounding box center [350, 464] width 27 height 22
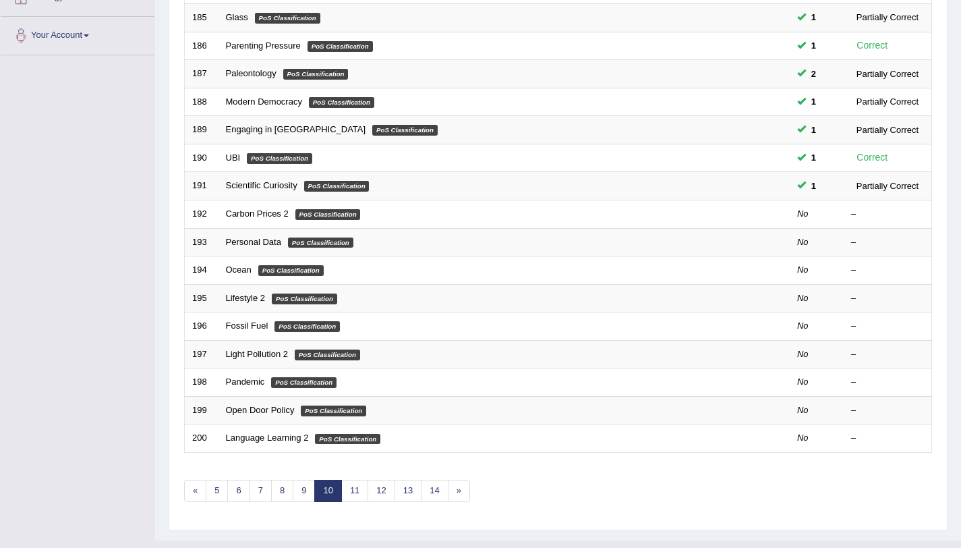
scroll to position [320, 0]
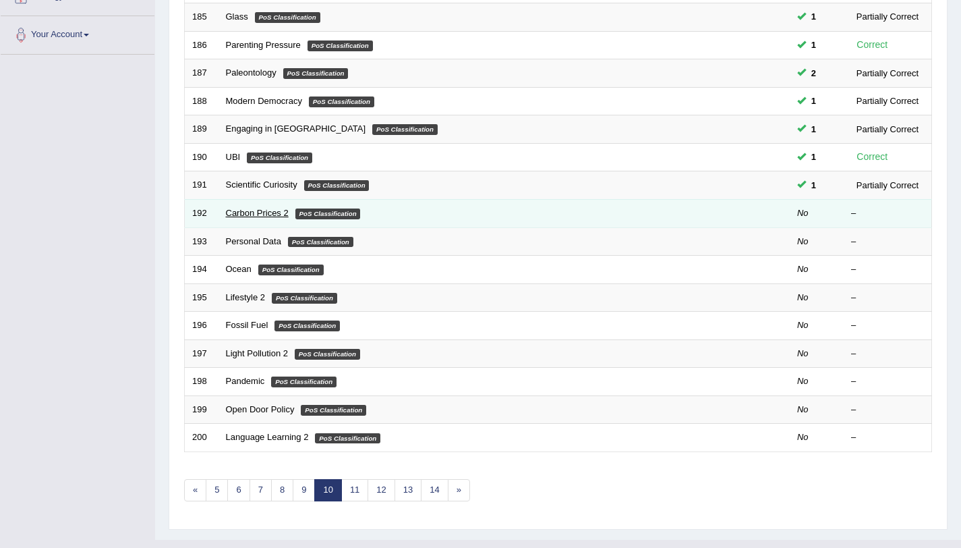
click at [247, 212] on link "Carbon Prices 2" at bounding box center [257, 213] width 63 height 10
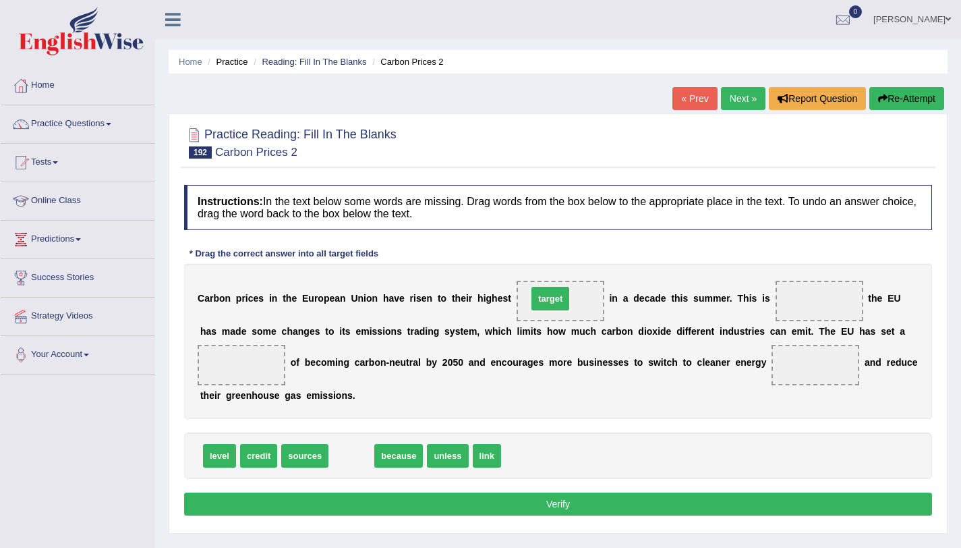
drag, startPoint x: 341, startPoint y: 465, endPoint x: 540, endPoint y: 308, distance: 253.5
drag, startPoint x: 550, startPoint y: 304, endPoint x: 494, endPoint y: 457, distance: 163.7
click at [259, 451] on span "credit" at bounding box center [258, 456] width 37 height 24
drag, startPoint x: 211, startPoint y: 461, endPoint x: 575, endPoint y: 299, distance: 398.3
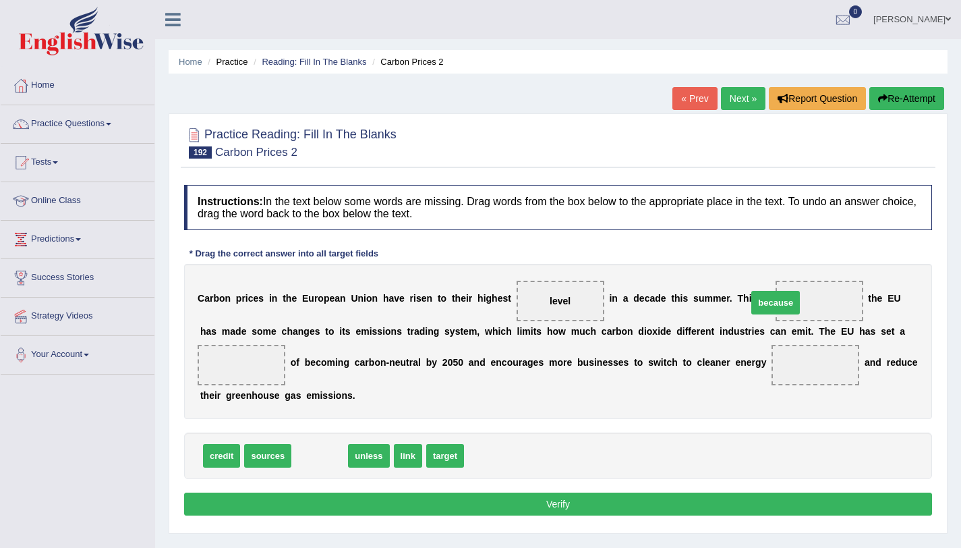
drag, startPoint x: 324, startPoint y: 455, endPoint x: 810, endPoint y: 297, distance: 511.5
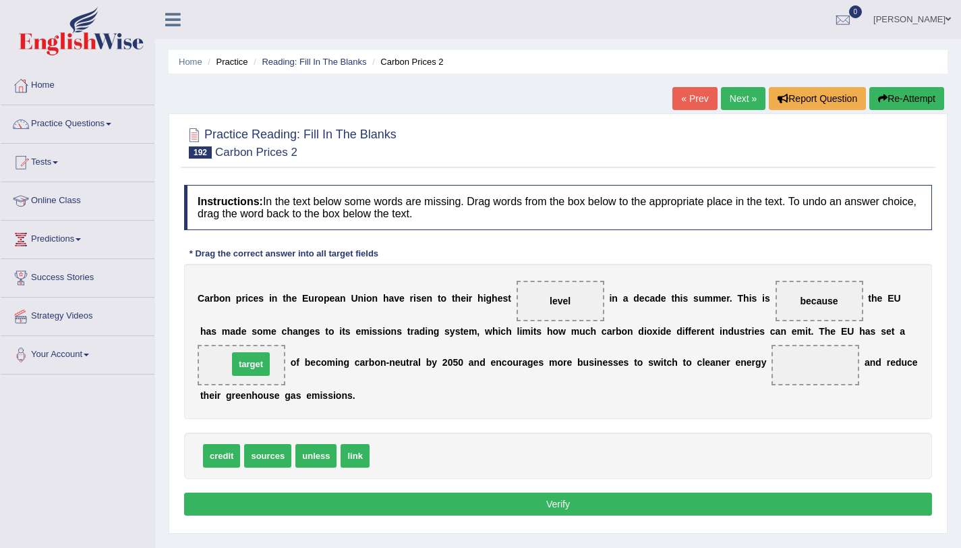
drag, startPoint x: 382, startPoint y: 461, endPoint x: 240, endPoint y: 369, distance: 168.7
drag, startPoint x: 256, startPoint y: 461, endPoint x: 807, endPoint y: 361, distance: 560.0
click at [550, 502] on button "Verify" at bounding box center [558, 503] width 748 height 23
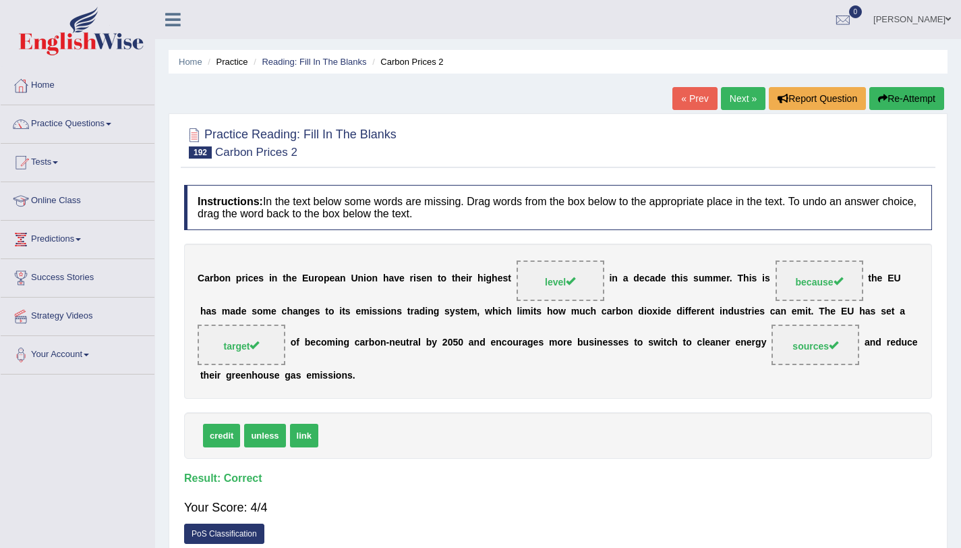
click at [736, 93] on link "Next »" at bounding box center [743, 98] width 45 height 23
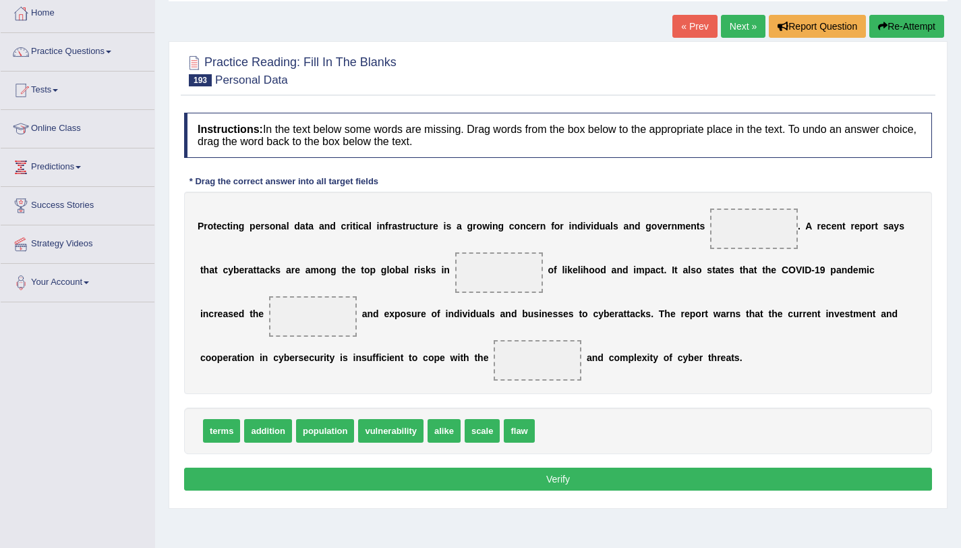
scroll to position [74, 0]
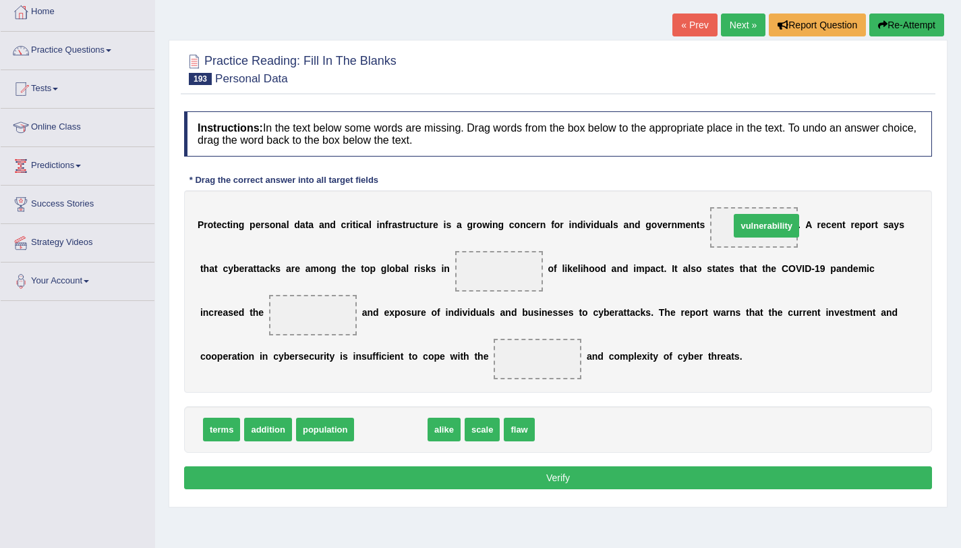
drag, startPoint x: 393, startPoint y: 436, endPoint x: 768, endPoint y: 233, distance: 427.3
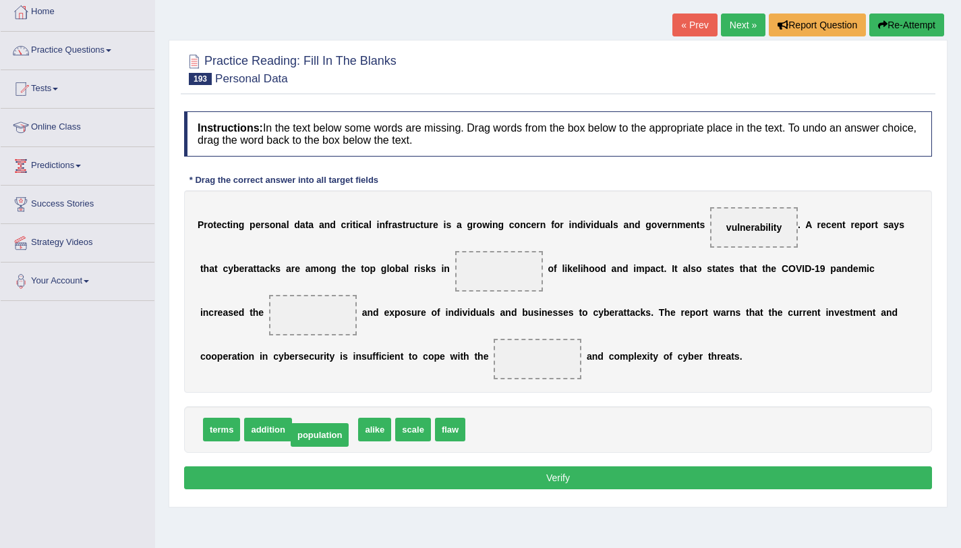
drag, startPoint x: 334, startPoint y: 434, endPoint x: 328, endPoint y: 440, distance: 7.6
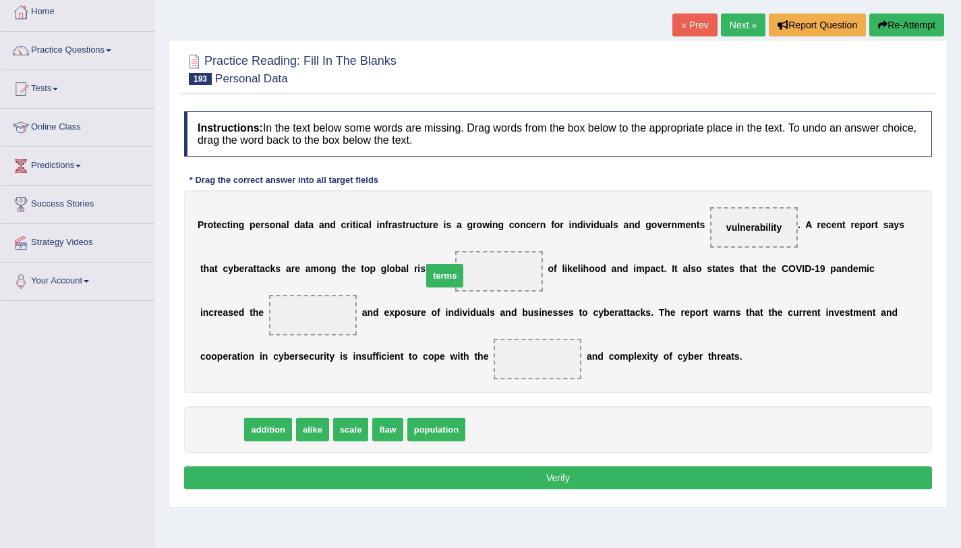
drag, startPoint x: 214, startPoint y: 438, endPoint x: 482, endPoint y: 279, distance: 311.5
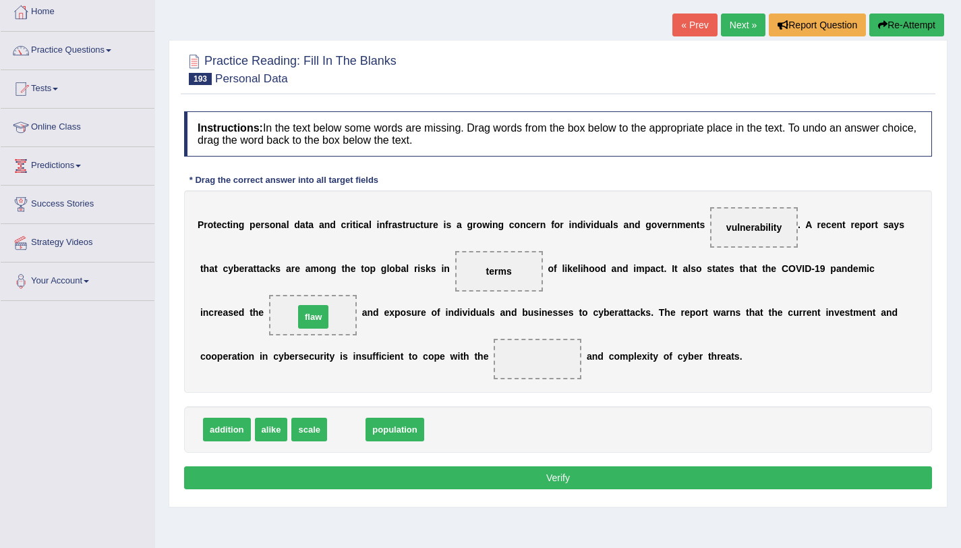
drag, startPoint x: 350, startPoint y: 429, endPoint x: 317, endPoint y: 314, distance: 119.3
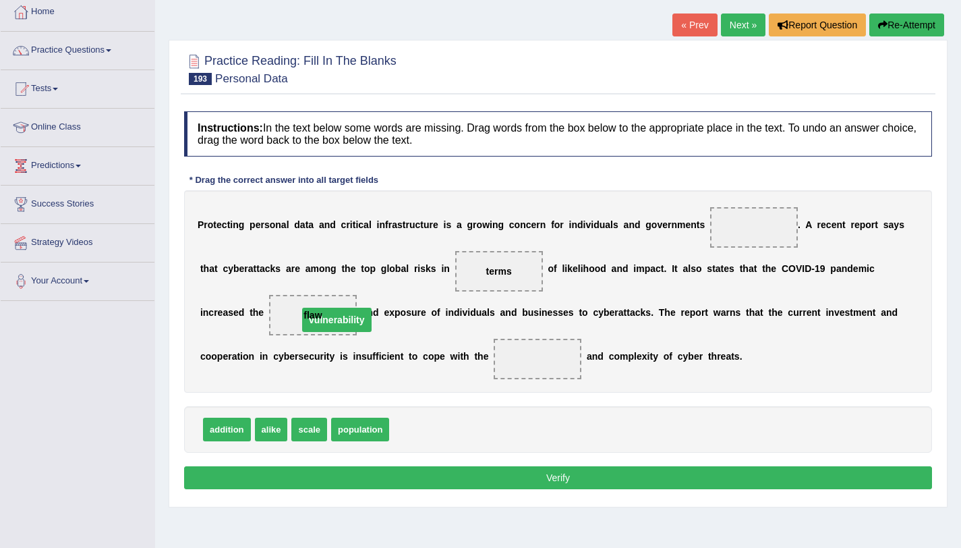
drag, startPoint x: 762, startPoint y: 225, endPoint x: 324, endPoint y: 321, distance: 448.1
drag, startPoint x: 413, startPoint y: 432, endPoint x: 751, endPoint y: 223, distance: 397.4
click at [306, 438] on span "scale" at bounding box center [309, 429] width 36 height 24
drag, startPoint x: 268, startPoint y: 429, endPoint x: 508, endPoint y: 380, distance: 245.1
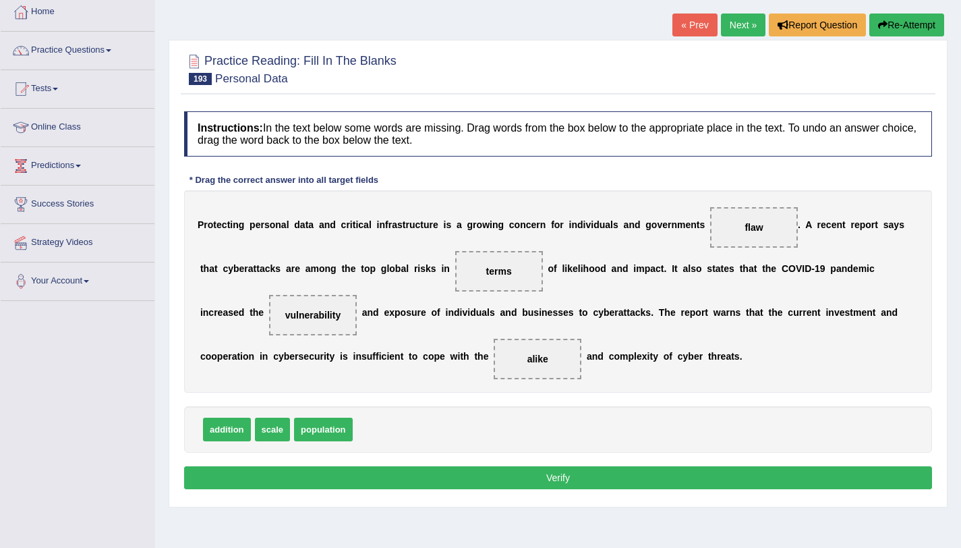
click at [517, 470] on button "Verify" at bounding box center [558, 477] width 748 height 23
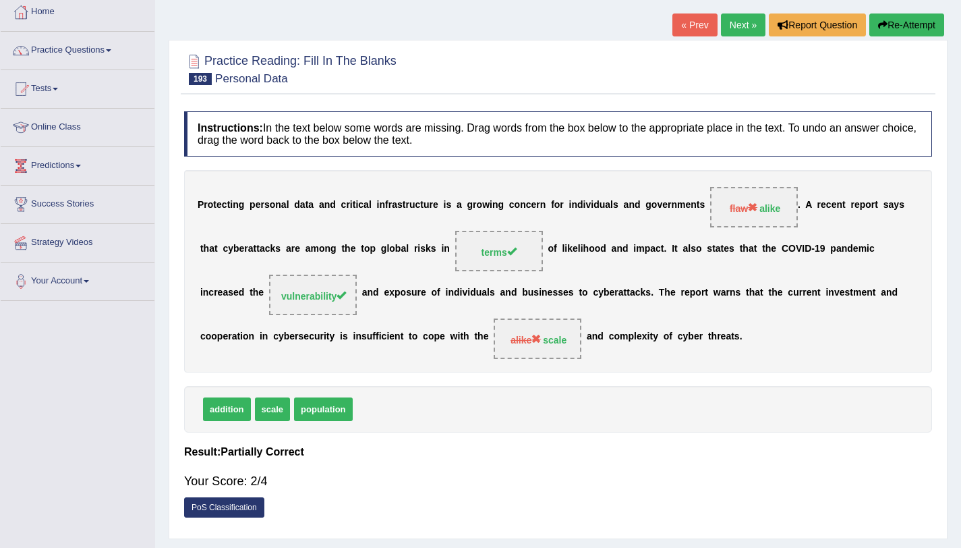
scroll to position [28, 0]
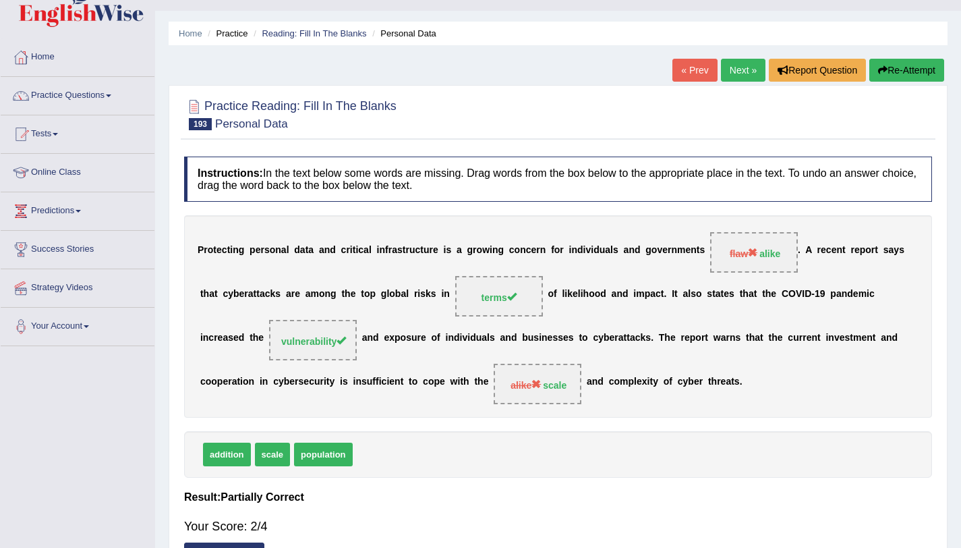
click at [733, 77] on link "Next »" at bounding box center [743, 70] width 45 height 23
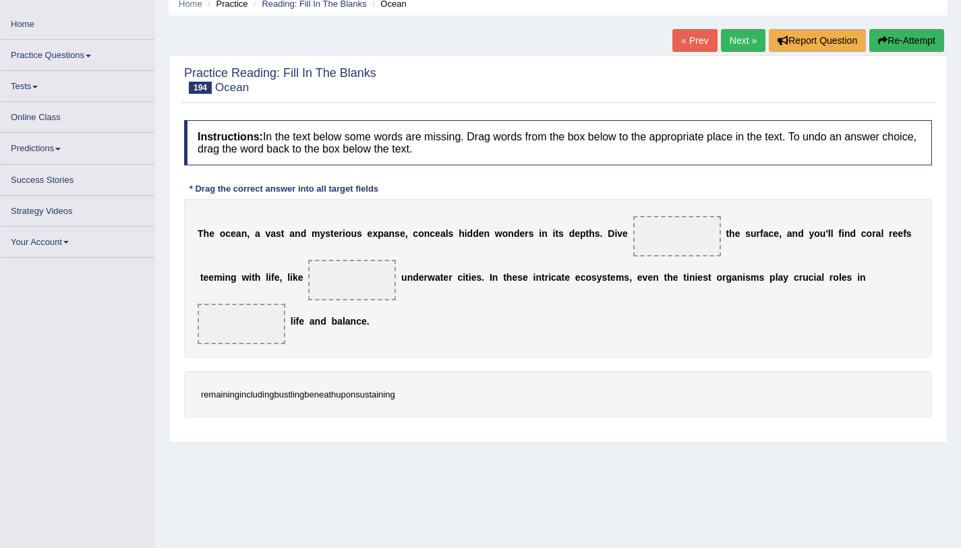
scroll to position [59, 0]
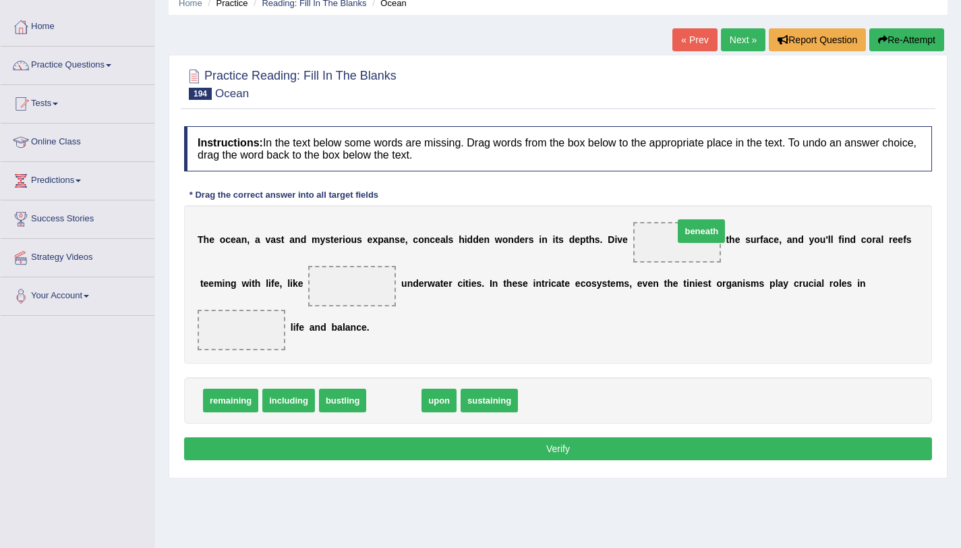
drag, startPoint x: 405, startPoint y: 403, endPoint x: 693, endPoint y: 242, distance: 330.0
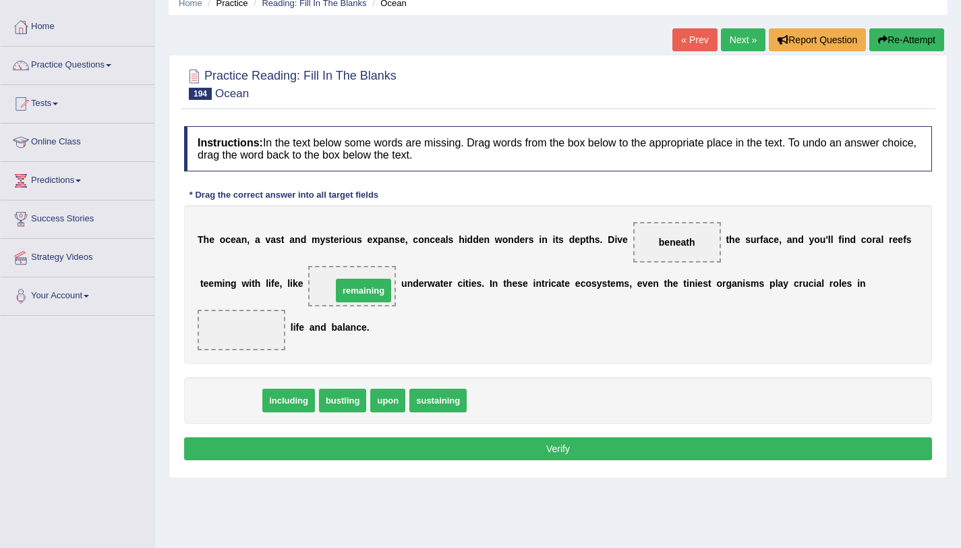
drag, startPoint x: 231, startPoint y: 401, endPoint x: 368, endPoint y: 289, distance: 176.3
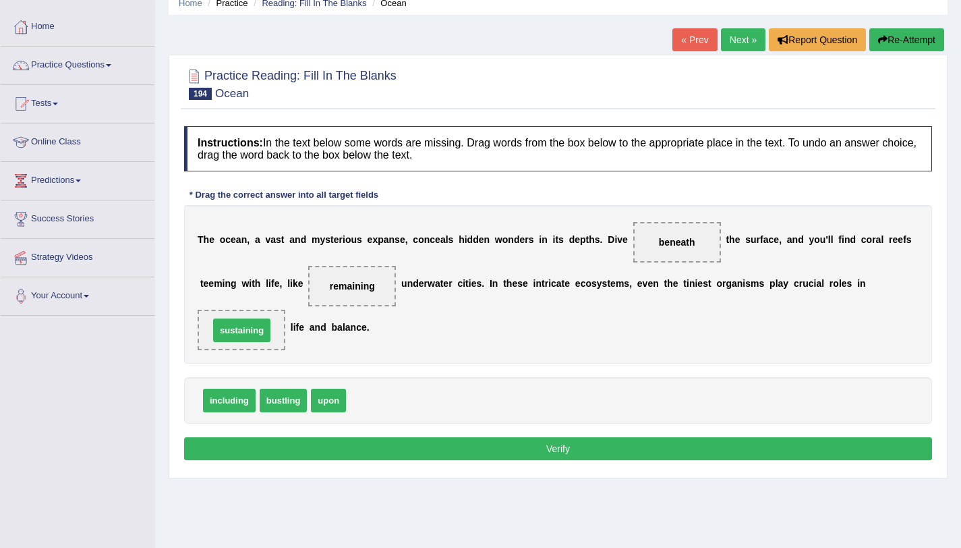
drag, startPoint x: 368, startPoint y: 408, endPoint x: 229, endPoint y: 338, distance: 155.6
click at [567, 445] on button "Verify" at bounding box center [558, 448] width 748 height 23
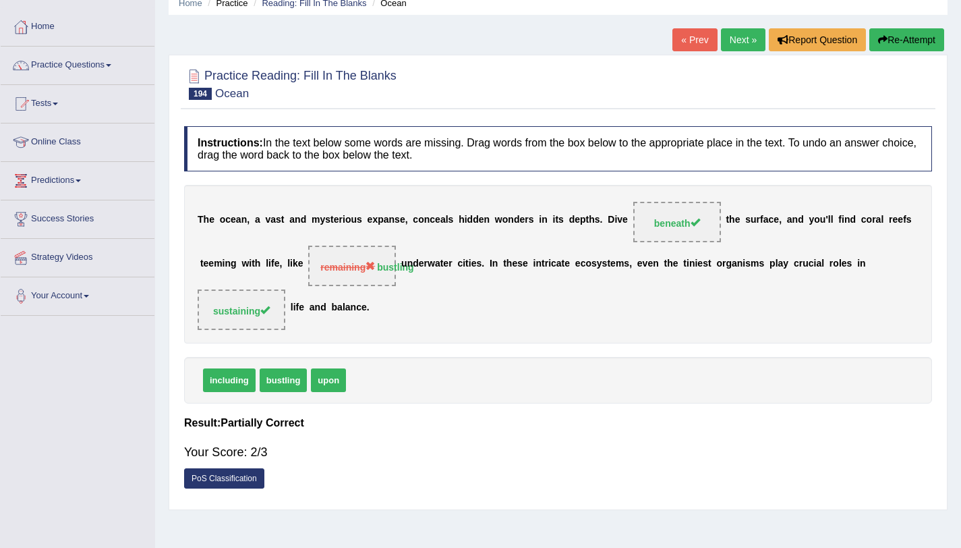
click at [742, 36] on link "Next »" at bounding box center [743, 39] width 45 height 23
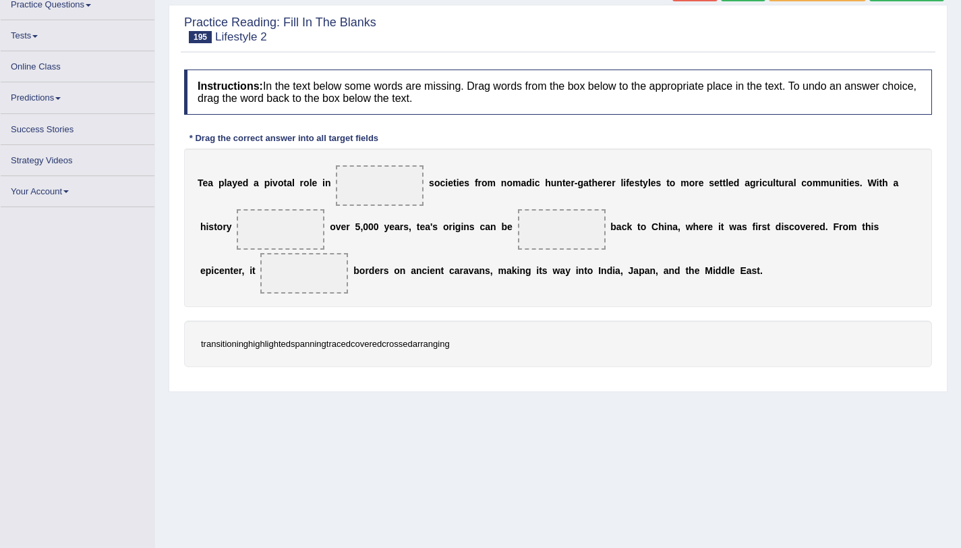
scroll to position [119, 0]
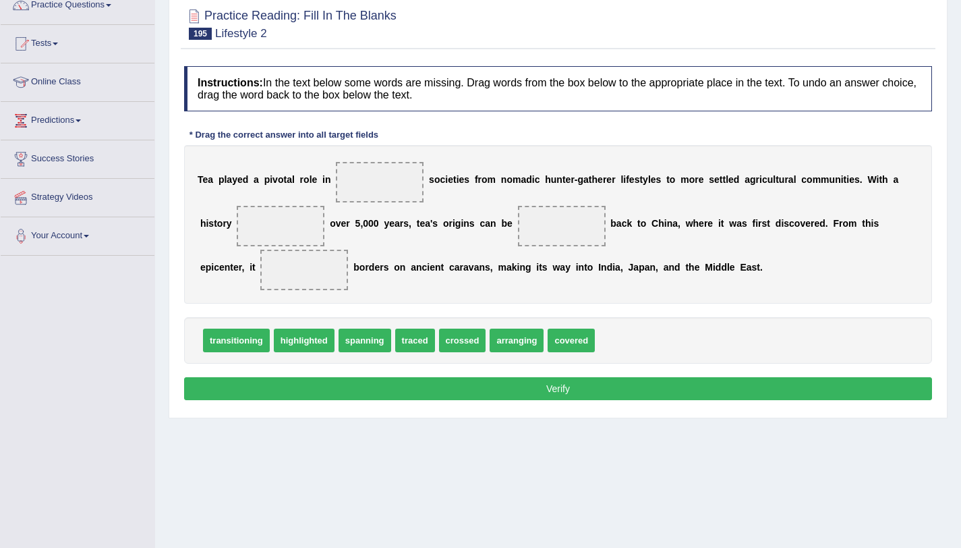
click at [509, 346] on span "arranging" at bounding box center [517, 340] width 54 height 24
drag, startPoint x: 477, startPoint y: 343, endPoint x: 402, endPoint y: 192, distance: 168.0
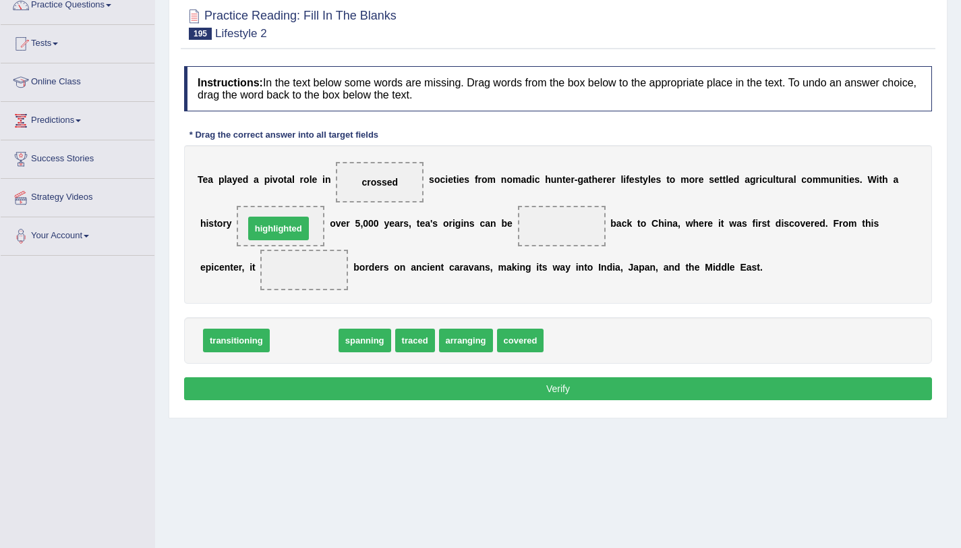
drag, startPoint x: 293, startPoint y: 345, endPoint x: 268, endPoint y: 233, distance: 114.9
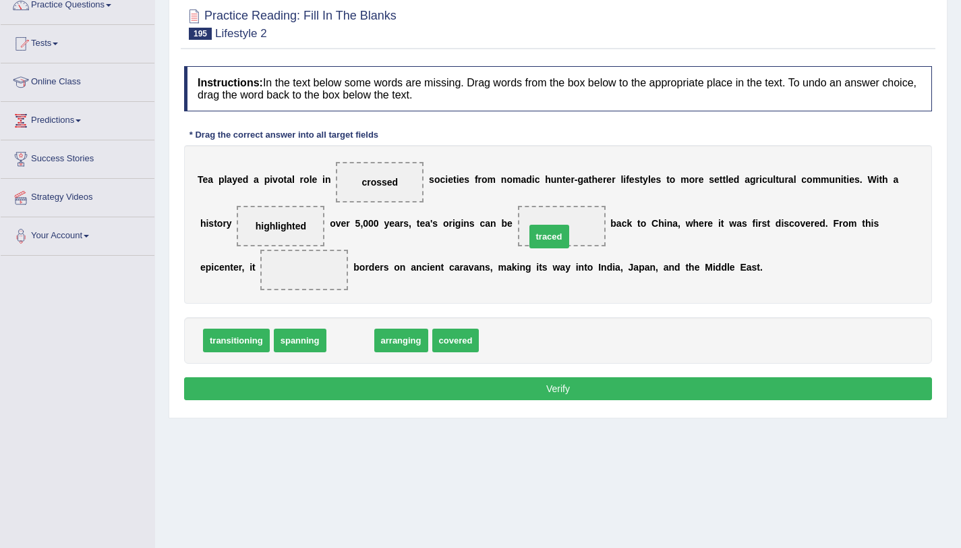
drag, startPoint x: 355, startPoint y: 343, endPoint x: 561, endPoint y: 230, distance: 234.9
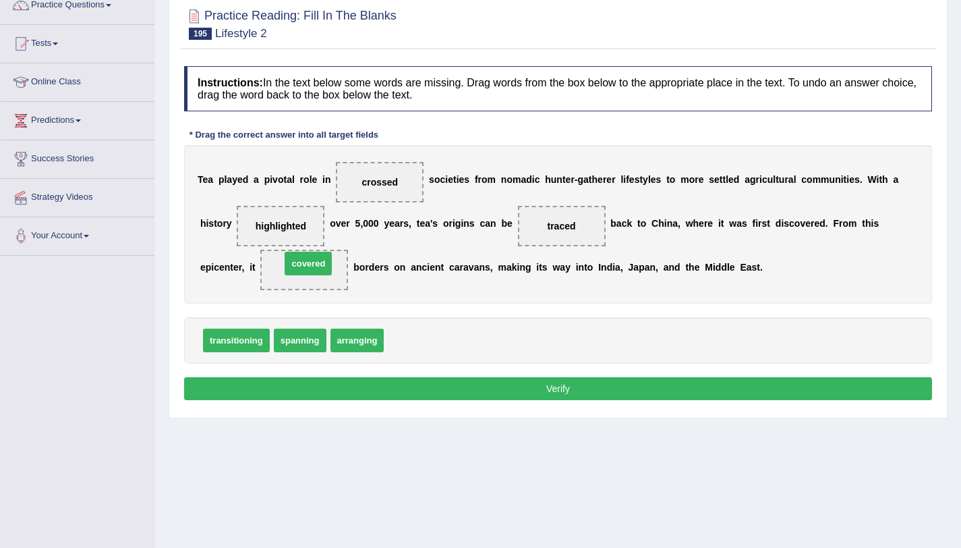
drag, startPoint x: 417, startPoint y: 343, endPoint x: 314, endPoint y: 269, distance: 126.5
click at [308, 272] on span "covered" at bounding box center [305, 269] width 36 height 11
drag, startPoint x: 314, startPoint y: 267, endPoint x: 478, endPoint y: 356, distance: 187.1
drag, startPoint x: 386, startPoint y: 186, endPoint x: 325, endPoint y: 275, distance: 107.6
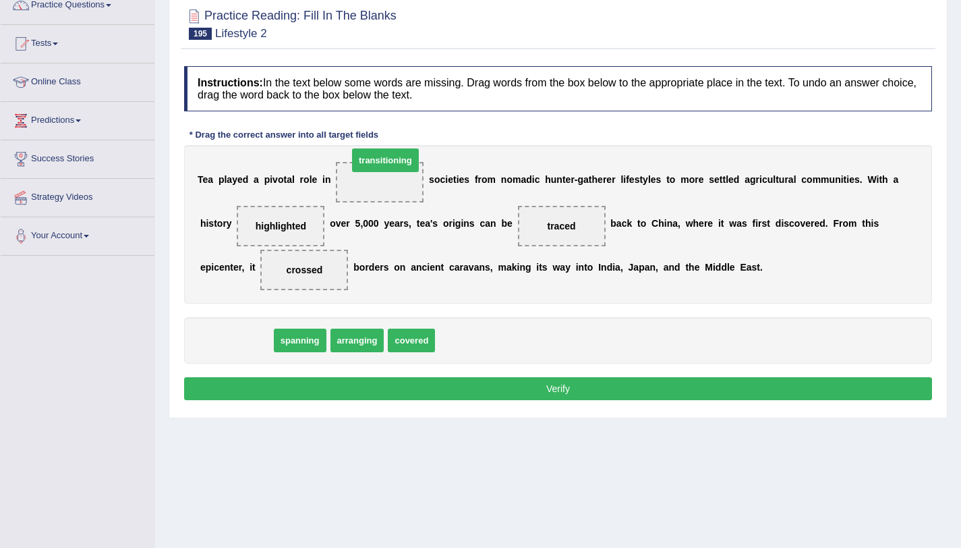
drag, startPoint x: 252, startPoint y: 347, endPoint x: 398, endPoint y: 179, distance: 222.8
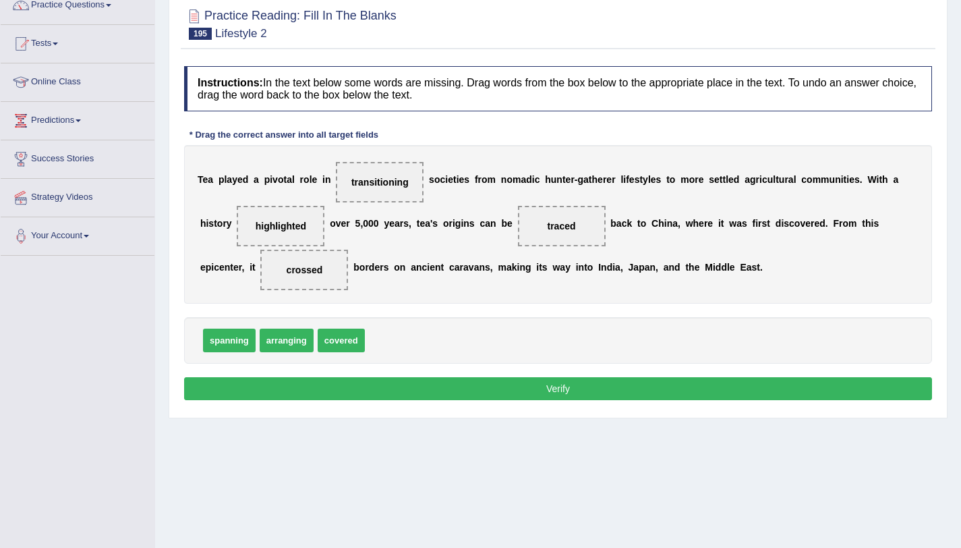
click at [460, 387] on button "Verify" at bounding box center [558, 388] width 748 height 23
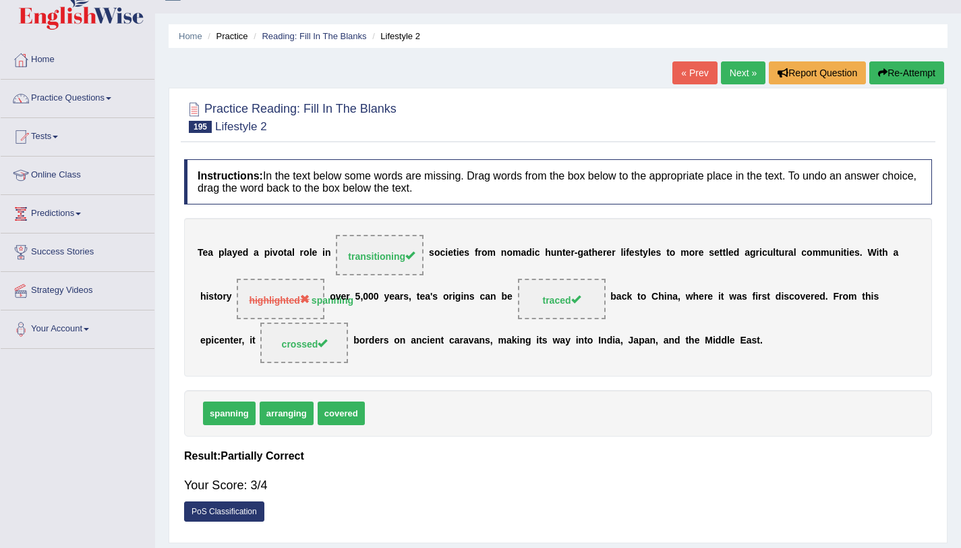
scroll to position [0, 0]
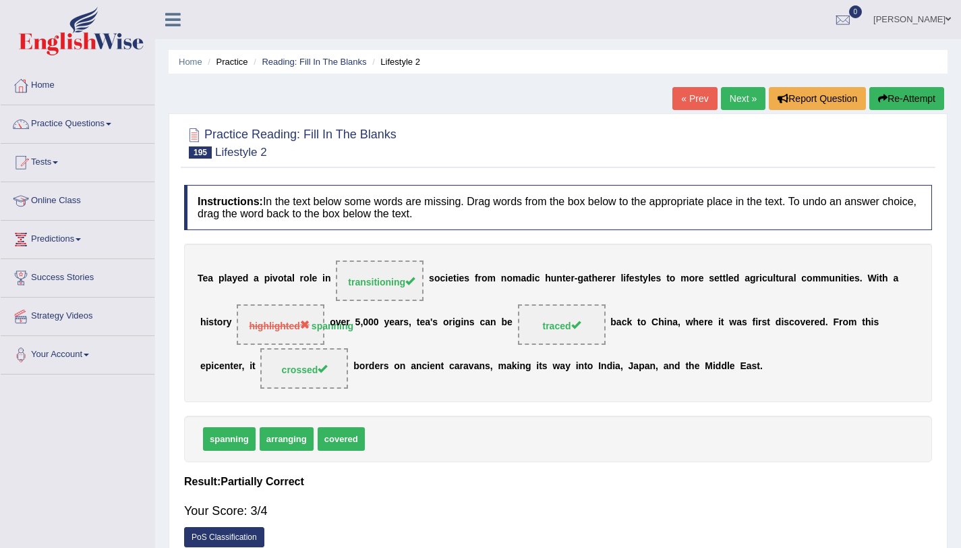
click at [734, 94] on link "Next »" at bounding box center [743, 98] width 45 height 23
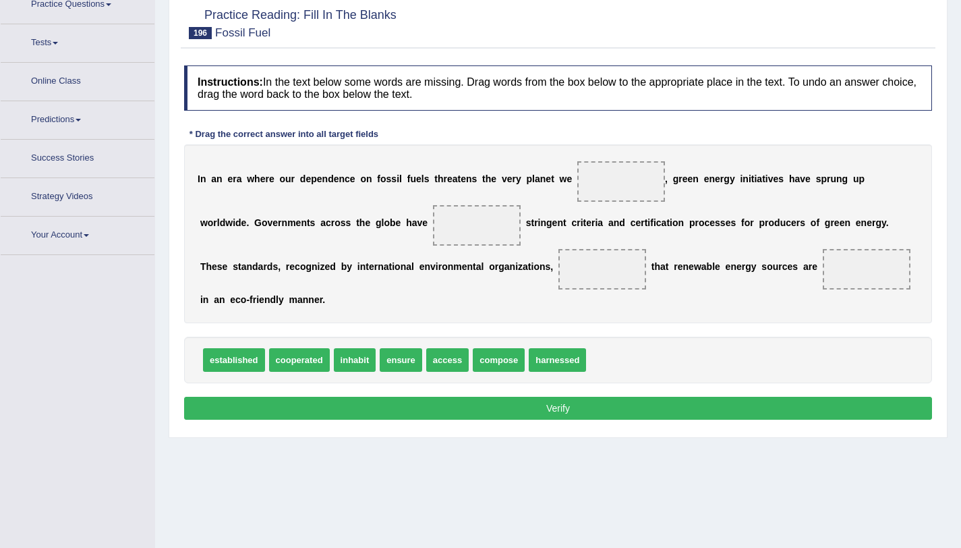
scroll to position [127, 0]
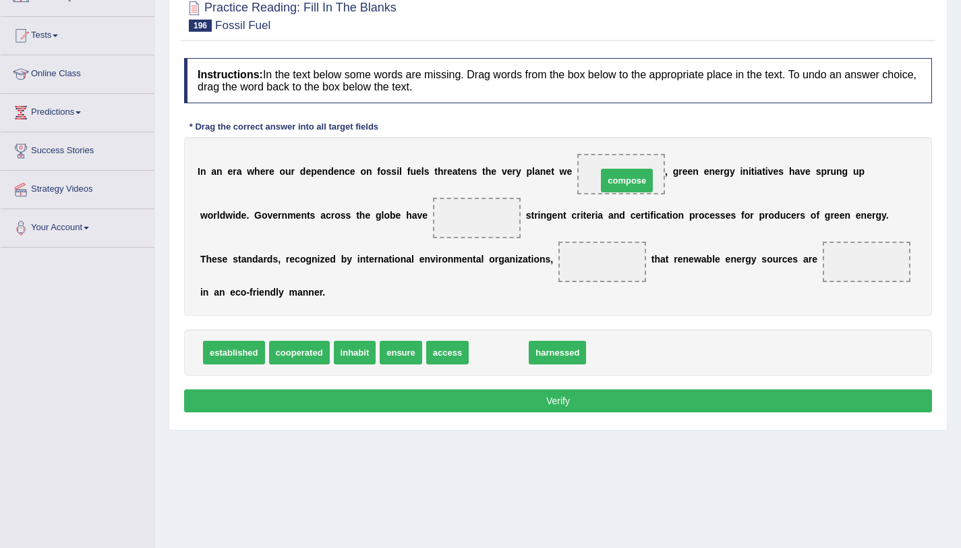
drag, startPoint x: 496, startPoint y: 361, endPoint x: 625, endPoint y: 189, distance: 214.5
click at [297, 359] on span "cooperated" at bounding box center [299, 353] width 61 height 24
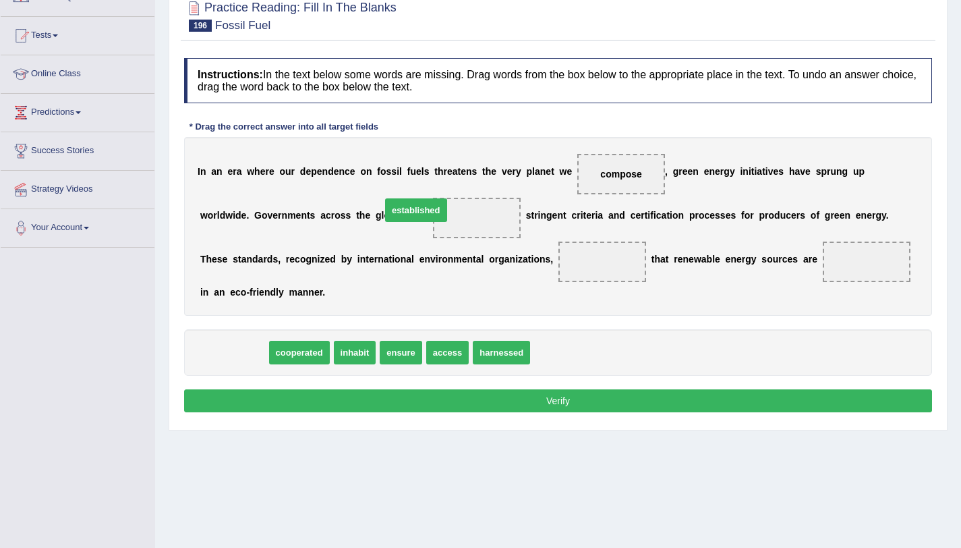
drag, startPoint x: 240, startPoint y: 362, endPoint x: 422, endPoint y: 221, distance: 230.7
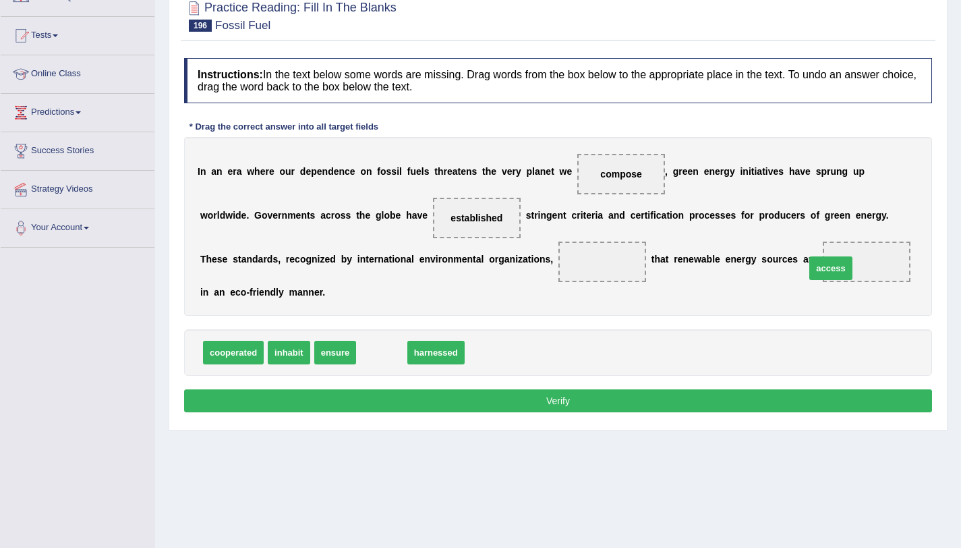
drag, startPoint x: 378, startPoint y: 355, endPoint x: 829, endPoint y: 268, distance: 458.9
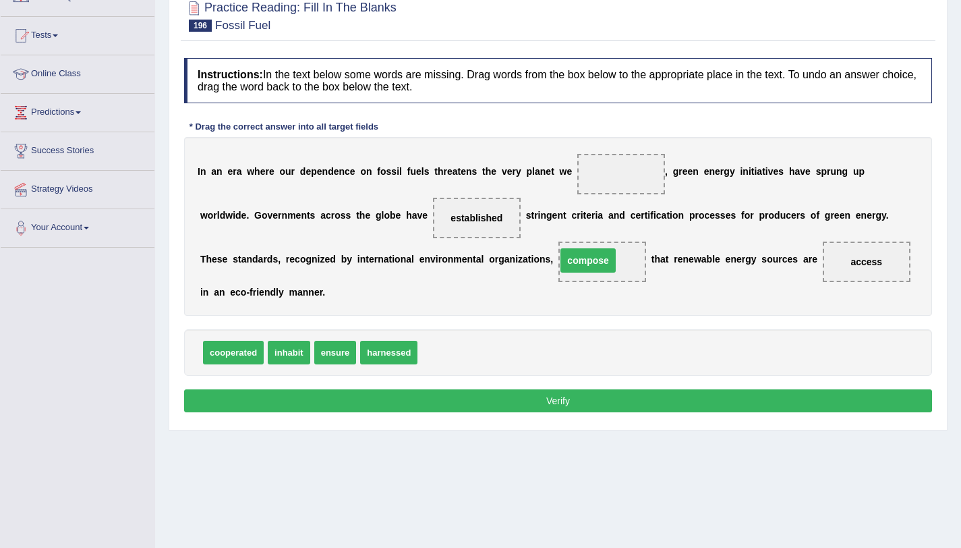
drag, startPoint x: 610, startPoint y: 177, endPoint x: 570, endPoint y: 270, distance: 101.5
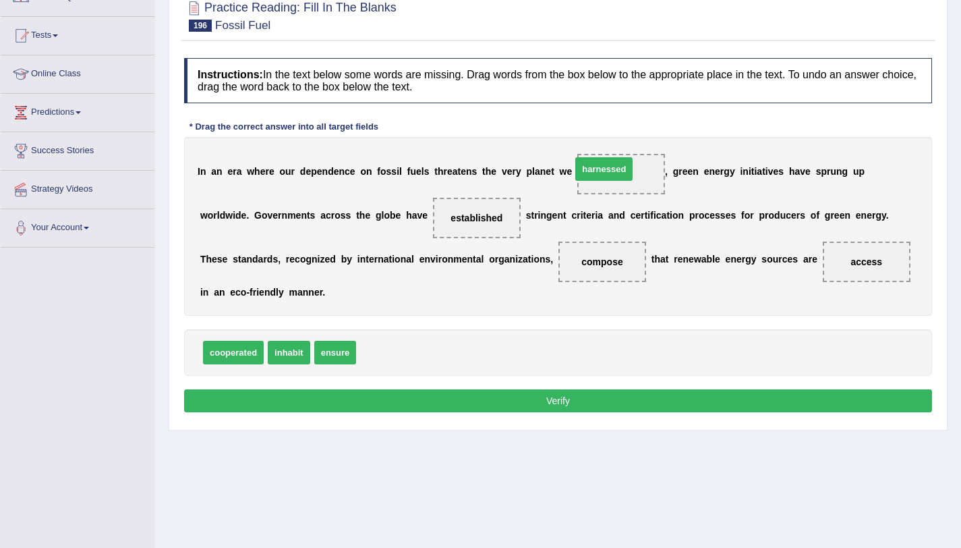
drag, startPoint x: 405, startPoint y: 358, endPoint x: 623, endPoint y: 174, distance: 285.2
click at [562, 416] on div "Instructions: In the text below some words are missing. Drag words from the box…" at bounding box center [558, 237] width 755 height 372
click at [516, 418] on div "Instructions: In the text below some words are missing. Drag words from the box…" at bounding box center [558, 237] width 755 height 372
click at [540, 405] on button "Verify" at bounding box center [558, 400] width 748 height 23
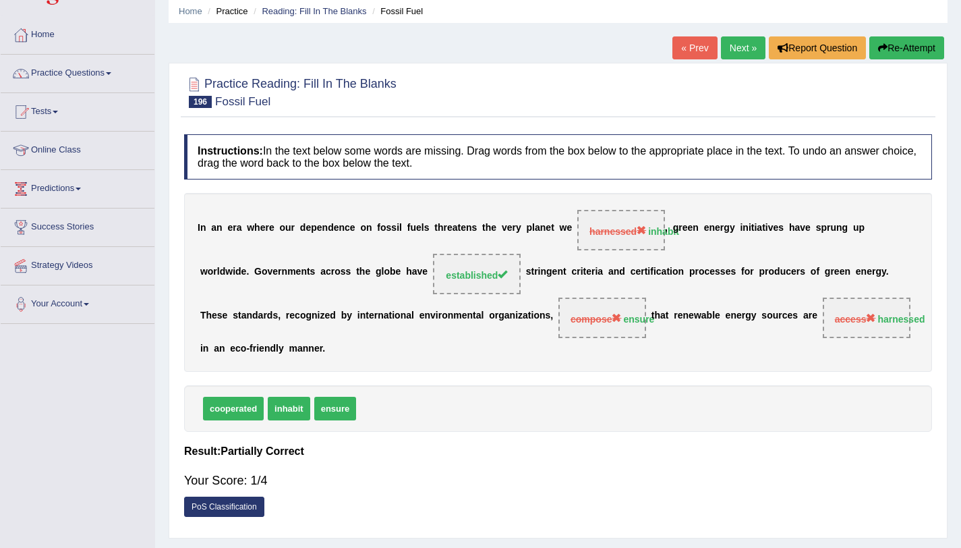
scroll to position [47, 0]
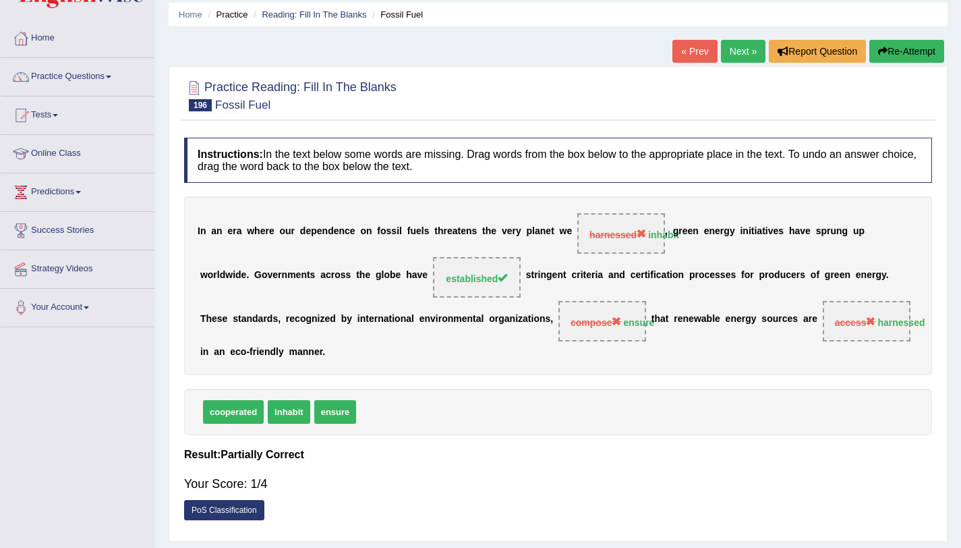
click at [737, 54] on link "Next »" at bounding box center [743, 51] width 45 height 23
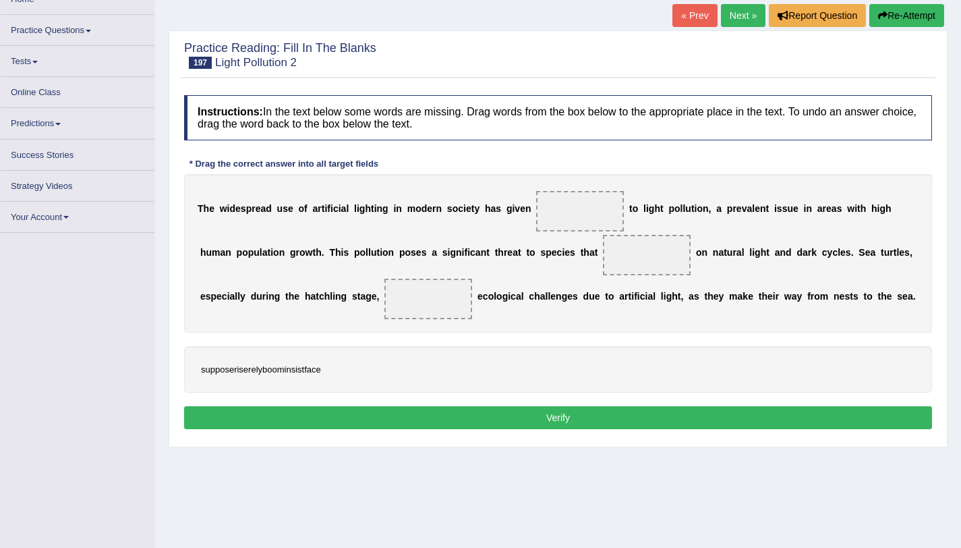
scroll to position [86, 0]
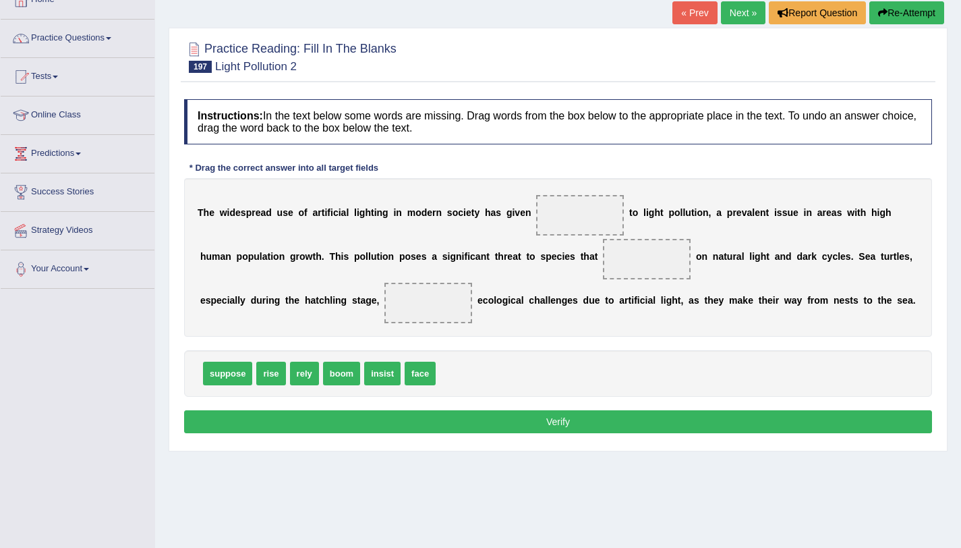
click at [330, 382] on span "boom" at bounding box center [341, 374] width 37 height 24
drag, startPoint x: 335, startPoint y: 378, endPoint x: 565, endPoint y: 232, distance: 272.6
drag, startPoint x: 304, startPoint y: 374, endPoint x: 638, endPoint y: 262, distance: 351.9
drag, startPoint x: 353, startPoint y: 381, endPoint x: 447, endPoint y: 306, distance: 120.5
click at [442, 422] on button "Verify" at bounding box center [558, 421] width 748 height 23
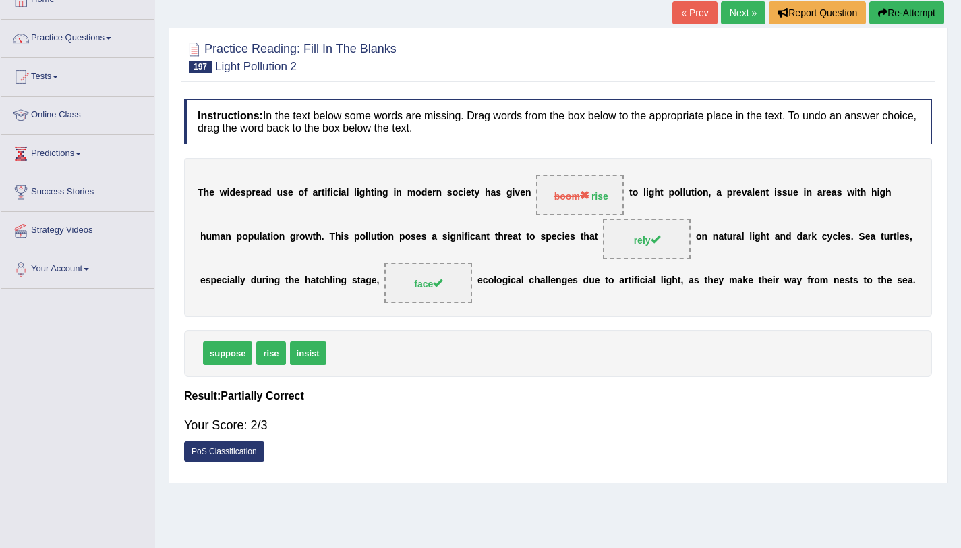
click at [734, 10] on link "Next »" at bounding box center [743, 12] width 45 height 23
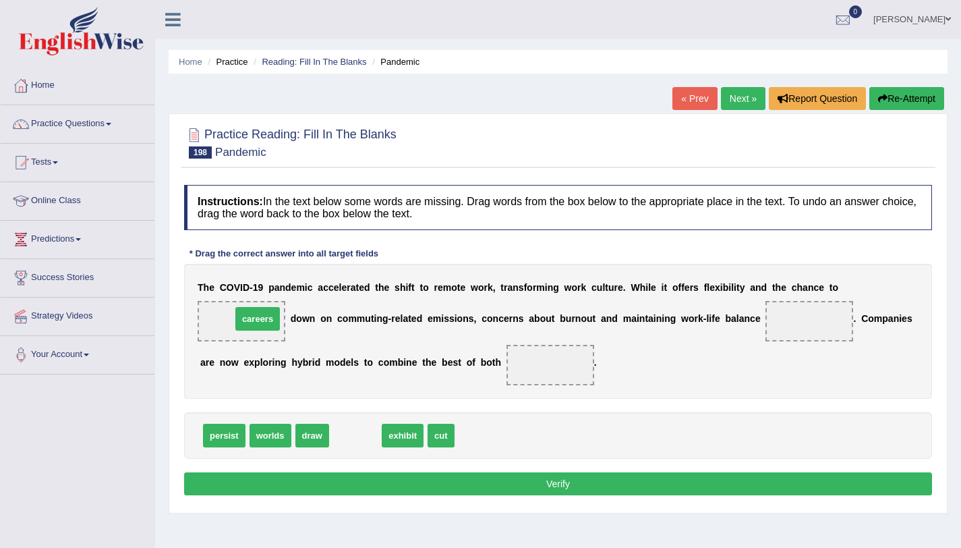
drag, startPoint x: 349, startPoint y: 443, endPoint x: 253, endPoint y: 324, distance: 153.0
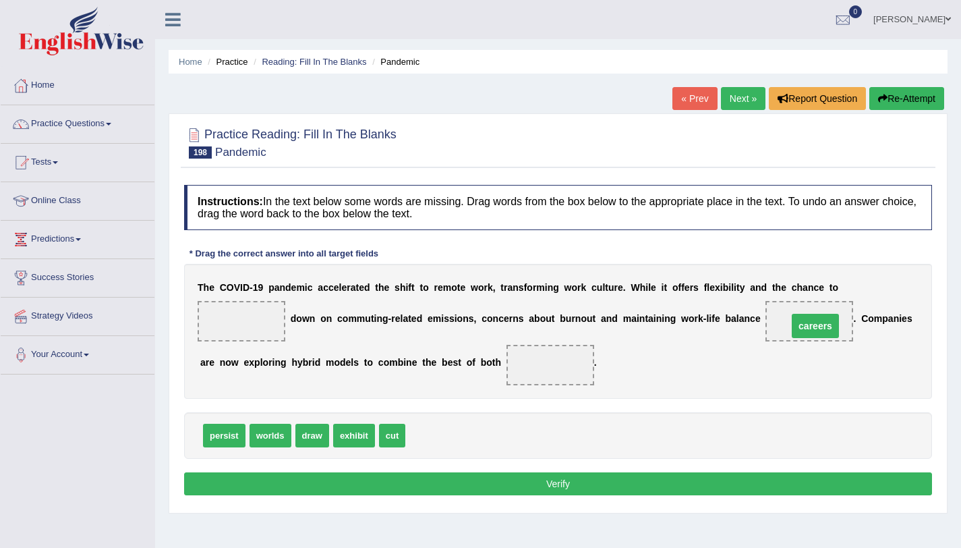
drag, startPoint x: 241, startPoint y: 321, endPoint x: 815, endPoint y: 326, distance: 574.0
drag, startPoint x: 344, startPoint y: 440, endPoint x: 349, endPoint y: 447, distance: 8.6
drag, startPoint x: 265, startPoint y: 438, endPoint x: 574, endPoint y: 362, distance: 318.2
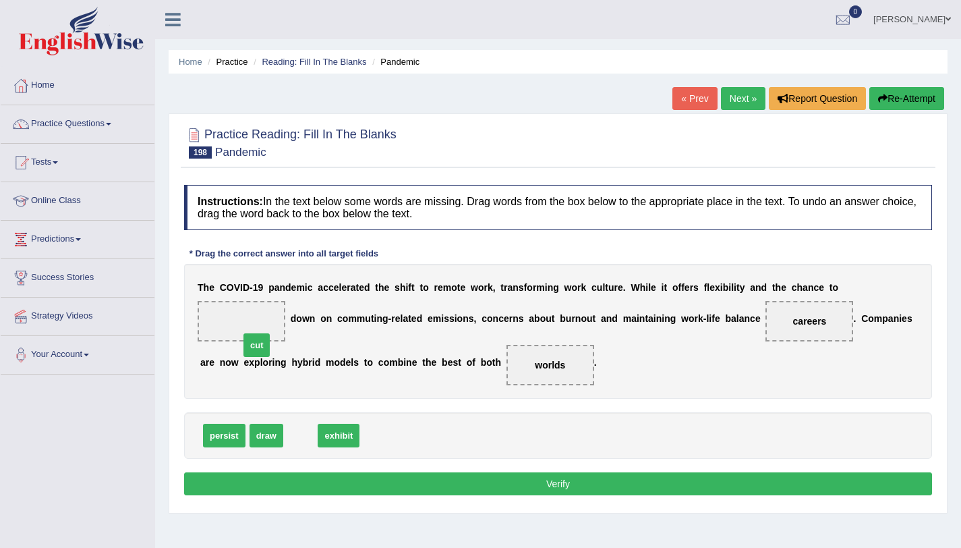
drag, startPoint x: 304, startPoint y: 435, endPoint x: 260, endPoint y: 330, distance: 114.2
click at [527, 476] on button "Verify" at bounding box center [558, 483] width 748 height 23
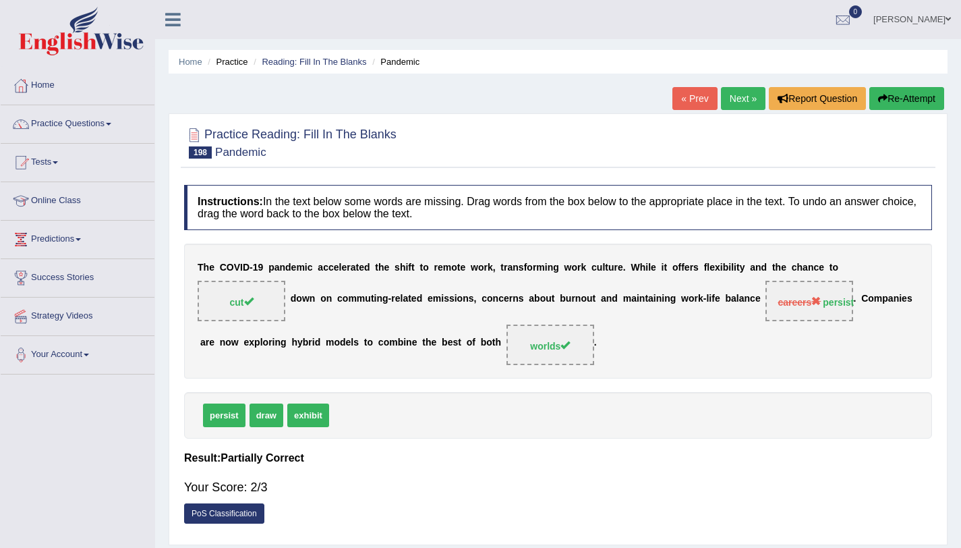
click at [737, 95] on link "Next »" at bounding box center [743, 98] width 45 height 23
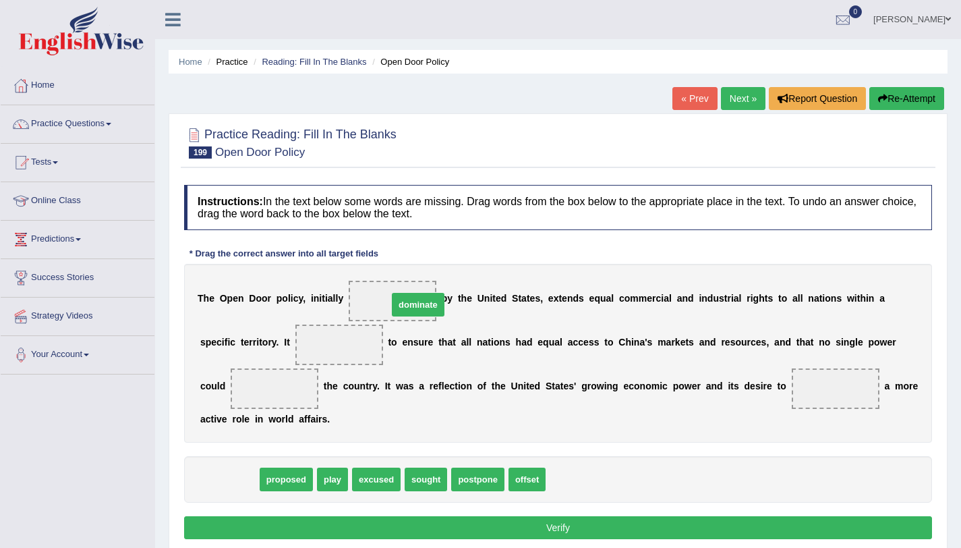
drag, startPoint x: 243, startPoint y: 484, endPoint x: 432, endPoint y: 309, distance: 257.7
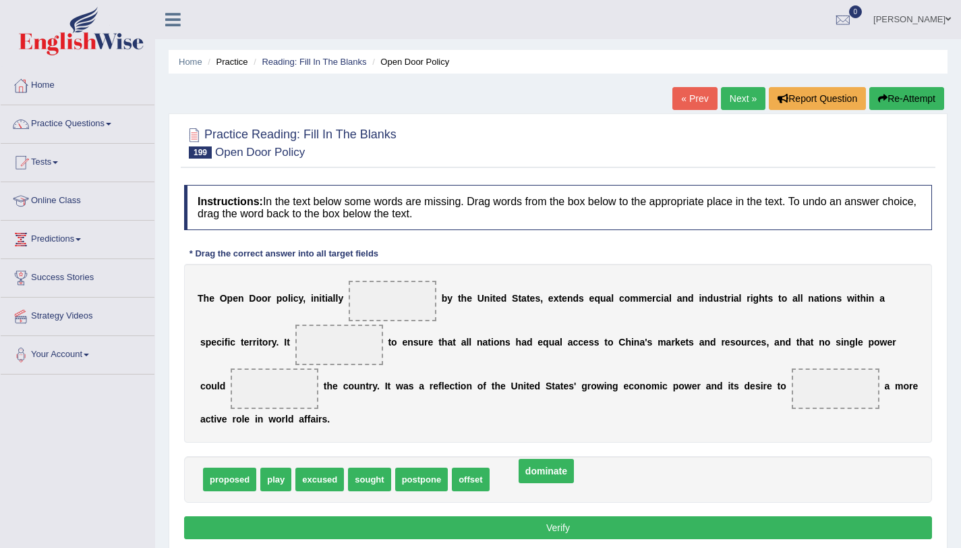
drag, startPoint x: 384, startPoint y: 298, endPoint x: 538, endPoint y: 468, distance: 229.2
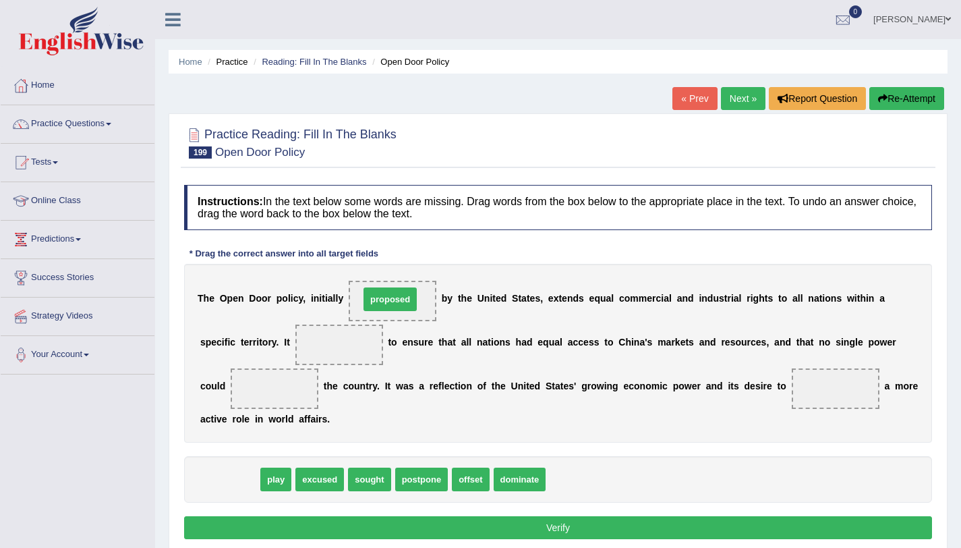
drag, startPoint x: 231, startPoint y: 482, endPoint x: 392, endPoint y: 302, distance: 240.7
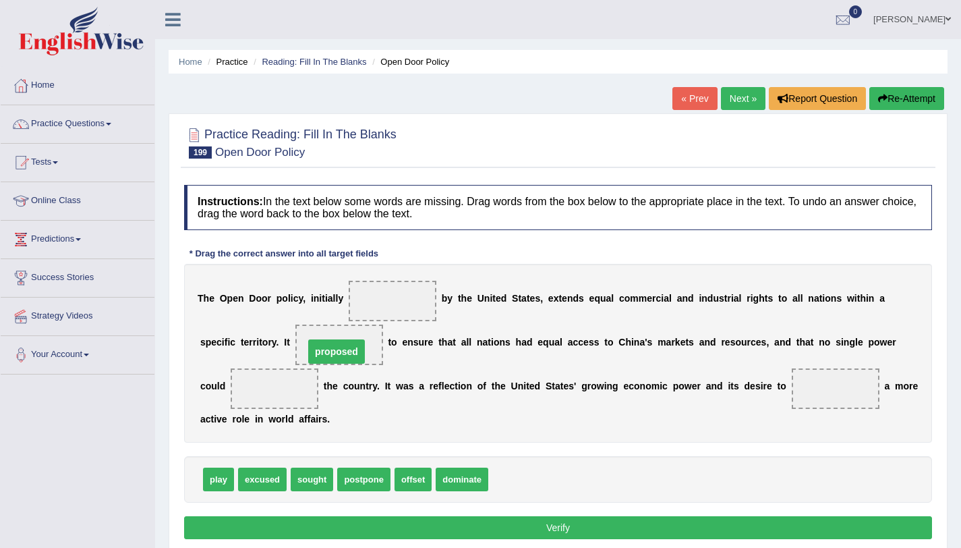
drag, startPoint x: 397, startPoint y: 299, endPoint x: 341, endPoint y: 349, distance: 75.5
drag, startPoint x: 455, startPoint y: 480, endPoint x: 397, endPoint y: 305, distance: 184.1
drag, startPoint x: 351, startPoint y: 343, endPoint x: 407, endPoint y: 289, distance: 77.8
drag, startPoint x: 270, startPoint y: 484, endPoint x: 368, endPoint y: 341, distance: 173.4
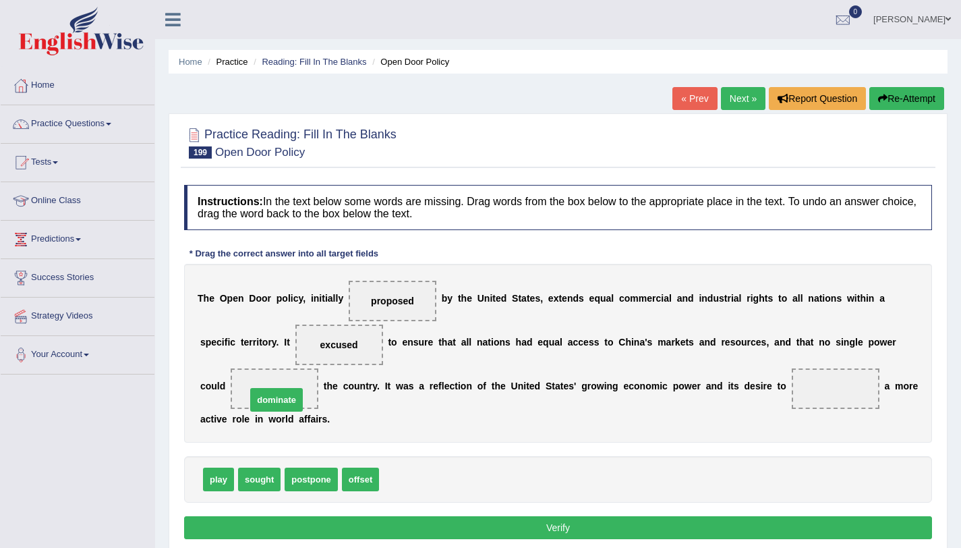
drag, startPoint x: 397, startPoint y: 480, endPoint x: 264, endPoint y: 401, distance: 154.9
drag, startPoint x: 366, startPoint y: 484, endPoint x: 883, endPoint y: 387, distance: 525.6
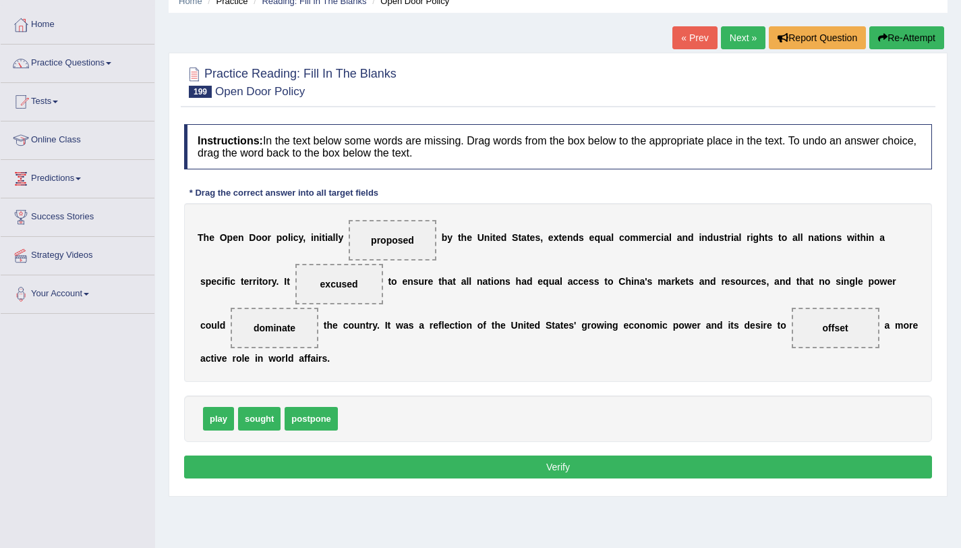
scroll to position [62, 0]
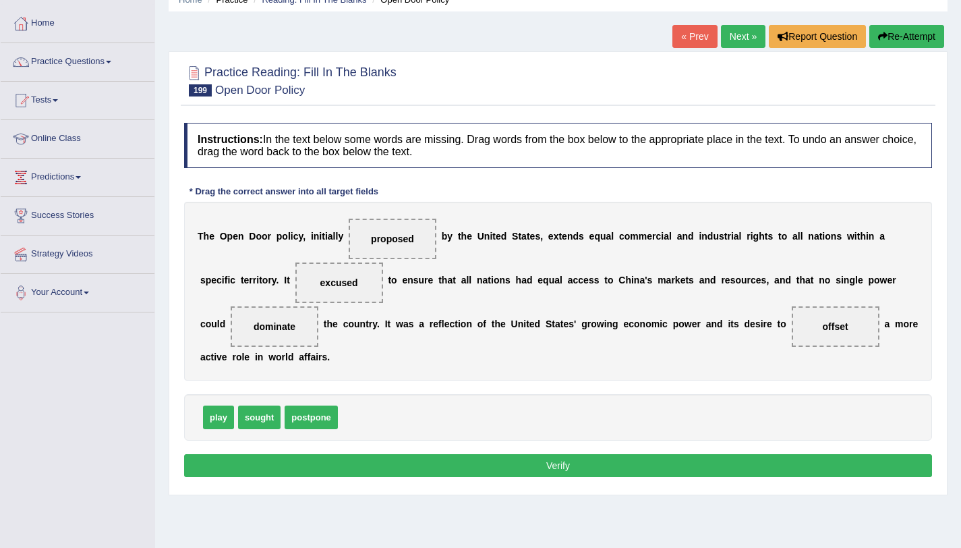
click at [546, 481] on div "Instructions: In the text below some words are missing. Drag words from the box…" at bounding box center [558, 302] width 755 height 372
click at [555, 477] on button "Verify" at bounding box center [558, 465] width 748 height 23
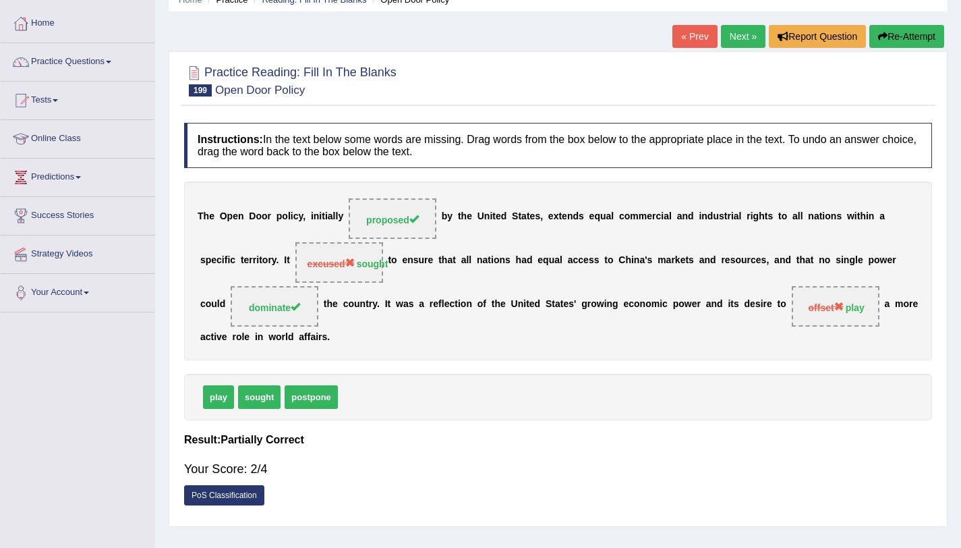
click at [344, 267] on span "excused" at bounding box center [331, 263] width 47 height 11
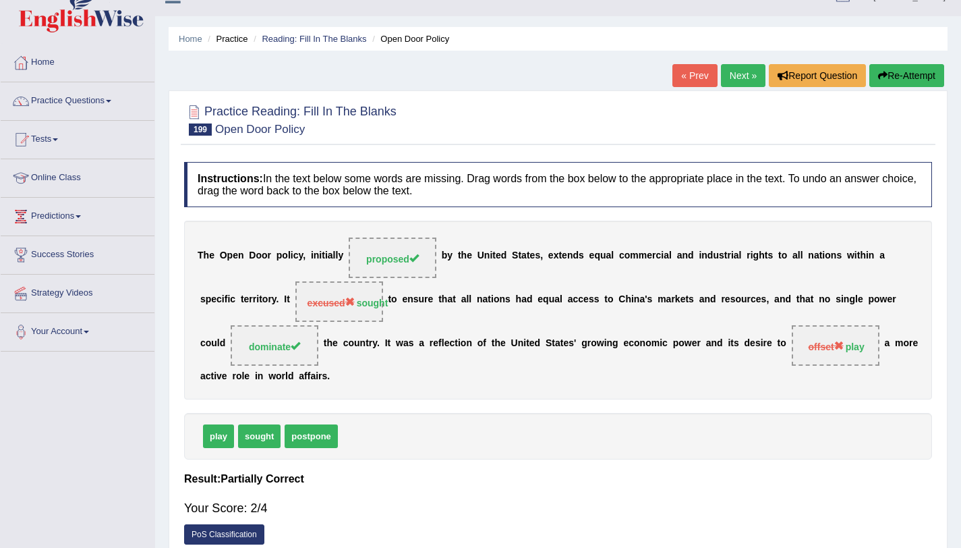
scroll to position [19, 0]
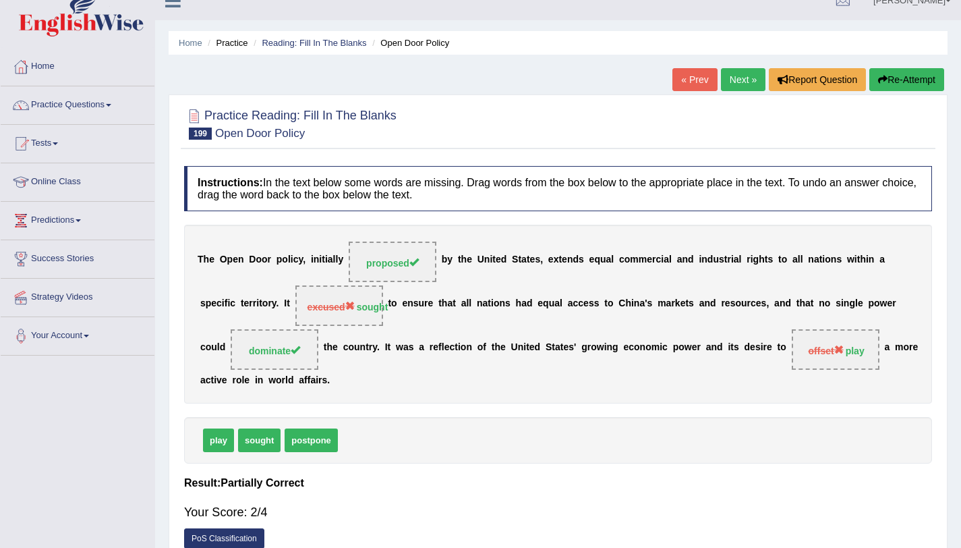
click at [744, 72] on link "Next »" at bounding box center [743, 79] width 45 height 23
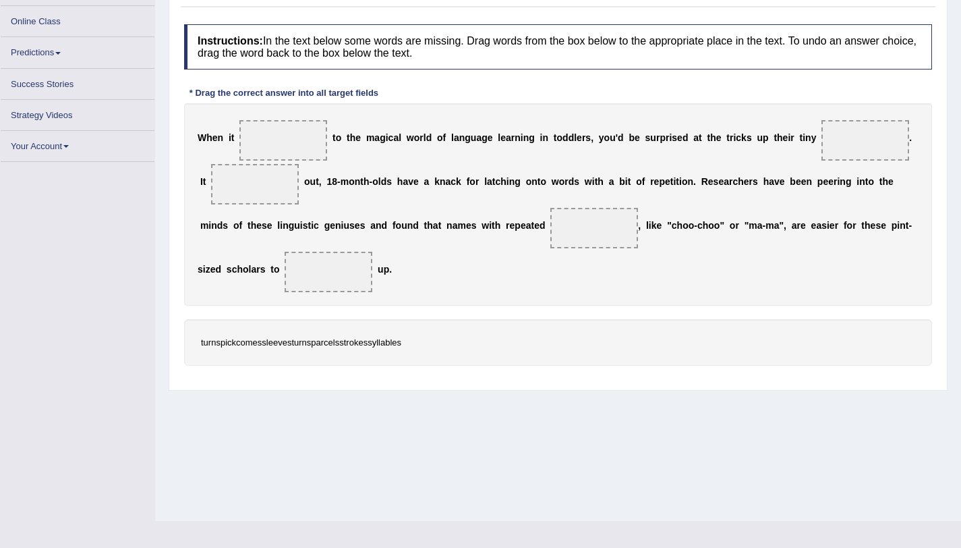
scroll to position [161, 0]
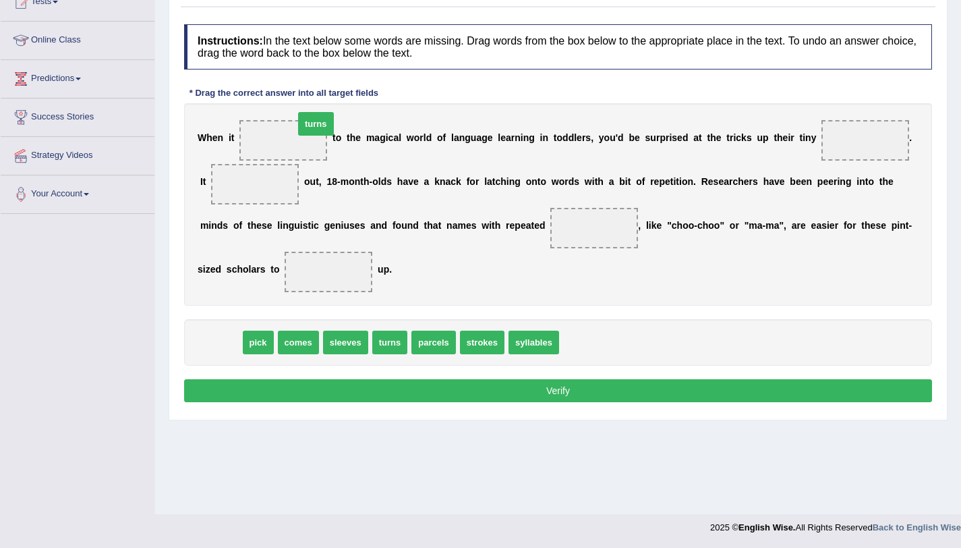
drag, startPoint x: 231, startPoint y: 347, endPoint x: 314, endPoint y: 136, distance: 226.4
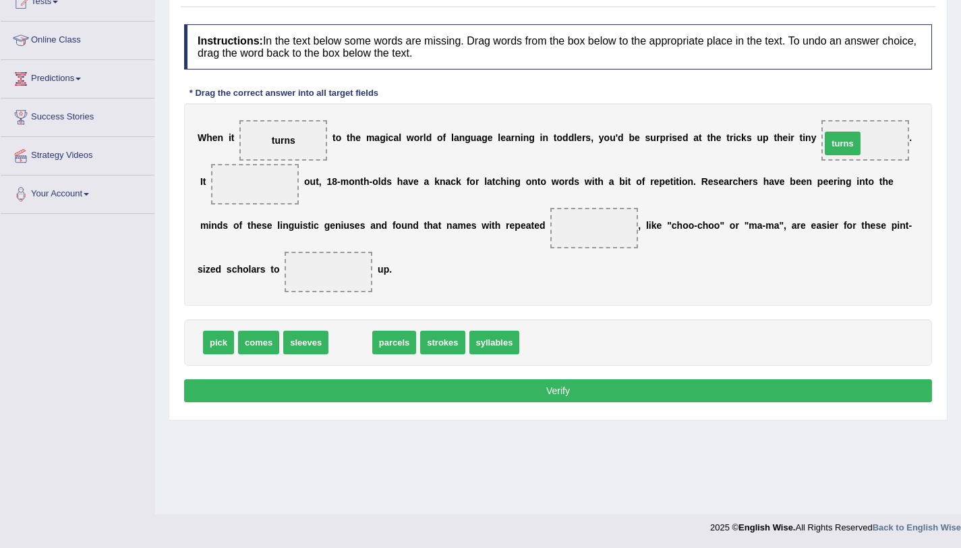
drag, startPoint x: 345, startPoint y: 344, endPoint x: 839, endPoint y: 144, distance: 532.8
drag, startPoint x: 865, startPoint y: 140, endPoint x: 258, endPoint y: 185, distance: 608.7
drag, startPoint x: 286, startPoint y: 140, endPoint x: 859, endPoint y: 146, distance: 572.7
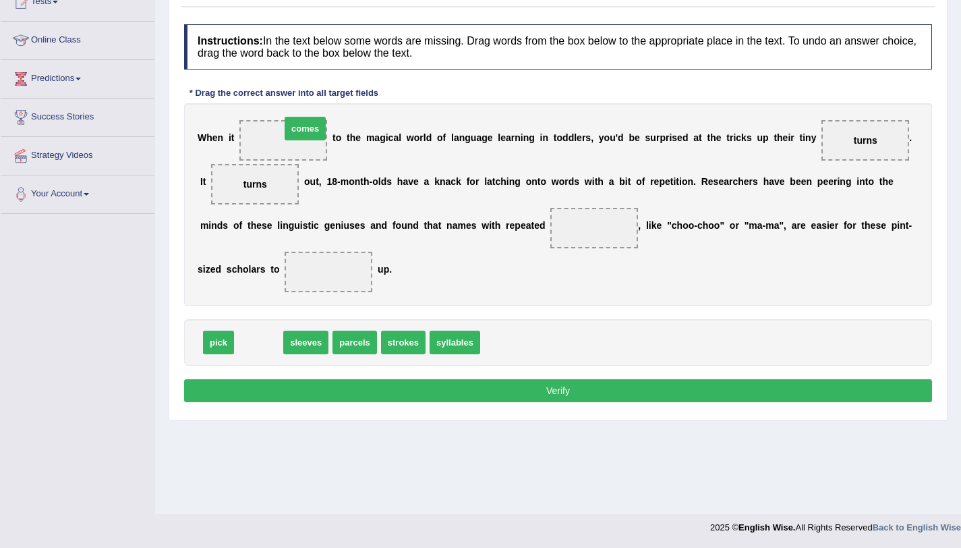
drag, startPoint x: 256, startPoint y: 343, endPoint x: 293, endPoint y: 138, distance: 209.2
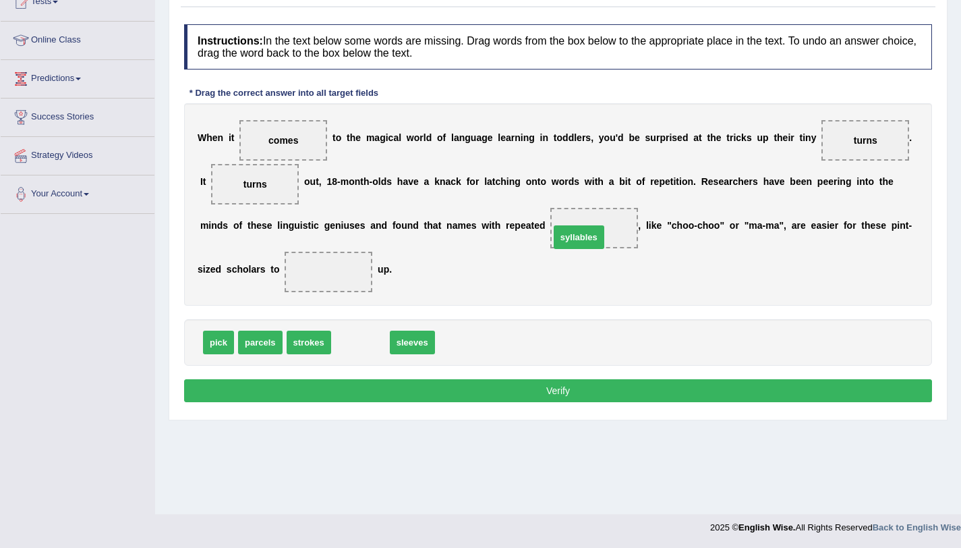
drag, startPoint x: 368, startPoint y: 350, endPoint x: 587, endPoint y: 245, distance: 242.5
click at [595, 229] on span "syllables" at bounding box center [595, 228] width 40 height 11
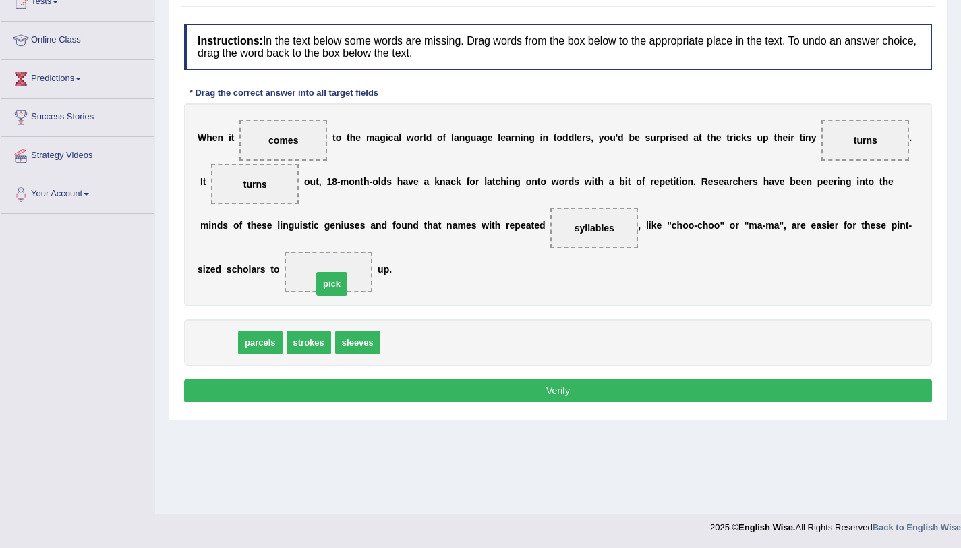
drag, startPoint x: 212, startPoint y: 343, endPoint x: 326, endPoint y: 284, distance: 128.5
click at [488, 395] on button "Verify" at bounding box center [558, 390] width 748 height 23
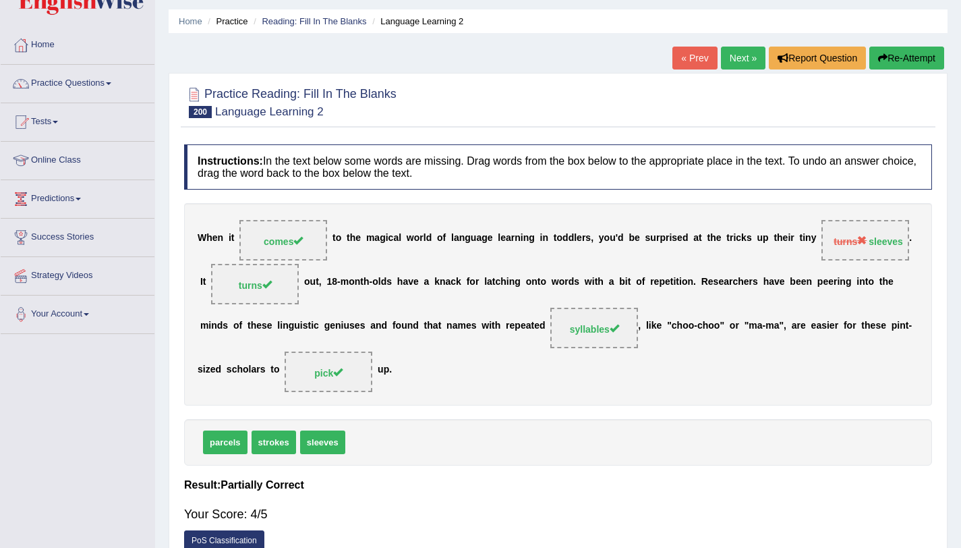
scroll to position [40, 0]
click at [320, 20] on link "Reading: Fill In The Blanks" at bounding box center [314, 22] width 105 height 10
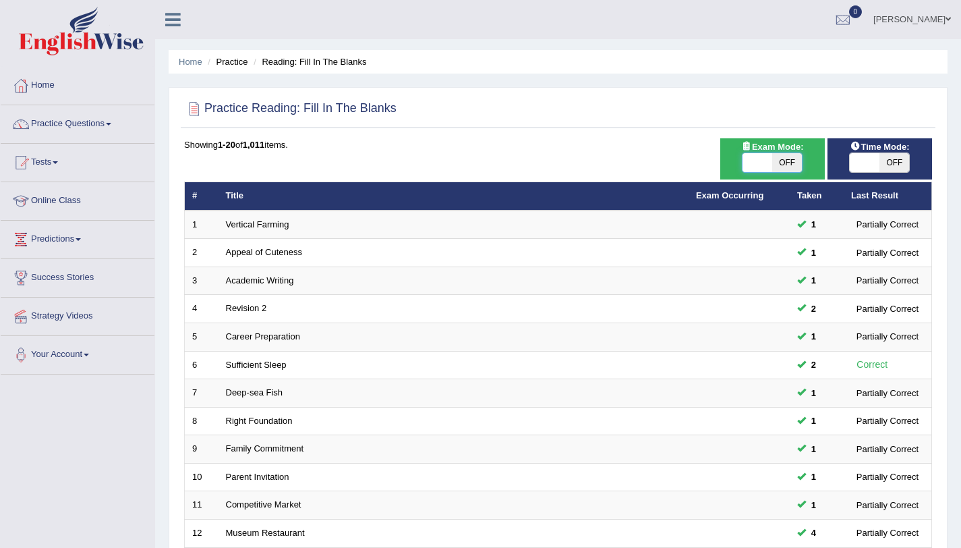
click at [760, 162] on span at bounding box center [758, 162] width 30 height 19
checkbox input "true"
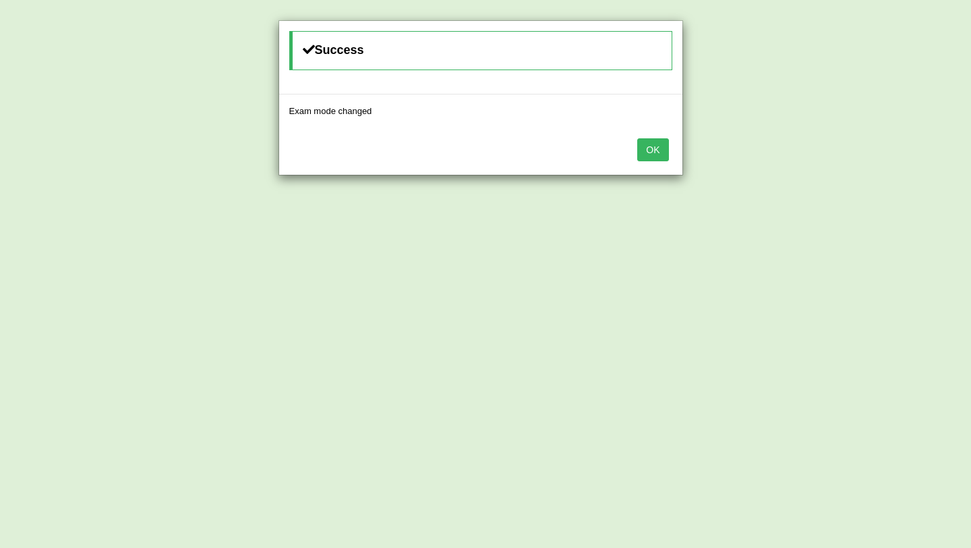
click at [658, 159] on button "OK" at bounding box center [652, 149] width 31 height 23
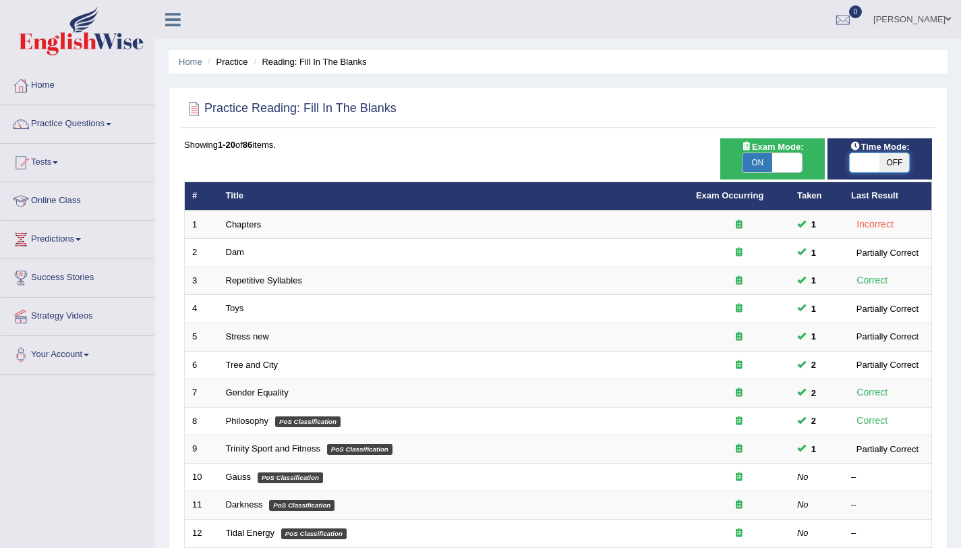
click at [856, 163] on span at bounding box center [865, 162] width 30 height 19
checkbox input "true"
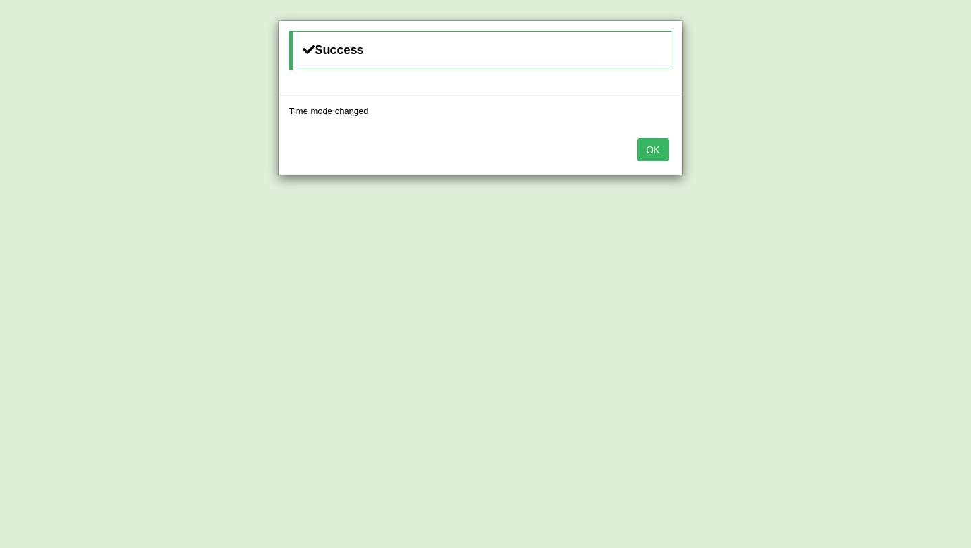
click at [653, 150] on button "OK" at bounding box center [652, 149] width 31 height 23
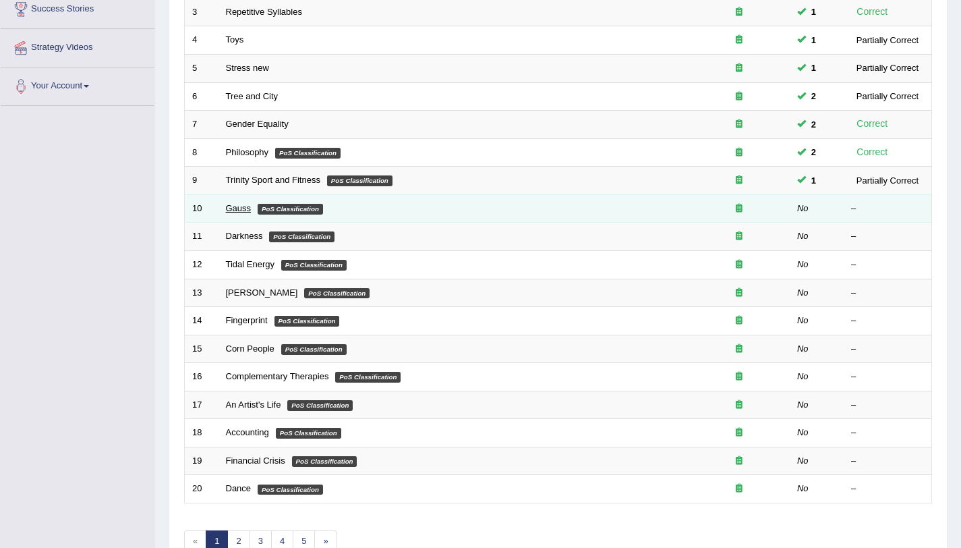
scroll to position [266, 0]
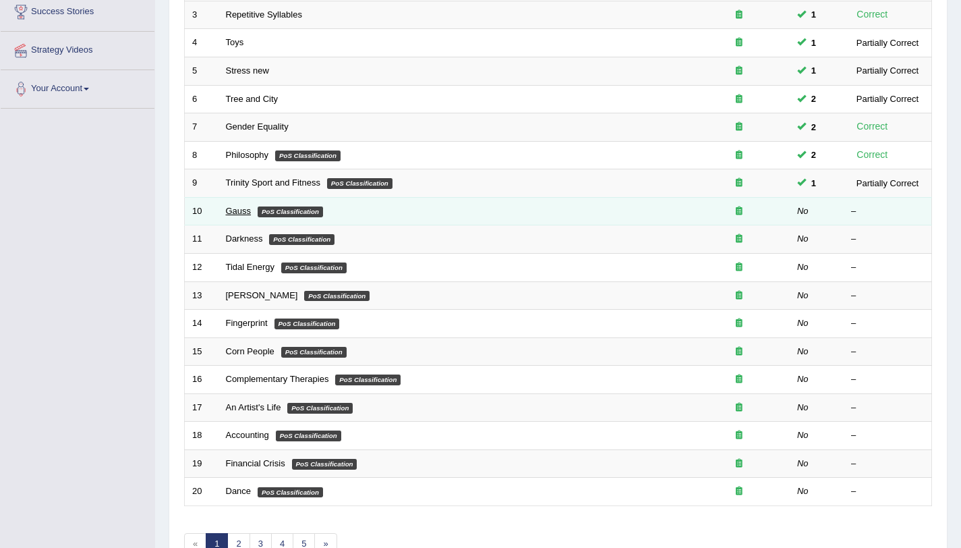
click at [238, 208] on link "Gauss" at bounding box center [239, 211] width 26 height 10
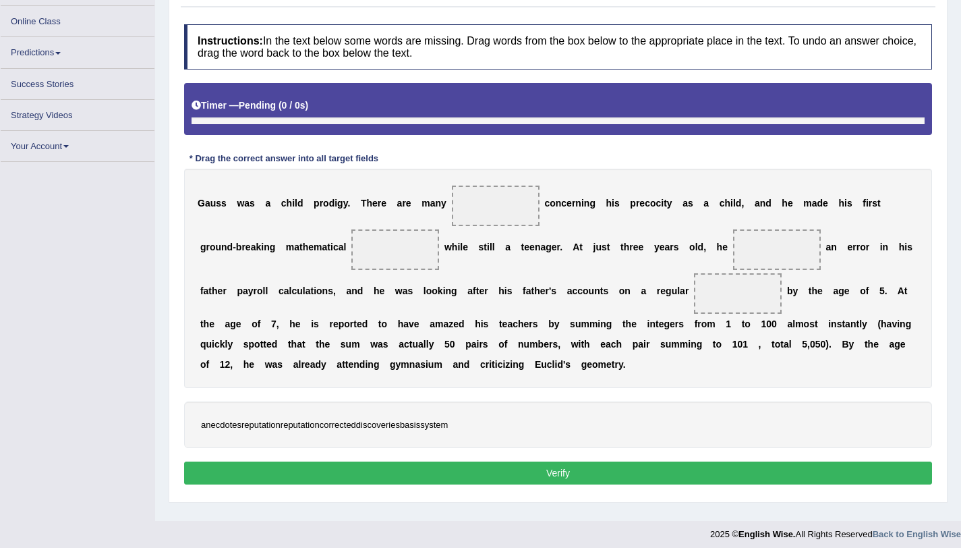
scroll to position [161, 0]
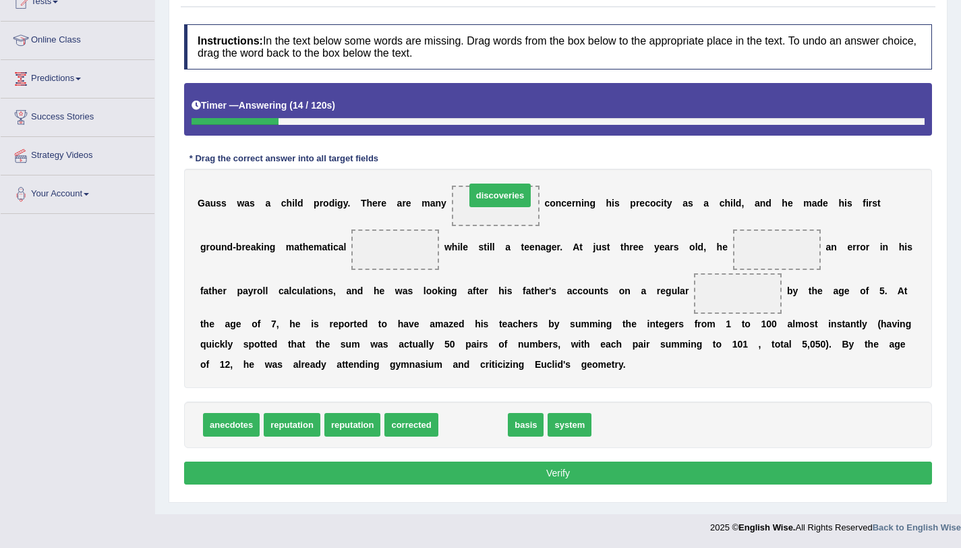
drag, startPoint x: 475, startPoint y: 433, endPoint x: 502, endPoint y: 204, distance: 230.2
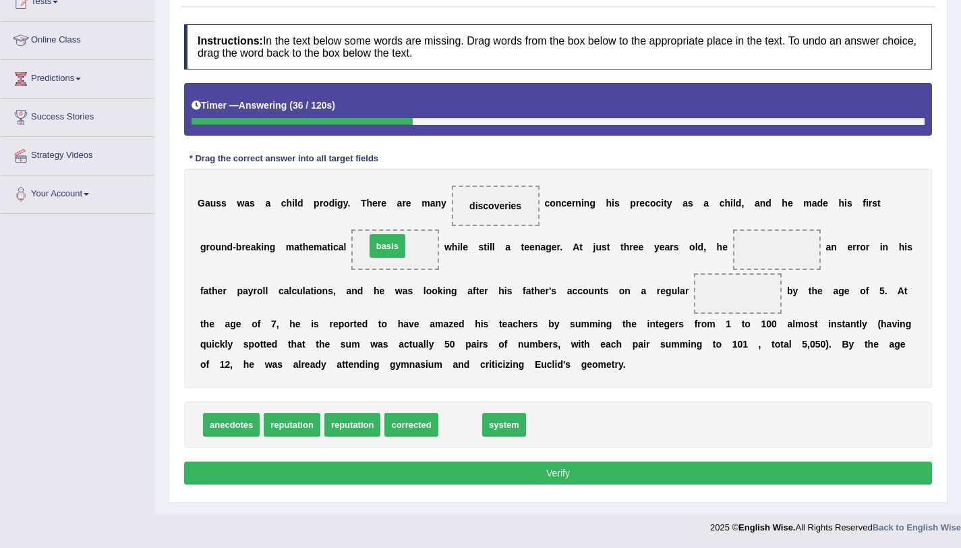
drag, startPoint x: 458, startPoint y: 428, endPoint x: 386, endPoint y: 250, distance: 192.1
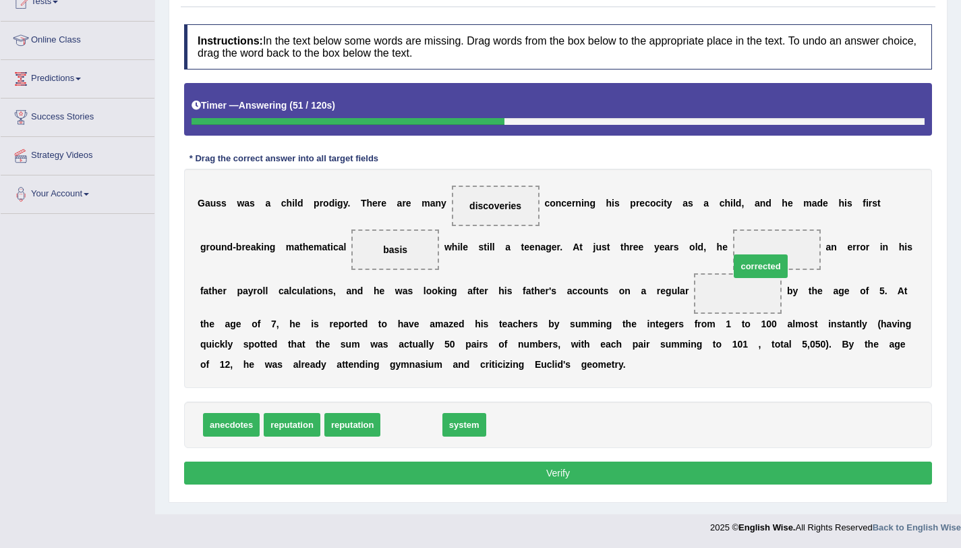
drag, startPoint x: 420, startPoint y: 427, endPoint x: 769, endPoint y: 268, distance: 383.6
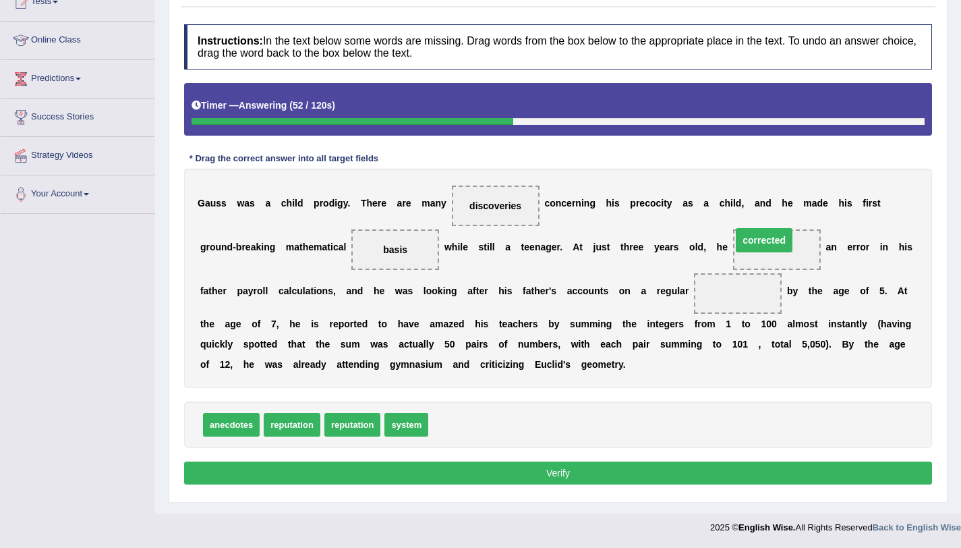
drag, startPoint x: 754, startPoint y: 297, endPoint x: 780, endPoint y: 243, distance: 59.4
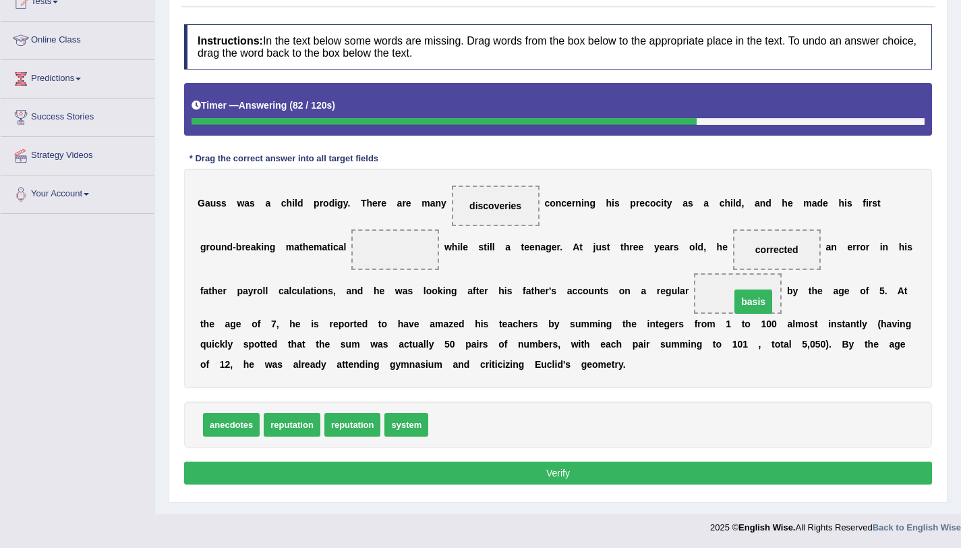
drag, startPoint x: 394, startPoint y: 254, endPoint x: 742, endPoint y: 304, distance: 351.5
drag, startPoint x: 477, startPoint y: 208, endPoint x: 372, endPoint y: 257, distance: 116.2
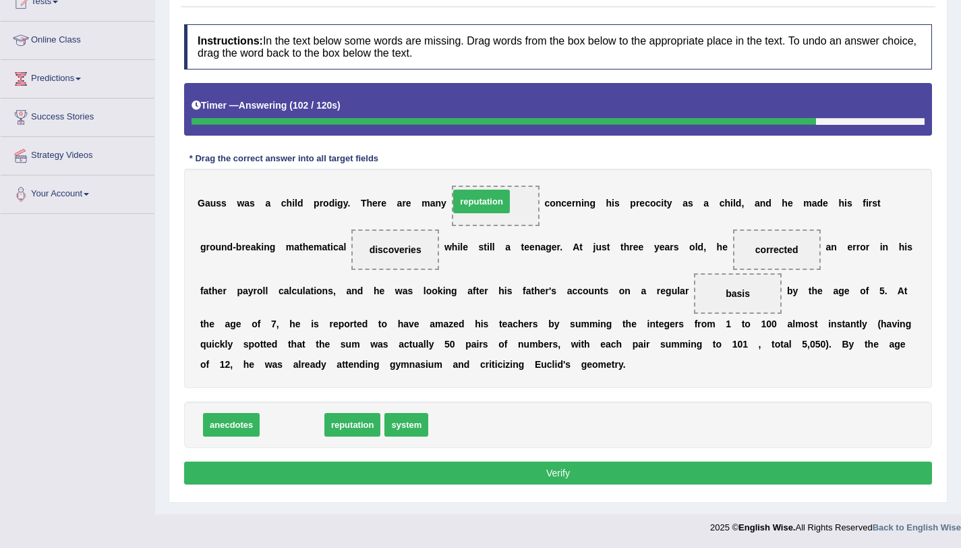
drag, startPoint x: 310, startPoint y: 430, endPoint x: 500, endPoint y: 208, distance: 291.7
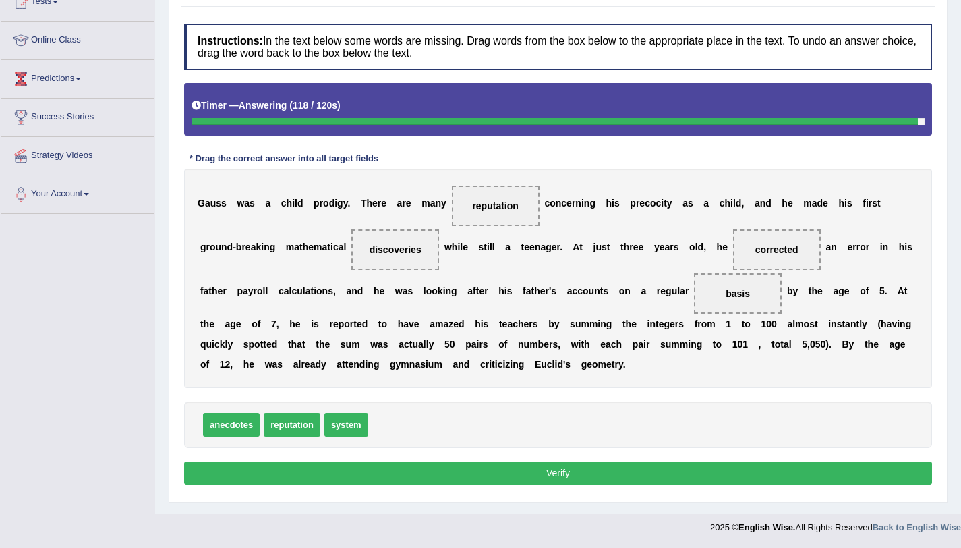
click at [500, 471] on button "Verify" at bounding box center [558, 472] width 748 height 23
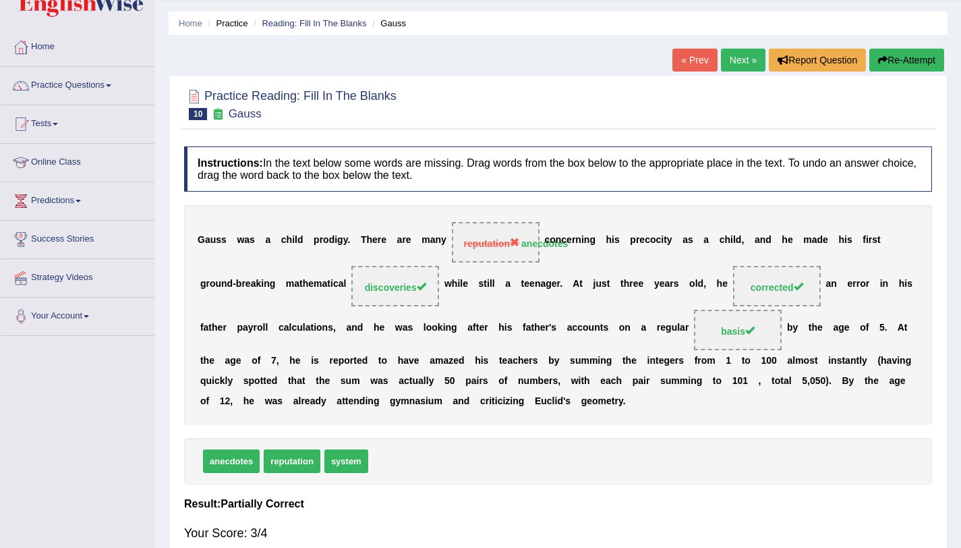
scroll to position [38, 0]
click at [721, 61] on link "Next »" at bounding box center [743, 60] width 45 height 23
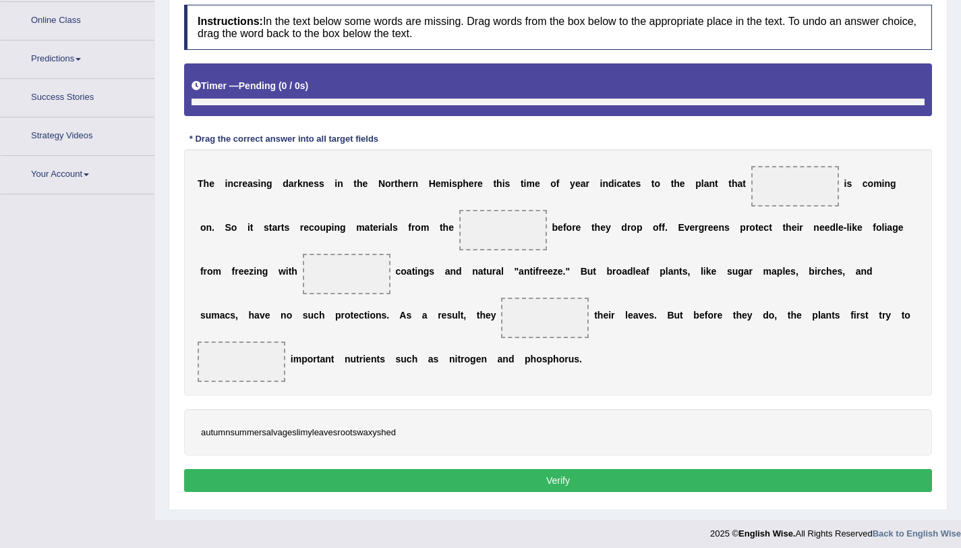
scroll to position [187, 0]
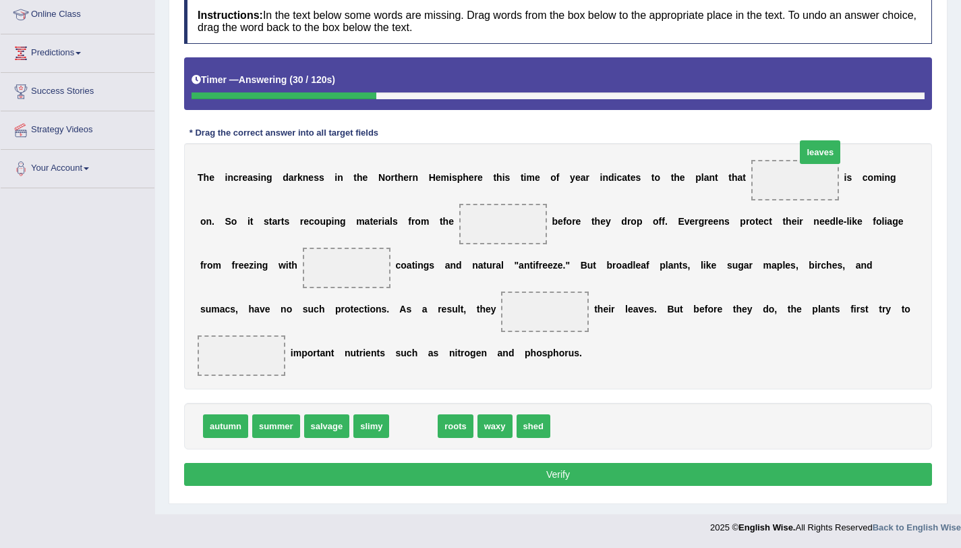
drag, startPoint x: 399, startPoint y: 429, endPoint x: 789, endPoint y: 178, distance: 464.2
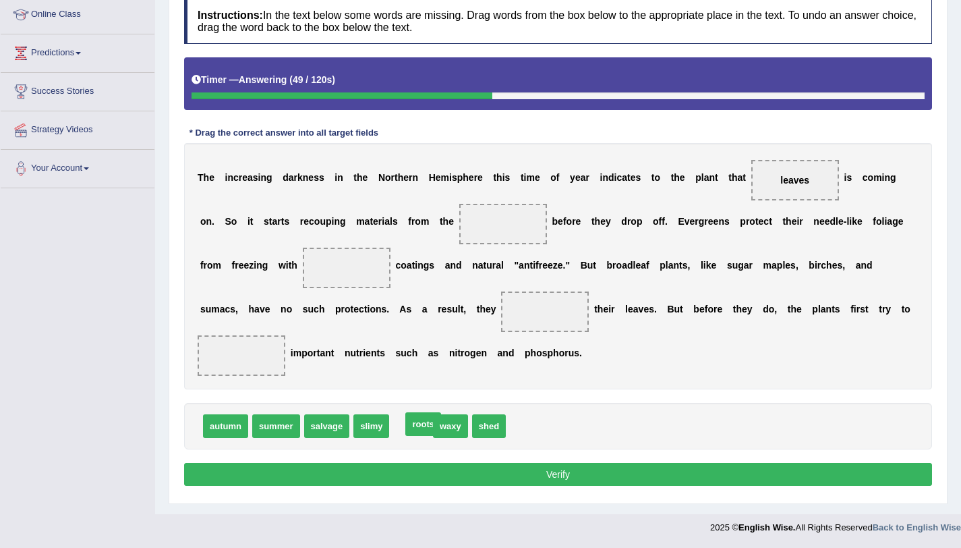
drag, startPoint x: 410, startPoint y: 428, endPoint x: 422, endPoint y: 426, distance: 12.2
drag, startPoint x: 816, startPoint y: 173, endPoint x: 800, endPoint y: 176, distance: 16.5
click at [800, 176] on span "leaves" at bounding box center [795, 180] width 88 height 40
drag, startPoint x: 800, startPoint y: 176, endPoint x: 503, endPoint y: 221, distance: 300.1
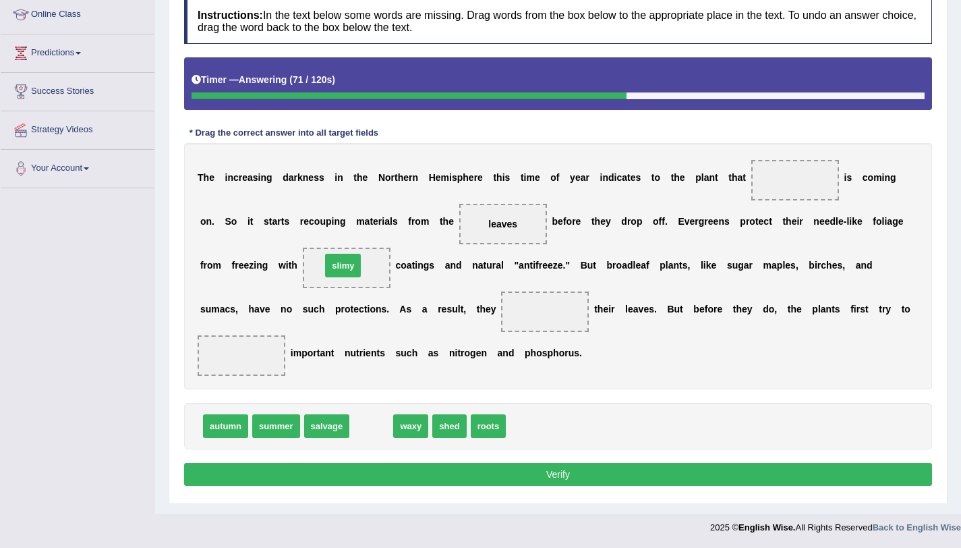
drag, startPoint x: 372, startPoint y: 433, endPoint x: 343, endPoint y: 272, distance: 163.7
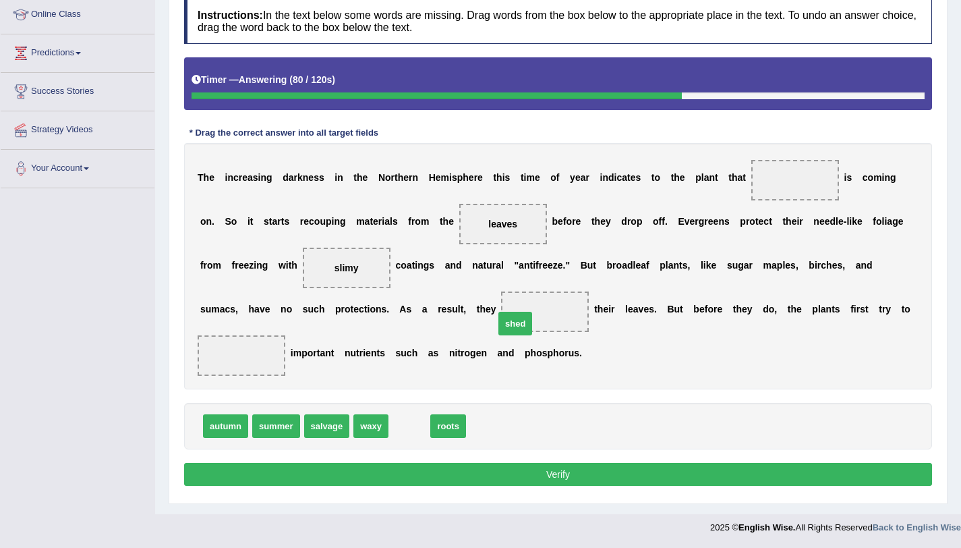
drag, startPoint x: 412, startPoint y: 430, endPoint x: 552, endPoint y: 316, distance: 180.8
click at [369, 430] on span "waxy" at bounding box center [370, 426] width 35 height 24
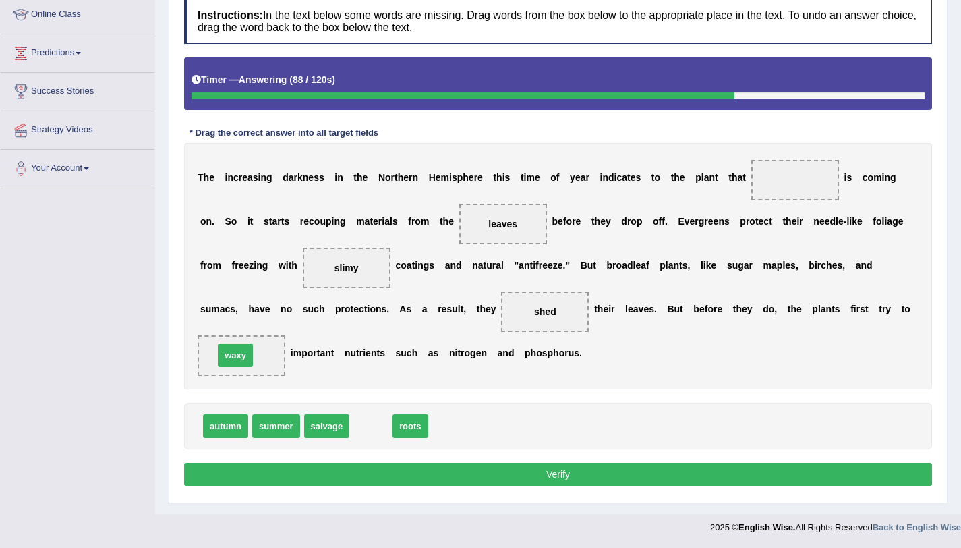
drag, startPoint x: 369, startPoint y: 430, endPoint x: 233, endPoint y: 359, distance: 153.0
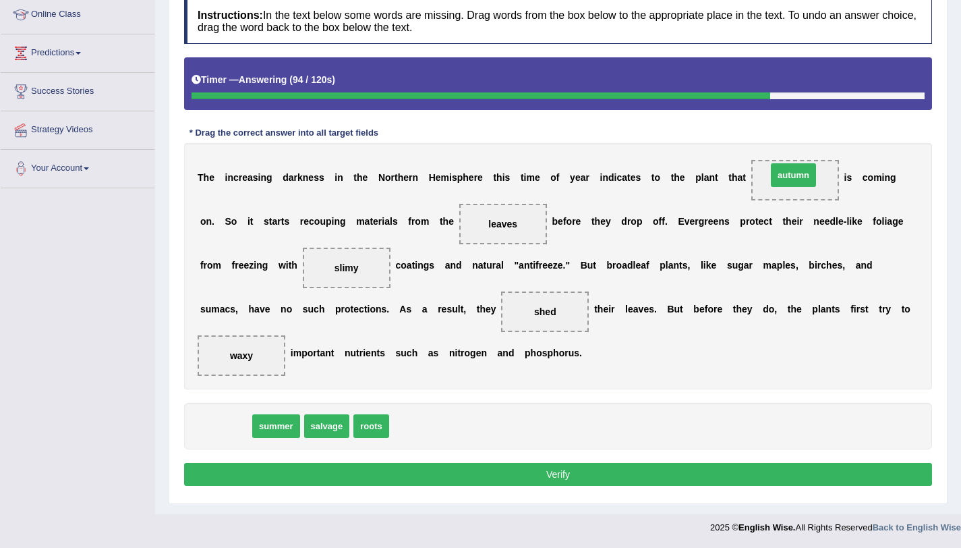
drag, startPoint x: 237, startPoint y: 432, endPoint x: 805, endPoint y: 181, distance: 620.9
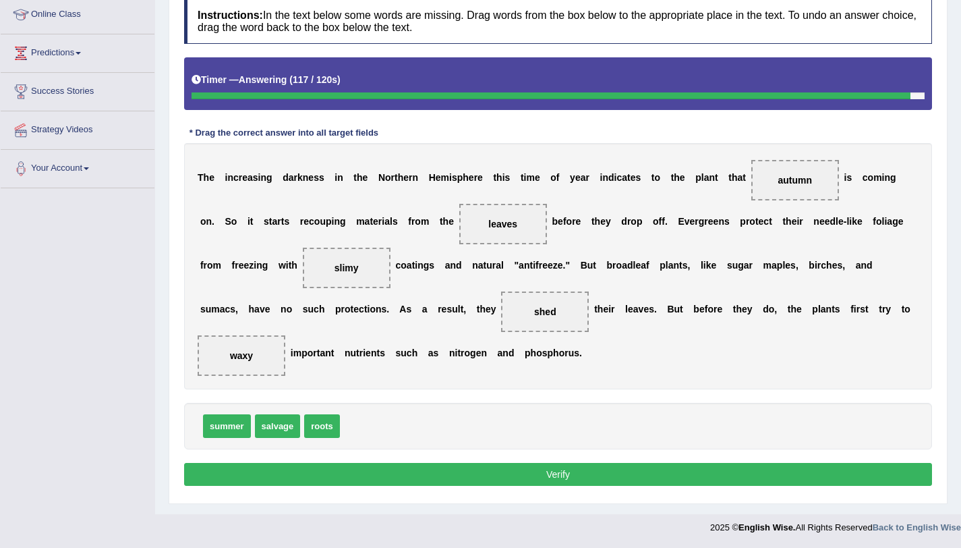
click at [503, 473] on button "Verify" at bounding box center [558, 474] width 748 height 23
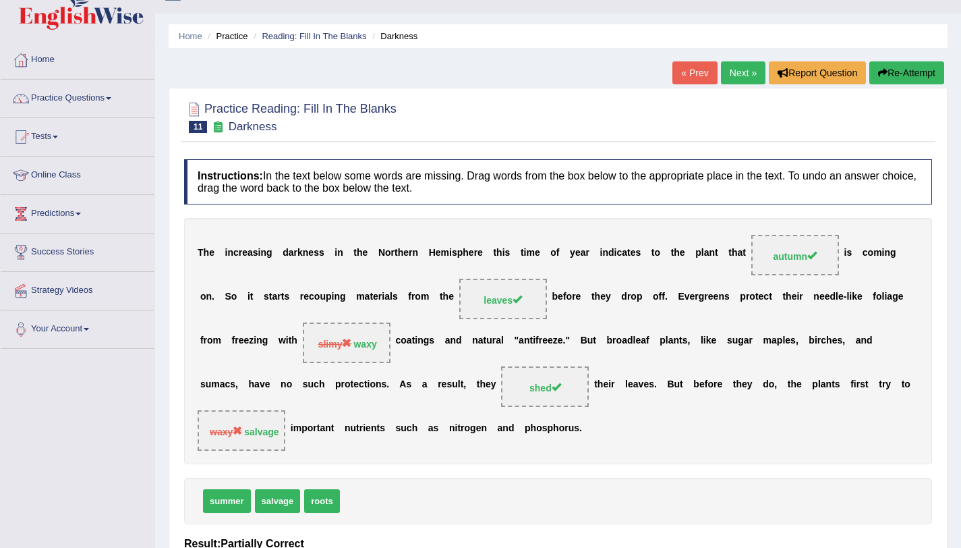
scroll to position [25, 0]
click at [739, 83] on link "Next »" at bounding box center [743, 73] width 45 height 23
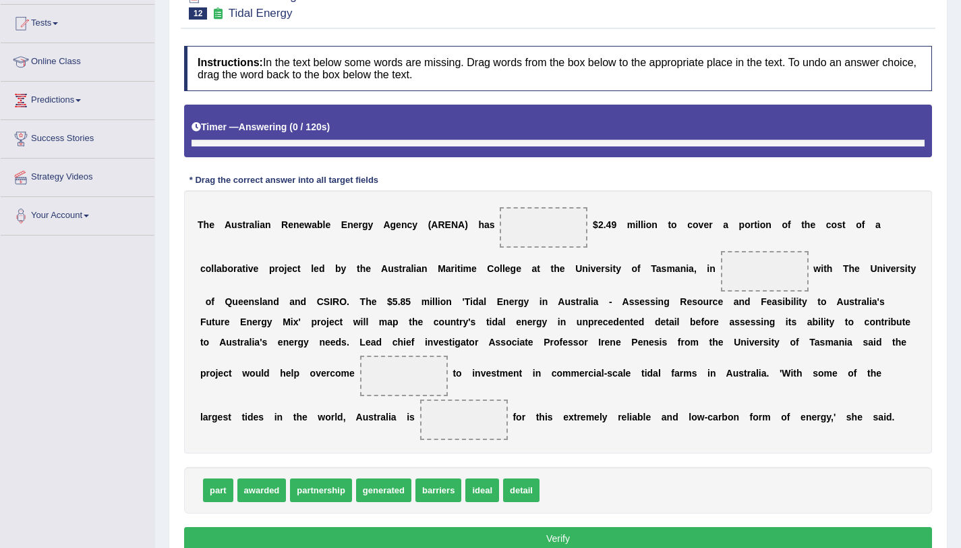
scroll to position [156, 0]
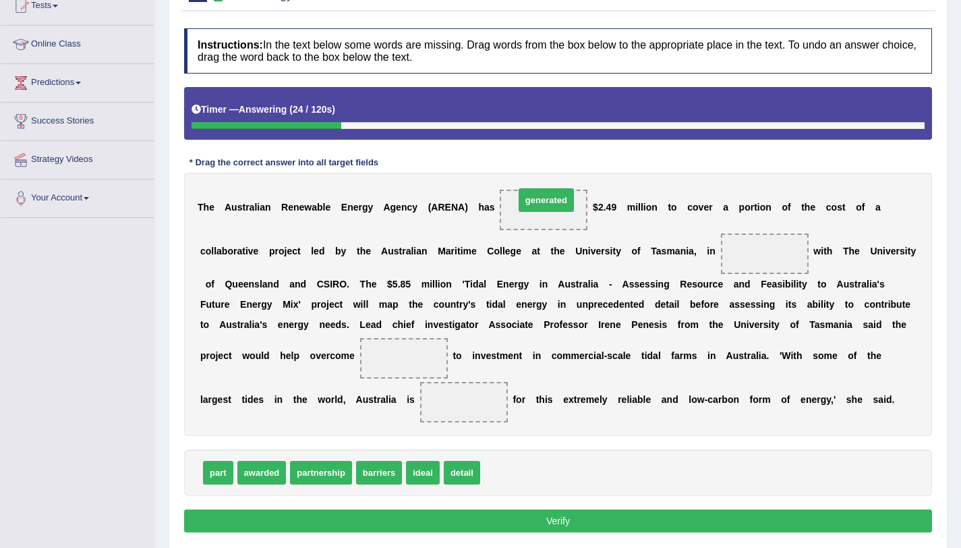
drag, startPoint x: 513, startPoint y: 473, endPoint x: 548, endPoint y: 201, distance: 274.6
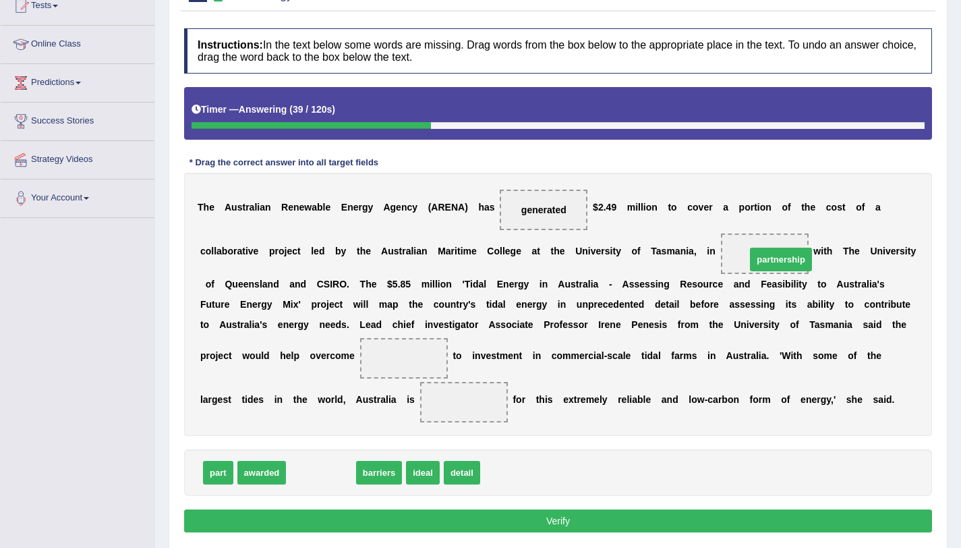
drag, startPoint x: 325, startPoint y: 469, endPoint x: 800, endPoint y: 248, distance: 523.8
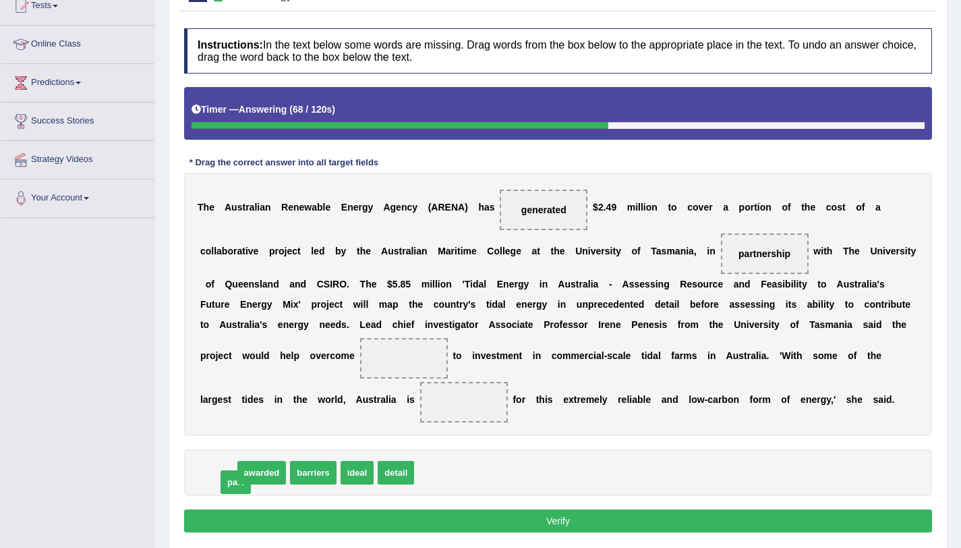
drag, startPoint x: 222, startPoint y: 476, endPoint x: 239, endPoint y: 484, distance: 19.6
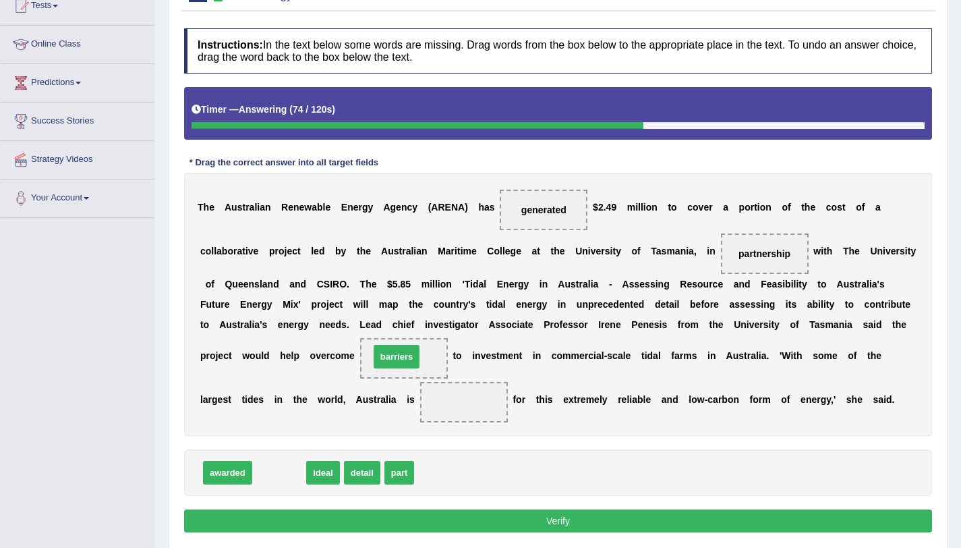
drag, startPoint x: 288, startPoint y: 478, endPoint x: 405, endPoint y: 362, distance: 165.0
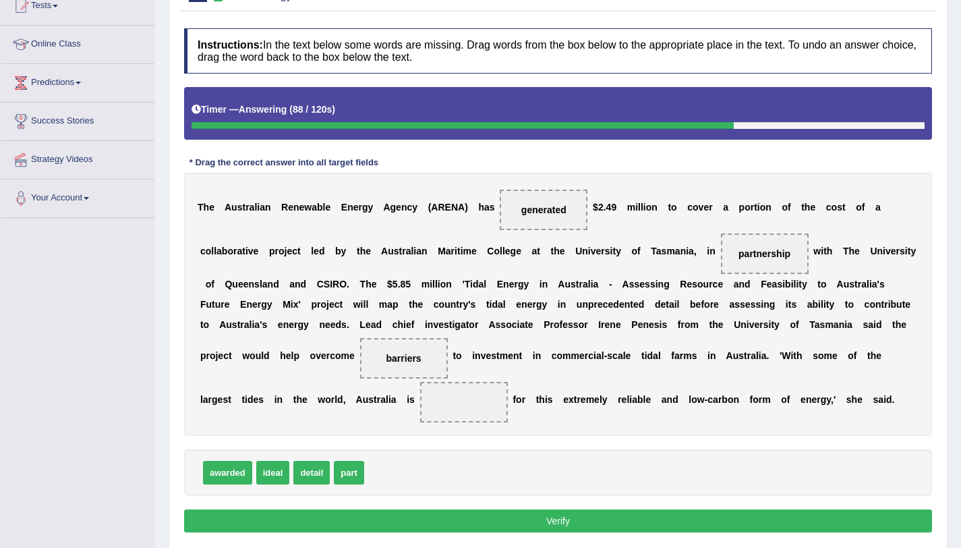
scroll to position [204, 0]
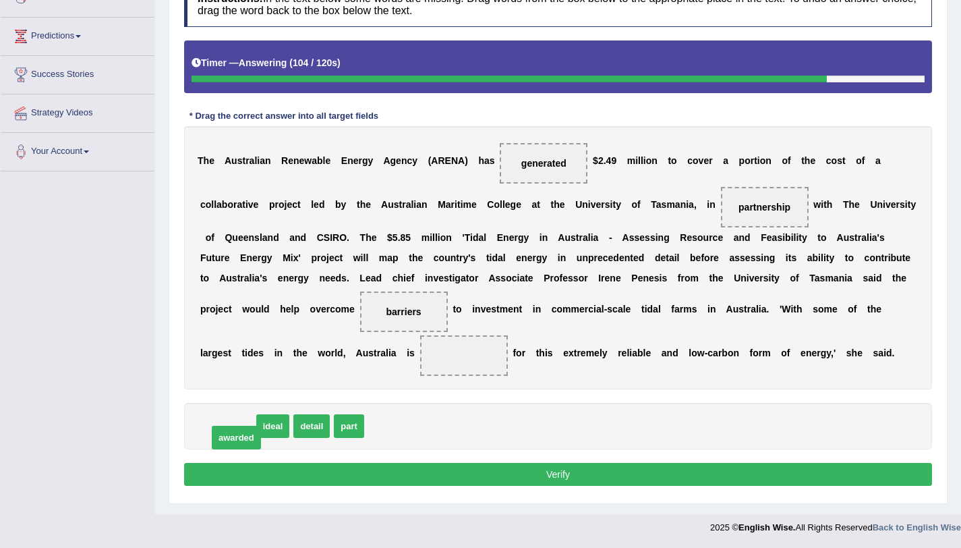
drag, startPoint x: 239, startPoint y: 426, endPoint x: 247, endPoint y: 436, distance: 13.5
drag, startPoint x: 223, startPoint y: 426, endPoint x: 478, endPoint y: 353, distance: 264.3
drag, startPoint x: 629, startPoint y: 490, endPoint x: 609, endPoint y: 478, distance: 23.0
click at [609, 478] on div "Instructions: In the text below some words are missing. Drag words from the box…" at bounding box center [558, 235] width 755 height 521
click at [609, 478] on button "Verify" at bounding box center [558, 474] width 748 height 23
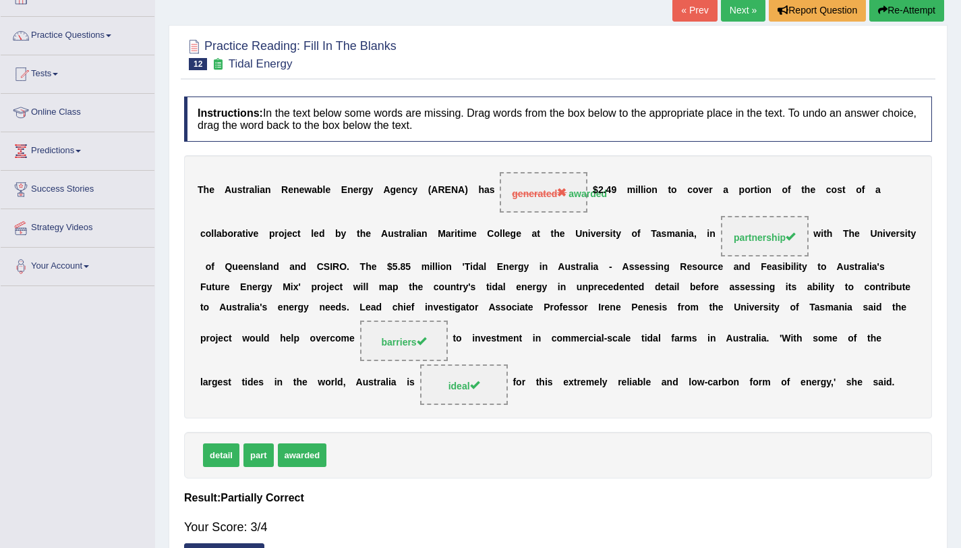
scroll to position [73, 0]
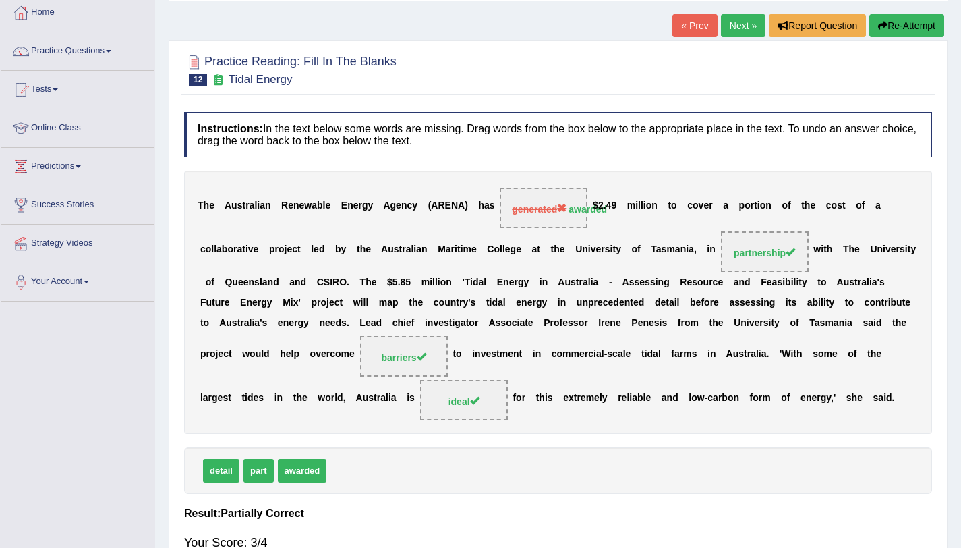
click at [739, 23] on link "Next »" at bounding box center [743, 25] width 45 height 23
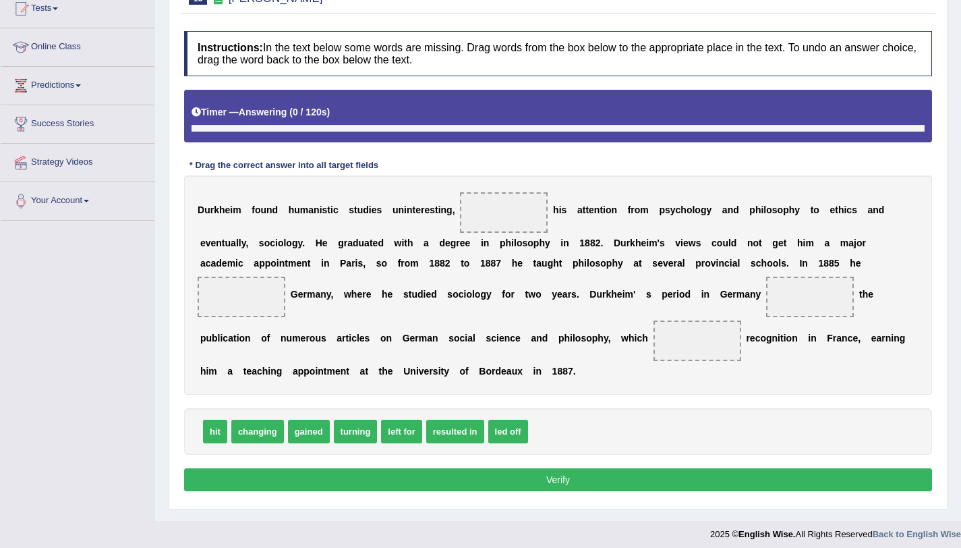
scroll to position [161, 0]
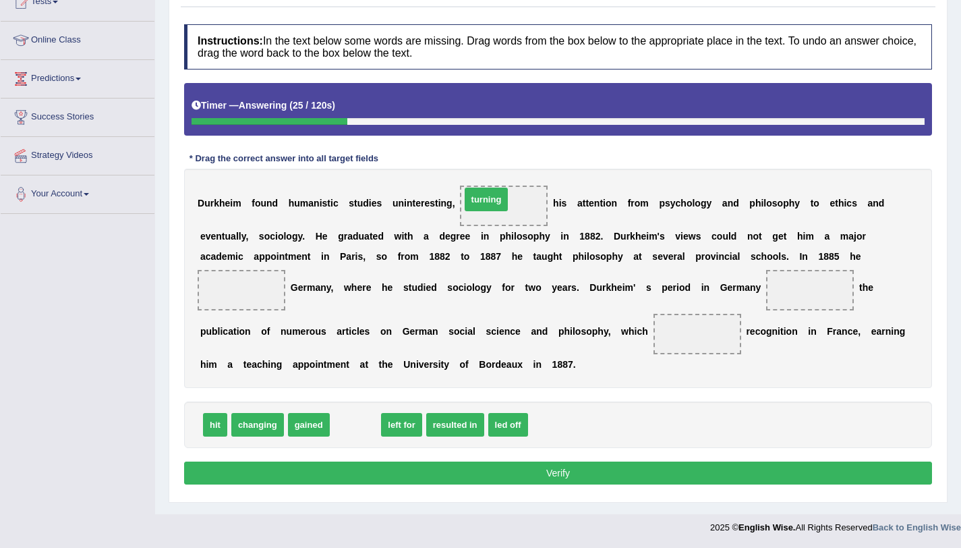
drag, startPoint x: 349, startPoint y: 425, endPoint x: 480, endPoint y: 200, distance: 260.5
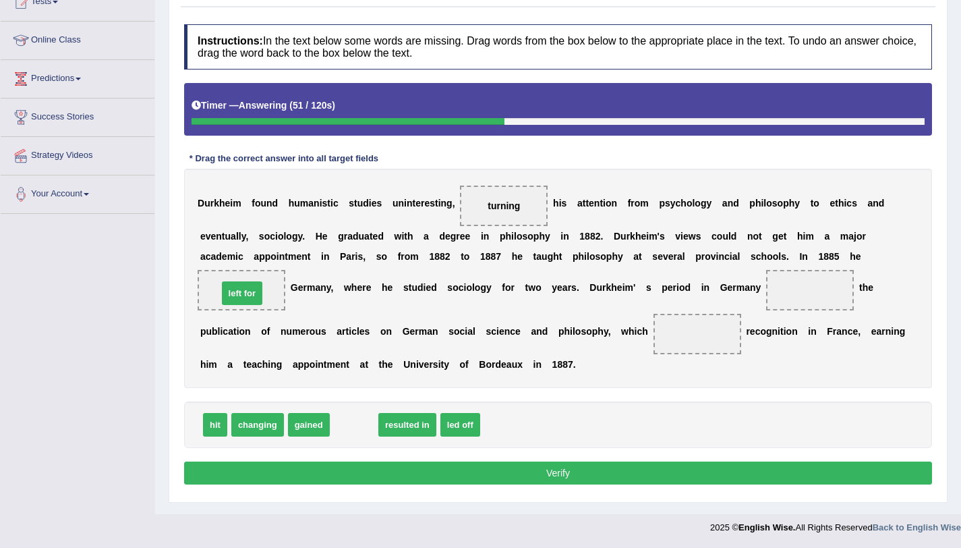
drag, startPoint x: 349, startPoint y: 427, endPoint x: 237, endPoint y: 295, distance: 172.7
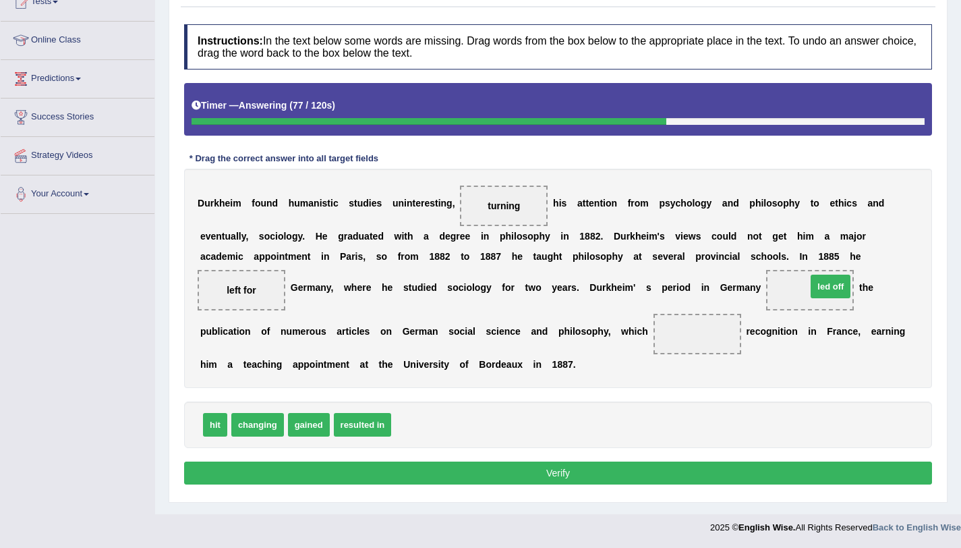
drag, startPoint x: 415, startPoint y: 424, endPoint x: 805, endPoint y: 290, distance: 412.3
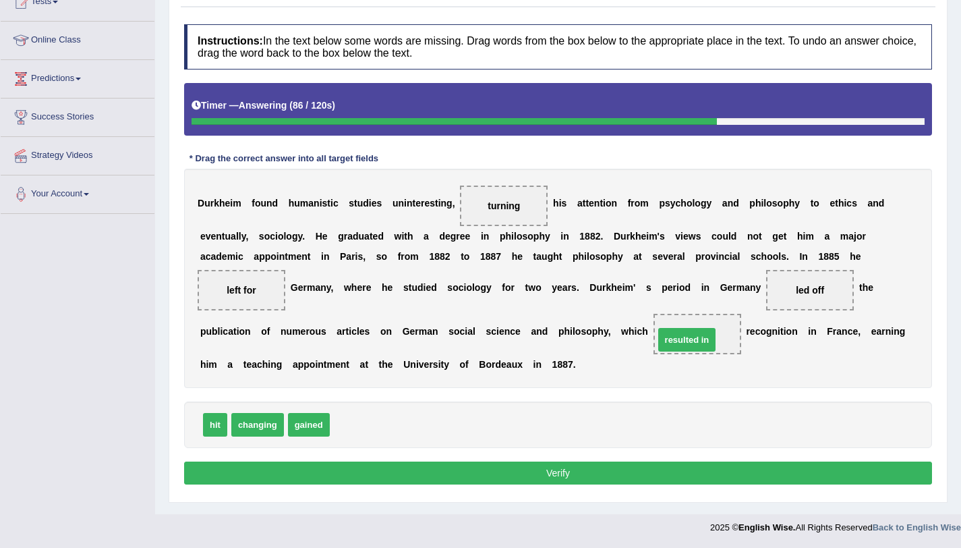
drag, startPoint x: 376, startPoint y: 428, endPoint x: 700, endPoint y: 343, distance: 335.4
click at [654, 471] on button "Verify" at bounding box center [558, 472] width 748 height 23
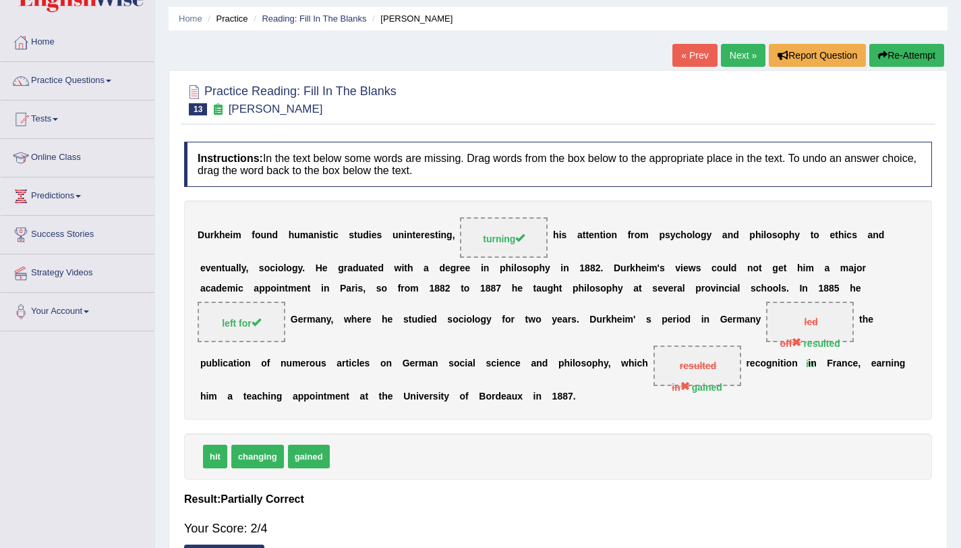
scroll to position [40, 0]
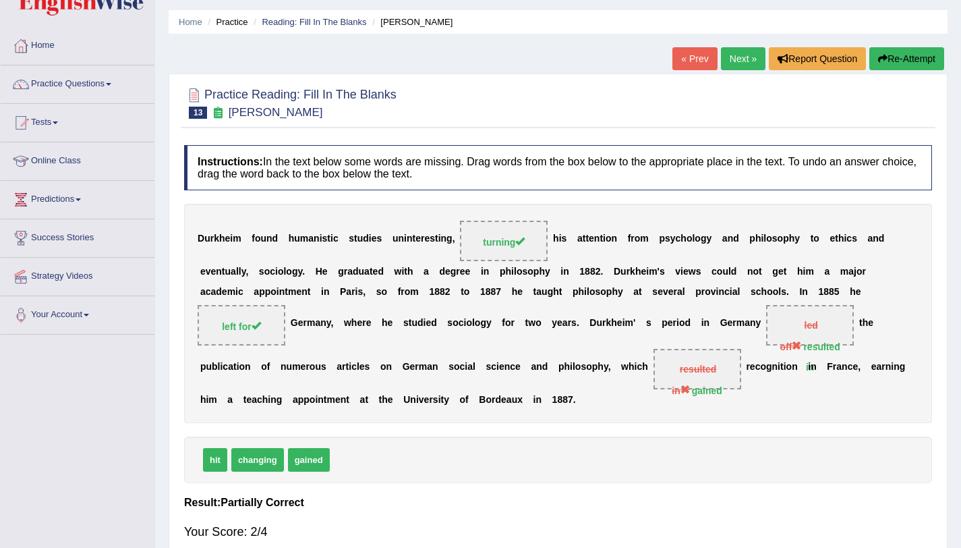
click at [739, 67] on link "Next »" at bounding box center [743, 58] width 45 height 23
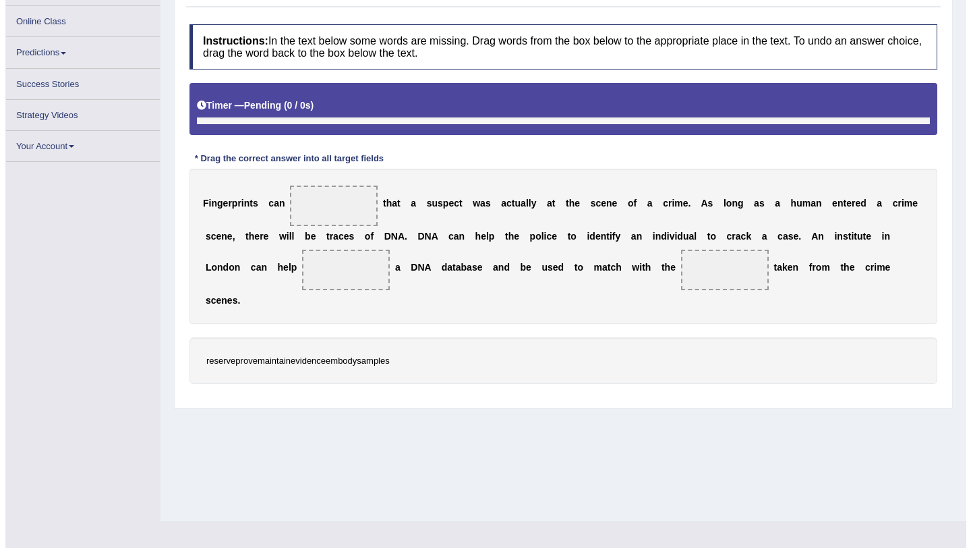
scroll to position [161, 0]
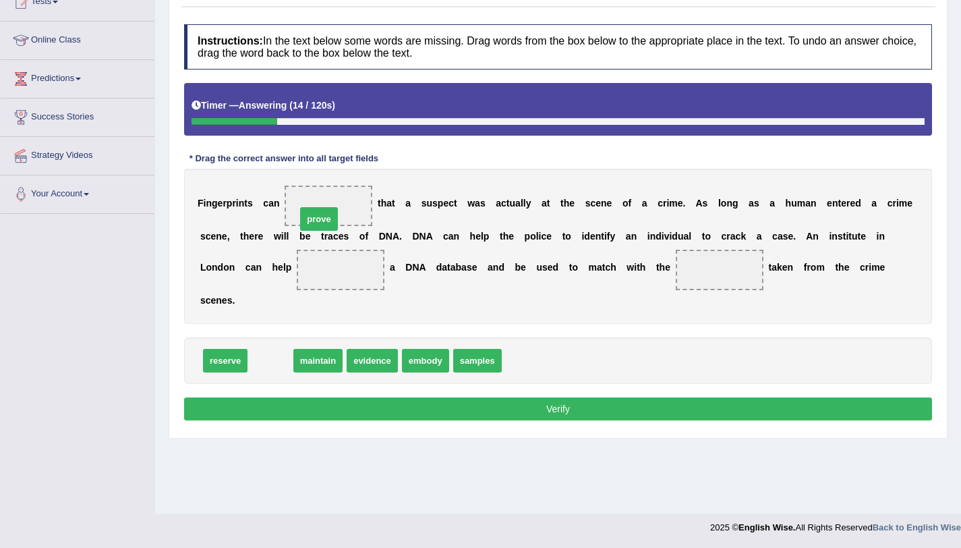
drag, startPoint x: 277, startPoint y: 364, endPoint x: 333, endPoint y: 214, distance: 159.9
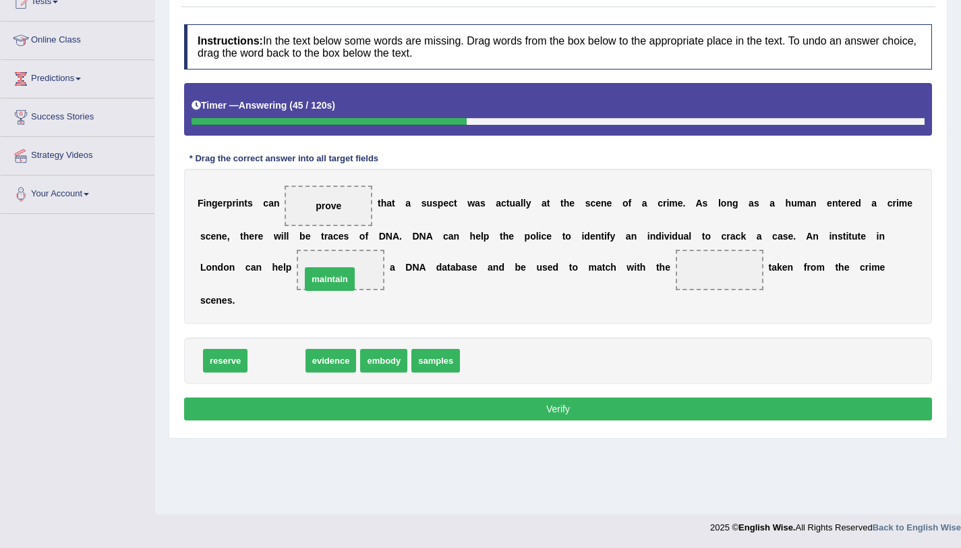
drag, startPoint x: 269, startPoint y: 365, endPoint x: 323, endPoint y: 283, distance: 98.4
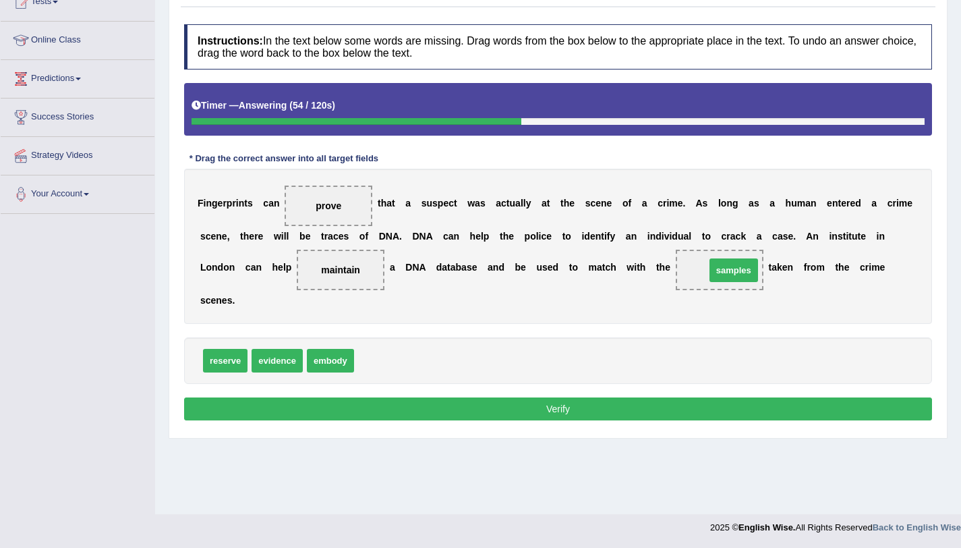
drag, startPoint x: 402, startPoint y: 367, endPoint x: 746, endPoint y: 278, distance: 355.3
click at [609, 407] on button "Verify" at bounding box center [558, 408] width 748 height 23
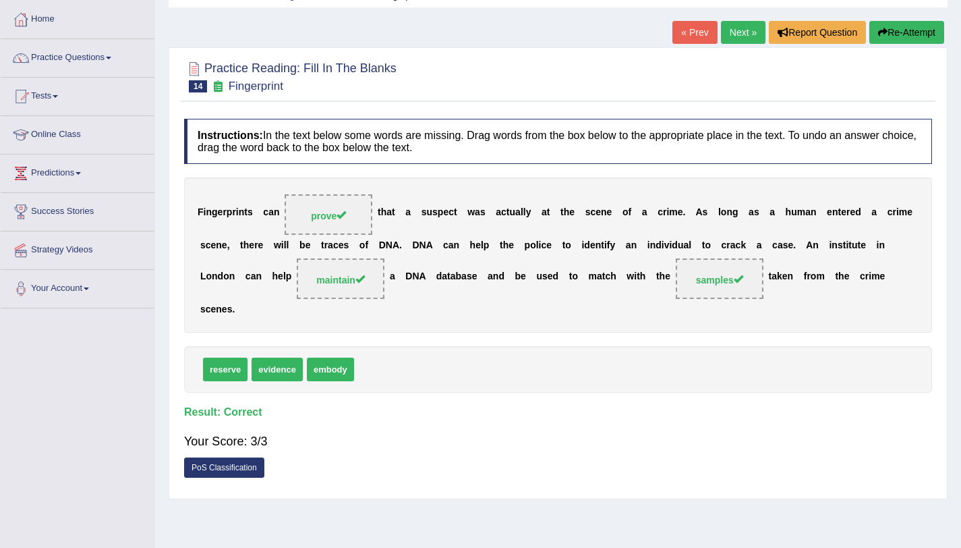
scroll to position [0, 0]
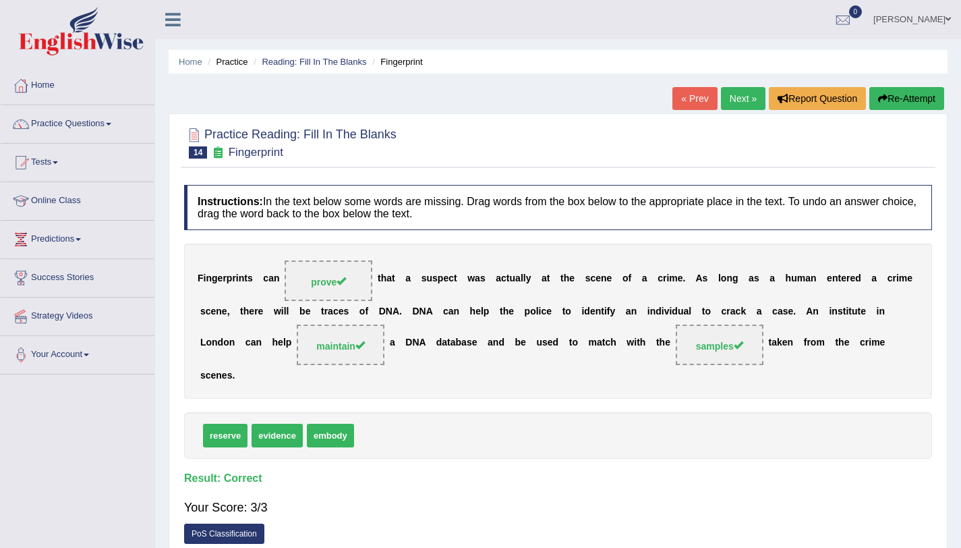
click at [745, 108] on link "Next »" at bounding box center [743, 98] width 45 height 23
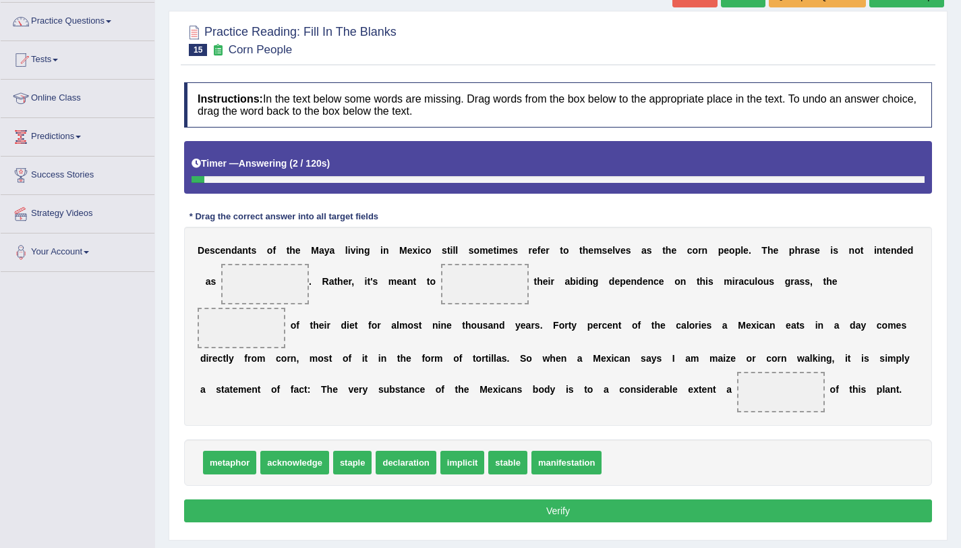
scroll to position [113, 0]
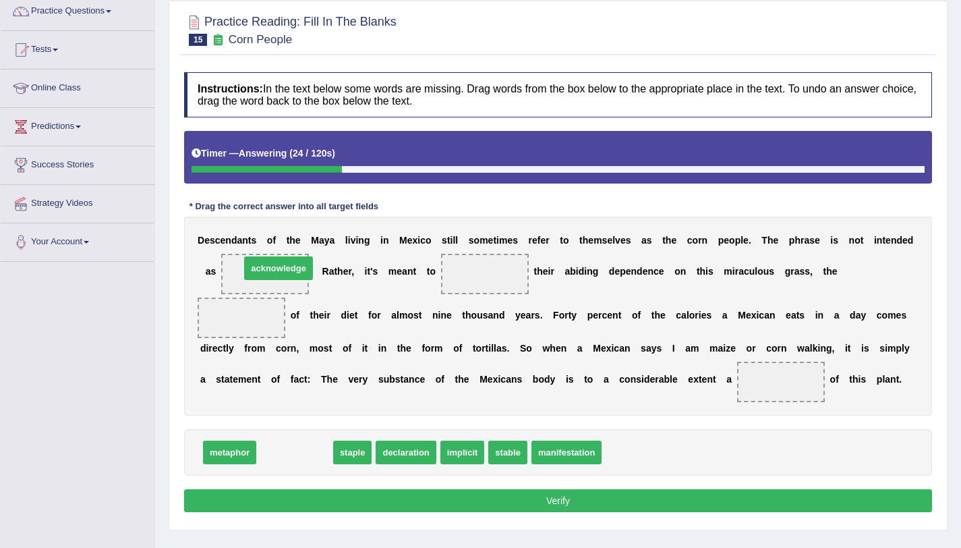
drag, startPoint x: 270, startPoint y: 455, endPoint x: 254, endPoint y: 271, distance: 184.8
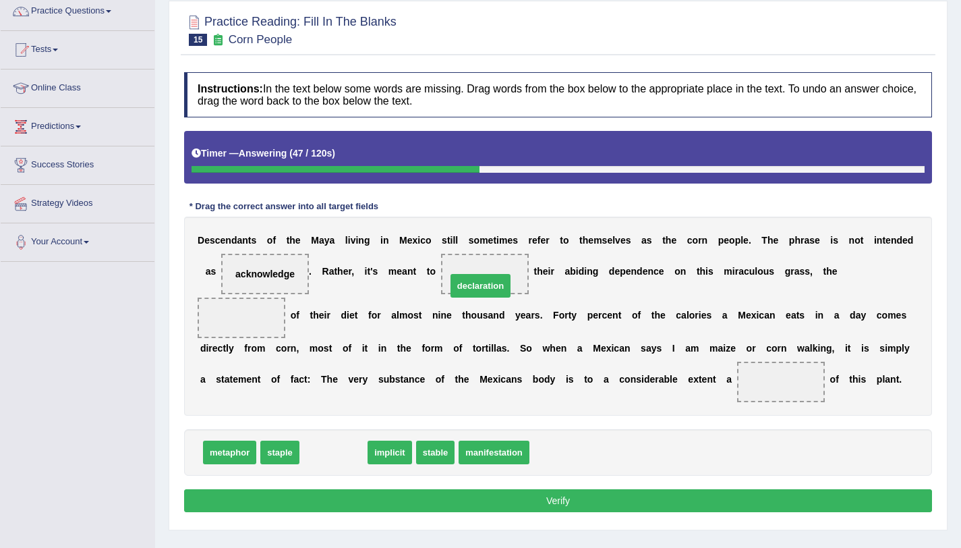
drag, startPoint x: 329, startPoint y: 457, endPoint x: 476, endPoint y: 287, distance: 224.7
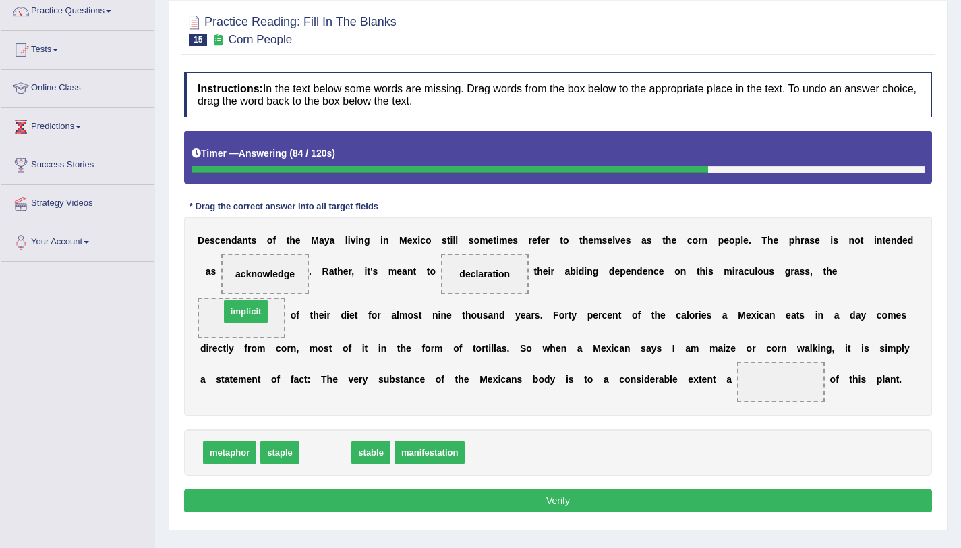
drag, startPoint x: 334, startPoint y: 456, endPoint x: 254, endPoint y: 315, distance: 162.2
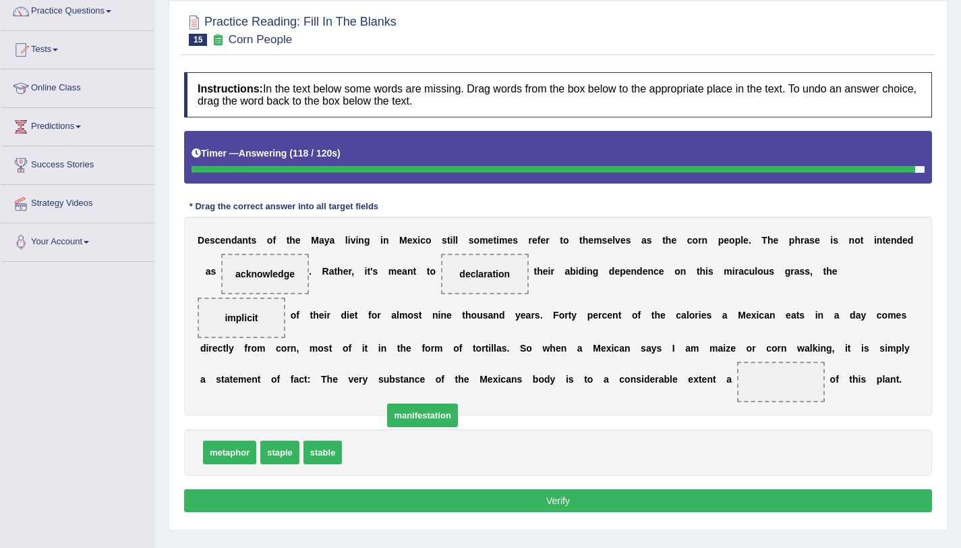
drag, startPoint x: 376, startPoint y: 451, endPoint x: 390, endPoint y: 436, distance: 20.6
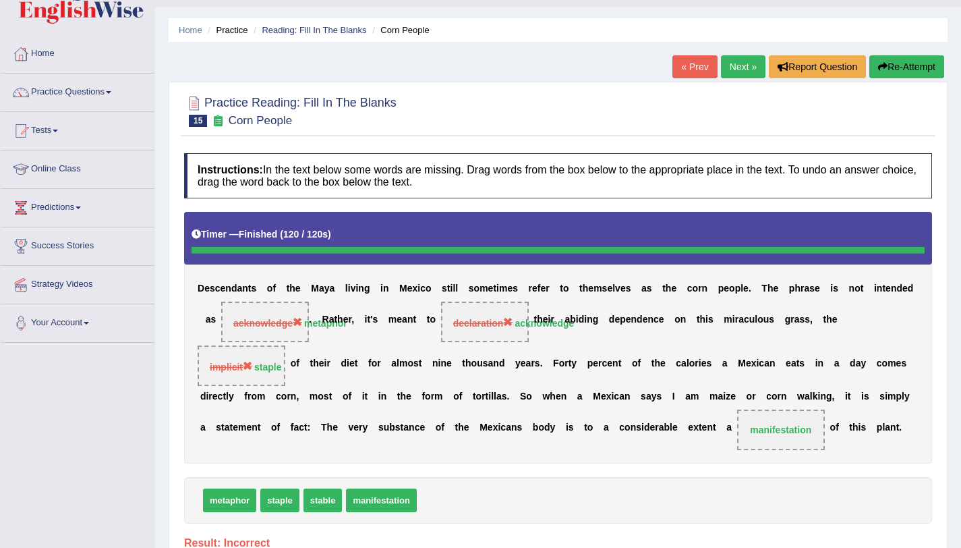
scroll to position [31, 0]
click at [735, 67] on link "Next »" at bounding box center [743, 67] width 45 height 23
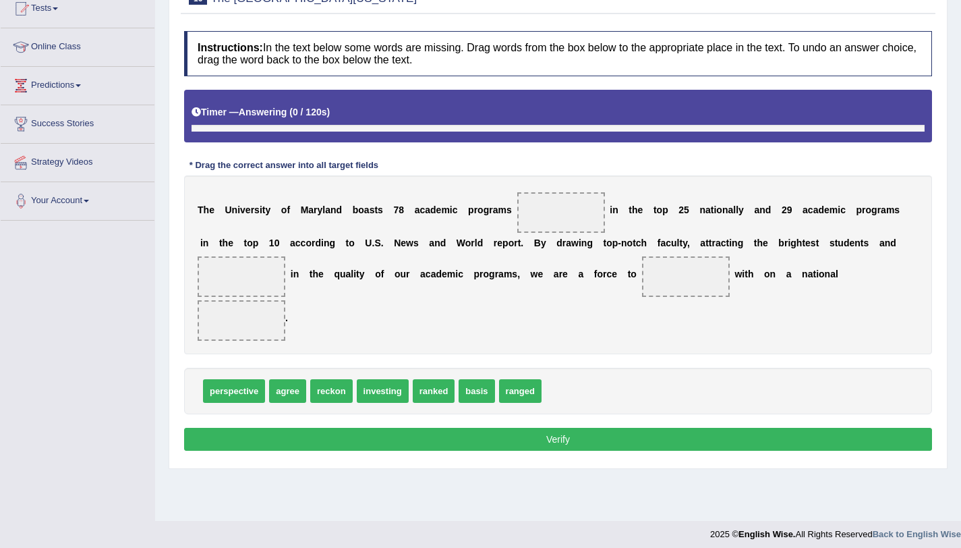
scroll to position [161, 0]
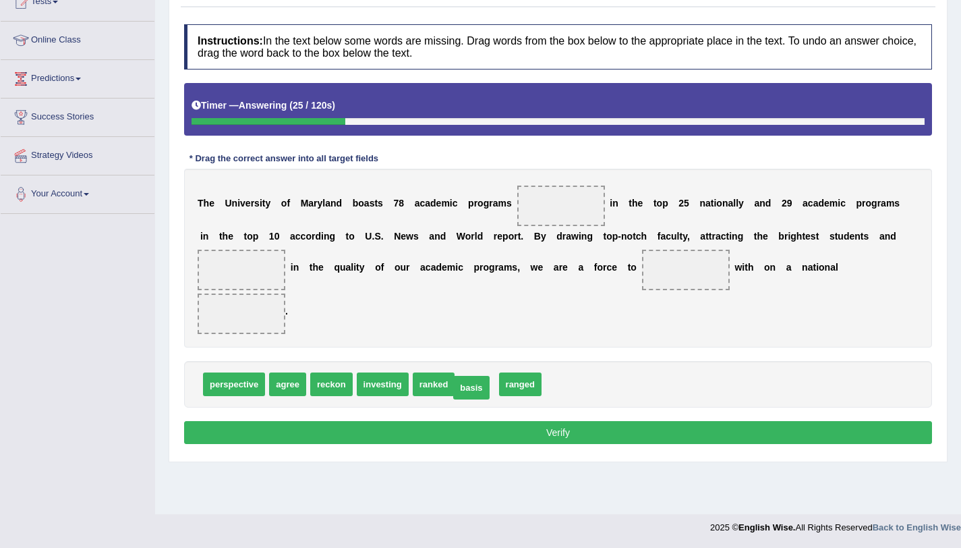
drag, startPoint x: 476, startPoint y: 391, endPoint x: 469, endPoint y: 386, distance: 7.3
drag, startPoint x: 452, startPoint y: 382, endPoint x: 583, endPoint y: 204, distance: 221.4
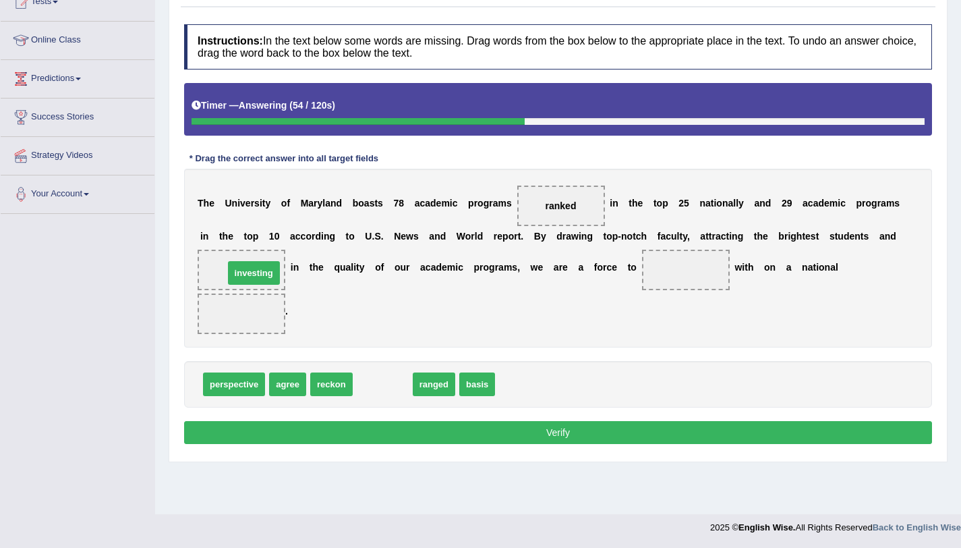
drag, startPoint x: 369, startPoint y: 387, endPoint x: 239, endPoint y: 276, distance: 170.7
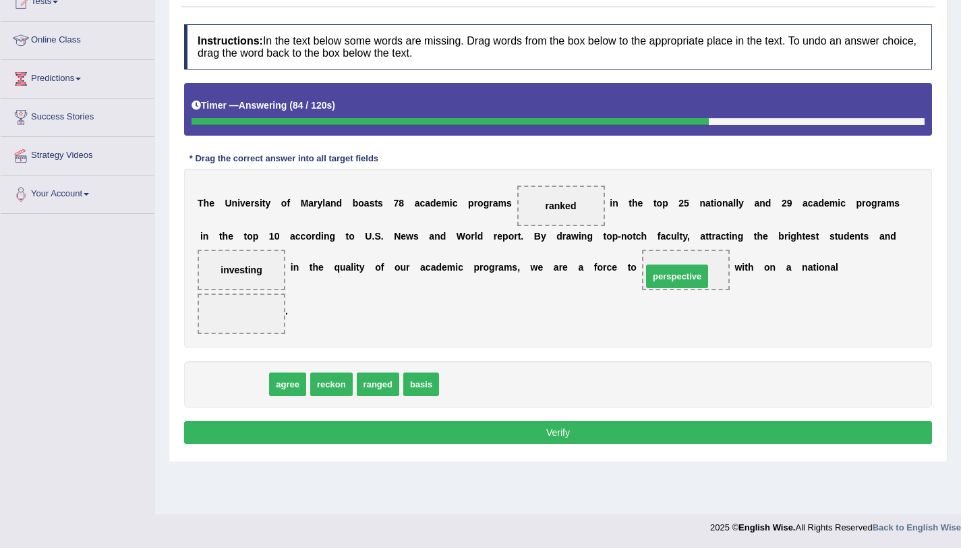
drag, startPoint x: 233, startPoint y: 385, endPoint x: 683, endPoint y: 274, distance: 463.4
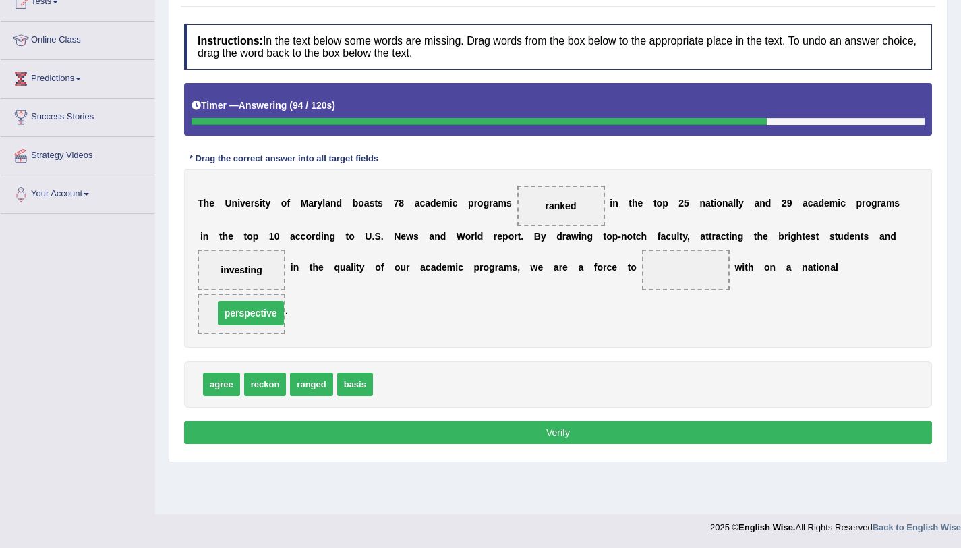
drag, startPoint x: 690, startPoint y: 270, endPoint x: 254, endPoint y: 313, distance: 438.5
drag, startPoint x: 366, startPoint y: 385, endPoint x: 708, endPoint y: 269, distance: 361.1
click at [540, 424] on button "Verify" at bounding box center [558, 432] width 748 height 23
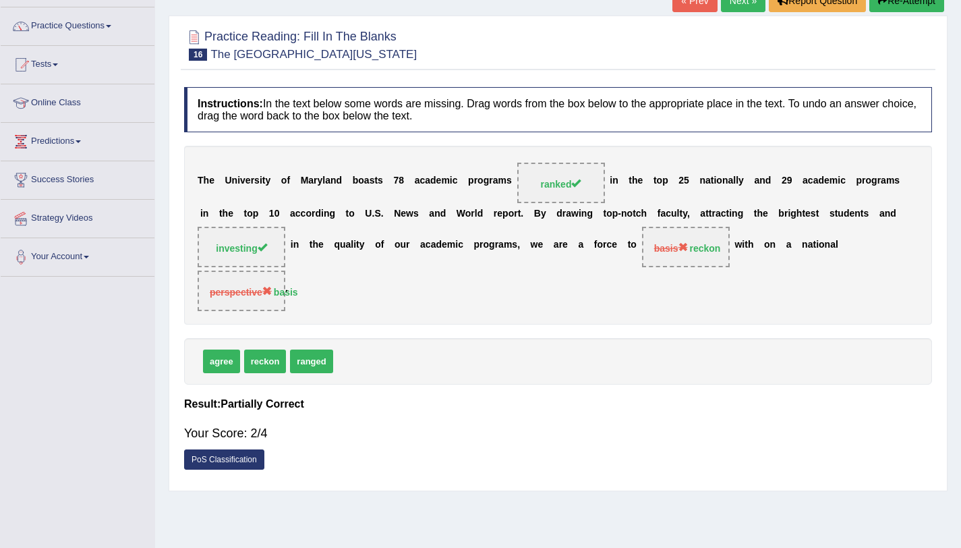
scroll to position [94, 0]
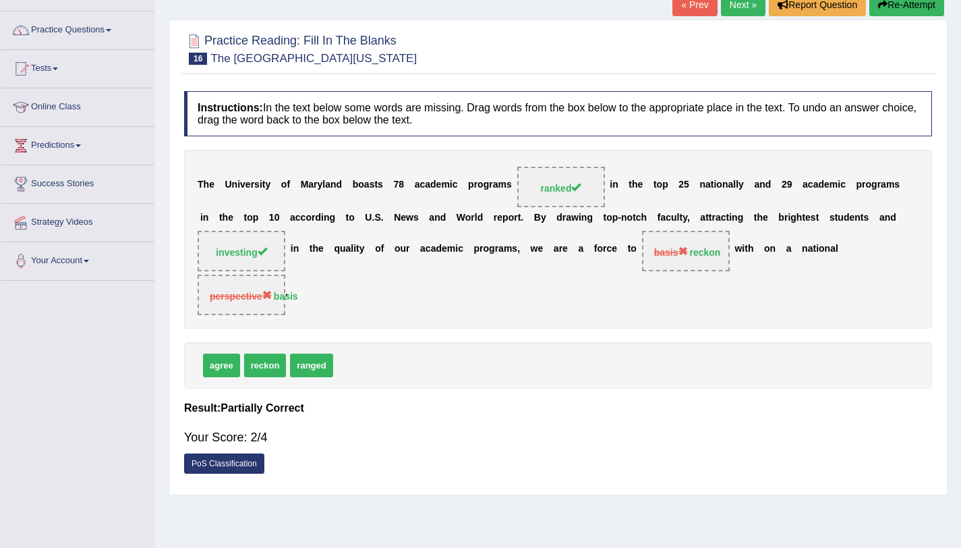
click at [730, 11] on link "Next »" at bounding box center [743, 4] width 45 height 23
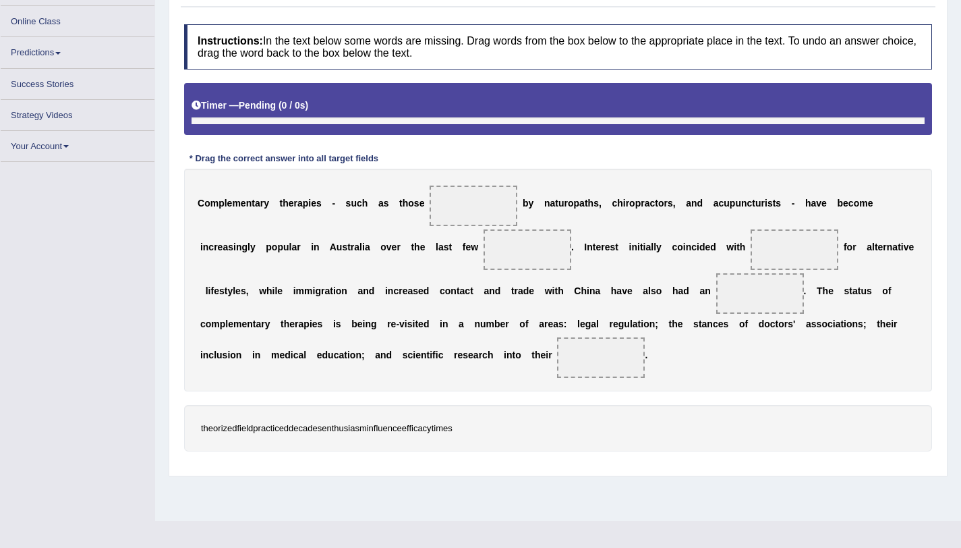
scroll to position [163, 0]
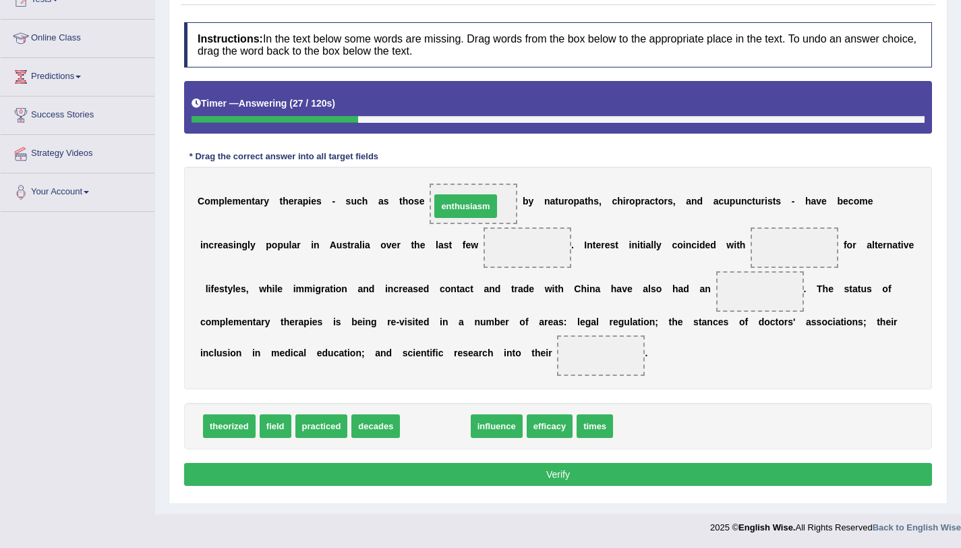
drag, startPoint x: 436, startPoint y: 428, endPoint x: 475, endPoint y: 205, distance: 226.5
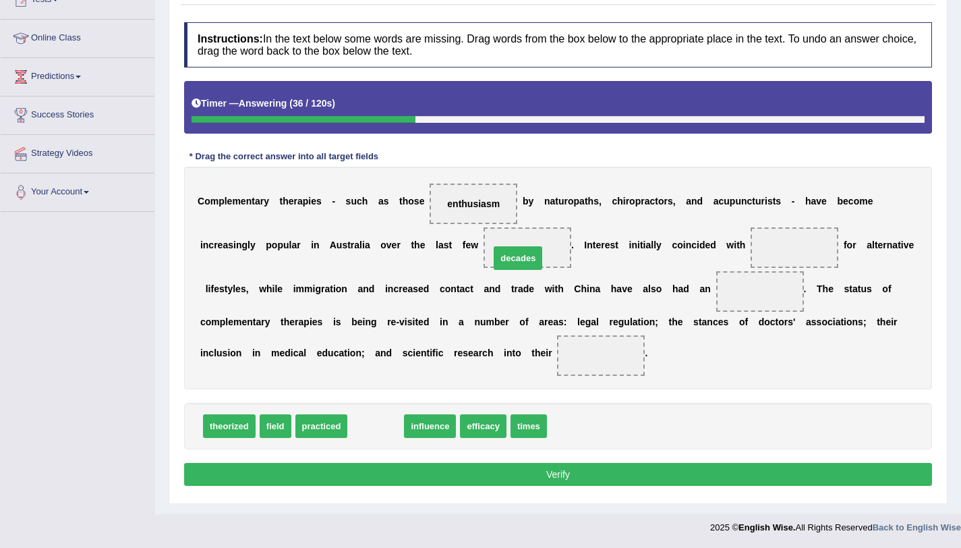
drag, startPoint x: 366, startPoint y: 424, endPoint x: 509, endPoint y: 256, distance: 220.1
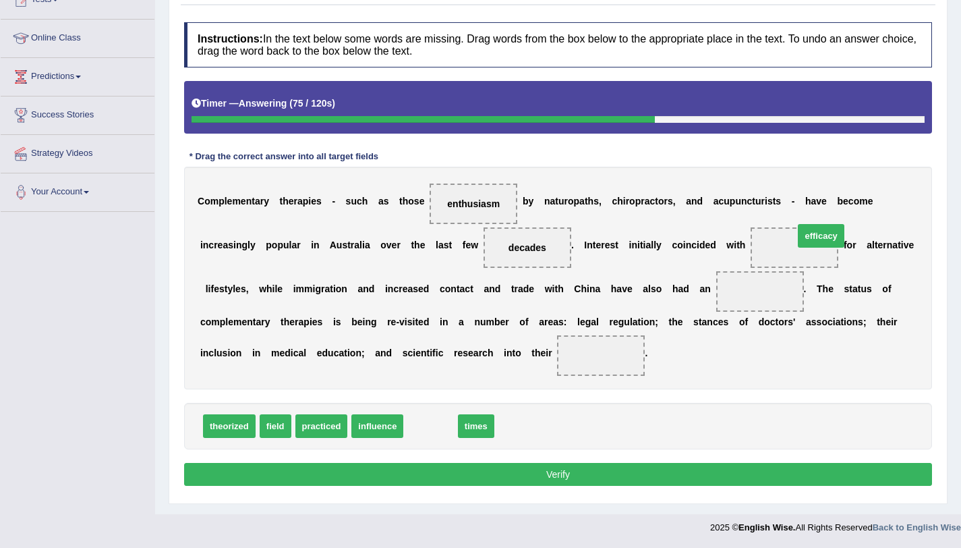
drag, startPoint x: 419, startPoint y: 428, endPoint x: 809, endPoint y: 237, distance: 434.7
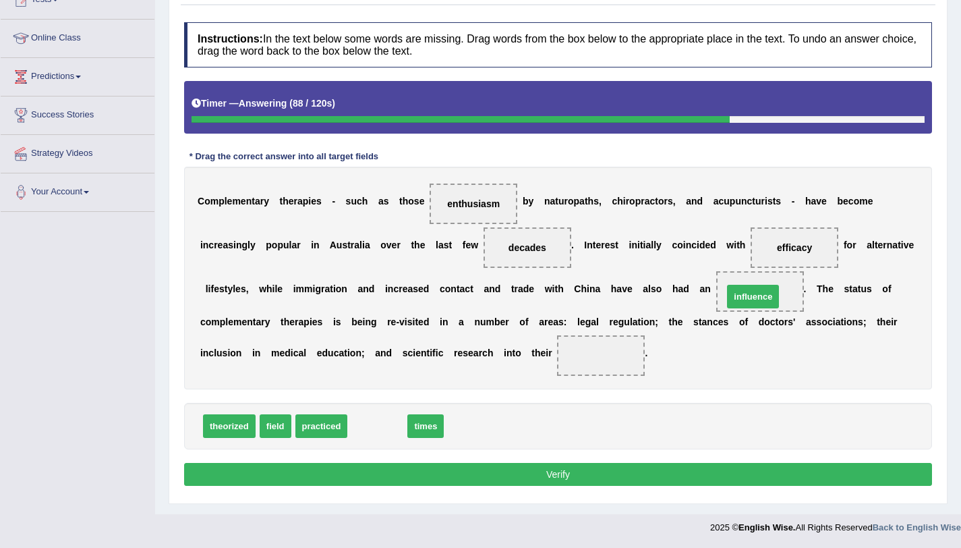
drag, startPoint x: 376, startPoint y: 424, endPoint x: 752, endPoint y: 294, distance: 397.4
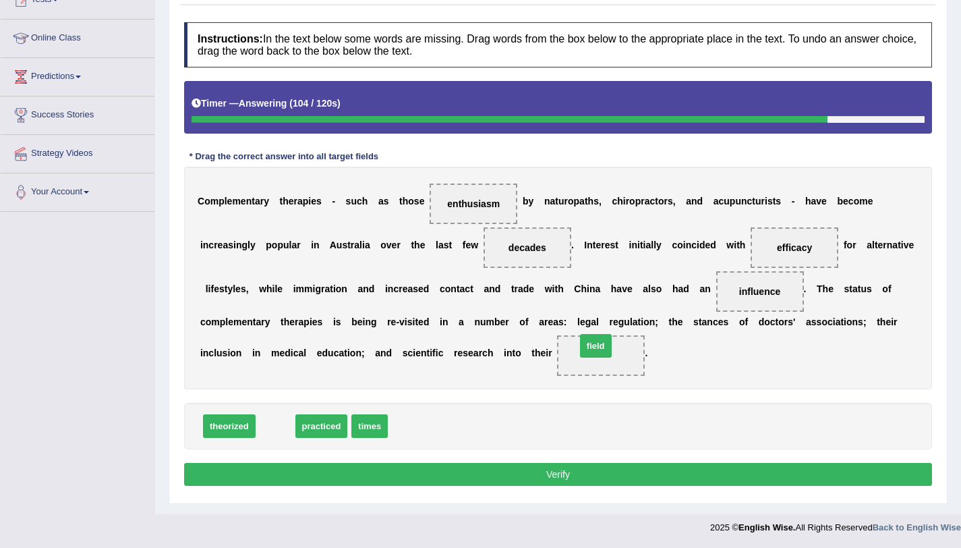
drag, startPoint x: 275, startPoint y: 428, endPoint x: 597, endPoint y: 351, distance: 330.9
click at [561, 472] on button "Verify" at bounding box center [558, 474] width 748 height 23
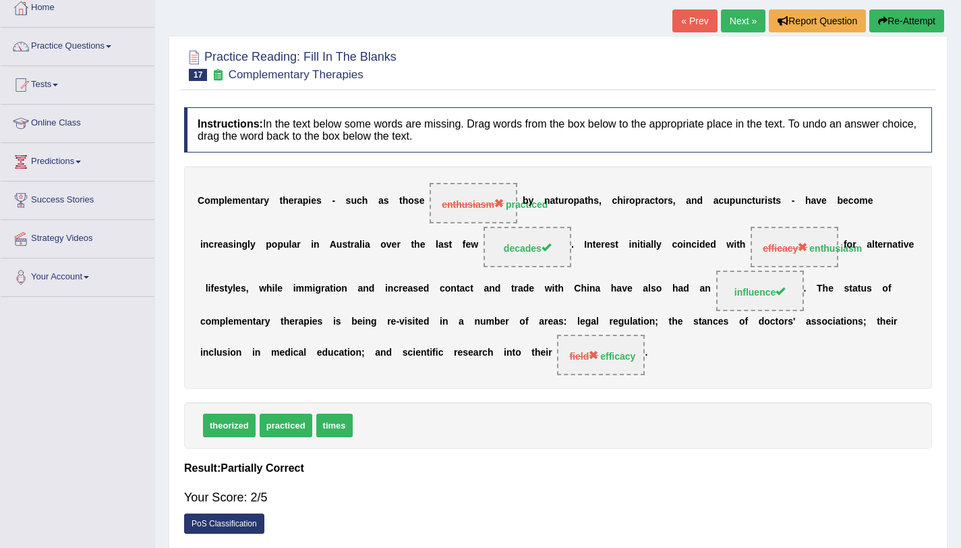
scroll to position [76, 0]
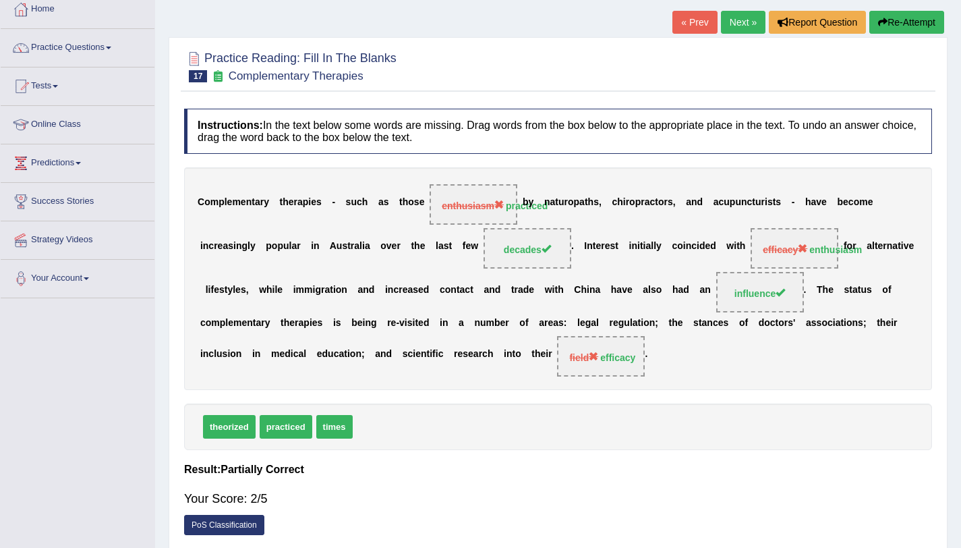
click at [740, 22] on link "Next »" at bounding box center [743, 22] width 45 height 23
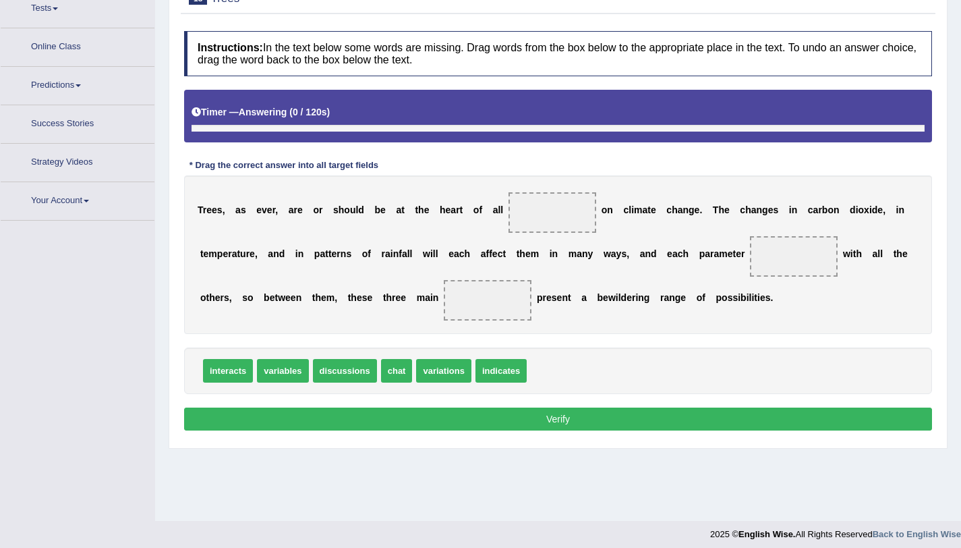
scroll to position [161, 0]
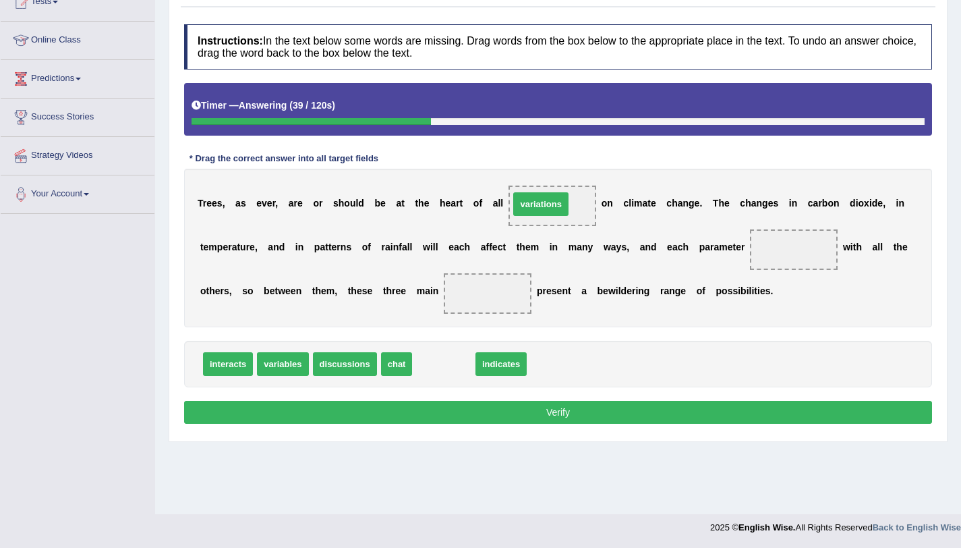
drag, startPoint x: 436, startPoint y: 369, endPoint x: 538, endPoint y: 208, distance: 190.7
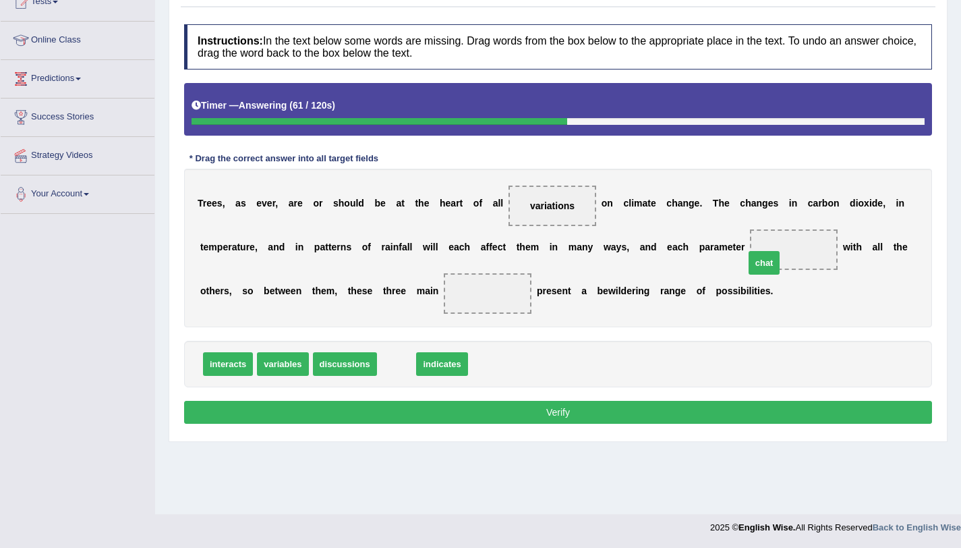
drag, startPoint x: 403, startPoint y: 370, endPoint x: 794, endPoint y: 262, distance: 405.8
click at [295, 370] on span "variables" at bounding box center [282, 364] width 51 height 24
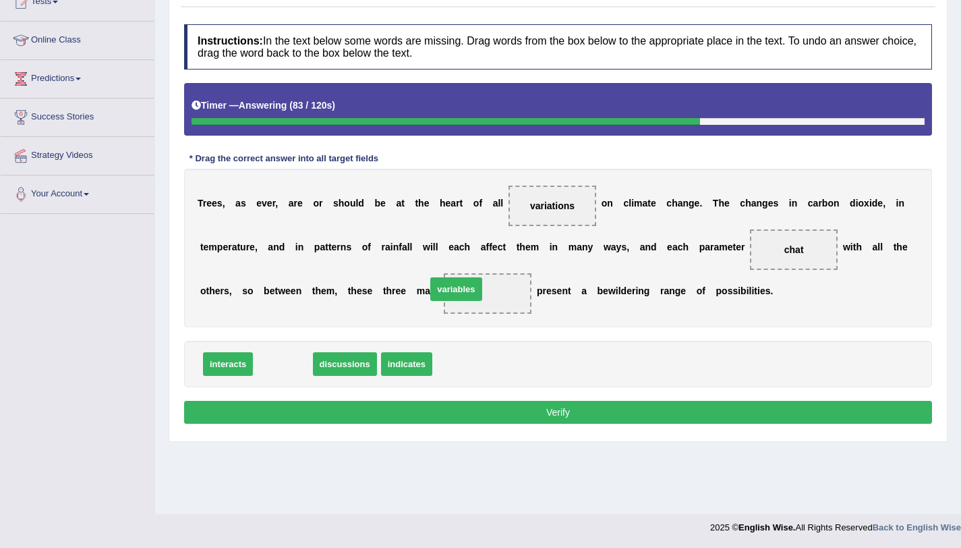
drag, startPoint x: 293, startPoint y: 364, endPoint x: 479, endPoint y: 286, distance: 201.7
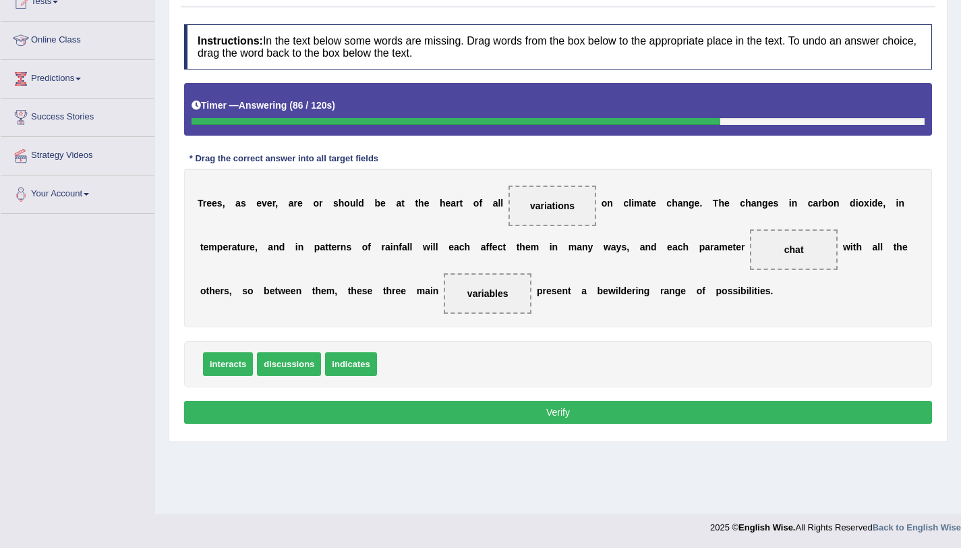
click at [488, 415] on button "Verify" at bounding box center [558, 412] width 748 height 23
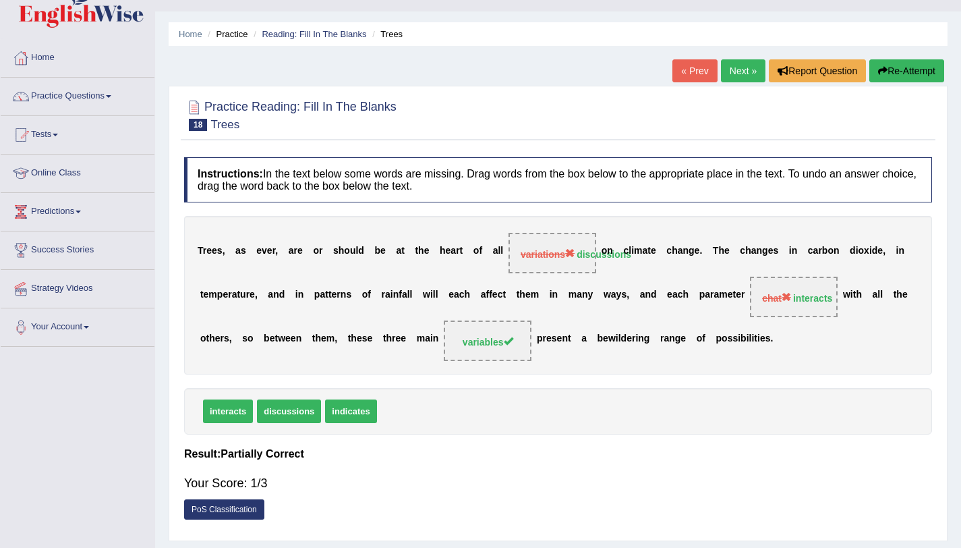
scroll to position [27, 0]
click at [745, 78] on link "Next »" at bounding box center [743, 71] width 45 height 23
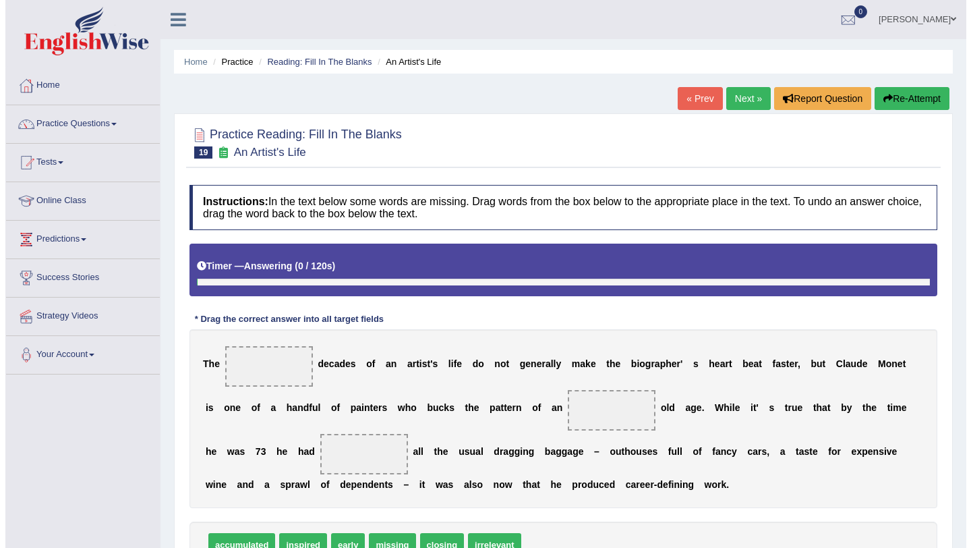
scroll to position [161, 0]
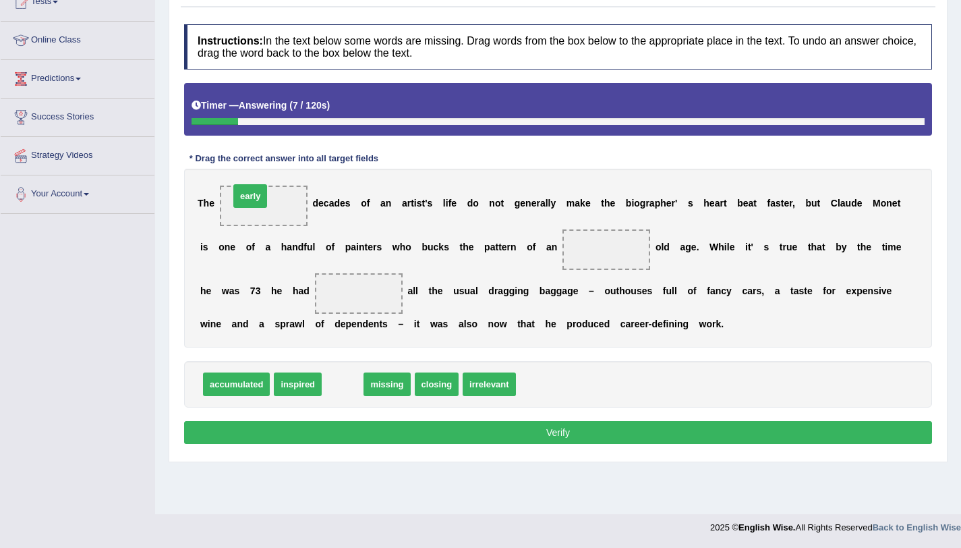
drag, startPoint x: 347, startPoint y: 393, endPoint x: 258, endPoint y: 207, distance: 205.7
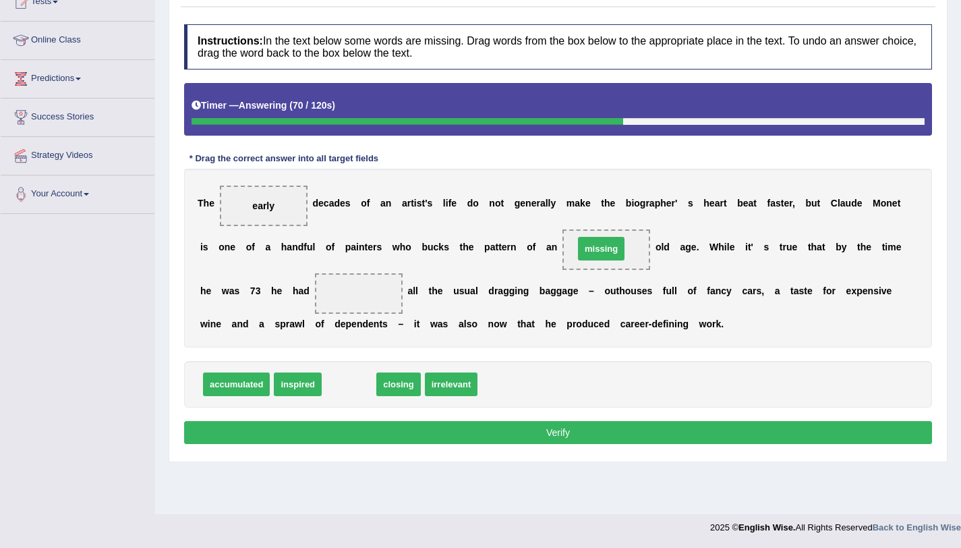
drag, startPoint x: 346, startPoint y: 390, endPoint x: 598, endPoint y: 254, distance: 285.8
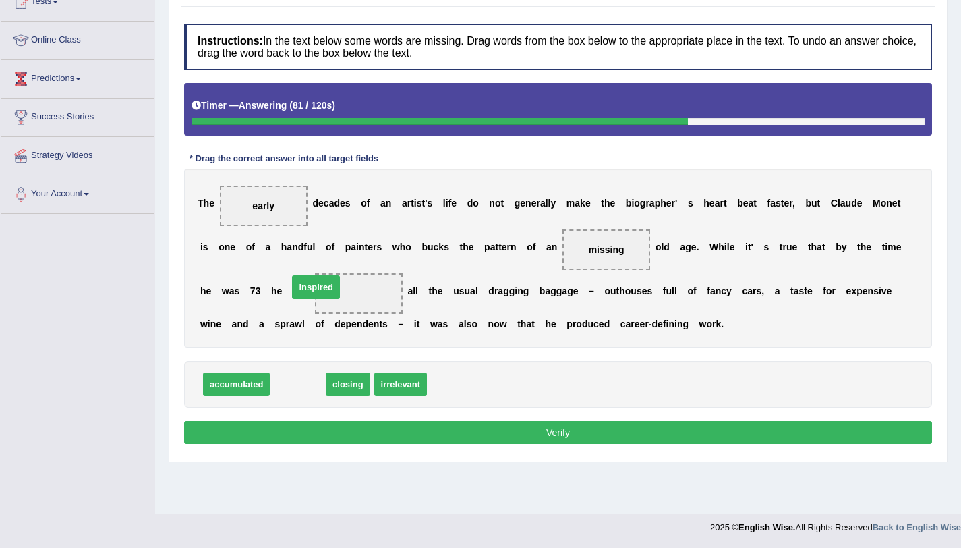
drag, startPoint x: 307, startPoint y: 386, endPoint x: 325, endPoint y: 289, distance: 98.8
click at [465, 424] on button "Verify" at bounding box center [558, 432] width 748 height 23
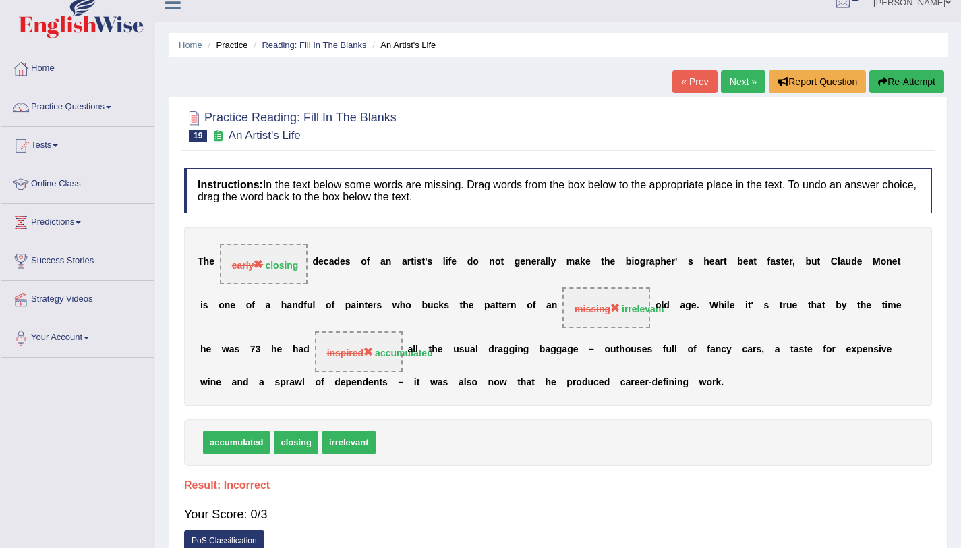
scroll to position [16, 0]
click at [904, 79] on button "Re-Attempt" at bounding box center [906, 82] width 75 height 23
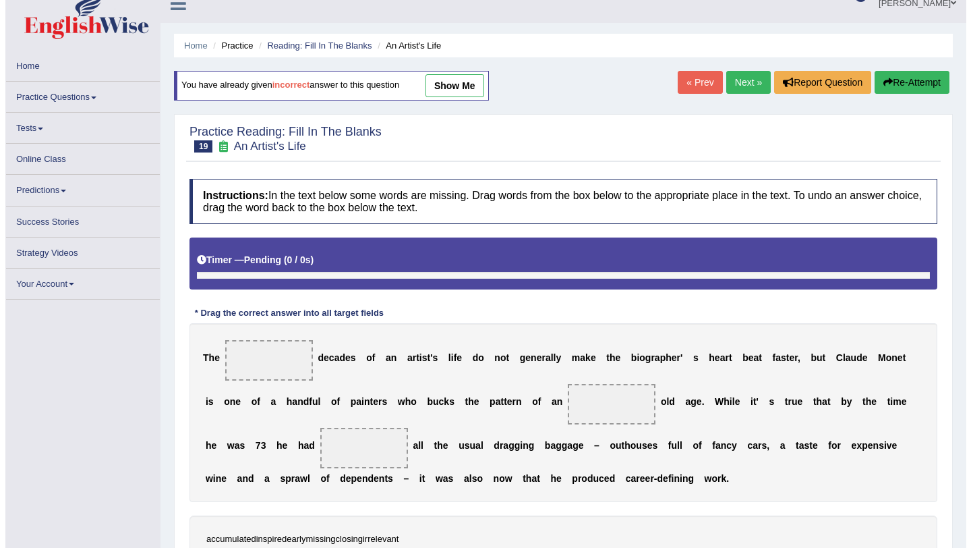
scroll to position [161, 0]
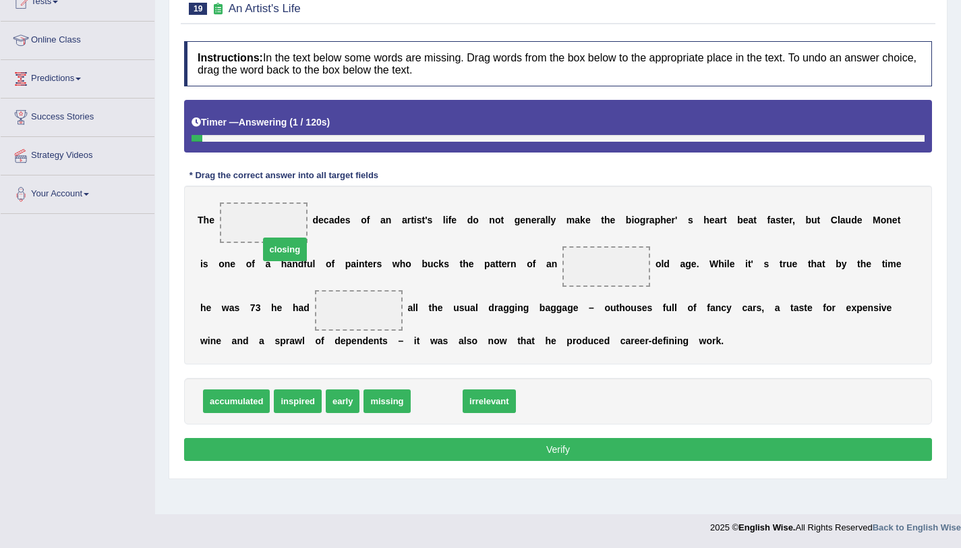
drag, startPoint x: 441, startPoint y: 402, endPoint x: 287, endPoint y: 240, distance: 223.7
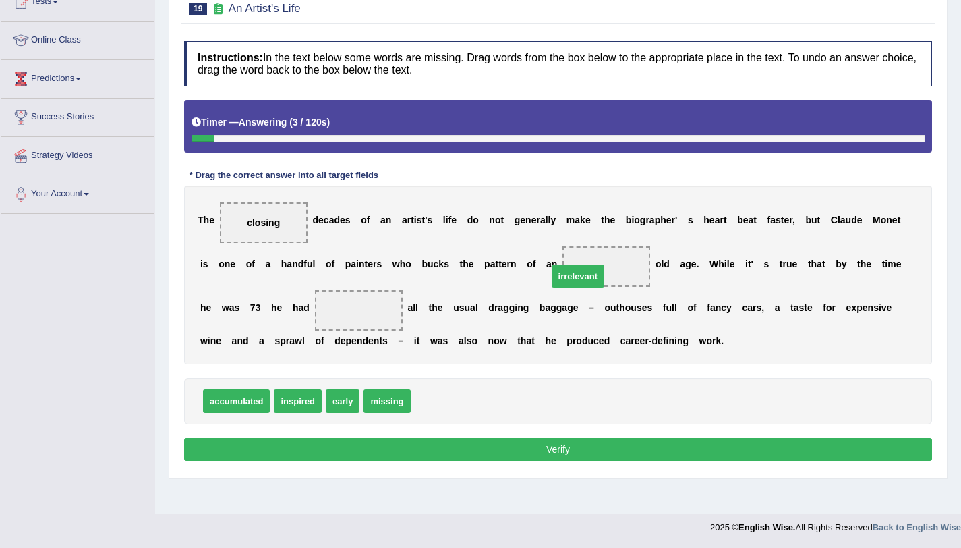
drag, startPoint x: 444, startPoint y: 405, endPoint x: 585, endPoint y: 280, distance: 189.2
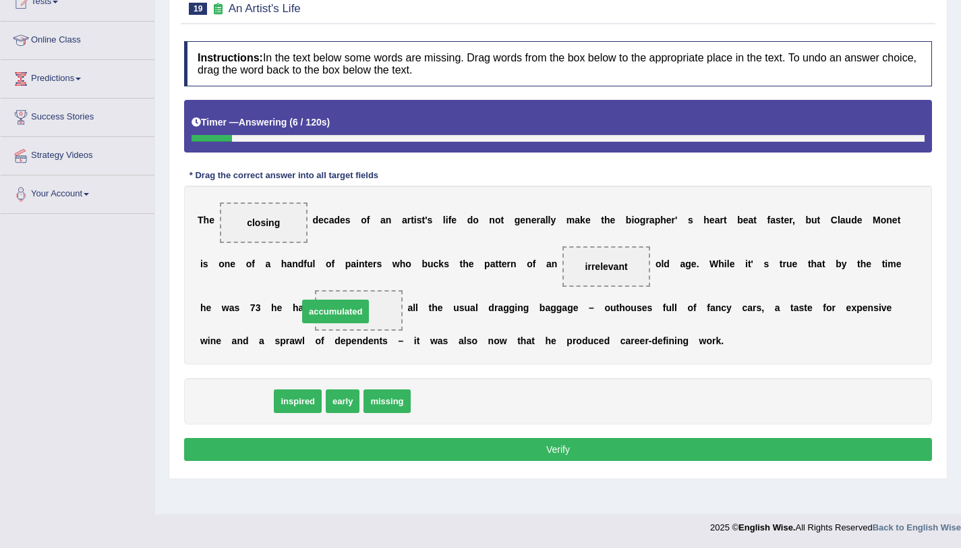
drag, startPoint x: 220, startPoint y: 411, endPoint x: 319, endPoint y: 321, distance: 133.7
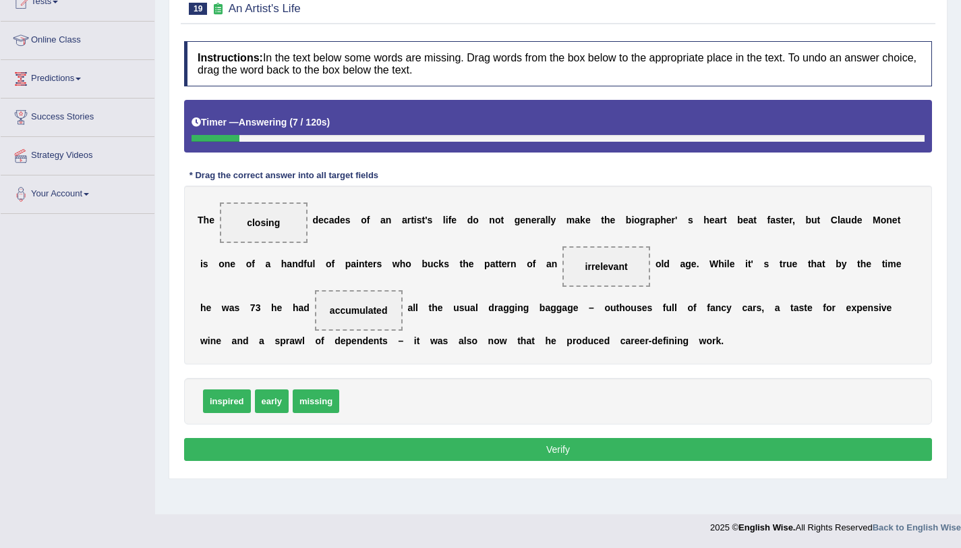
drag, startPoint x: 565, startPoint y: 465, endPoint x: 576, endPoint y: 459, distance: 12.4
click at [576, 459] on div "Instructions: In the text below some words are missing. Drag words from the box…" at bounding box center [558, 252] width 755 height 437
click at [576, 459] on button "Verify" at bounding box center [558, 449] width 748 height 23
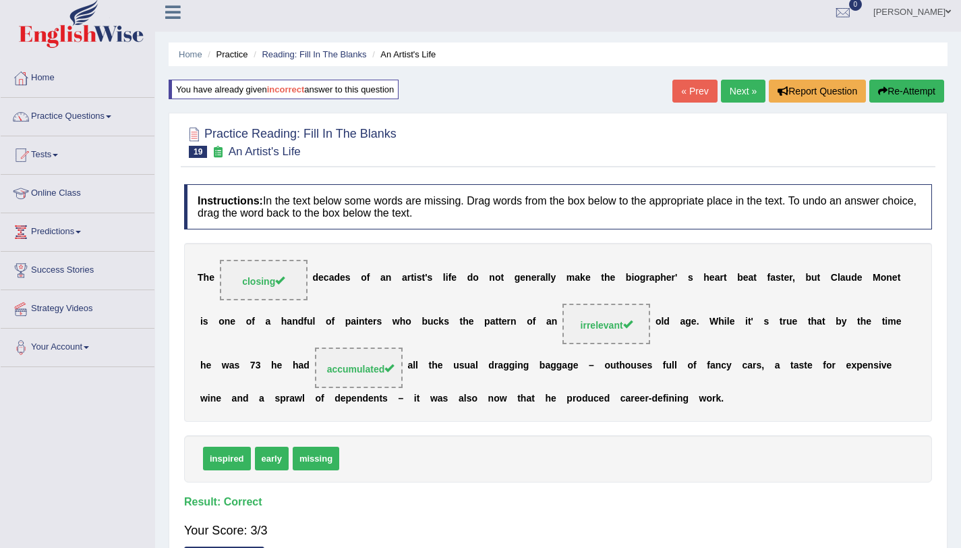
scroll to position [0, 0]
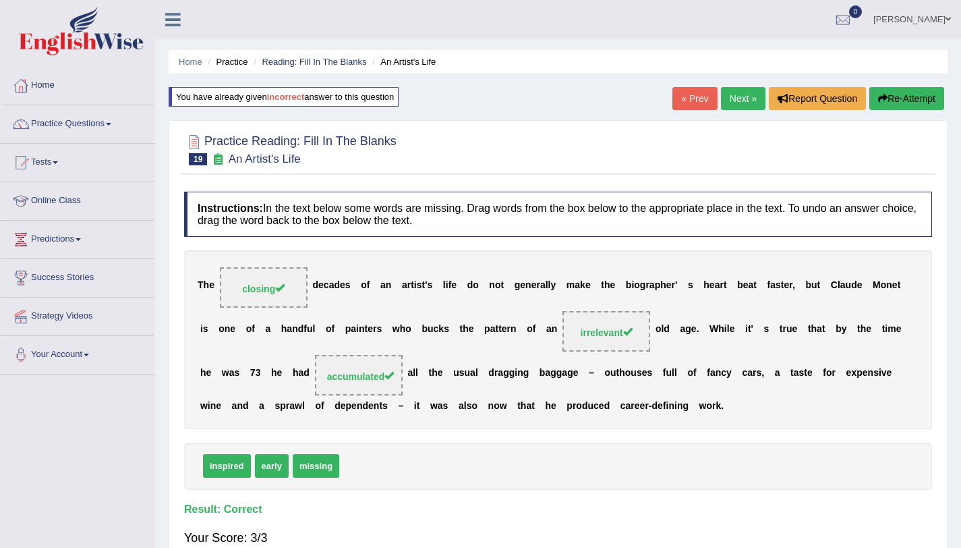
click at [737, 98] on link "Next »" at bounding box center [743, 98] width 45 height 23
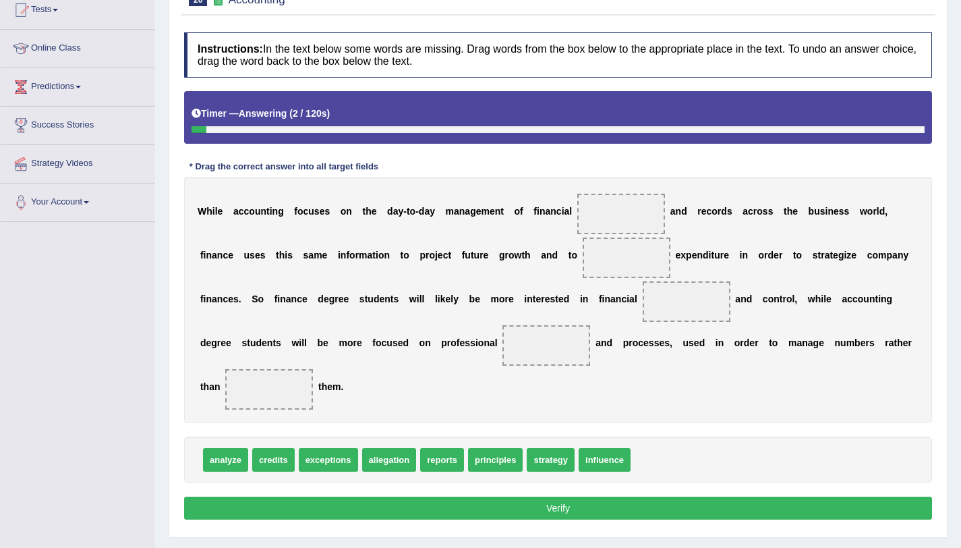
scroll to position [153, 0]
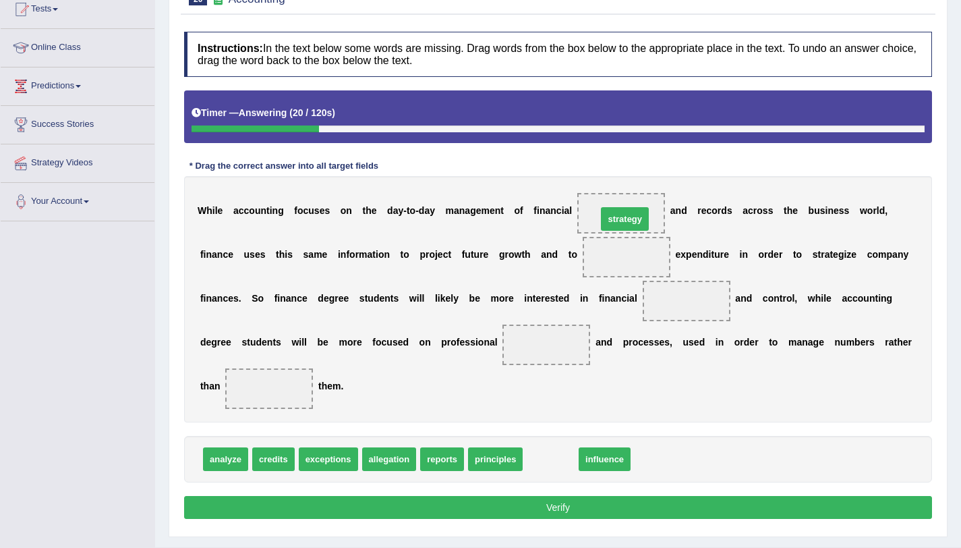
drag, startPoint x: 550, startPoint y: 467, endPoint x: 625, endPoint y: 229, distance: 249.6
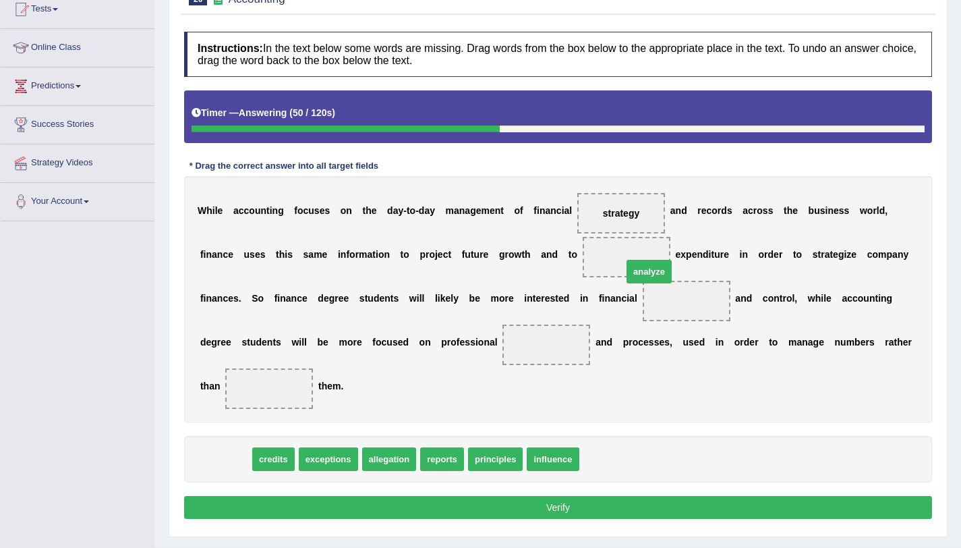
drag, startPoint x: 232, startPoint y: 457, endPoint x: 654, endPoint y: 270, distance: 462.0
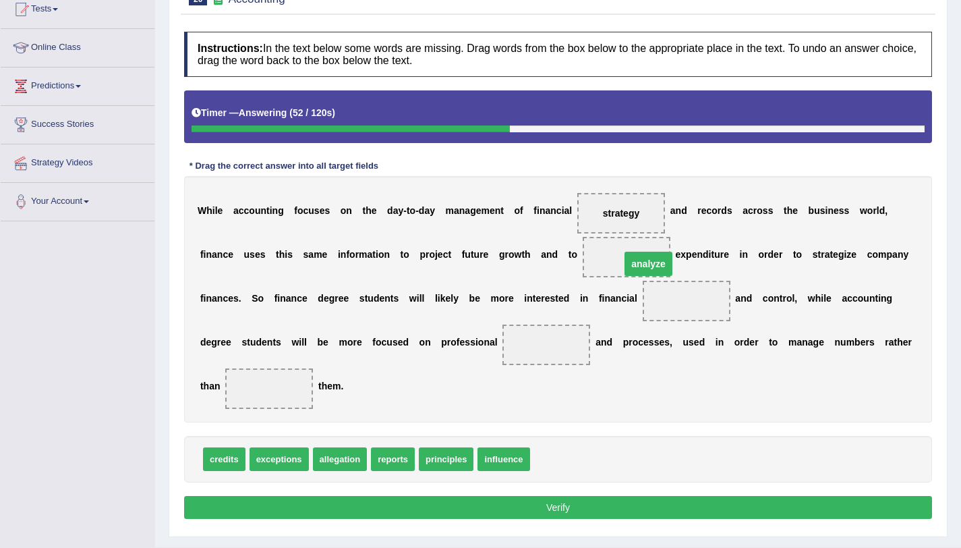
drag, startPoint x: 682, startPoint y: 301, endPoint x: 643, endPoint y: 262, distance: 54.8
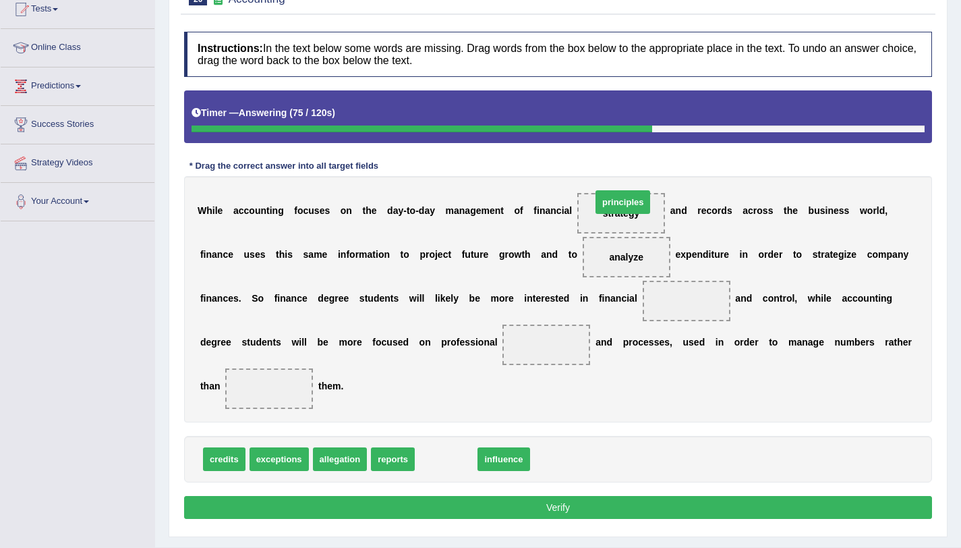
drag, startPoint x: 447, startPoint y: 463, endPoint x: 623, endPoint y: 206, distance: 311.9
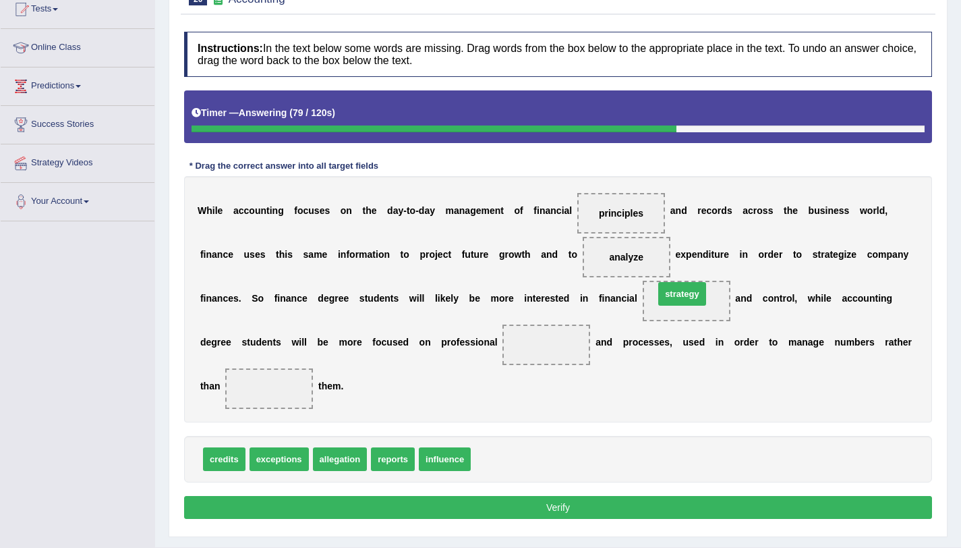
drag, startPoint x: 498, startPoint y: 461, endPoint x: 682, endPoint y: 295, distance: 246.9
drag, startPoint x: 682, startPoint y: 305, endPoint x: 634, endPoint y: 210, distance: 106.5
drag, startPoint x: 500, startPoint y: 456, endPoint x: 676, endPoint y: 305, distance: 232.0
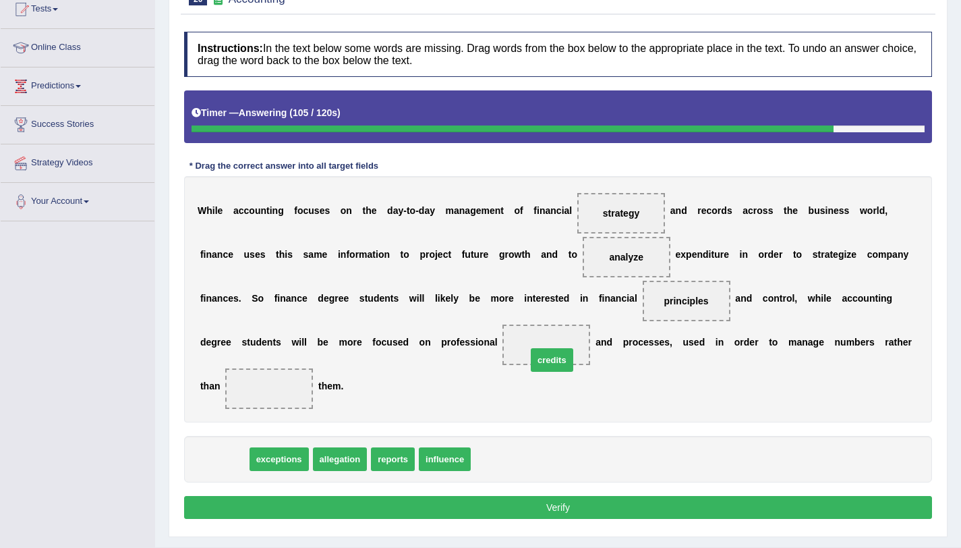
drag, startPoint x: 232, startPoint y: 466, endPoint x: 567, endPoint y: 357, distance: 351.9
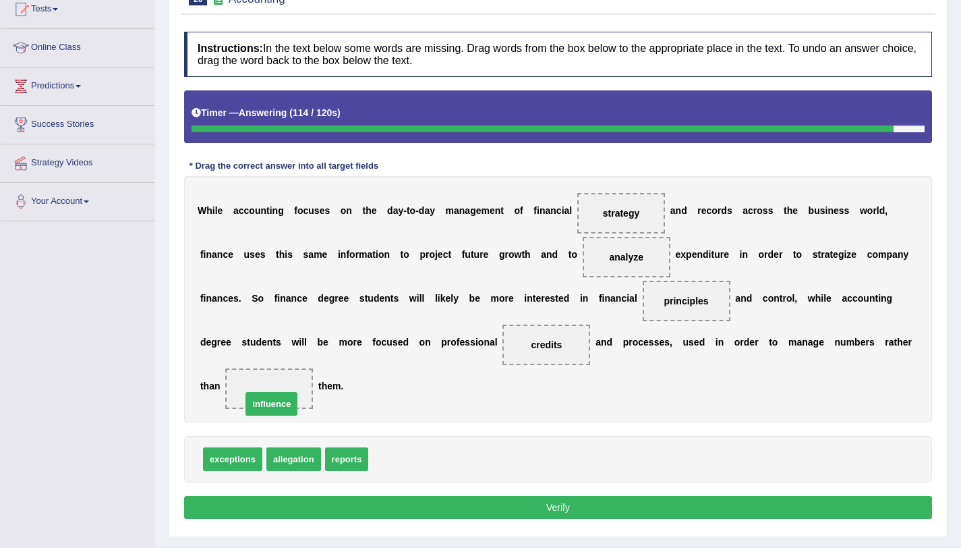
drag, startPoint x: 391, startPoint y: 463, endPoint x: 255, endPoint y: 399, distance: 149.9
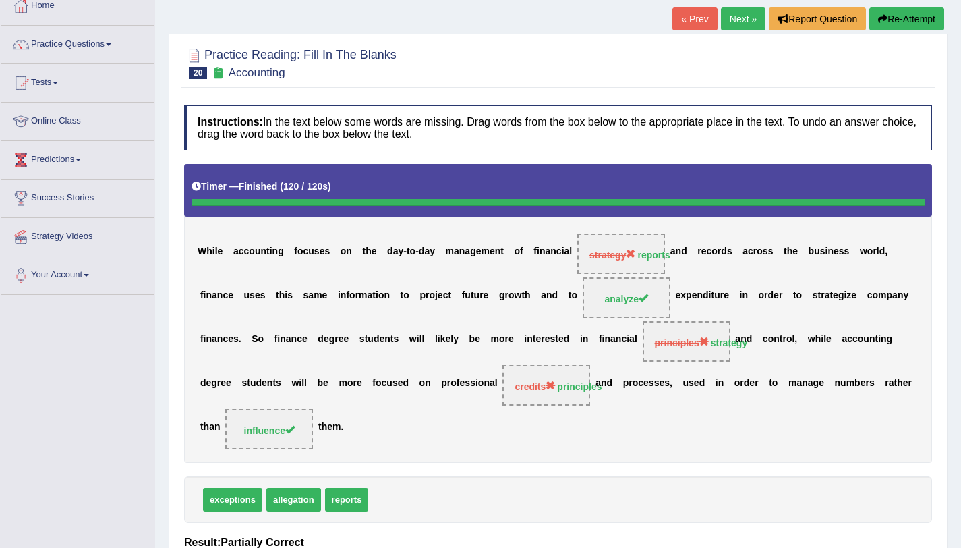
scroll to position [78, 0]
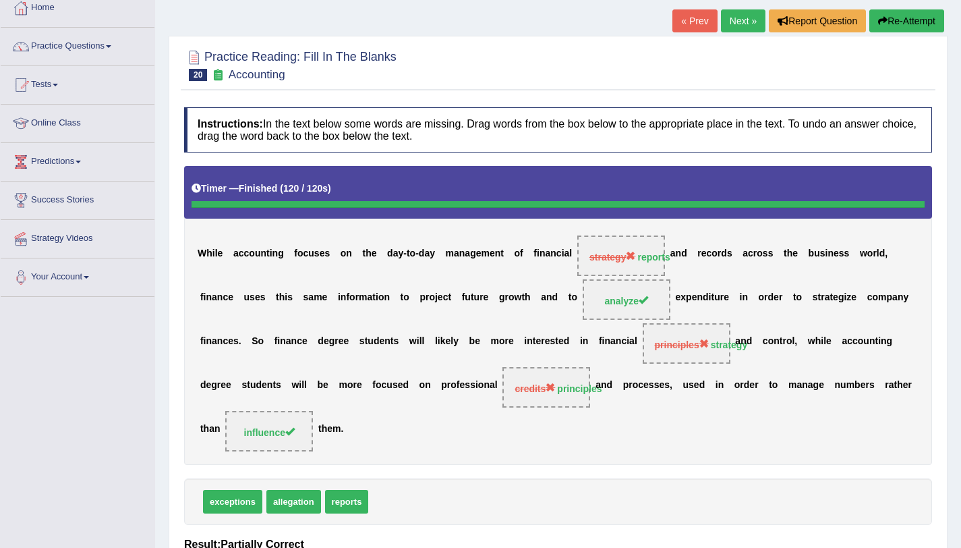
click at [735, 13] on link "Next »" at bounding box center [743, 20] width 45 height 23
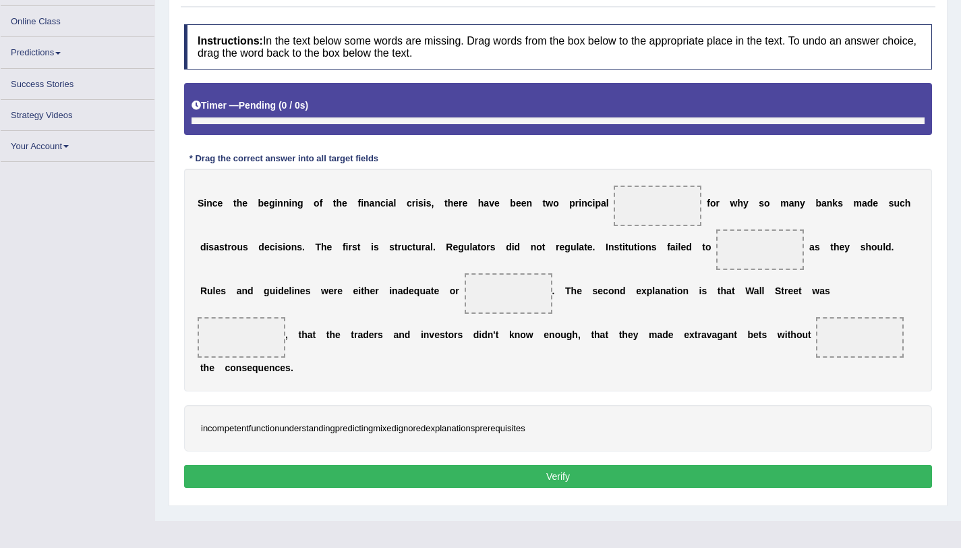
scroll to position [163, 0]
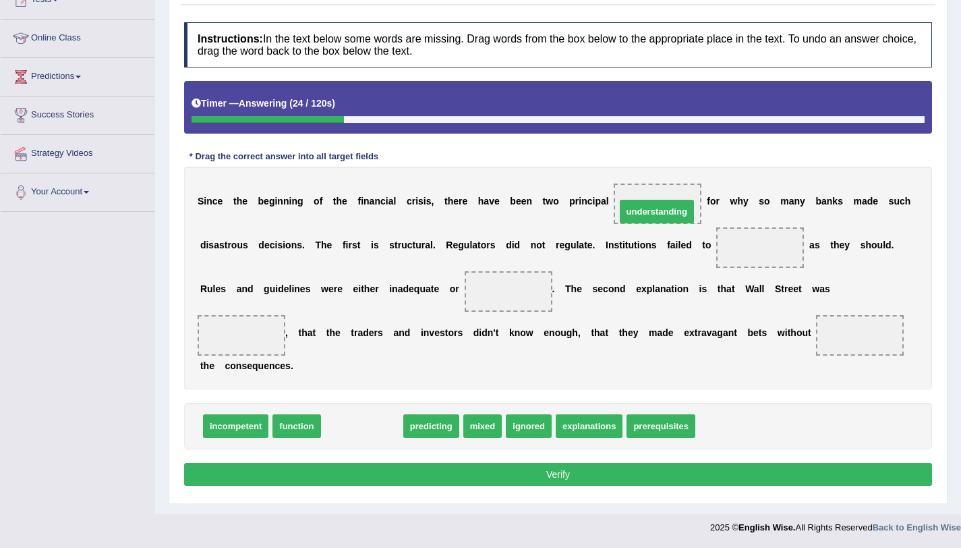
drag, startPoint x: 351, startPoint y: 428, endPoint x: 646, endPoint y: 214, distance: 364.1
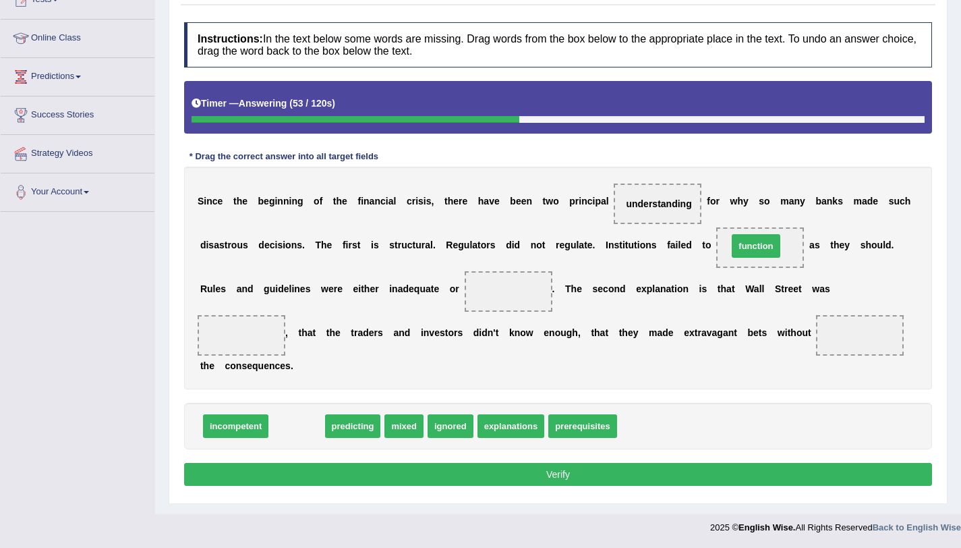
drag, startPoint x: 293, startPoint y: 427, endPoint x: 752, endPoint y: 248, distance: 493.1
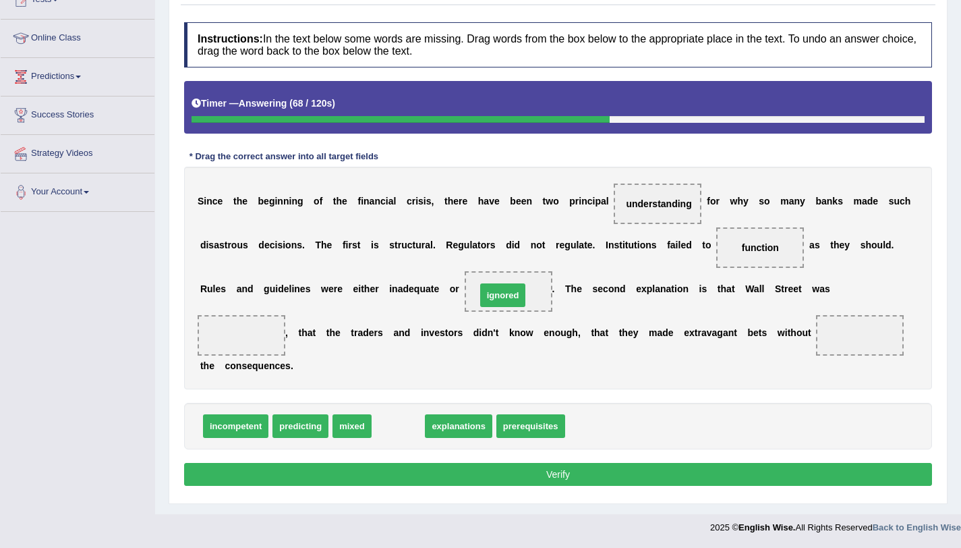
drag, startPoint x: 405, startPoint y: 428, endPoint x: 509, endPoint y: 297, distance: 168.0
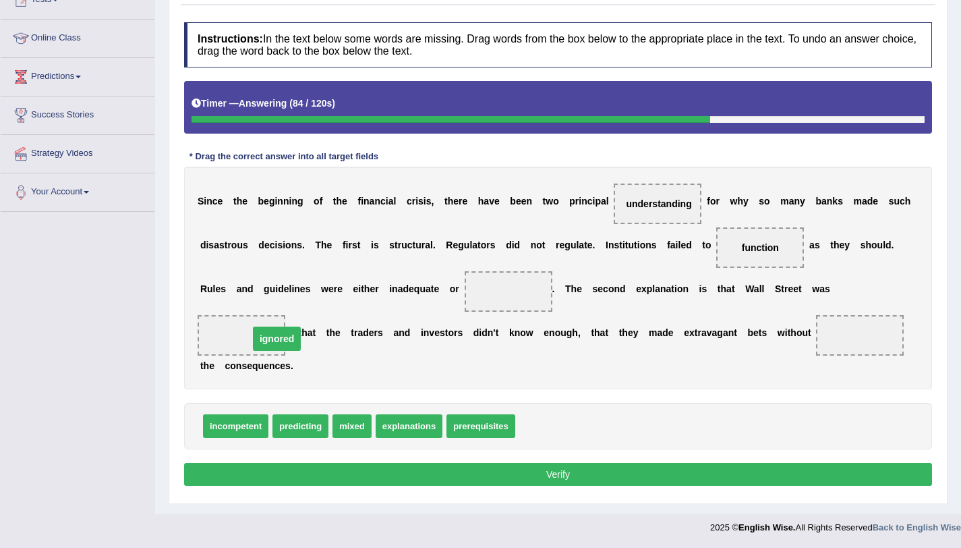
drag, startPoint x: 508, startPoint y: 293, endPoint x: 258, endPoint y: 343, distance: 255.2
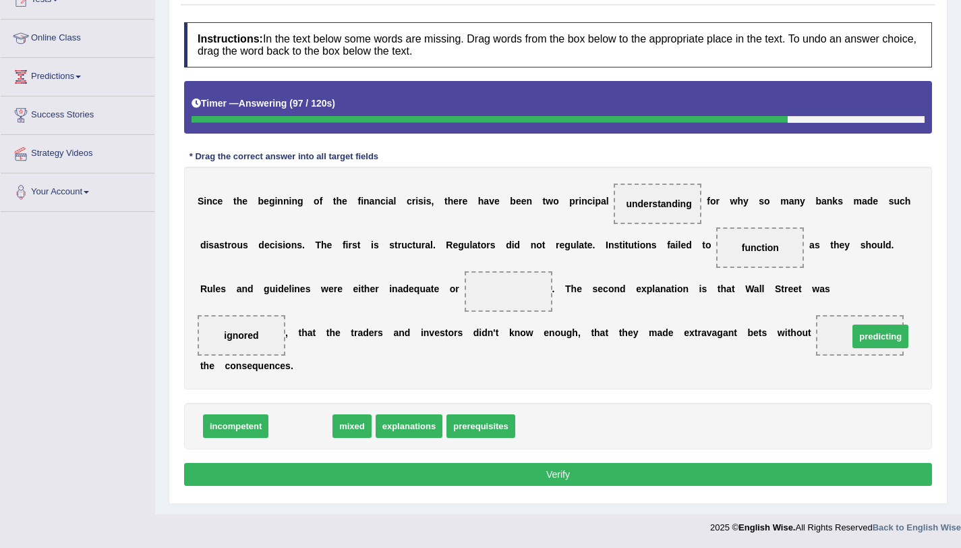
drag, startPoint x: 324, startPoint y: 429, endPoint x: 913, endPoint y: 337, distance: 596.6
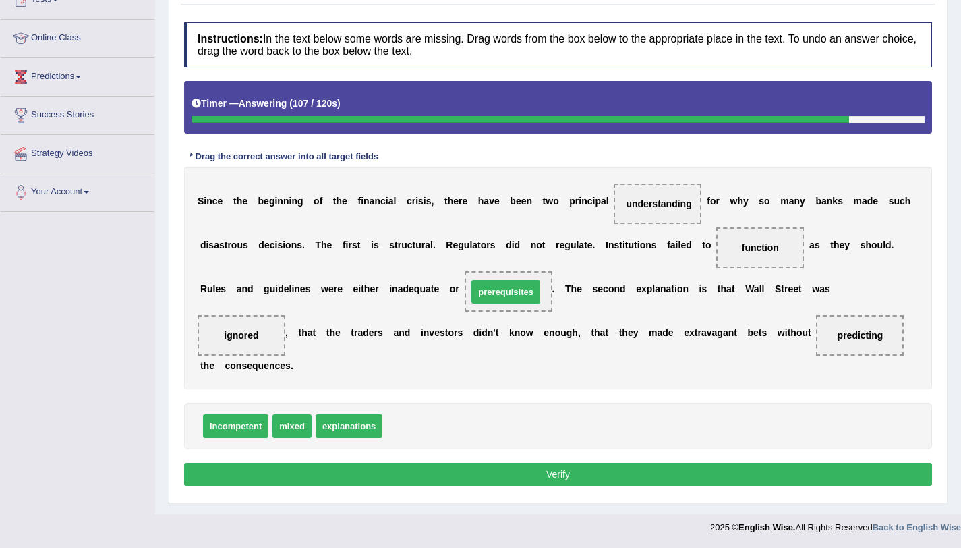
drag, startPoint x: 411, startPoint y: 430, endPoint x: 496, endPoint y: 295, distance: 159.4
click at [525, 477] on button "Verify" at bounding box center [558, 474] width 748 height 23
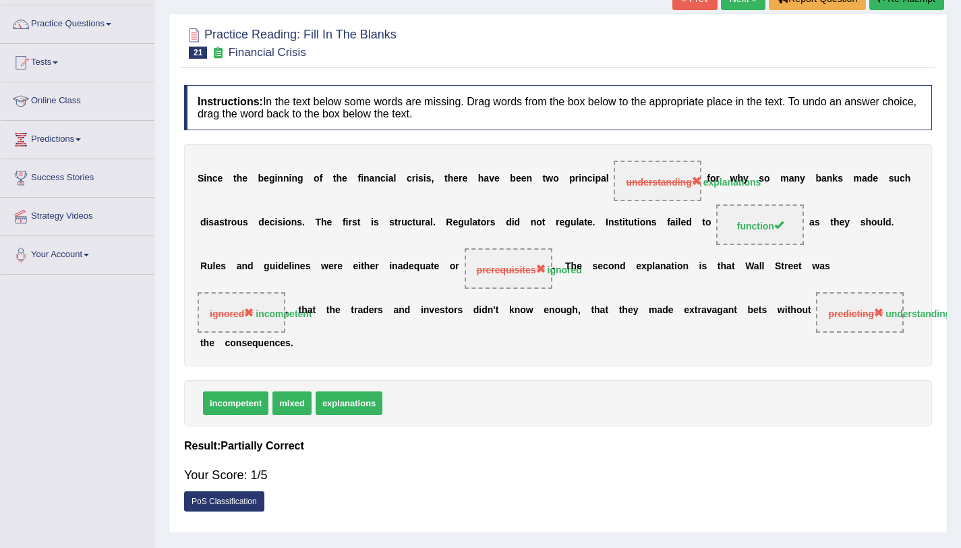
scroll to position [70, 0]
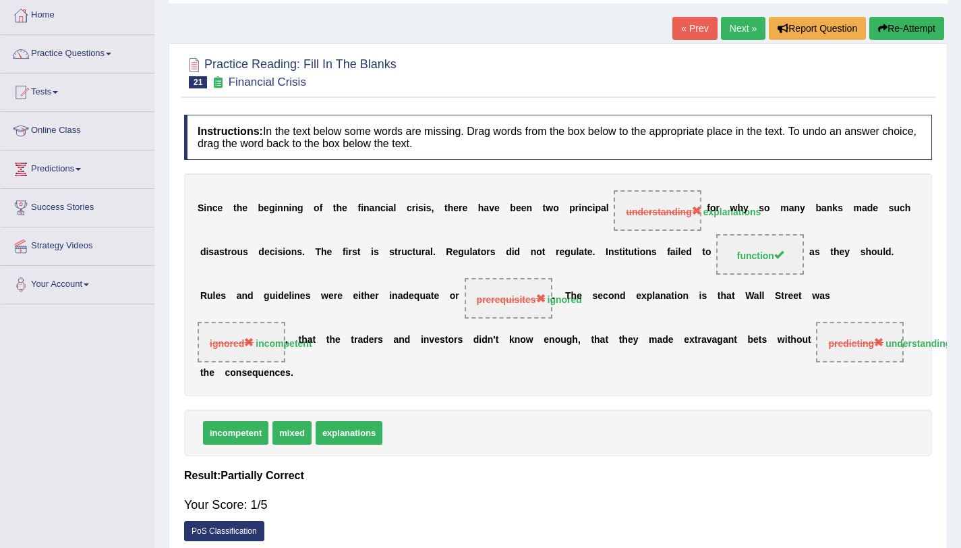
click at [733, 33] on link "Next »" at bounding box center [743, 28] width 45 height 23
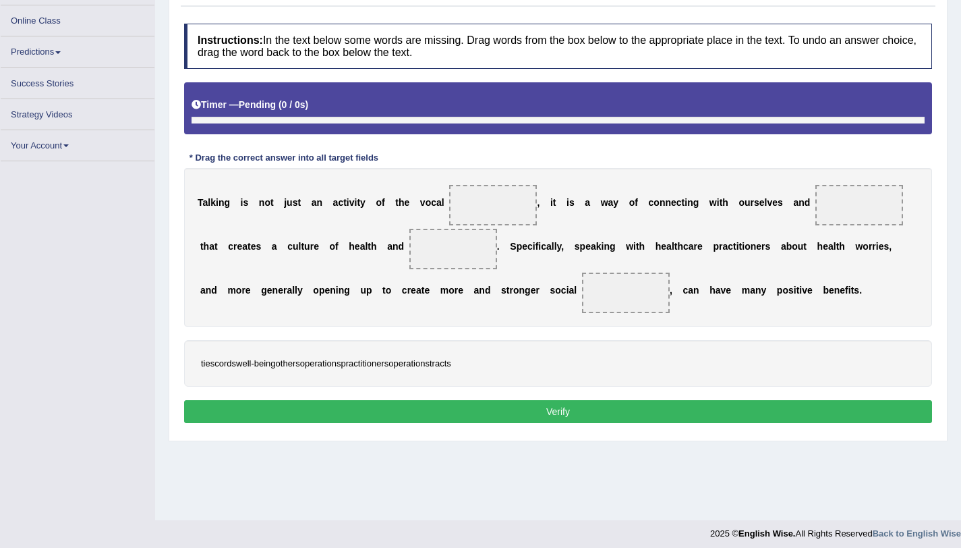
scroll to position [161, 0]
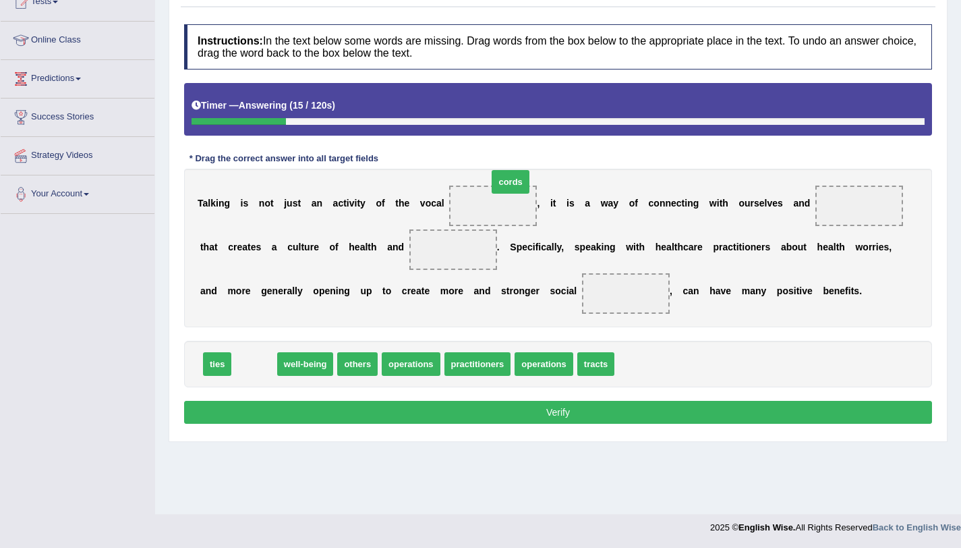
drag, startPoint x: 254, startPoint y: 372, endPoint x: 523, endPoint y: 182, distance: 329.2
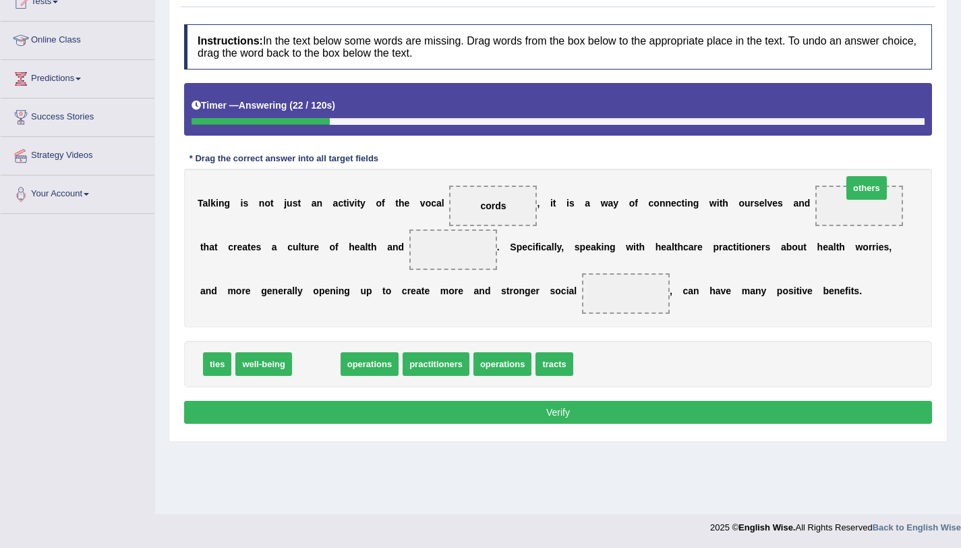
drag, startPoint x: 314, startPoint y: 369, endPoint x: 861, endPoint y: 198, distance: 573.2
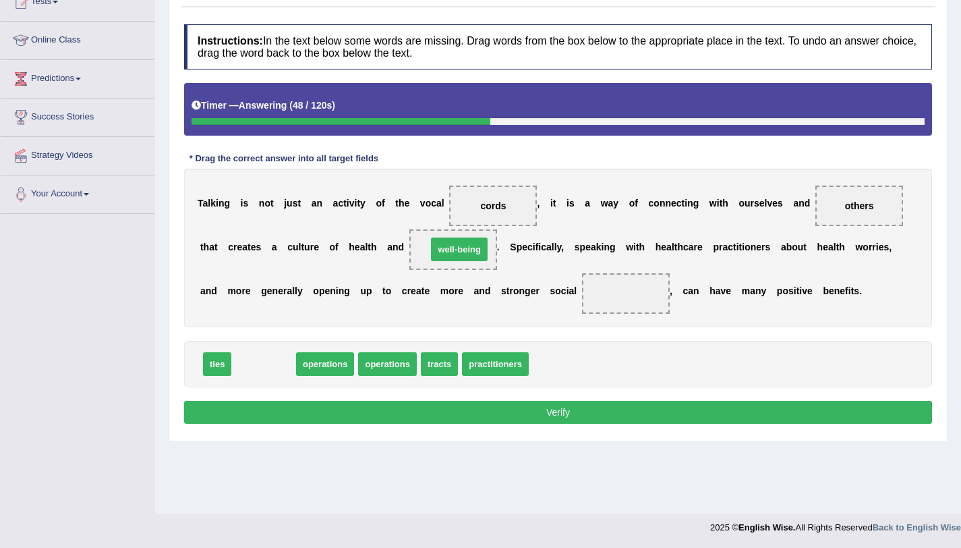
drag, startPoint x: 263, startPoint y: 371, endPoint x: 459, endPoint y: 257, distance: 226.4
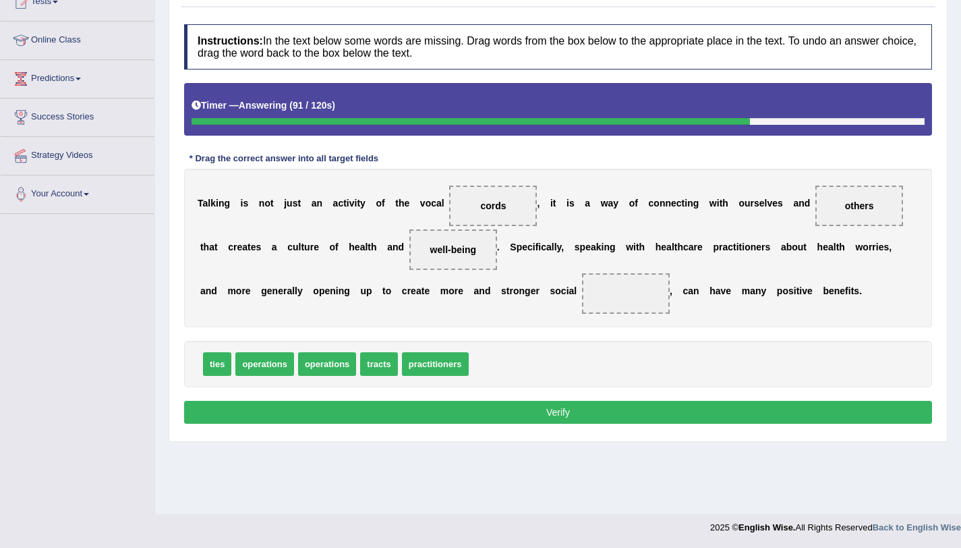
click at [282, 371] on span "operations" at bounding box center [264, 364] width 58 height 24
drag, startPoint x: 219, startPoint y: 366, endPoint x: 622, endPoint y: 298, distance: 408.3
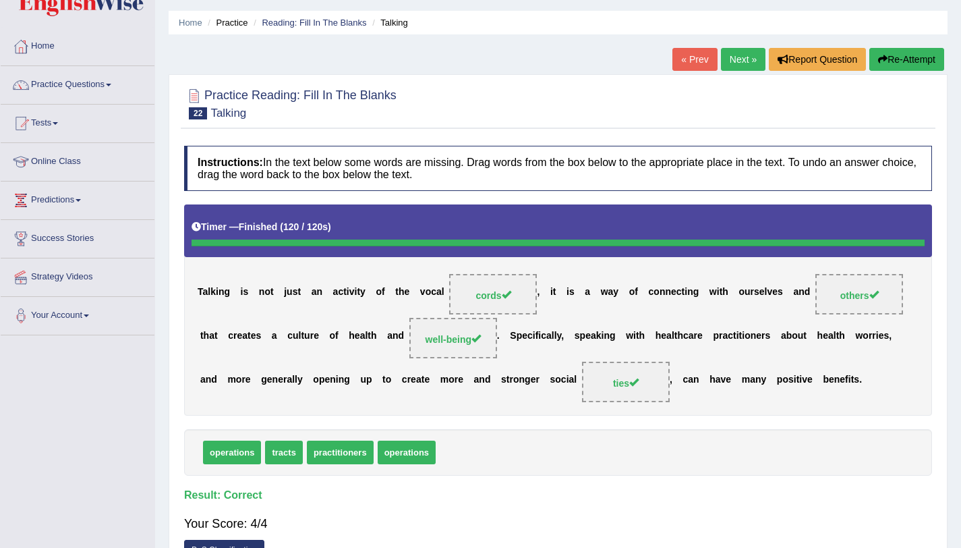
scroll to position [0, 0]
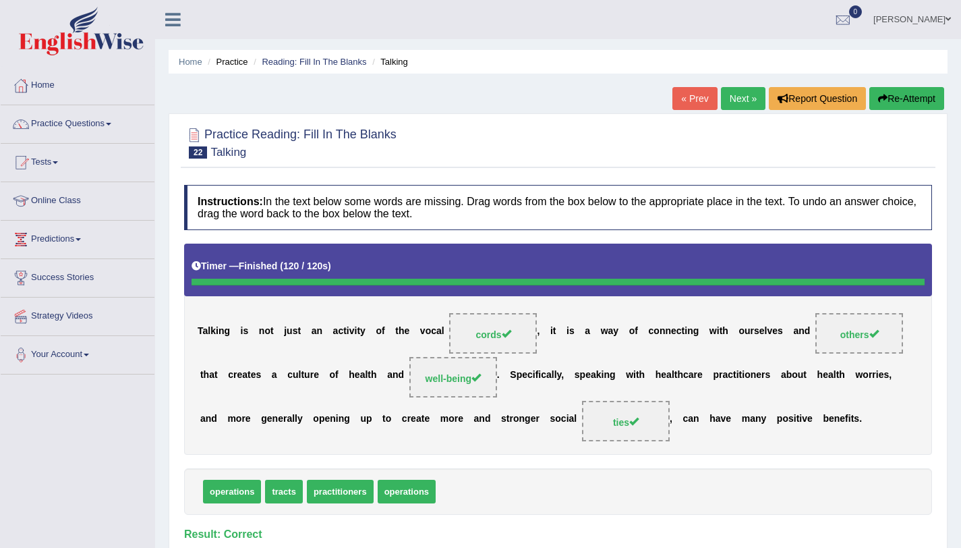
click at [725, 103] on link "Next »" at bounding box center [743, 98] width 45 height 23
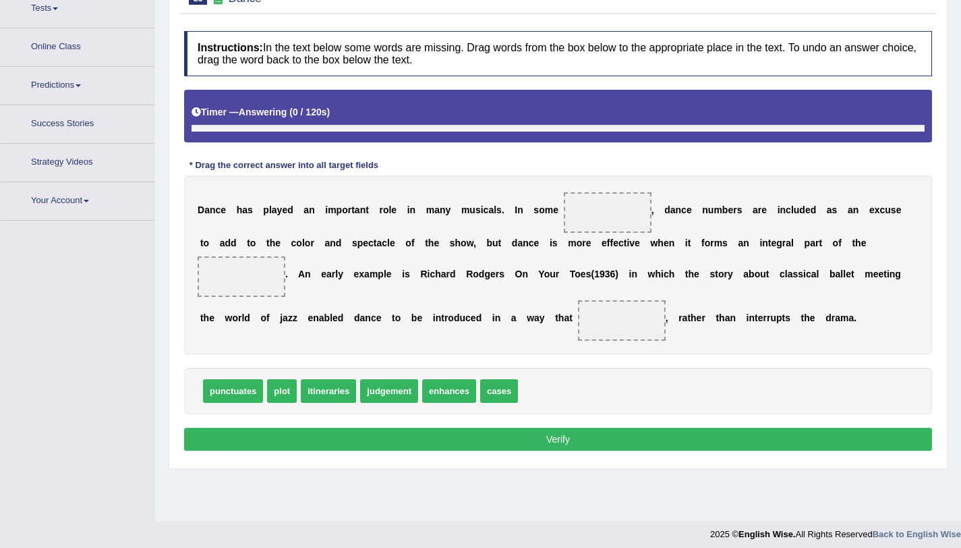
scroll to position [161, 0]
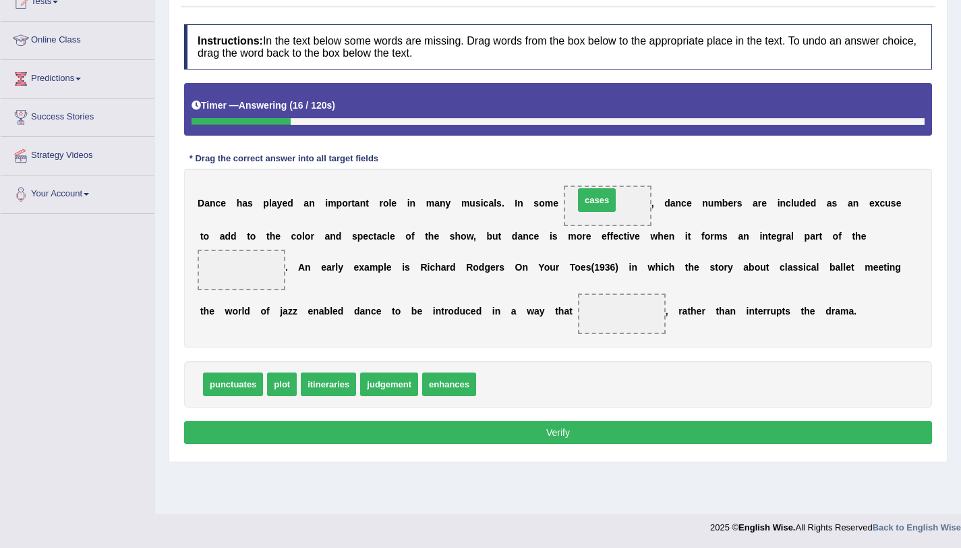
drag, startPoint x: 494, startPoint y: 387, endPoint x: 592, endPoint y: 203, distance: 208.8
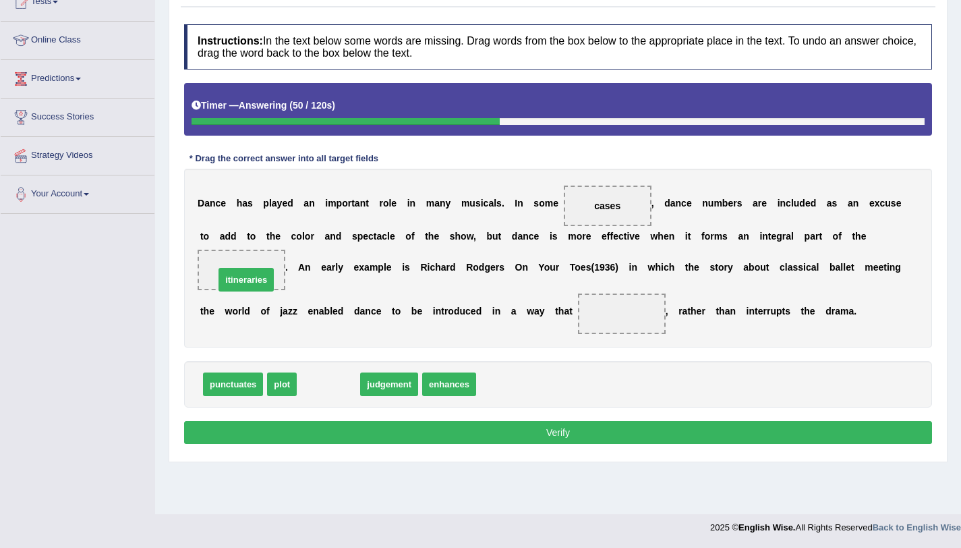
drag, startPoint x: 345, startPoint y: 390, endPoint x: 263, endPoint y: 281, distance: 136.2
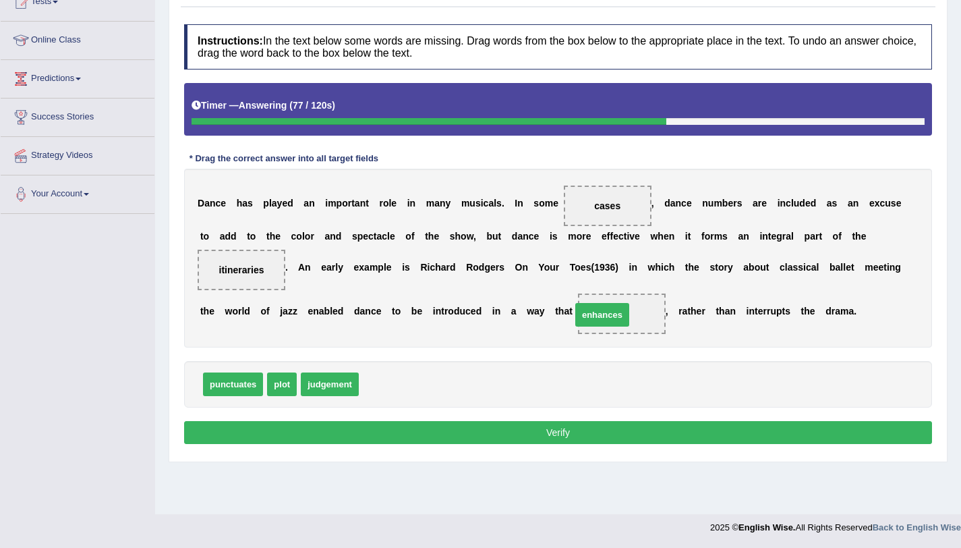
drag, startPoint x: 380, startPoint y: 387, endPoint x: 624, endPoint y: 314, distance: 255.0
click at [464, 432] on button "Verify" at bounding box center [558, 432] width 748 height 23
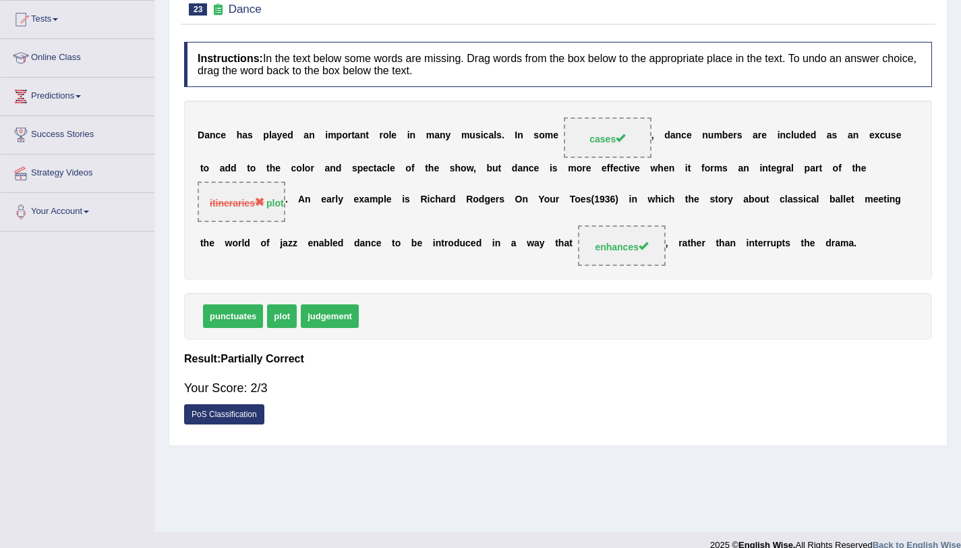
scroll to position [0, 0]
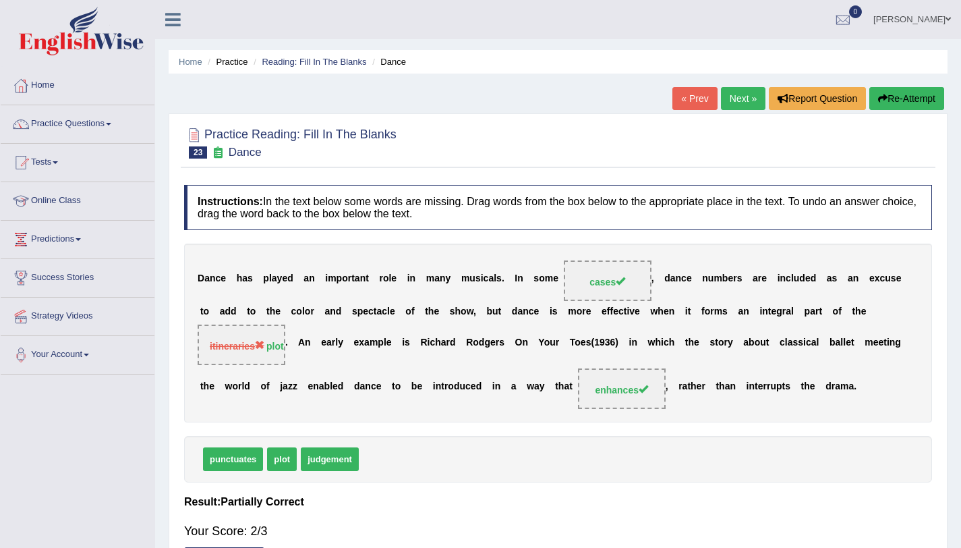
click at [723, 88] on link "Next »" at bounding box center [743, 98] width 45 height 23
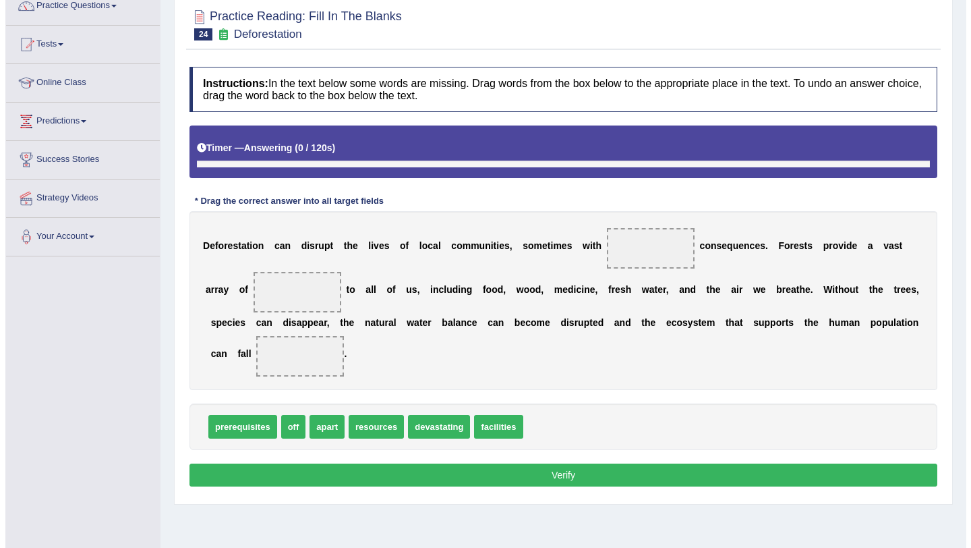
scroll to position [128, 0]
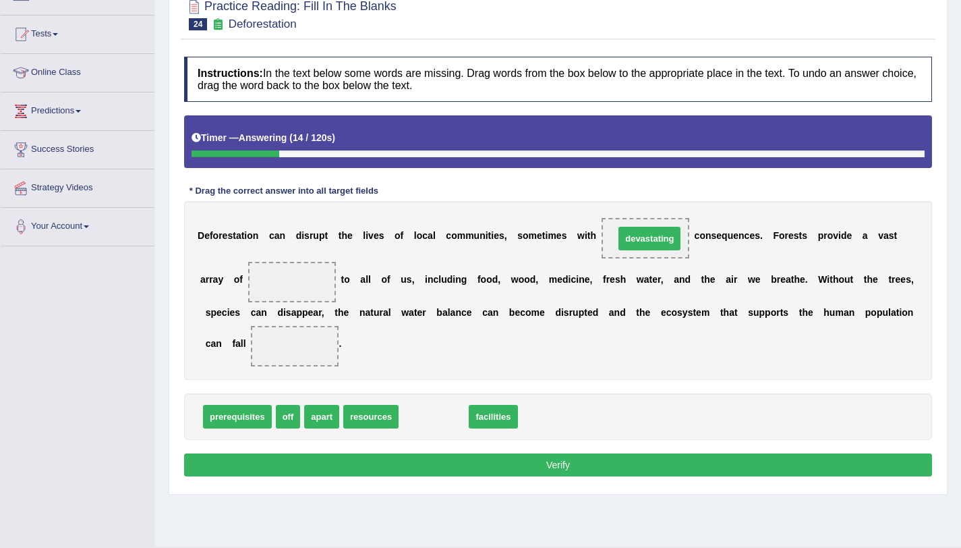
drag, startPoint x: 428, startPoint y: 422, endPoint x: 643, endPoint y: 243, distance: 280.2
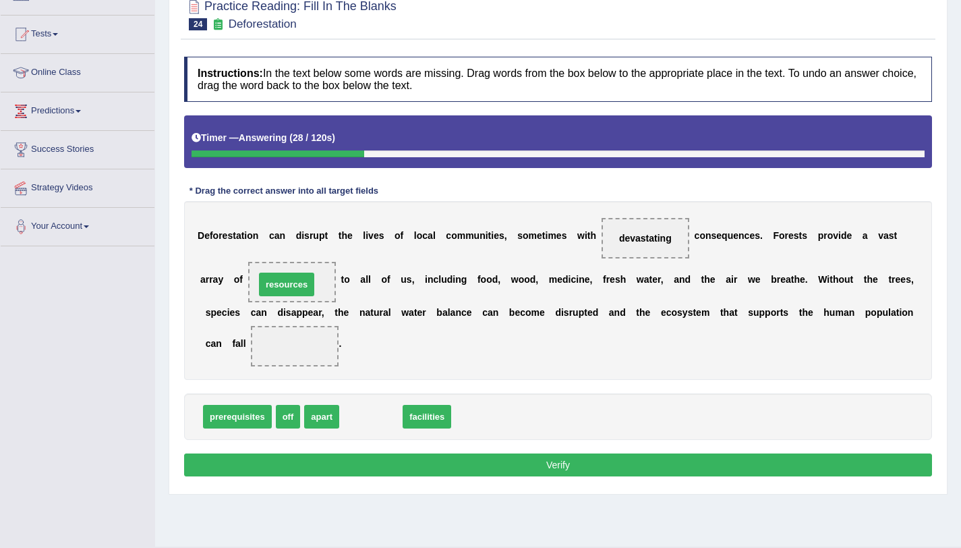
drag, startPoint x: 368, startPoint y: 422, endPoint x: 284, endPoint y: 289, distance: 157.9
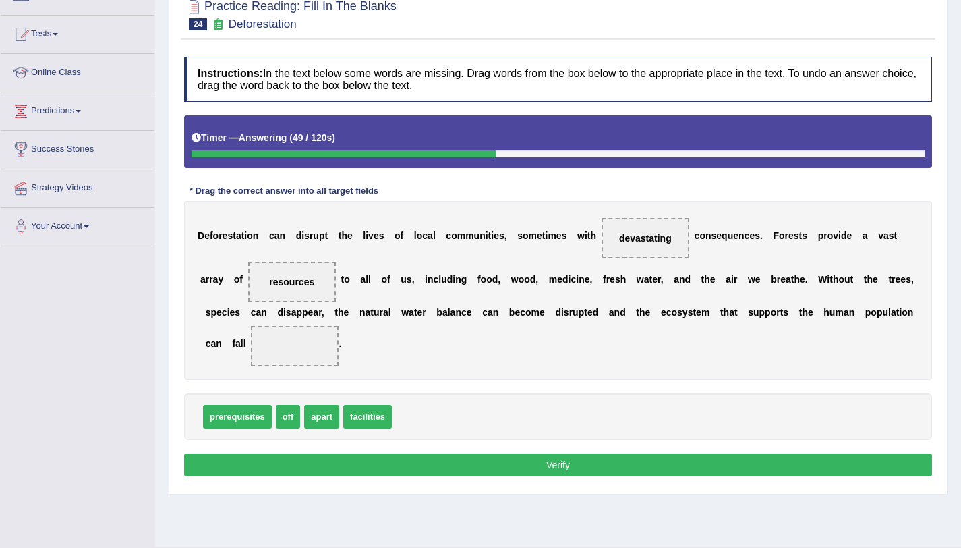
click at [323, 415] on span "apart" at bounding box center [321, 417] width 35 height 24
drag, startPoint x: 323, startPoint y: 415, endPoint x: 291, endPoint y: 353, distance: 70.0
click at [502, 455] on button "Verify" at bounding box center [558, 464] width 748 height 23
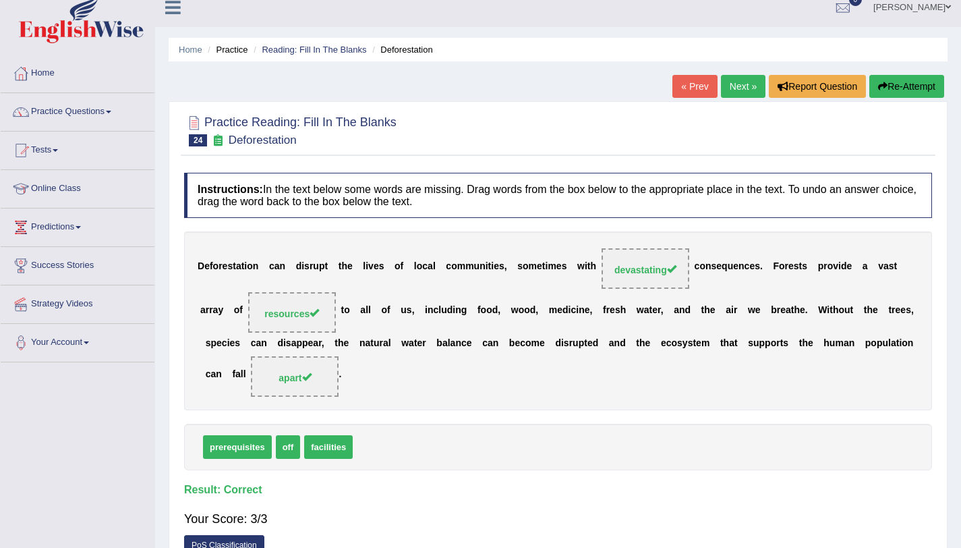
scroll to position [0, 0]
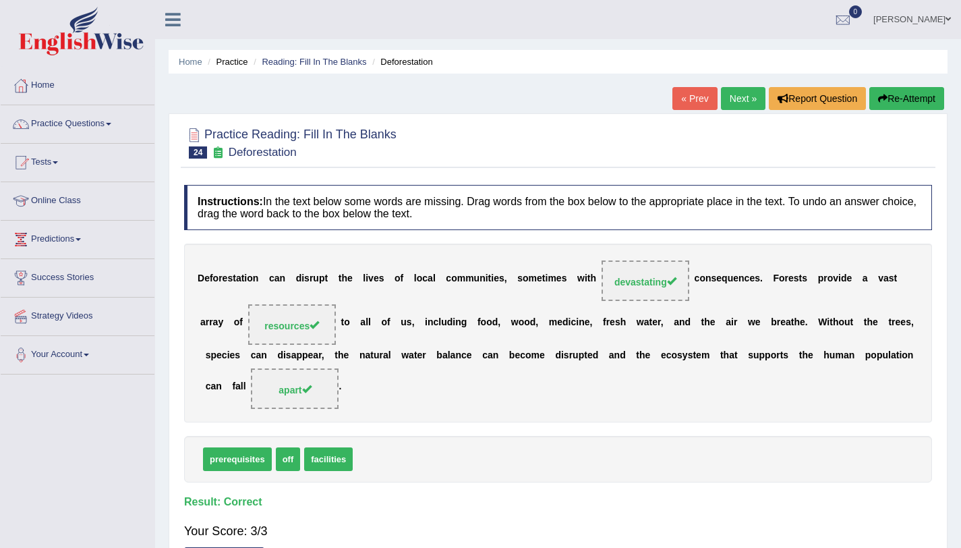
click at [740, 103] on link "Next »" at bounding box center [743, 98] width 45 height 23
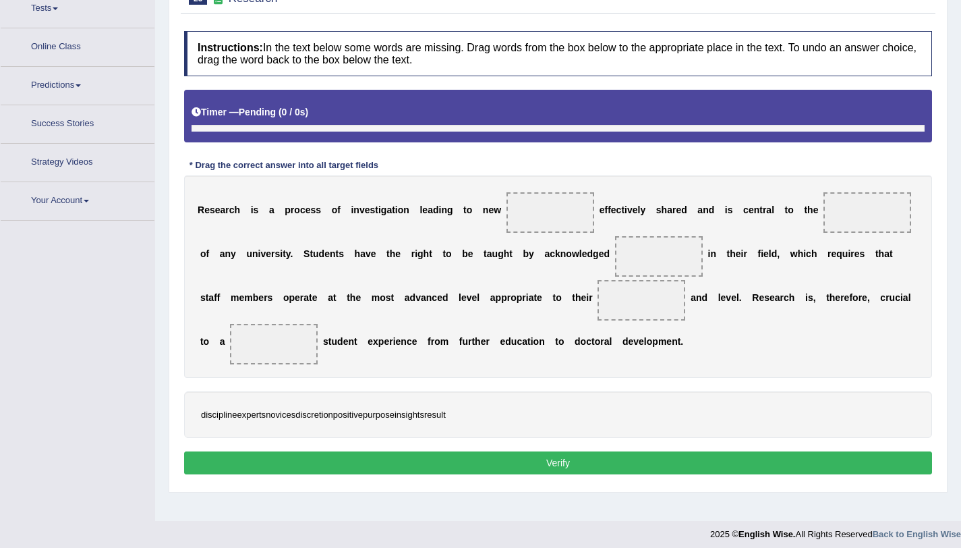
scroll to position [161, 0]
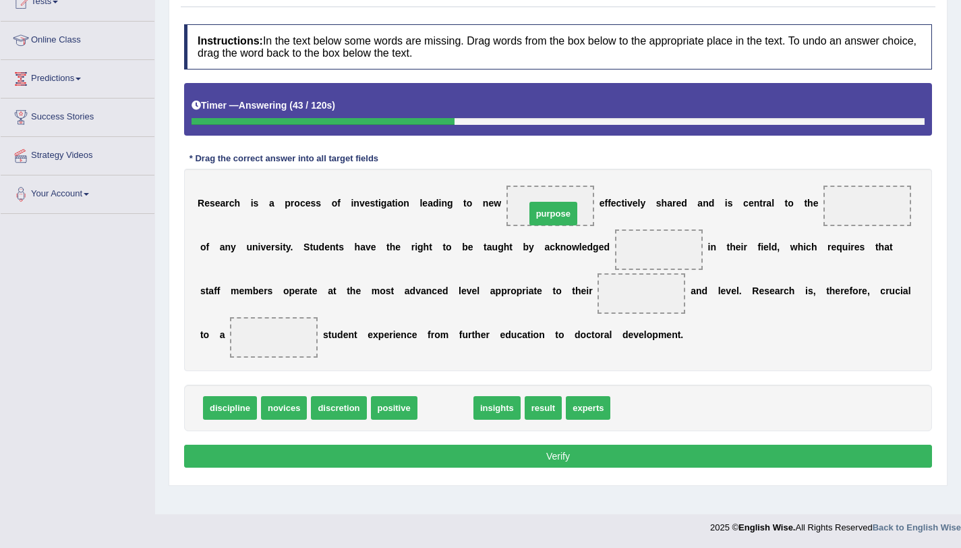
drag, startPoint x: 447, startPoint y: 414, endPoint x: 555, endPoint y: 220, distance: 222.2
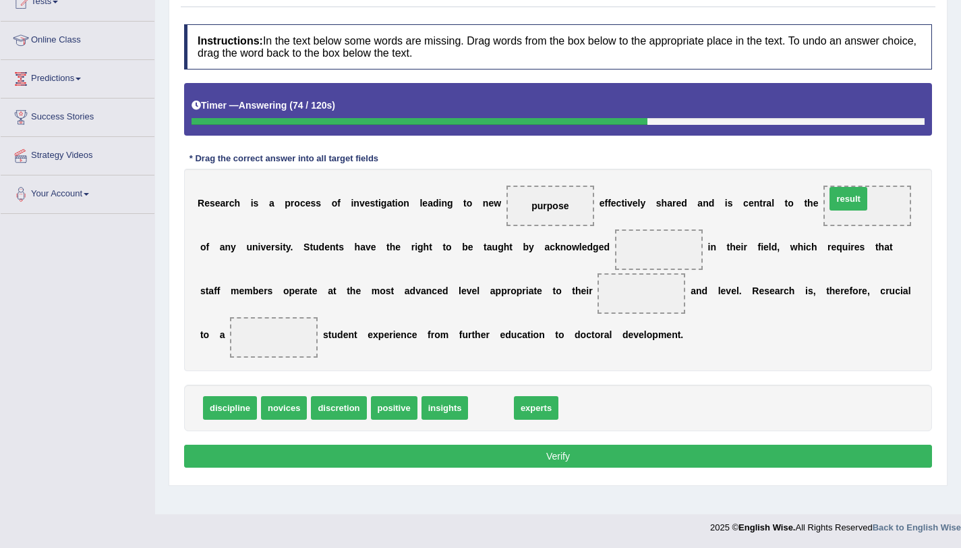
drag, startPoint x: 486, startPoint y: 406, endPoint x: 843, endPoint y: 197, distance: 414.1
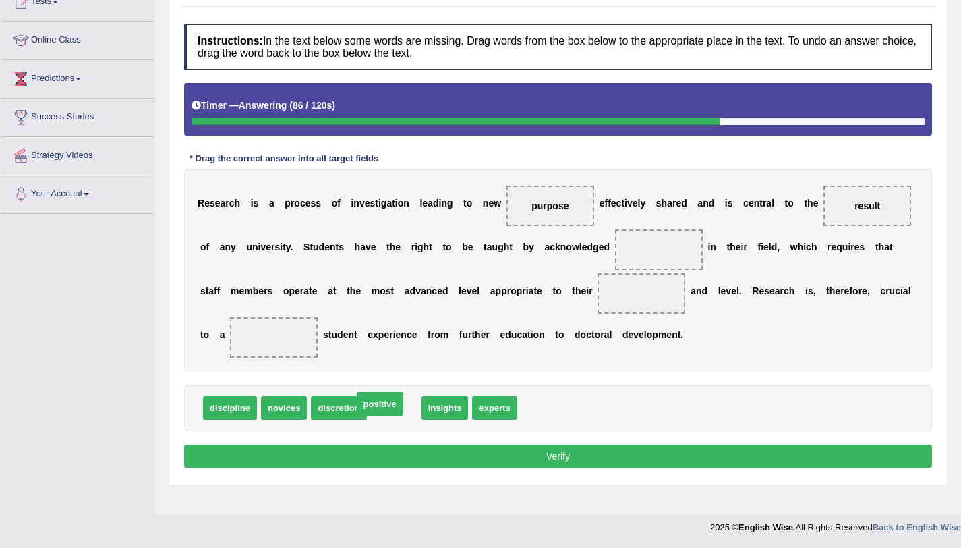
drag, startPoint x: 397, startPoint y: 412, endPoint x: 382, endPoint y: 408, distance: 14.7
drag, startPoint x: 352, startPoint y: 409, endPoint x: 682, endPoint y: 253, distance: 365.1
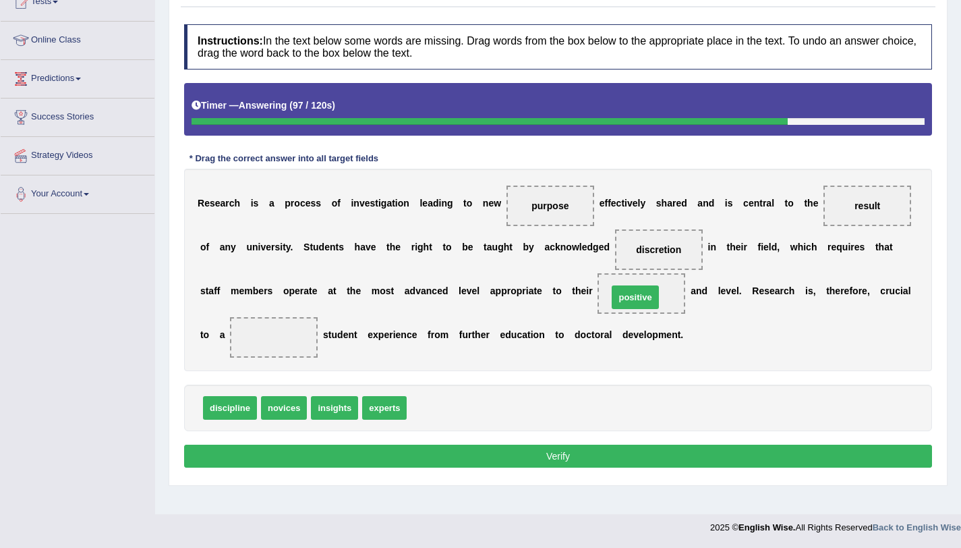
drag, startPoint x: 435, startPoint y: 410, endPoint x: 639, endPoint y: 299, distance: 232.1
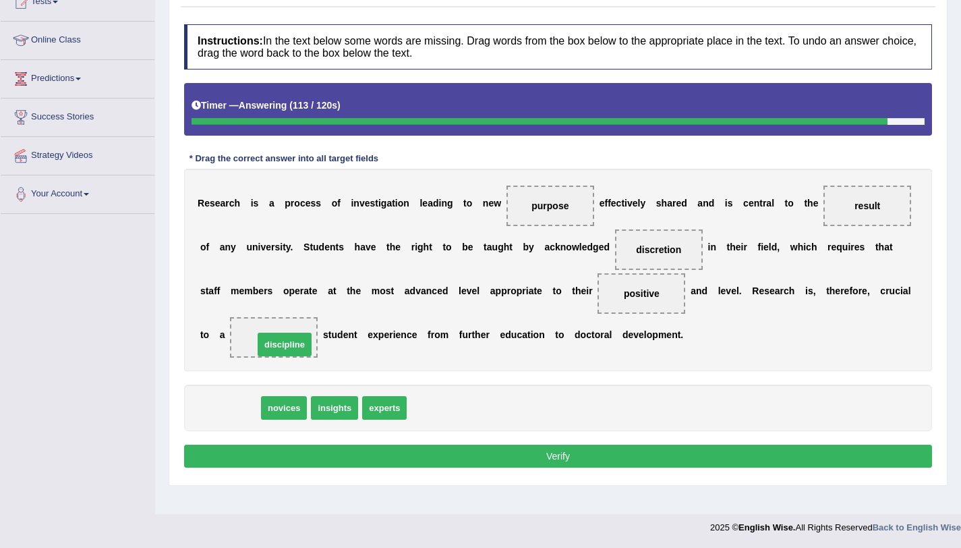
drag, startPoint x: 231, startPoint y: 413, endPoint x: 286, endPoint y: 349, distance: 84.2
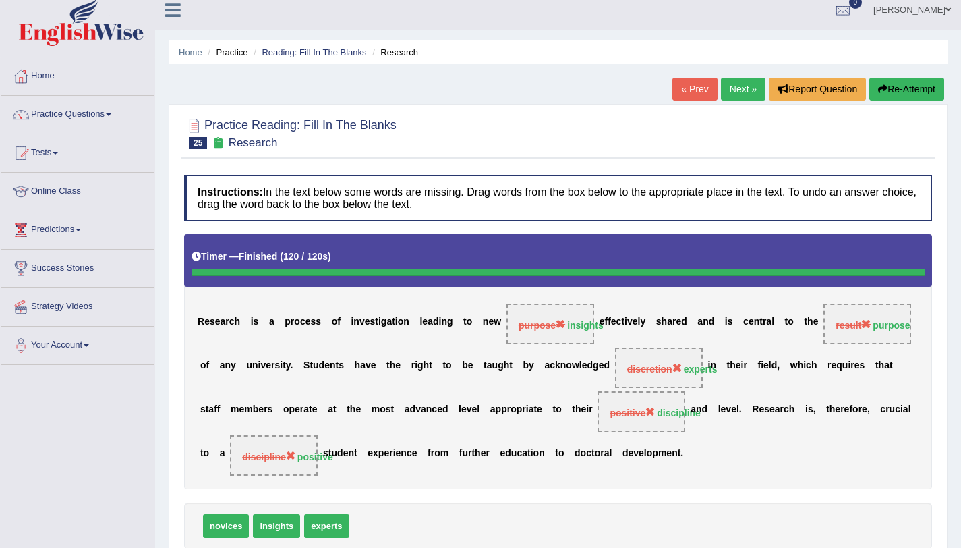
scroll to position [0, 0]
